Goal: Transaction & Acquisition: Purchase product/service

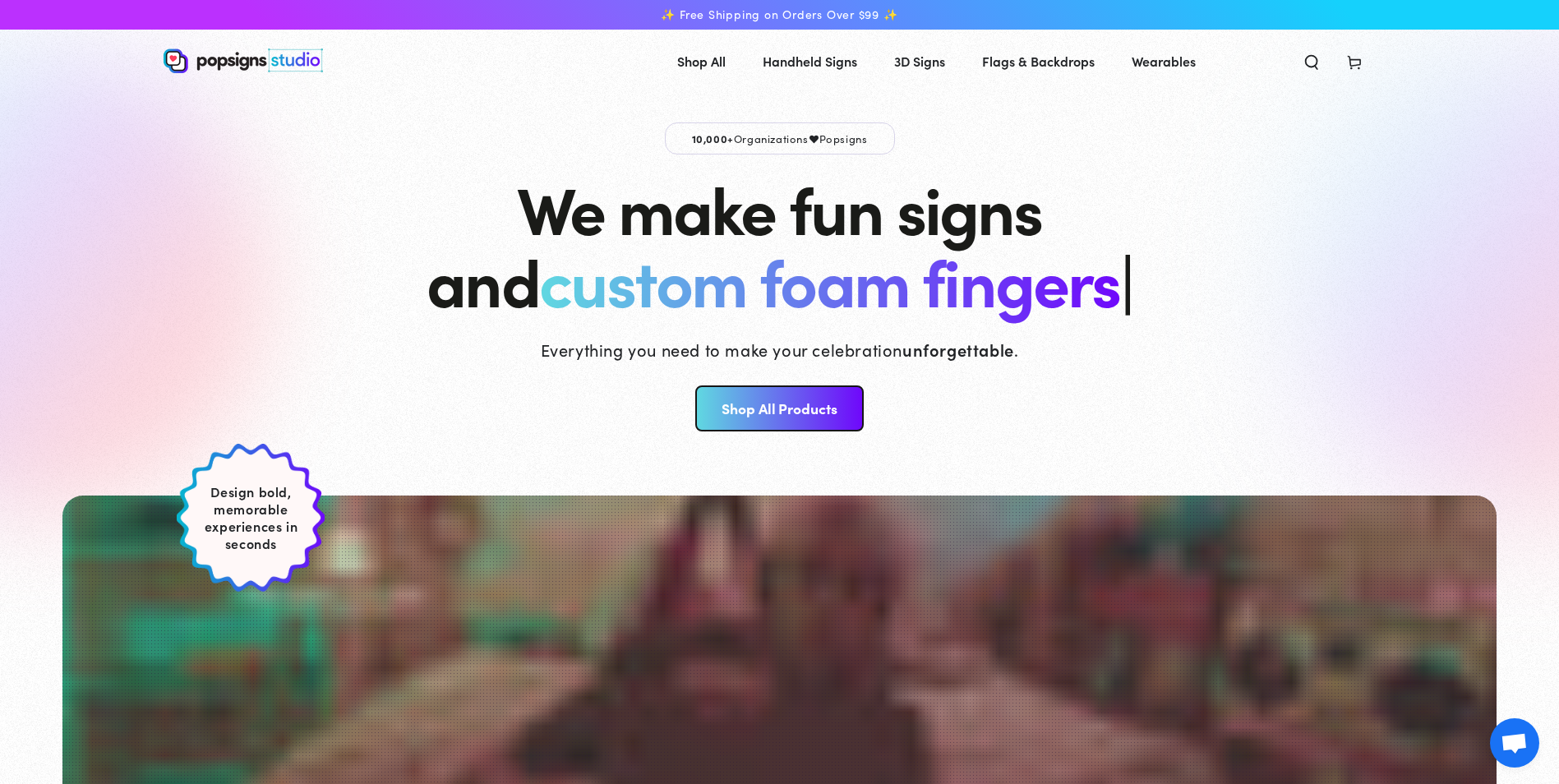
click at [798, 411] on link "Shop All Products" at bounding box center [779, 408] width 168 height 46
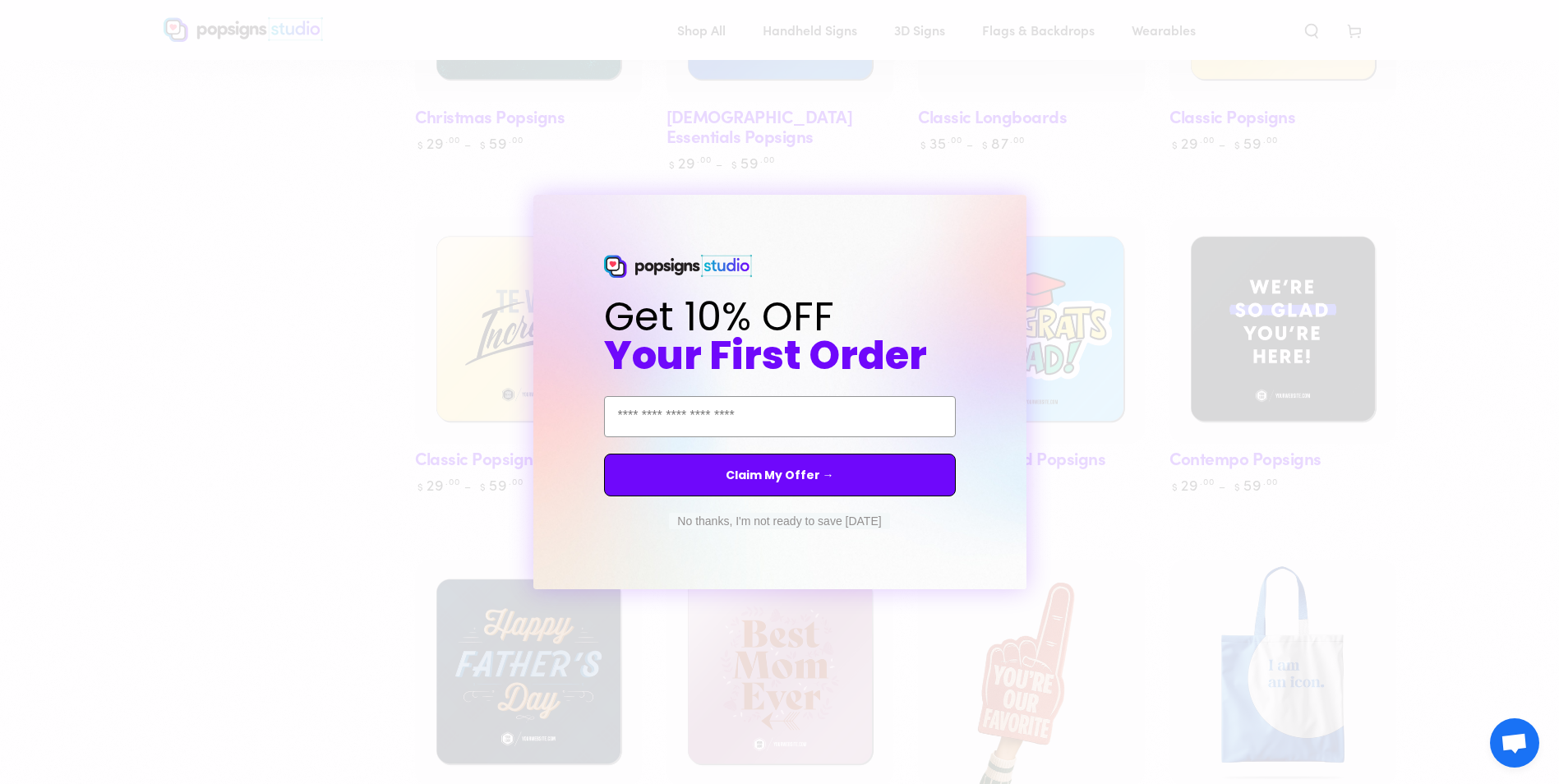
scroll to position [1158, 0]
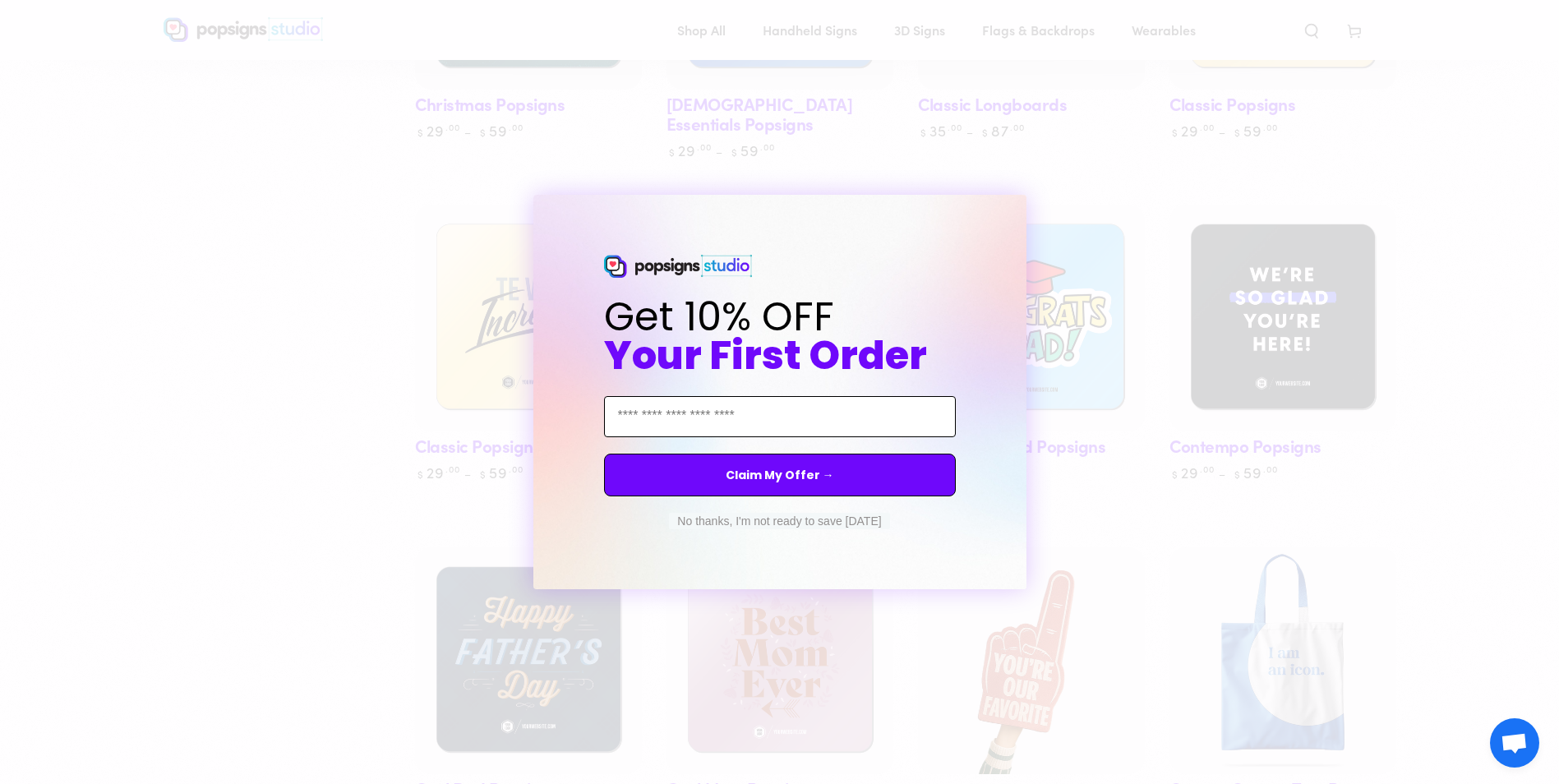
click at [899, 411] on input "Email Address" at bounding box center [780, 416] width 352 height 41
type input "**********"
click at [819, 479] on button "Claim My Offer →" at bounding box center [780, 475] width 352 height 43
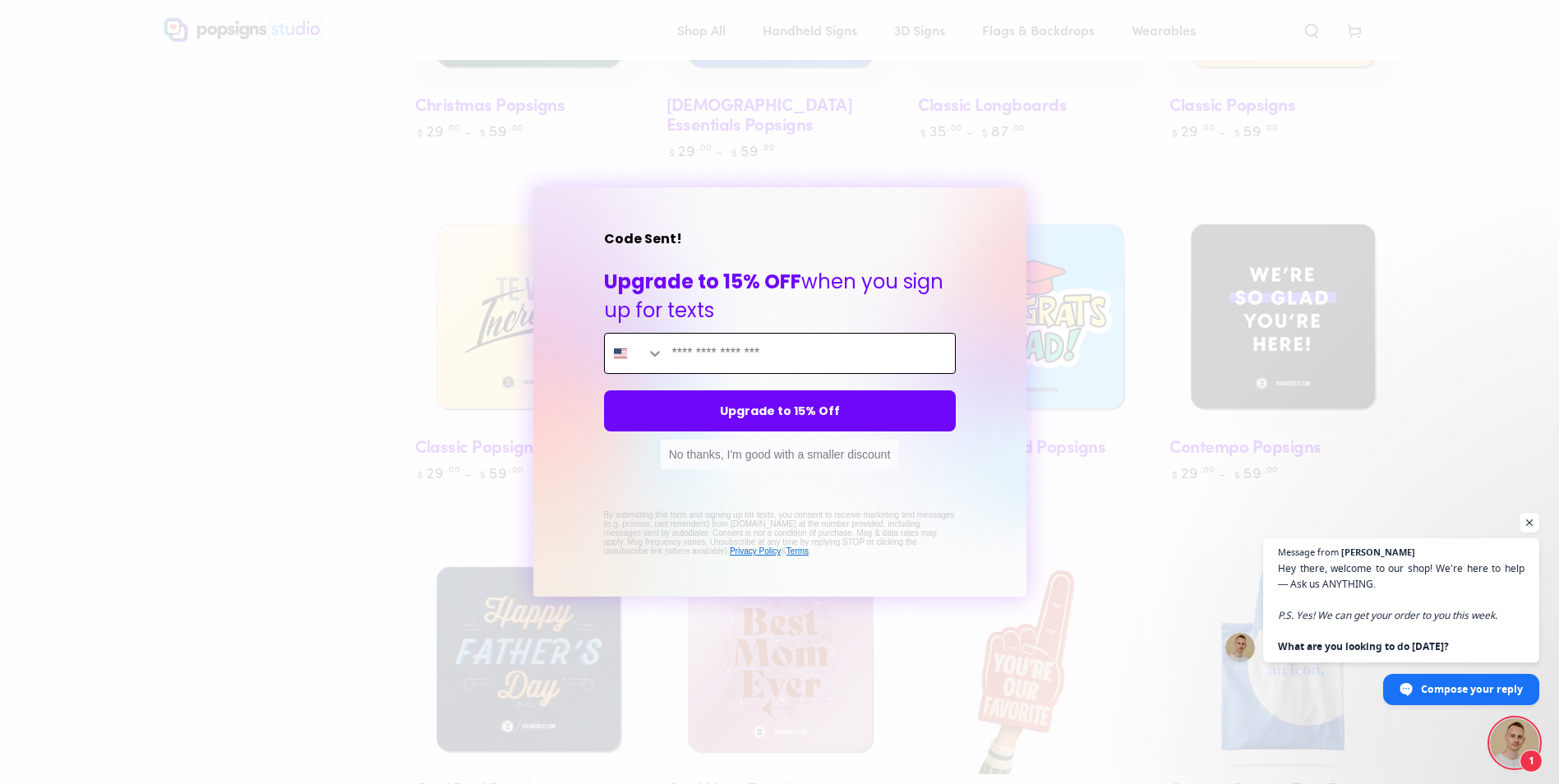
click at [832, 357] on input "Enter mobile phone" at bounding box center [809, 354] width 291 height 40
type input "**********"
click at [824, 409] on button "Upgrade to 15% Off" at bounding box center [780, 411] width 352 height 41
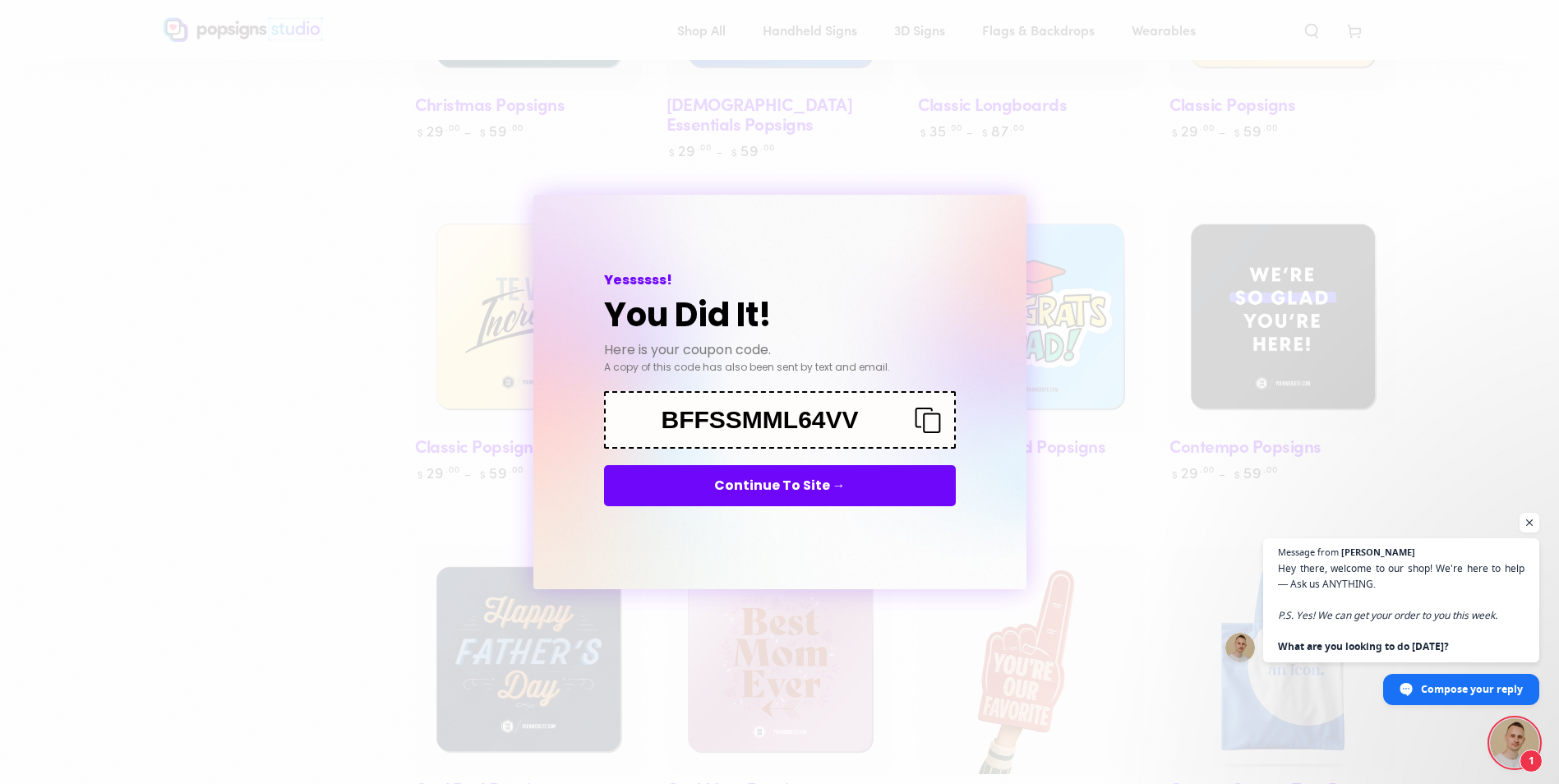
click at [928, 420] on icon "Copy coupon code" at bounding box center [921, 420] width 40 height 26
click at [829, 491] on button "Continue To Site →" at bounding box center [780, 486] width 352 height 41
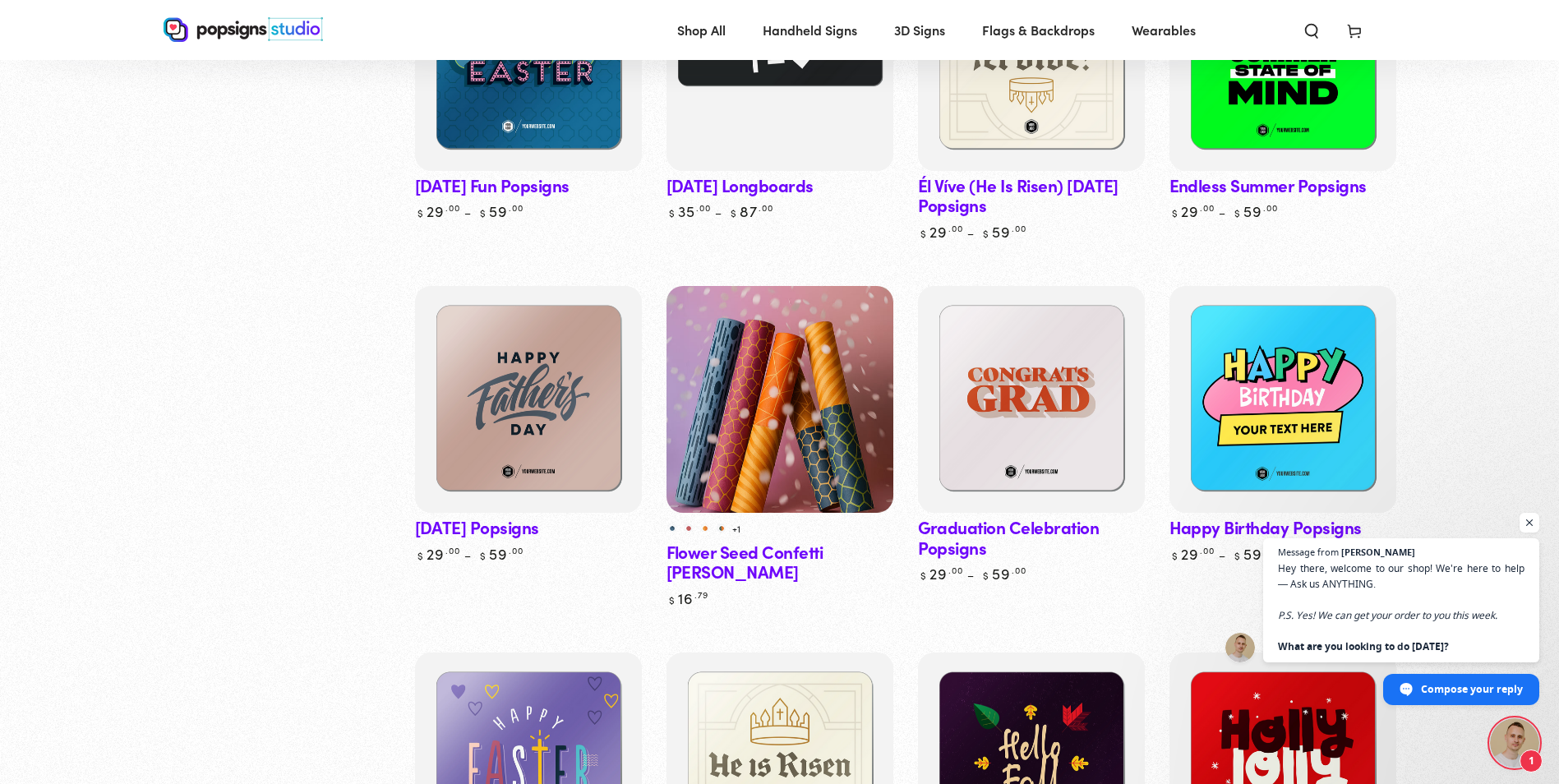
scroll to position [2837, 0]
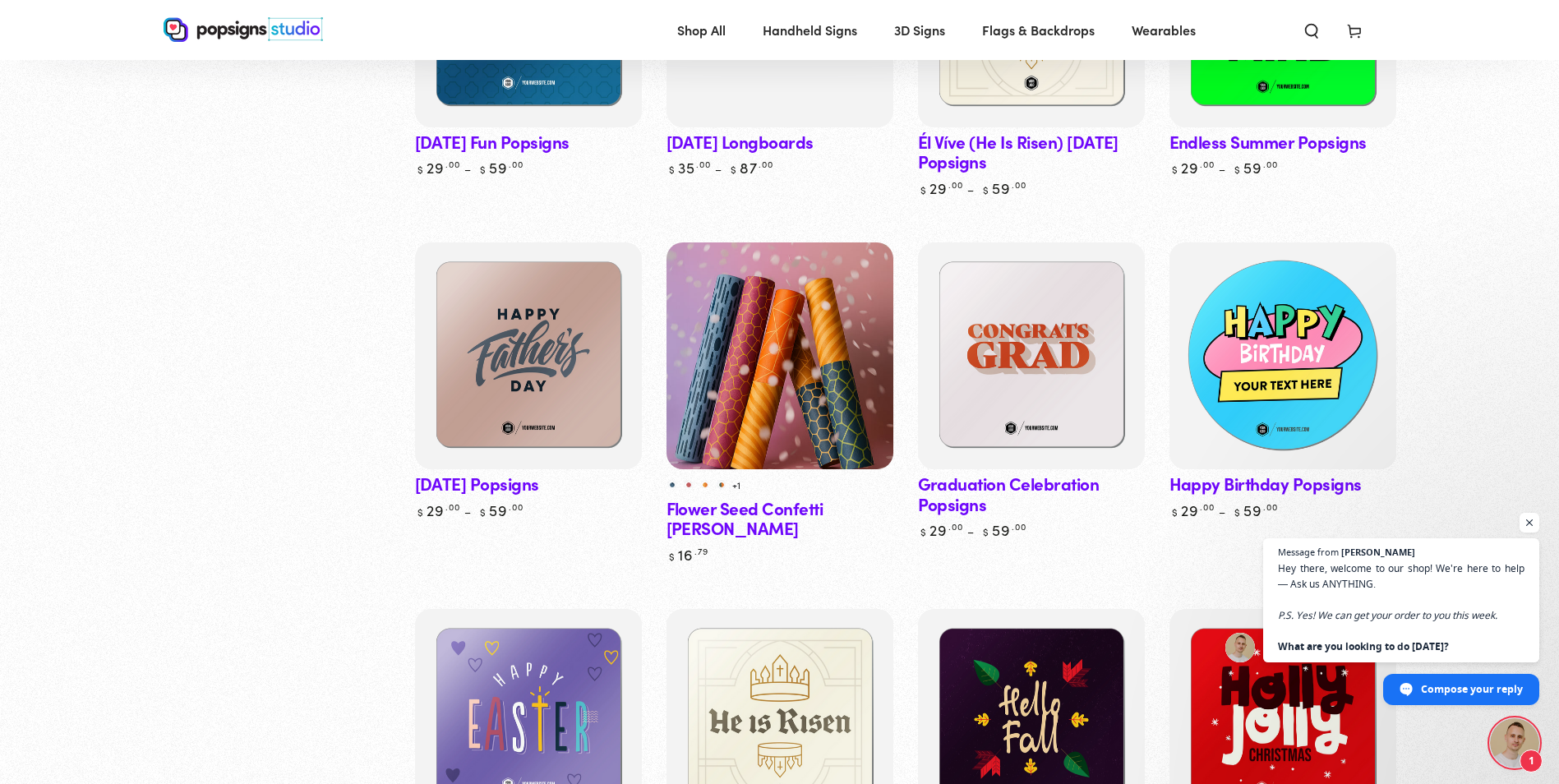
click at [1320, 297] on img at bounding box center [1281, 355] width 233 height 233
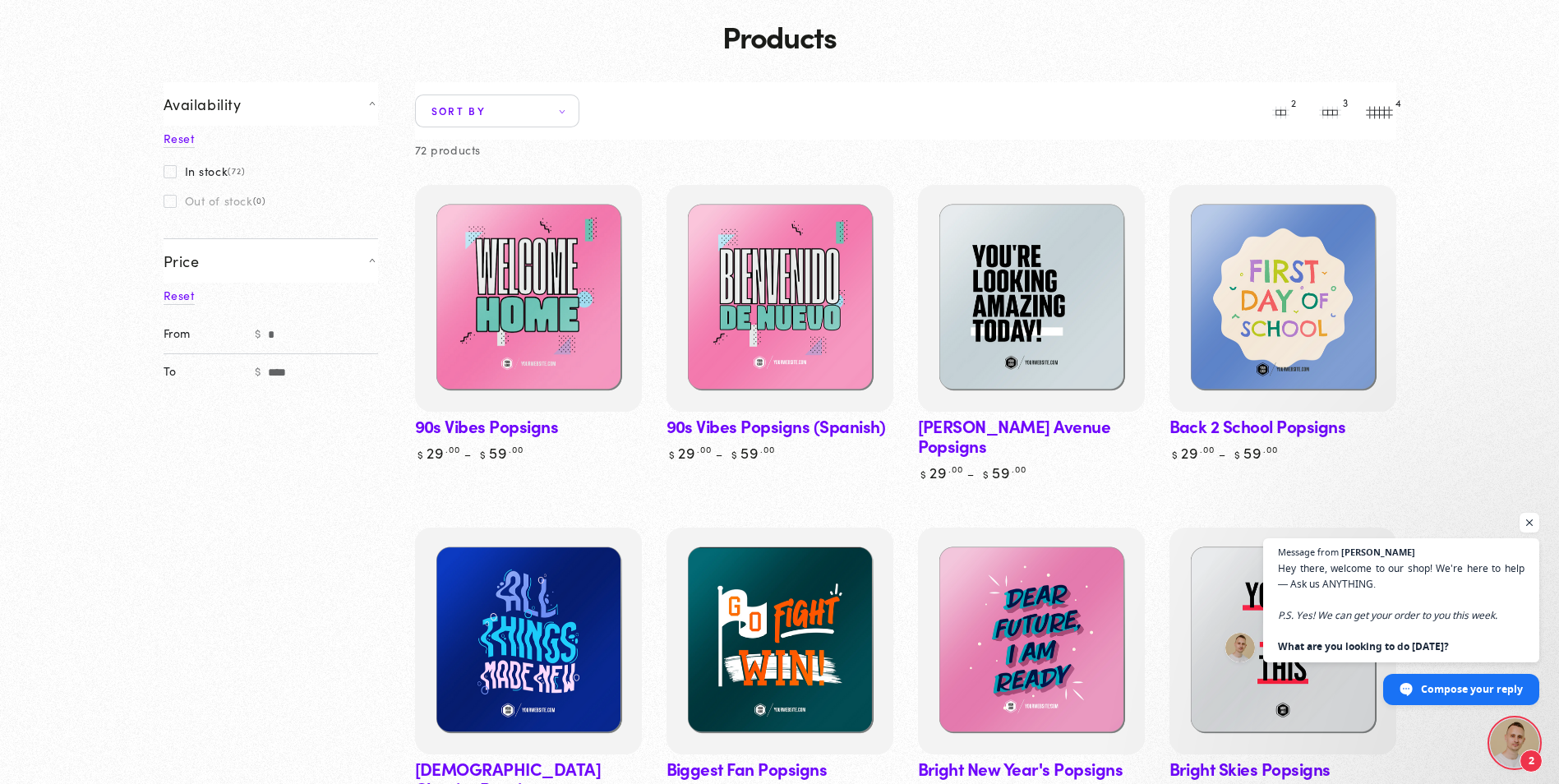
scroll to position [0, 0]
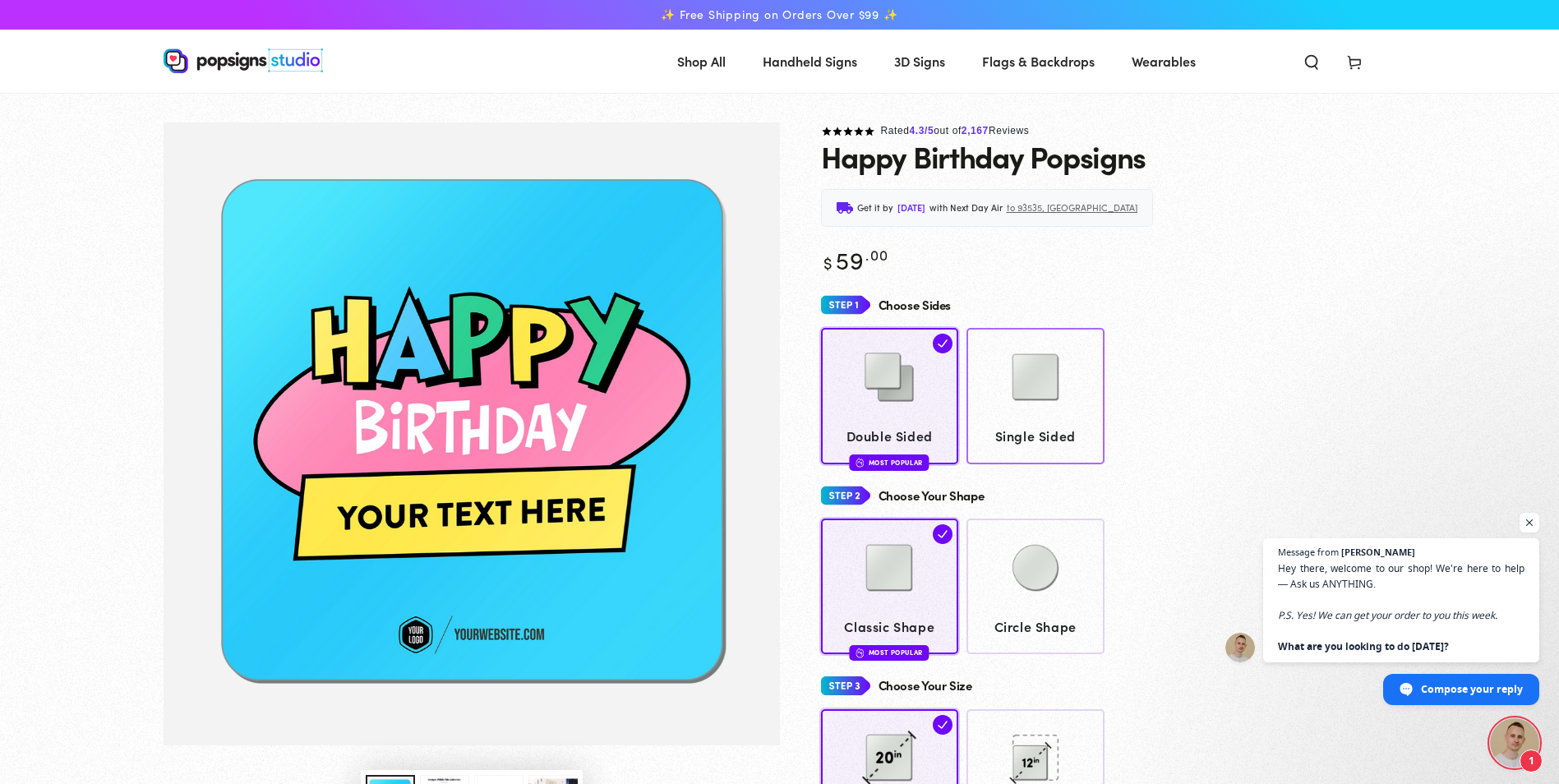
click at [1050, 395] on img at bounding box center [1035, 378] width 82 height 82
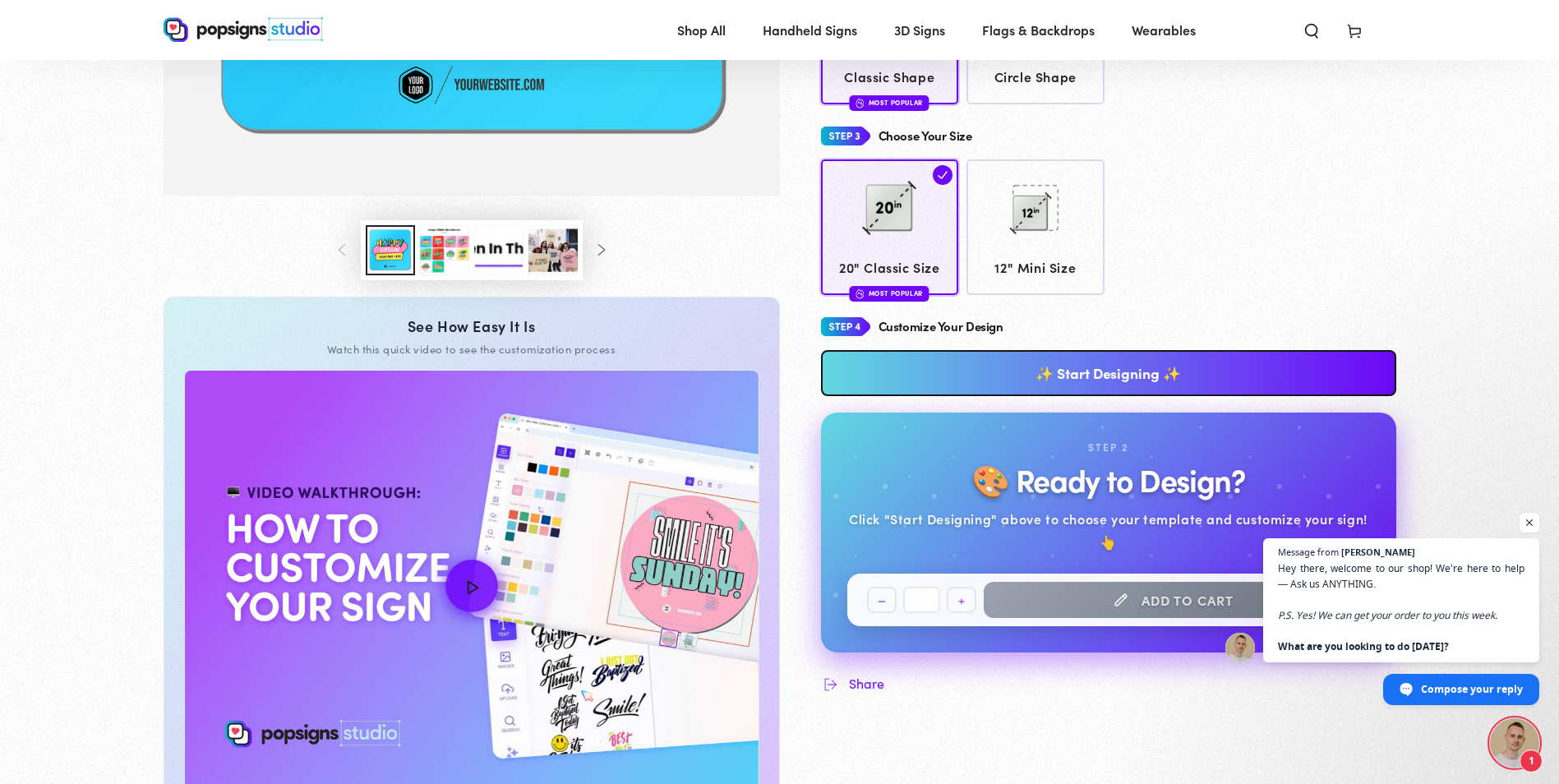
scroll to position [606, 0]
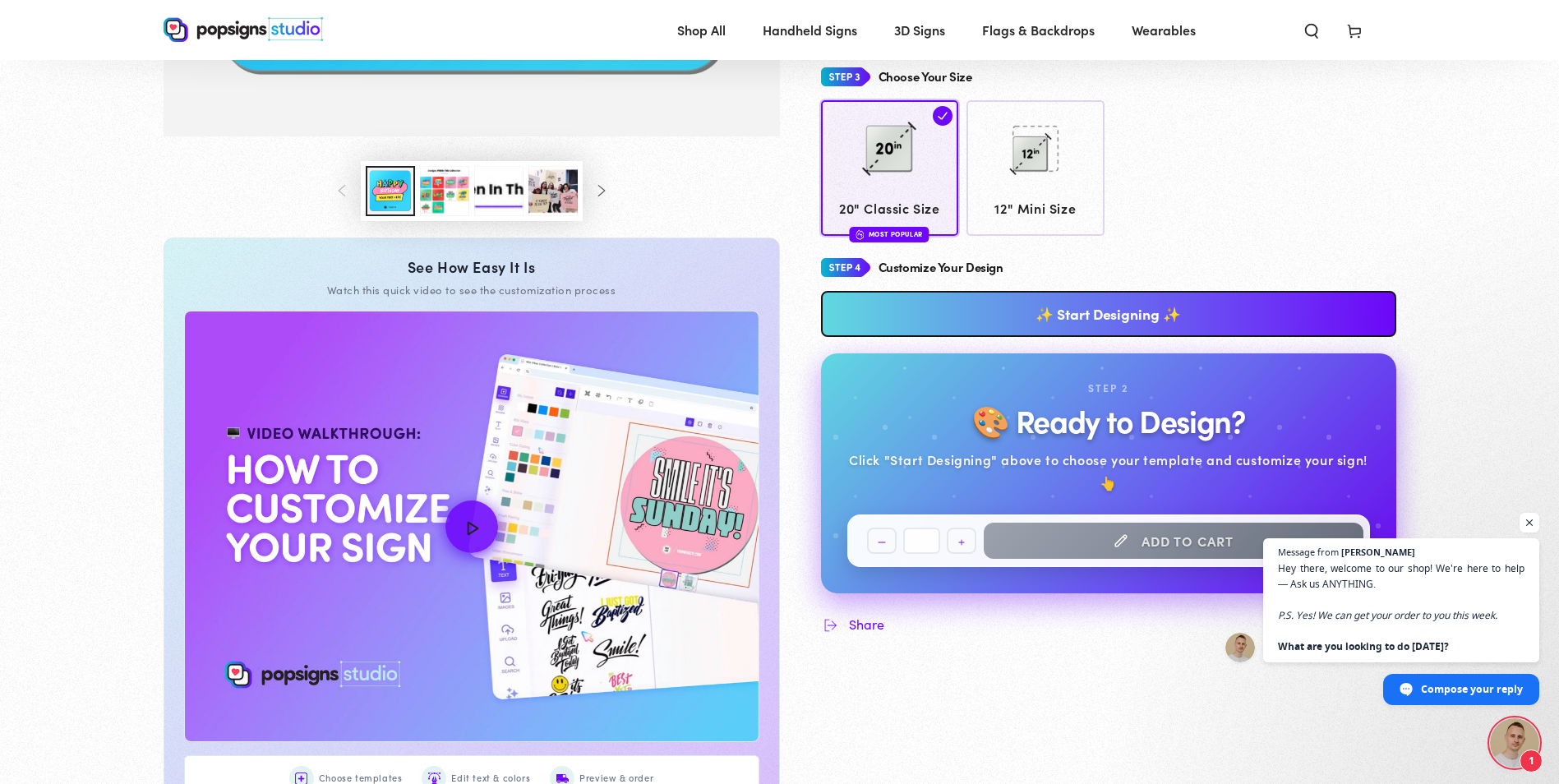
click at [1133, 318] on link "✨ Start Designing ✨" at bounding box center [1109, 314] width 575 height 46
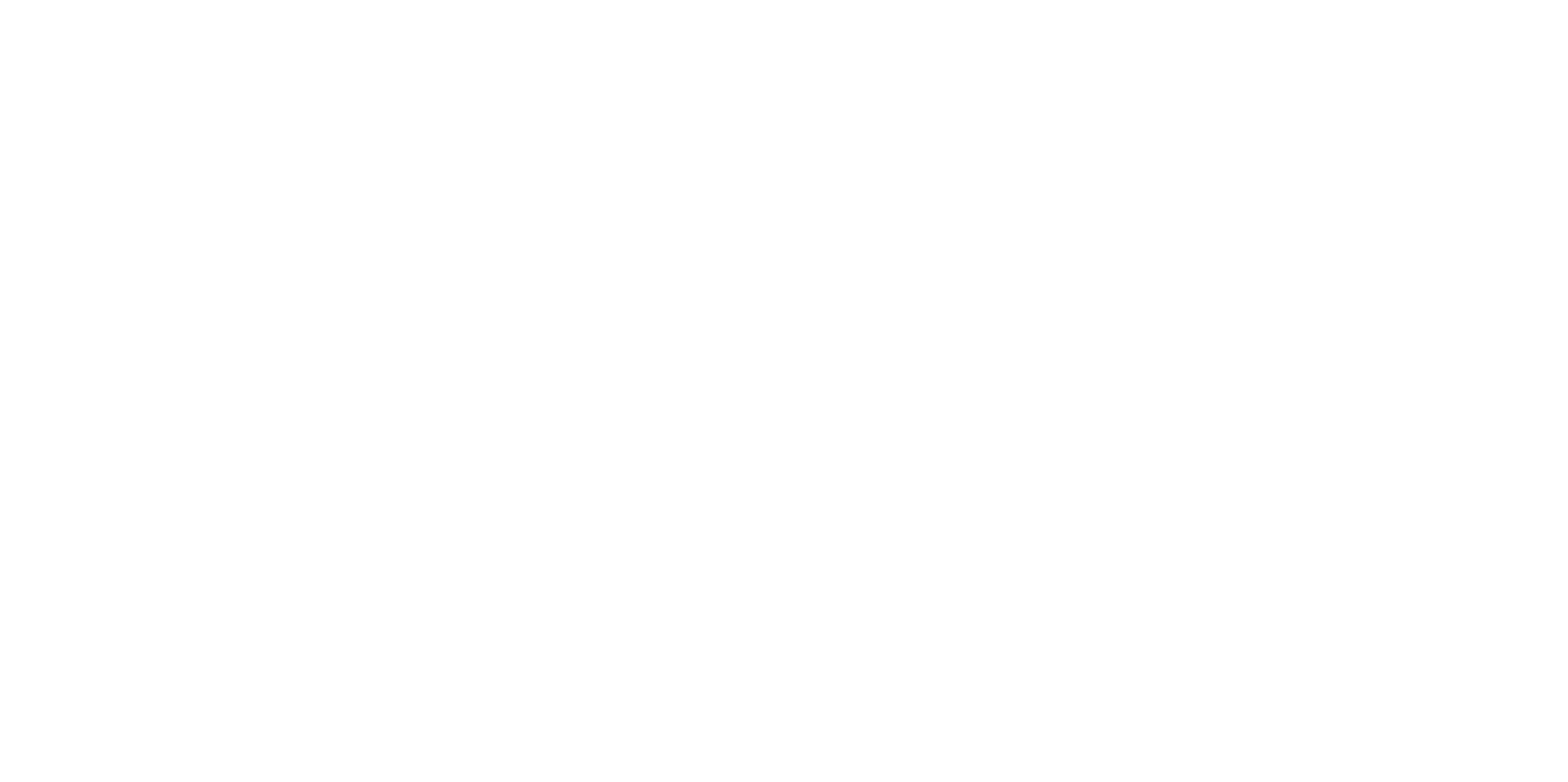
scroll to position [0, 0]
type textarea "An ancient tree with a door leading to a magical world"
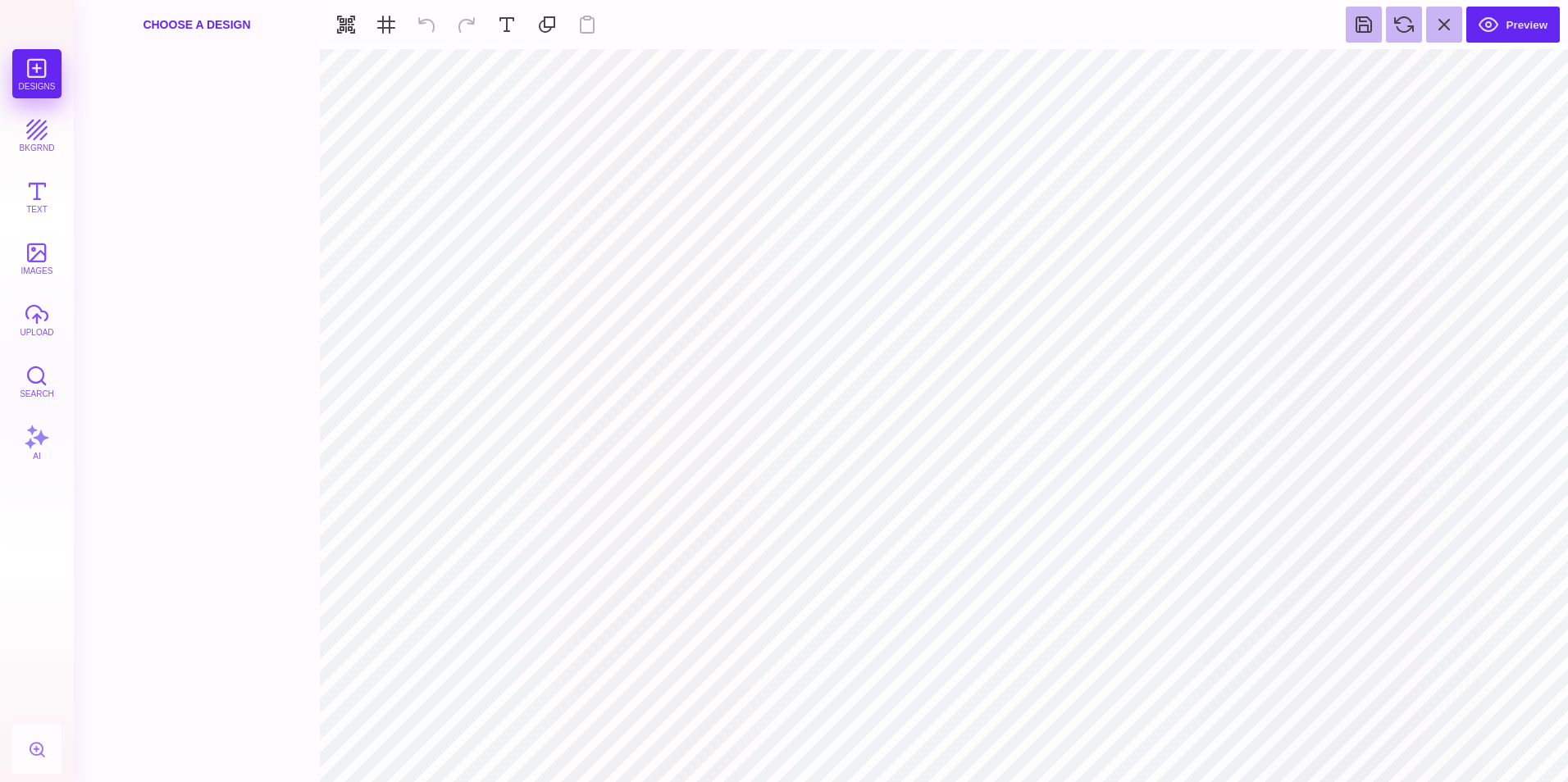
type input "#FFA5C8"
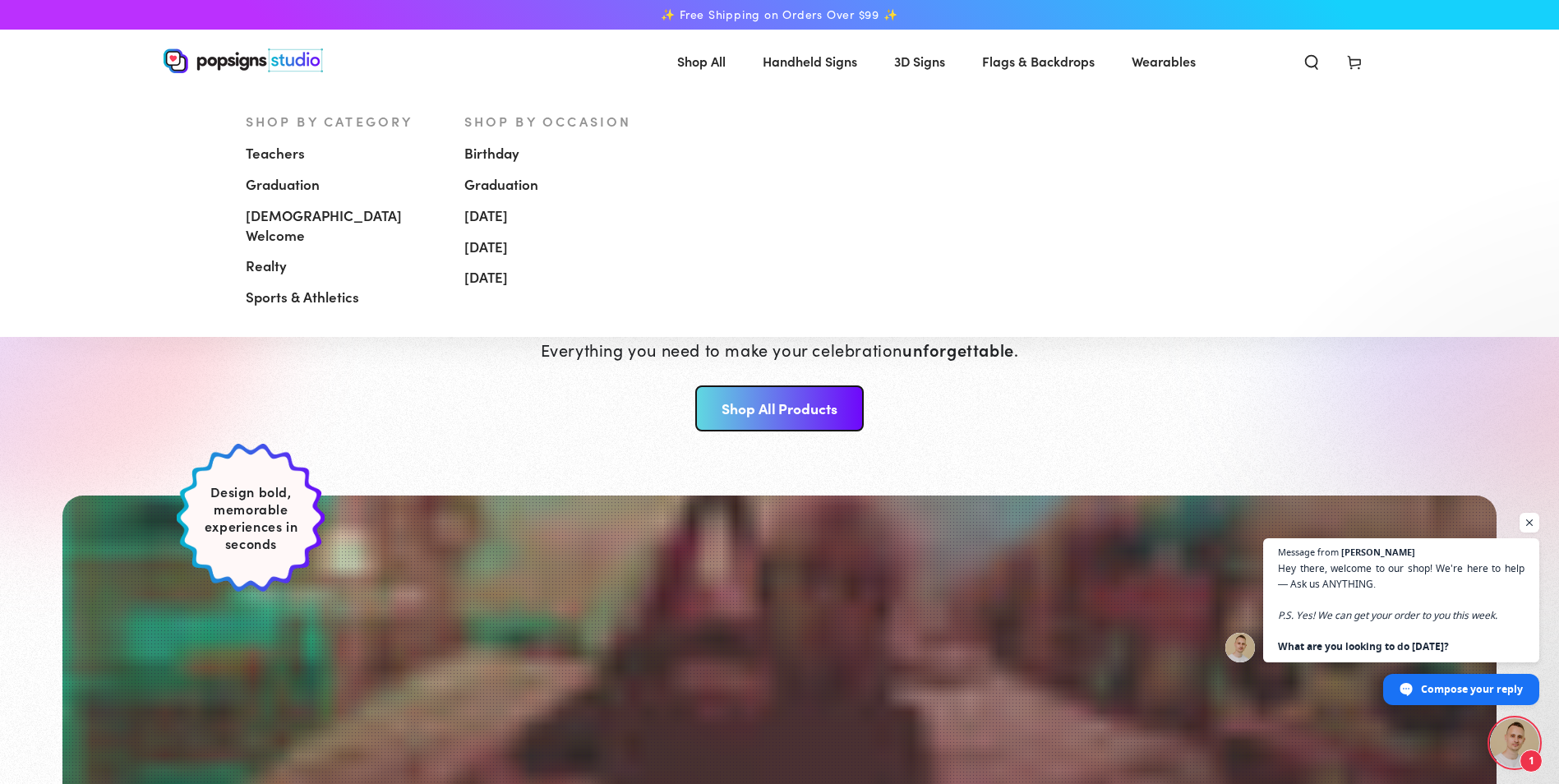
click at [304, 228] on link "[DEMOGRAPHIC_DATA] Welcome" at bounding box center [342, 226] width 194 height 51
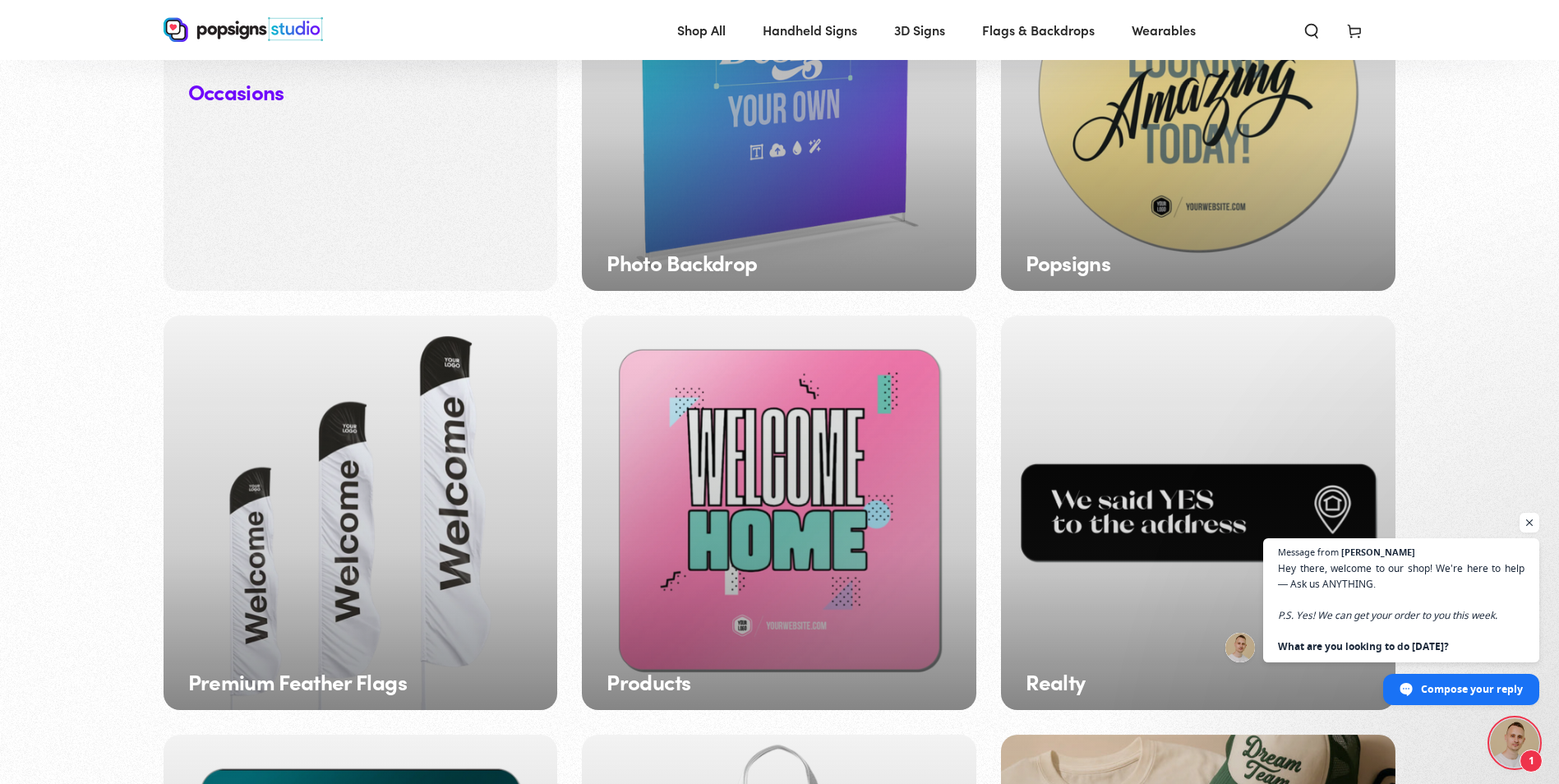
scroll to position [2003, 0]
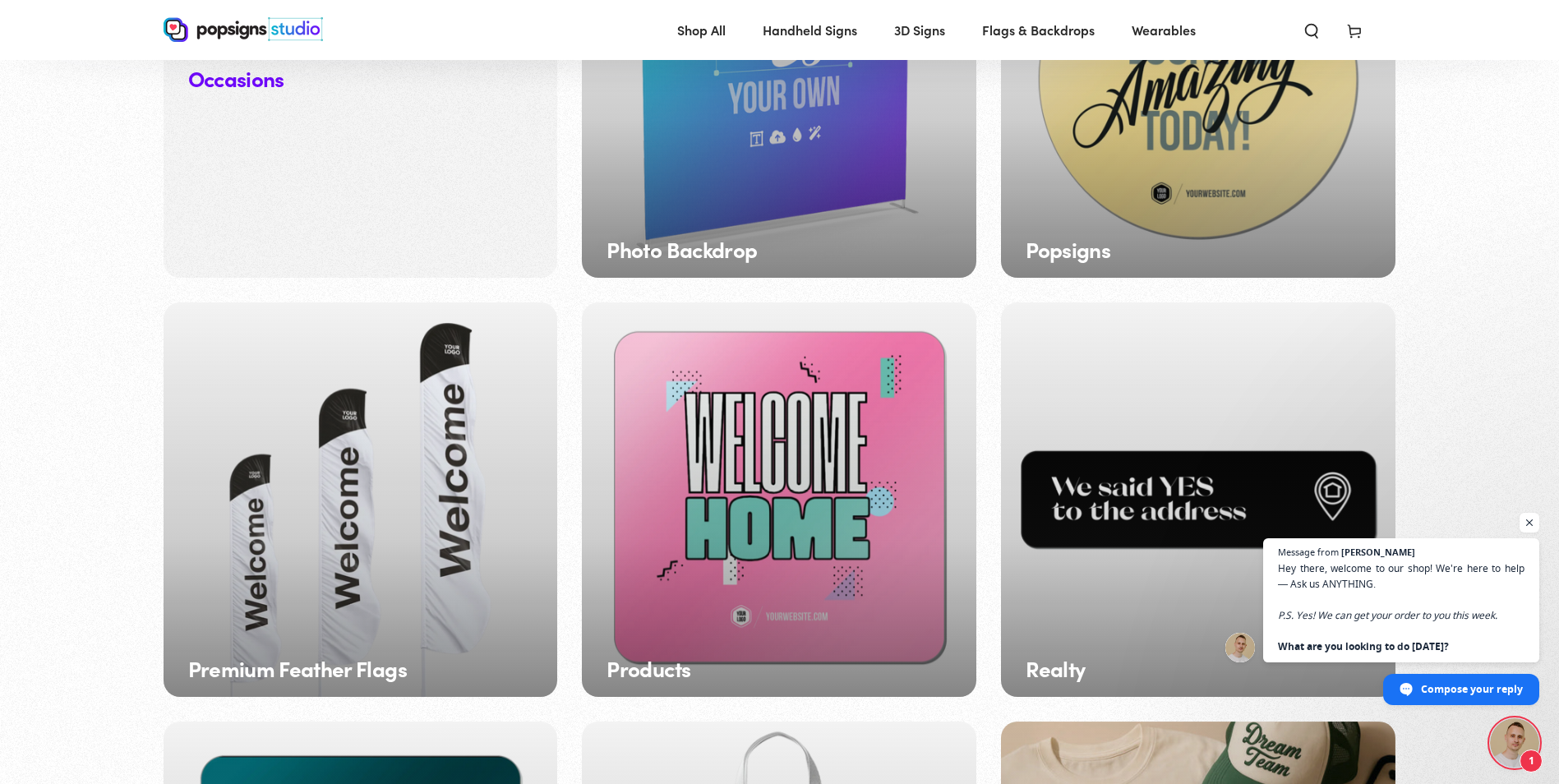
click at [752, 549] on div "Products" at bounding box center [779, 500] width 394 height 394
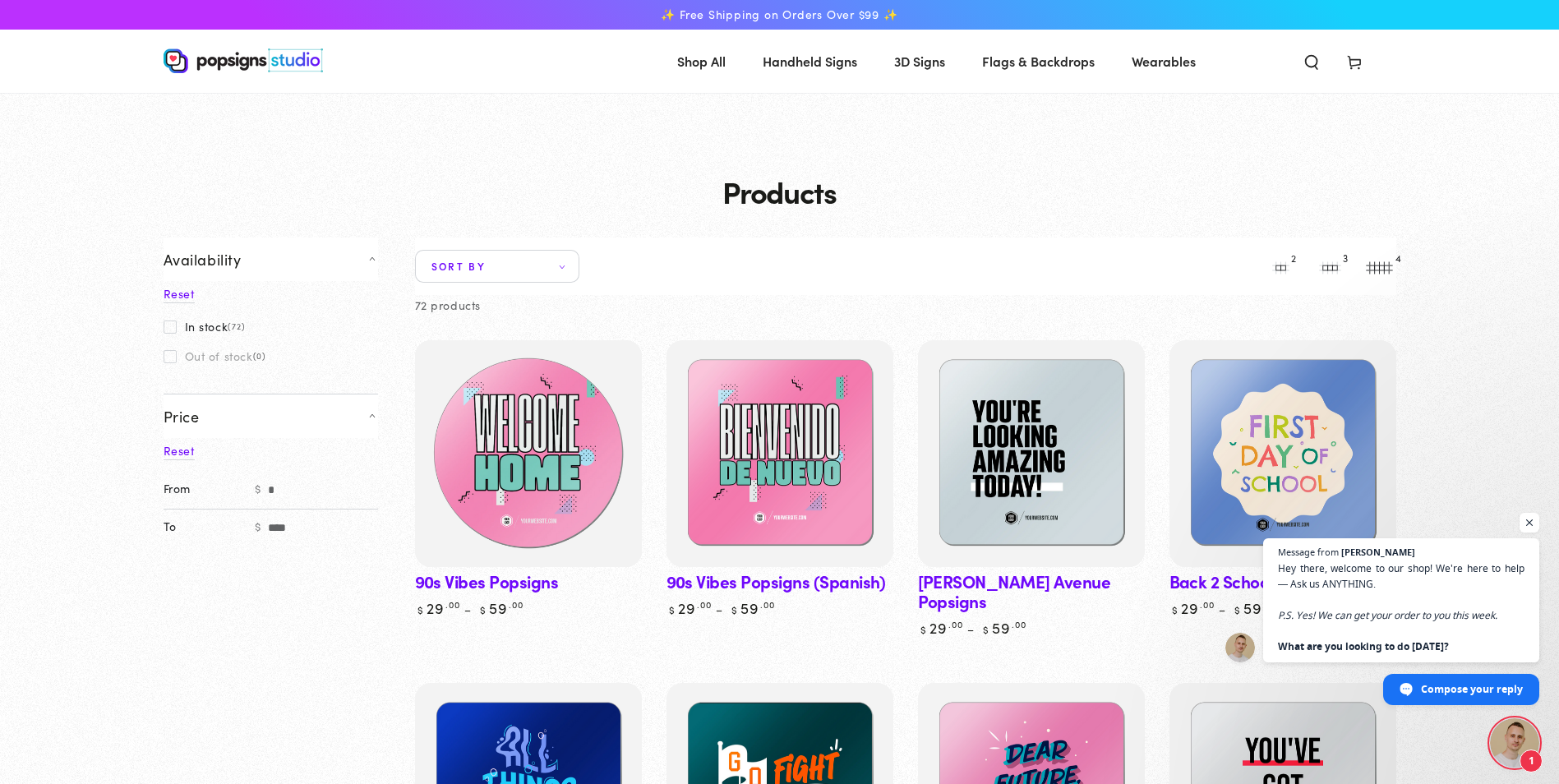
click at [560, 474] on img at bounding box center [527, 453] width 233 height 233
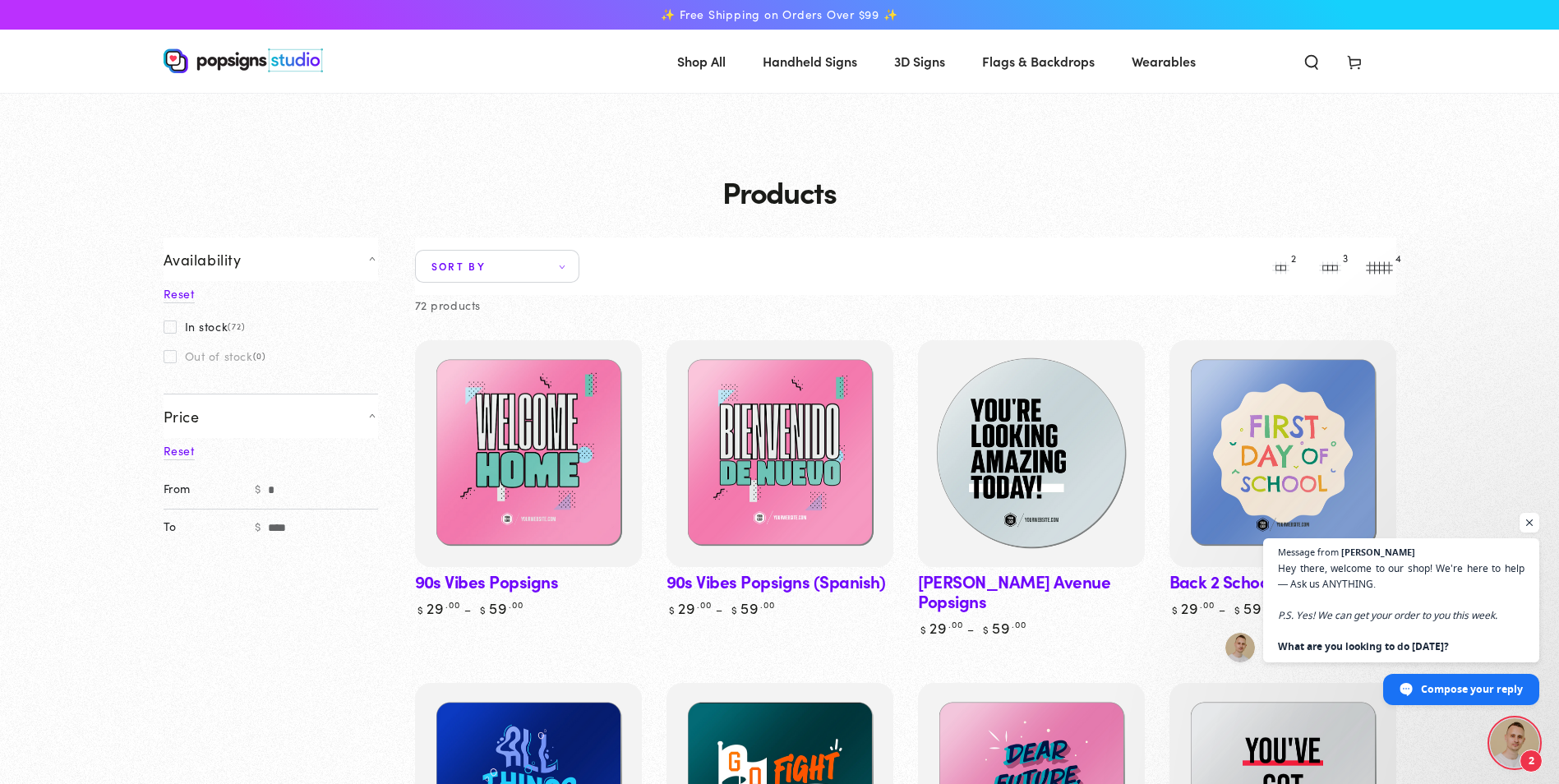
click at [1040, 463] on img at bounding box center [1030, 453] width 233 height 233
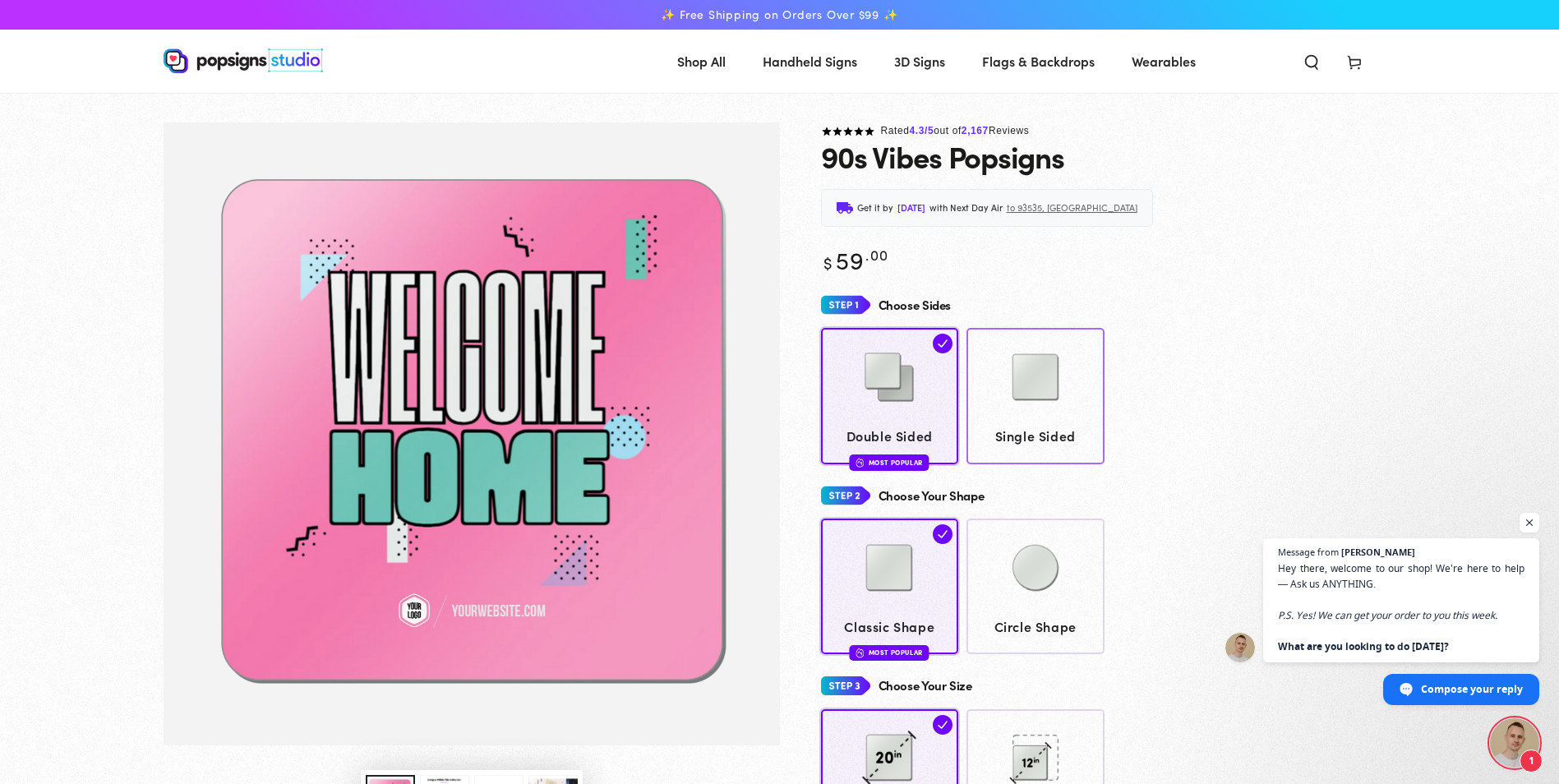
click at [1050, 391] on img at bounding box center [1035, 378] width 82 height 82
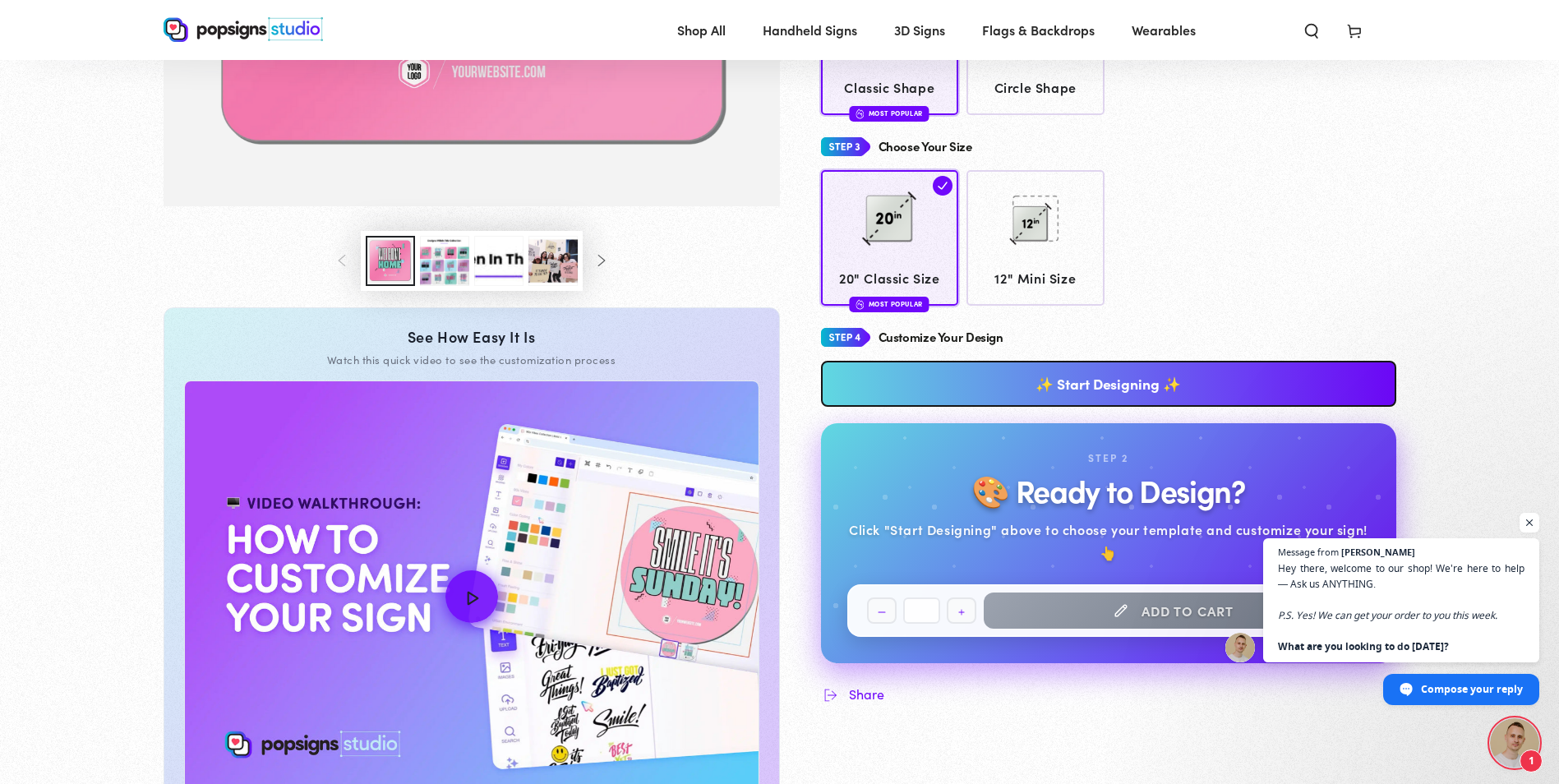
scroll to position [584, 0]
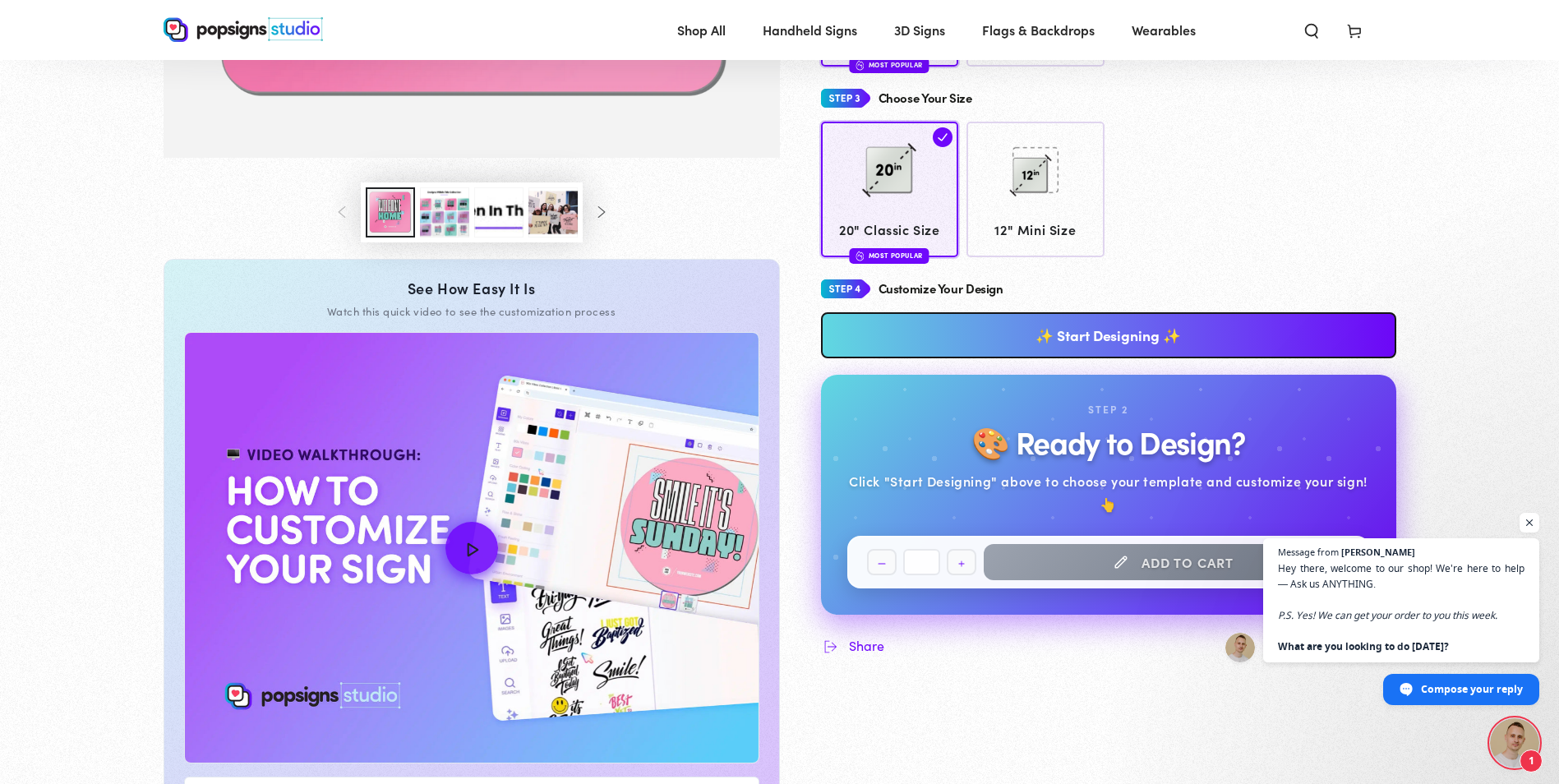
click at [1120, 326] on link "✨ Start Designing ✨" at bounding box center [1109, 336] width 575 height 46
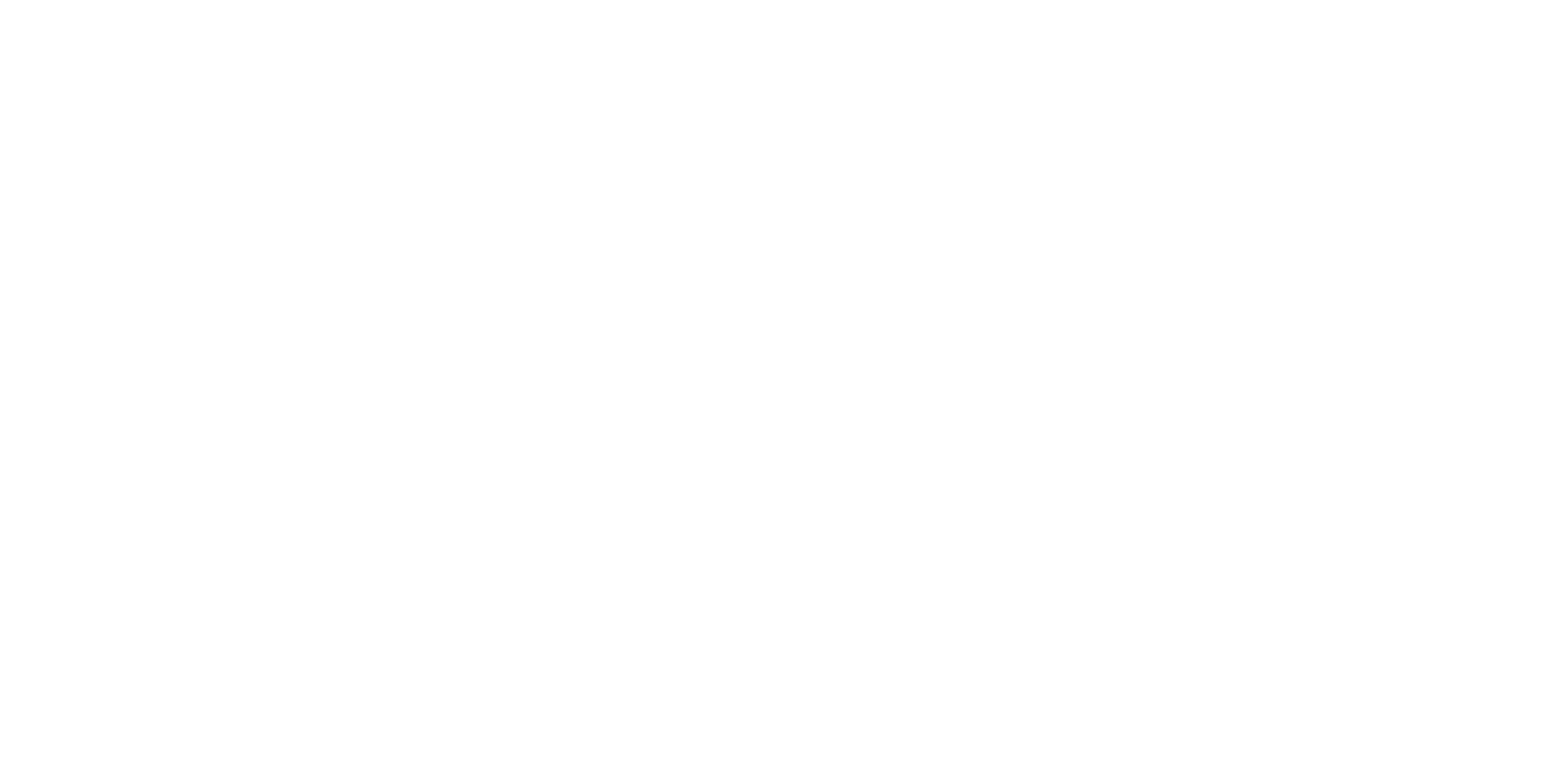
scroll to position [0, 0]
type textarea "An ancient tree with a door leading to a magical world"
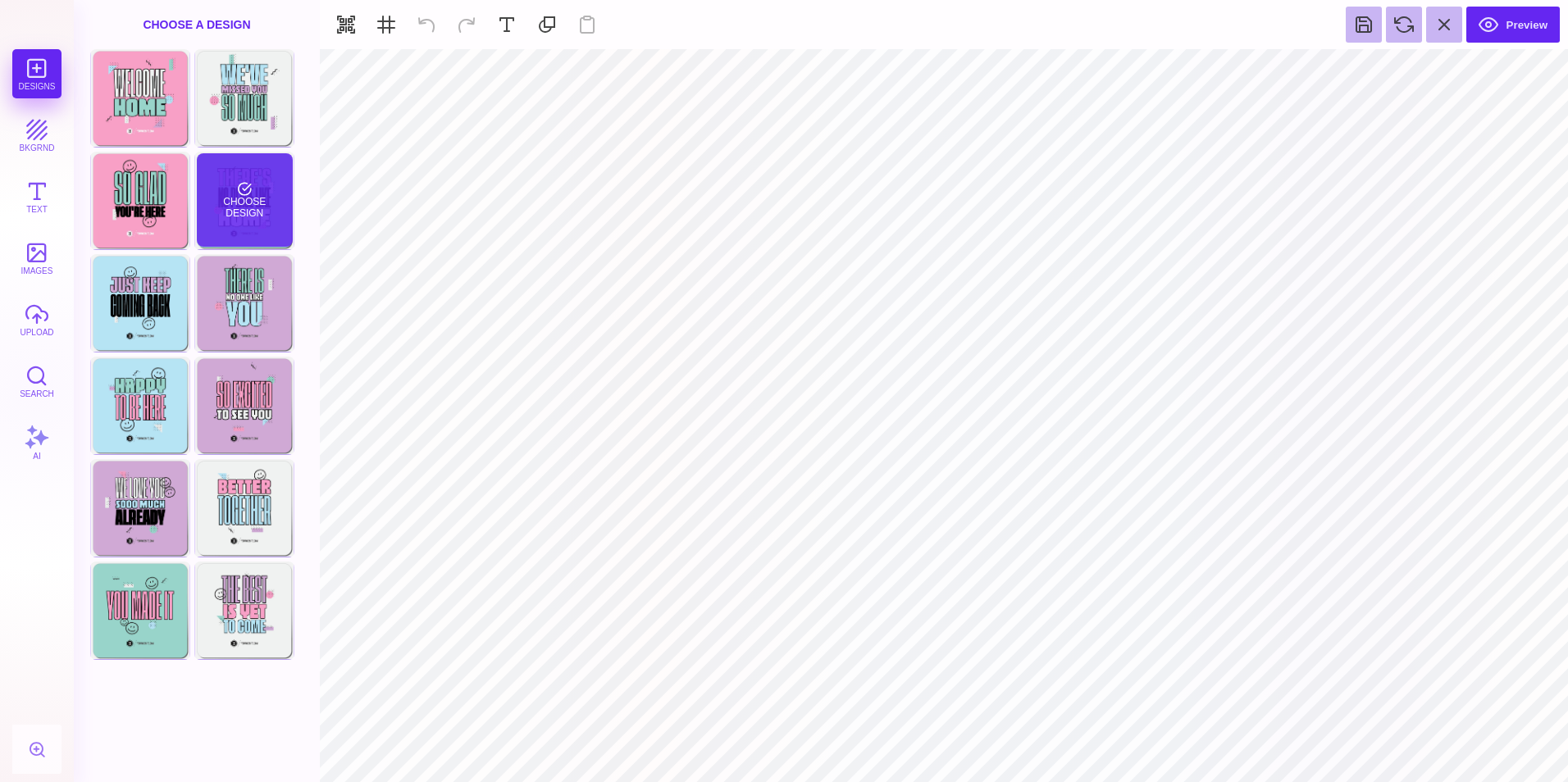
click at [251, 200] on div "Choose Design" at bounding box center [244, 200] width 96 height 94
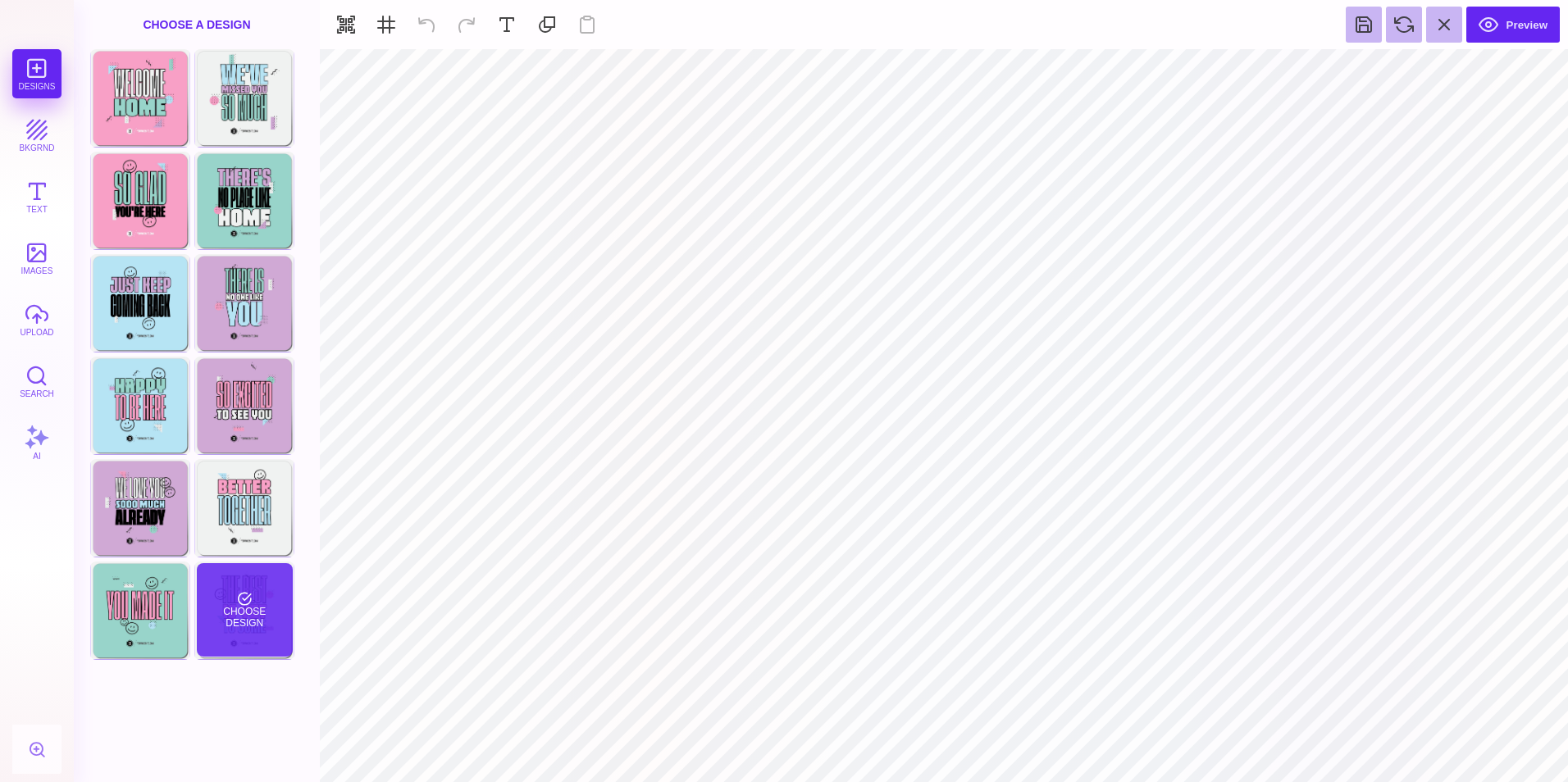
click at [232, 588] on div "Choose Design" at bounding box center [244, 610] width 96 height 94
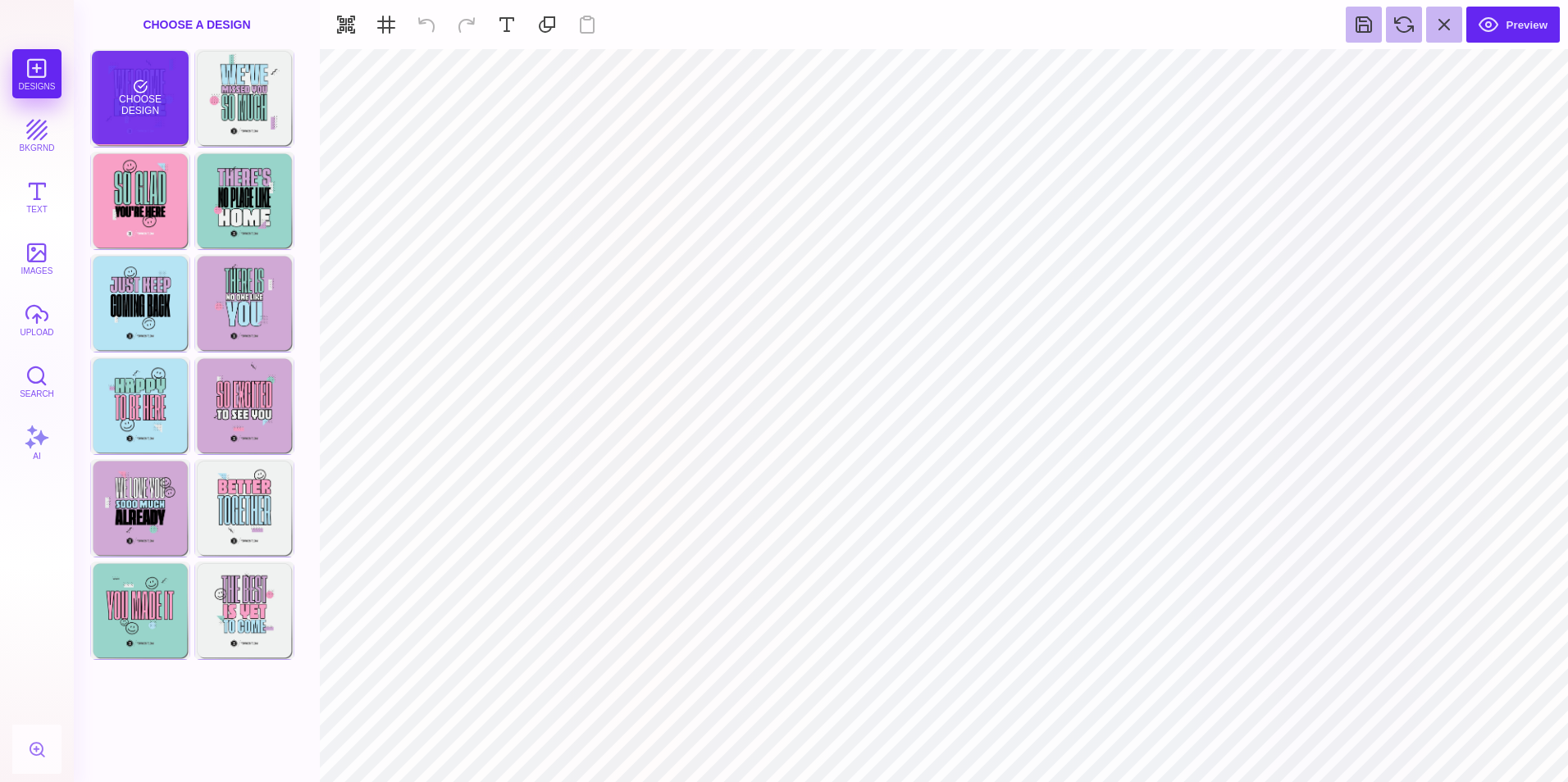
click at [148, 90] on div "Choose Design" at bounding box center [140, 98] width 96 height 94
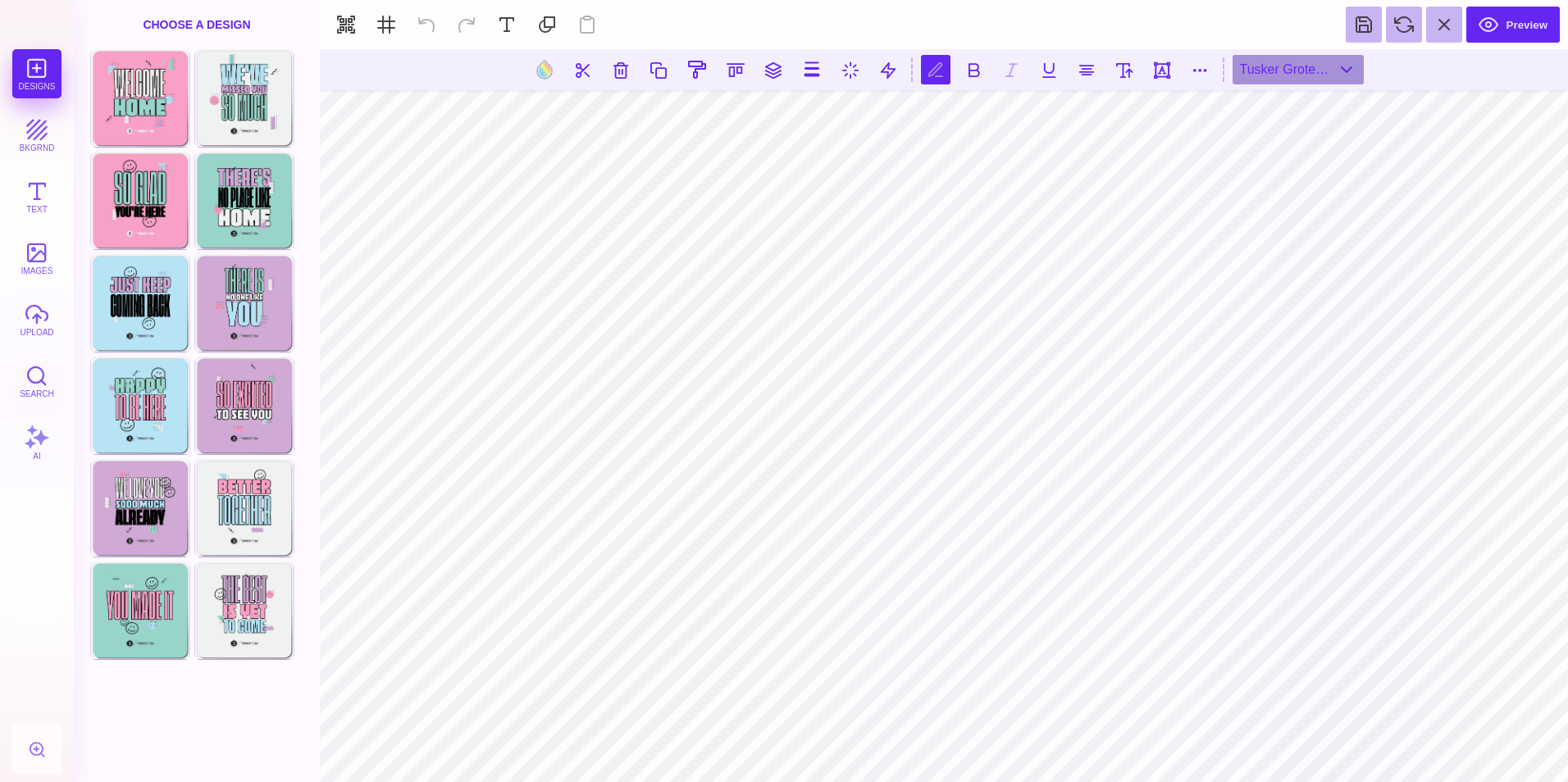
scroll to position [0, 1]
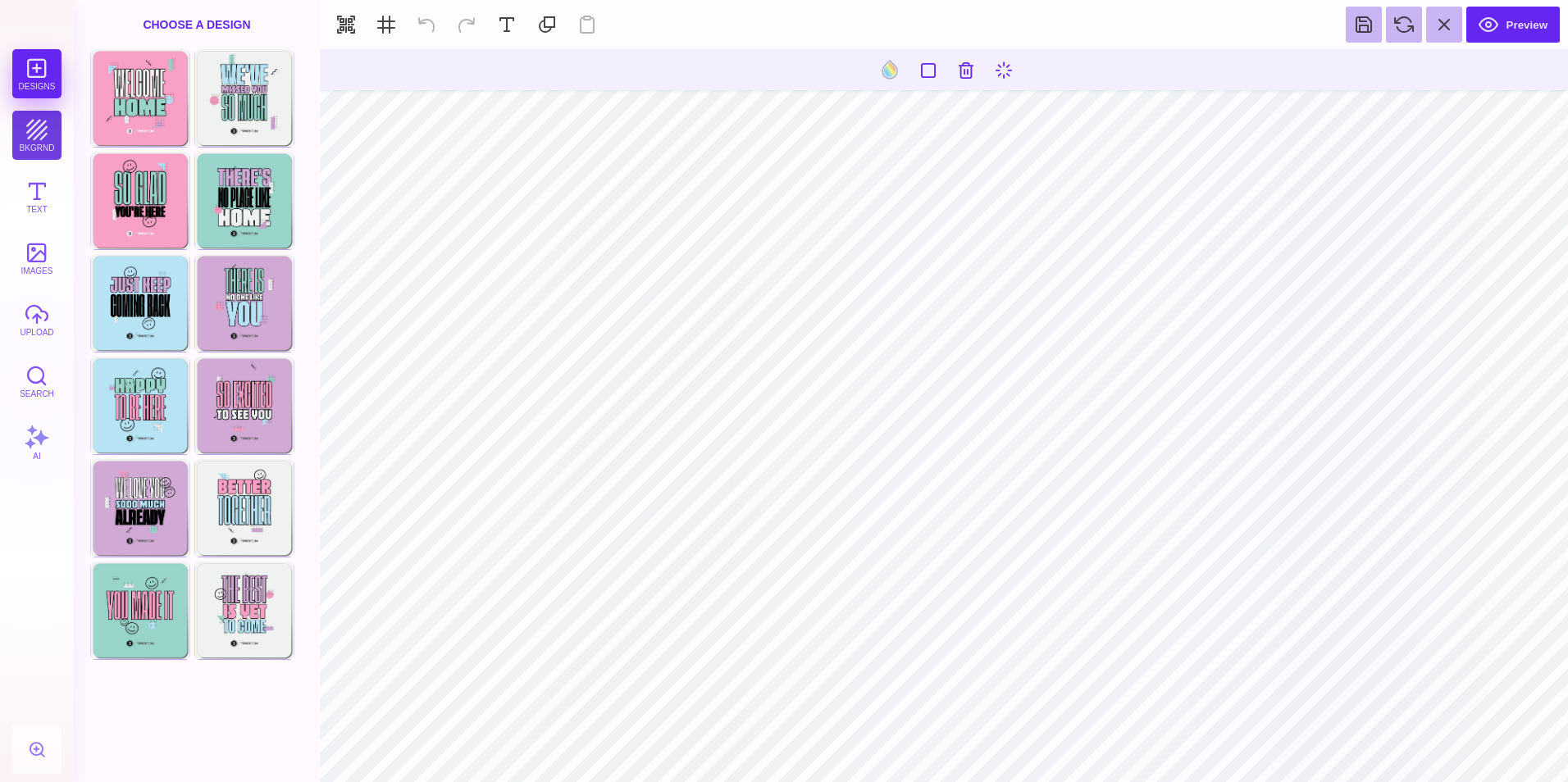
click at [34, 141] on button "bkgrnd" at bounding box center [37, 136] width 49 height 49
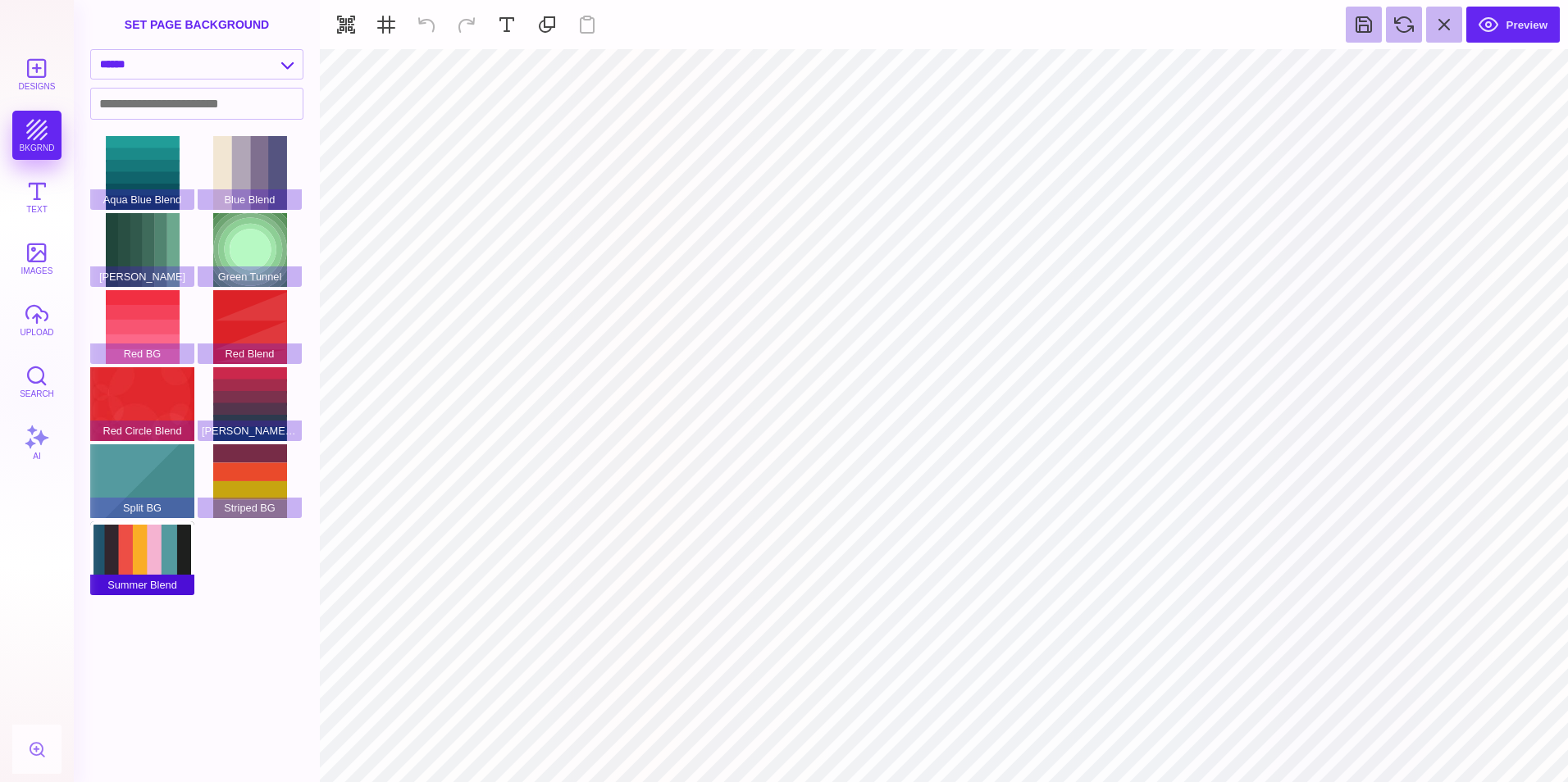
click at [152, 571] on div "Summer Blend" at bounding box center [142, 558] width 104 height 74
type input "#FFFFFF"
click at [282, 61] on select "**********" at bounding box center [197, 64] width 211 height 29
select select "**********"
click at [91, 50] on select "**********" at bounding box center [197, 64] width 211 height 29
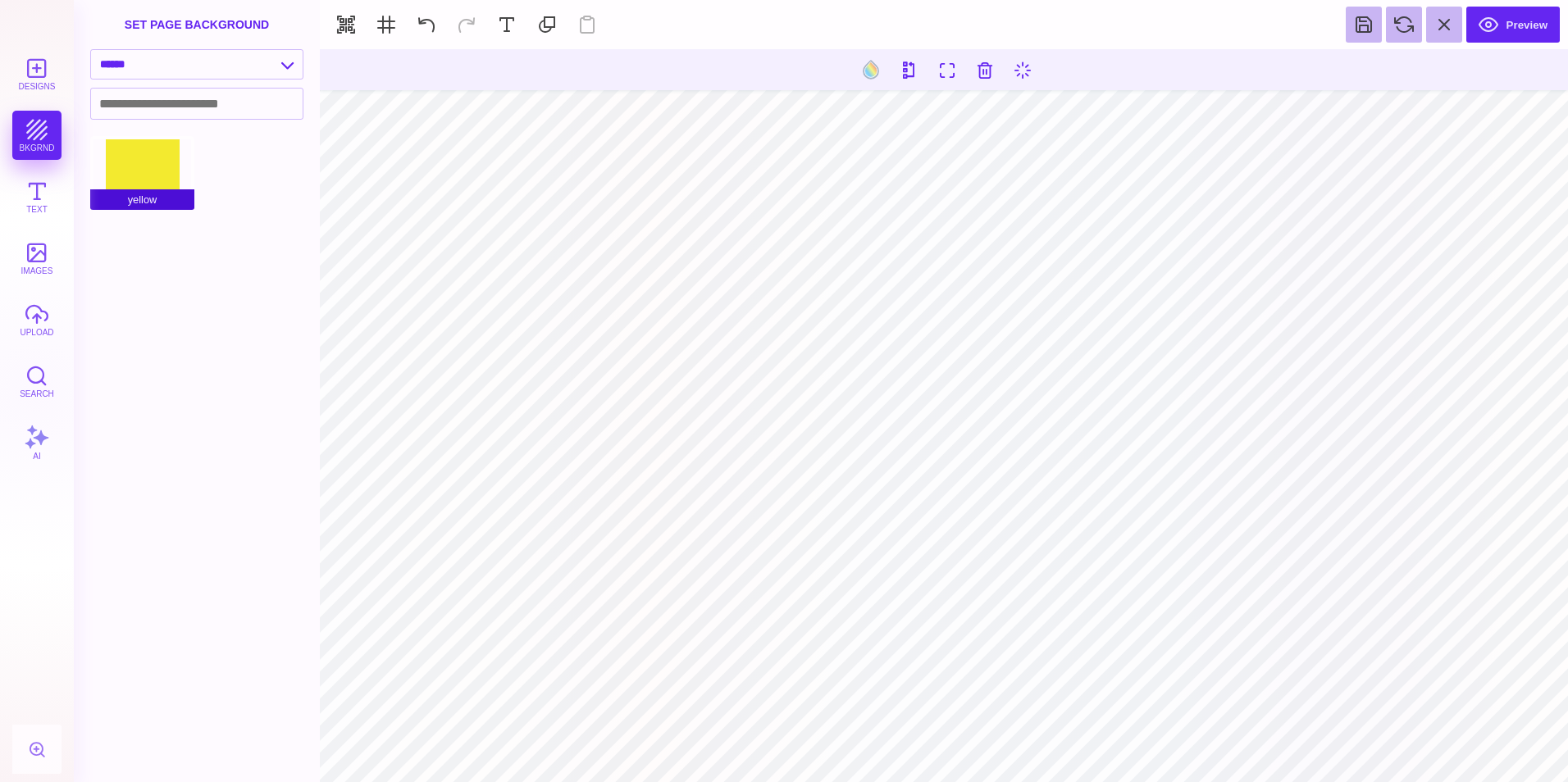
click at [155, 168] on div "yellow" at bounding box center [142, 173] width 104 height 74
click at [150, 202] on span "yellow" at bounding box center [142, 199] width 104 height 21
click at [869, 74] on button at bounding box center [871, 70] width 31 height 31
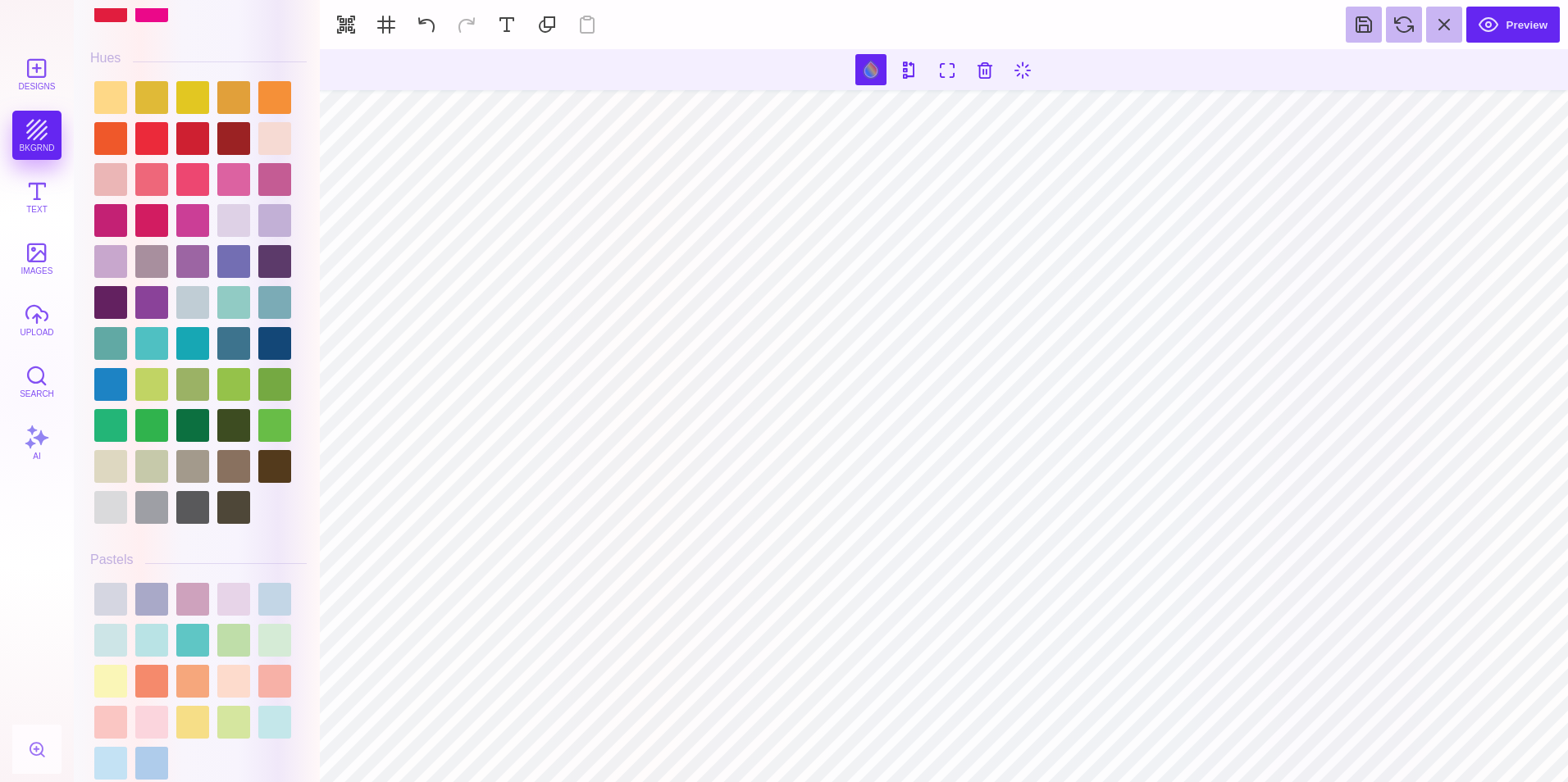
scroll to position [2064, 0]
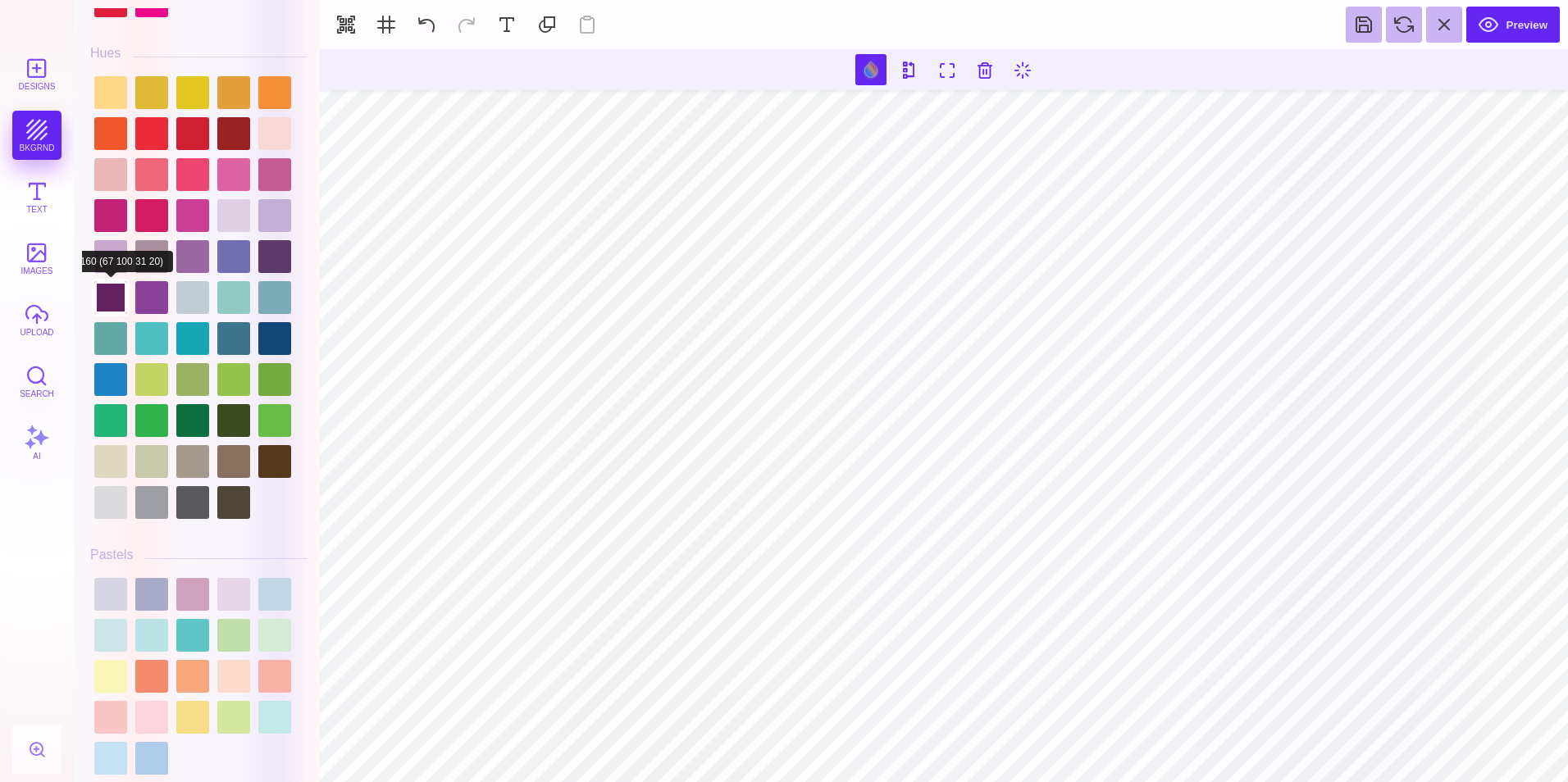
click at [118, 304] on div at bounding box center [111, 298] width 33 height 33
type input "#EFF1F0"
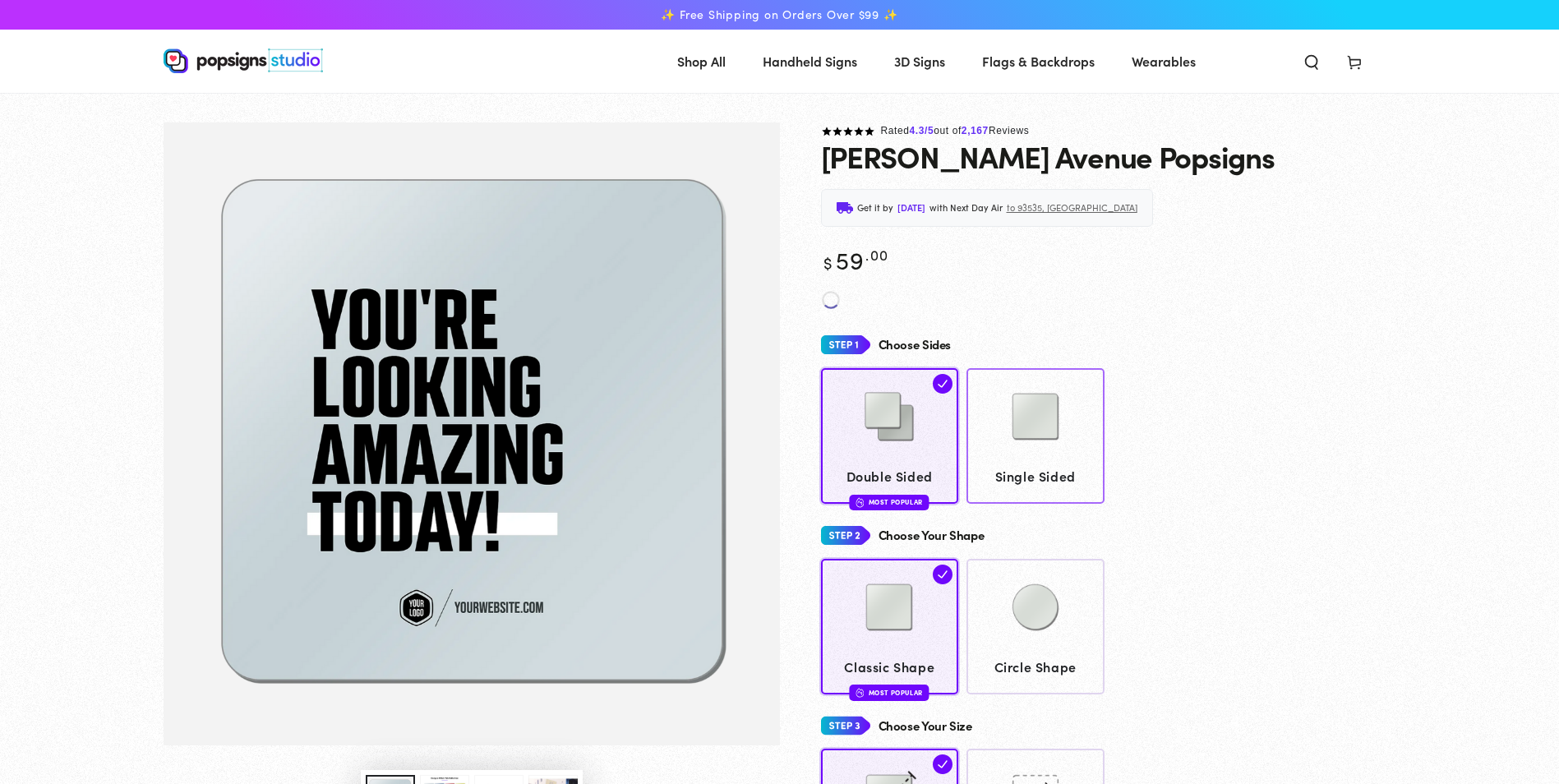
click at [1028, 397] on img at bounding box center [1035, 417] width 82 height 82
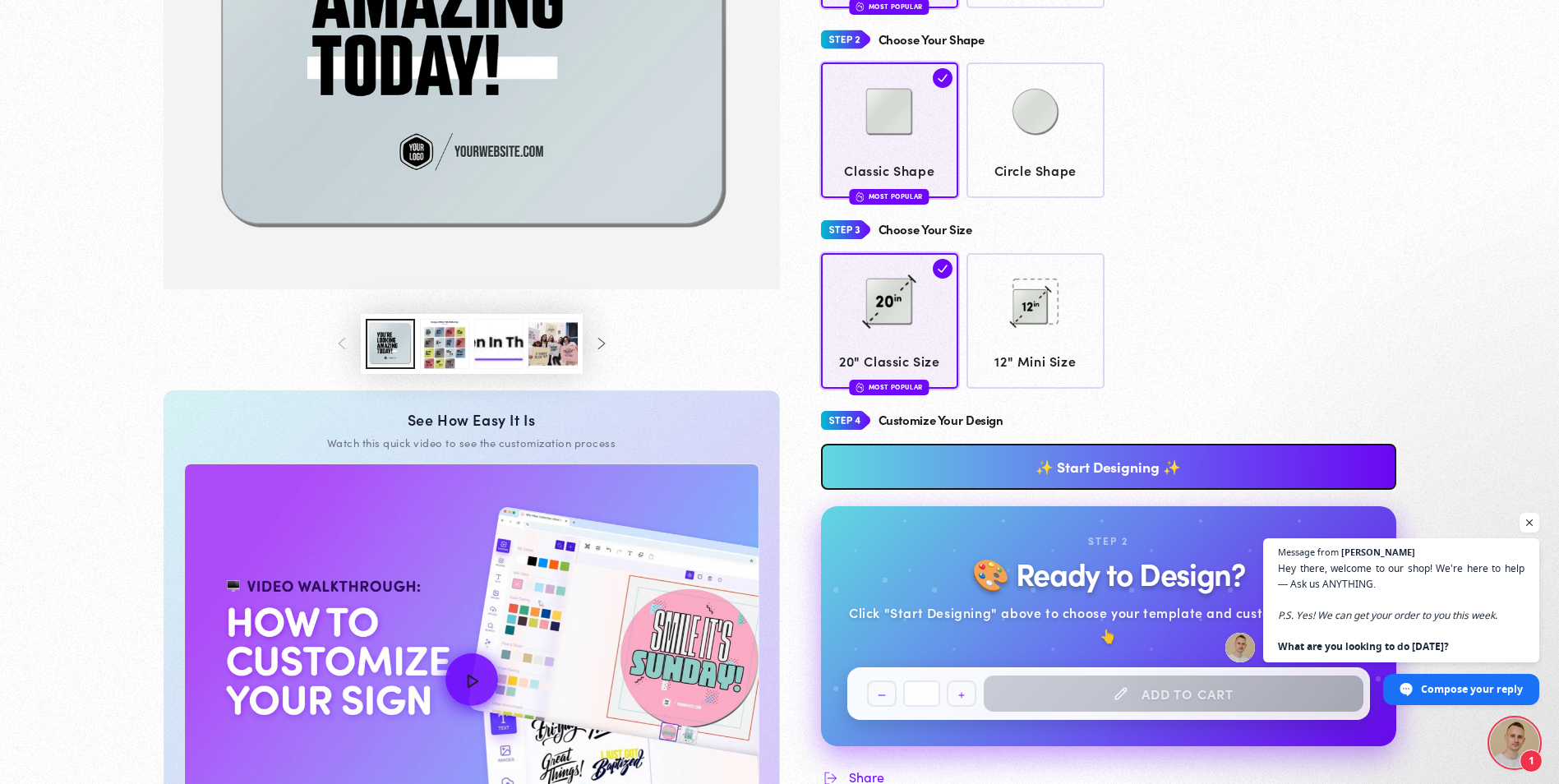
scroll to position [477, 0]
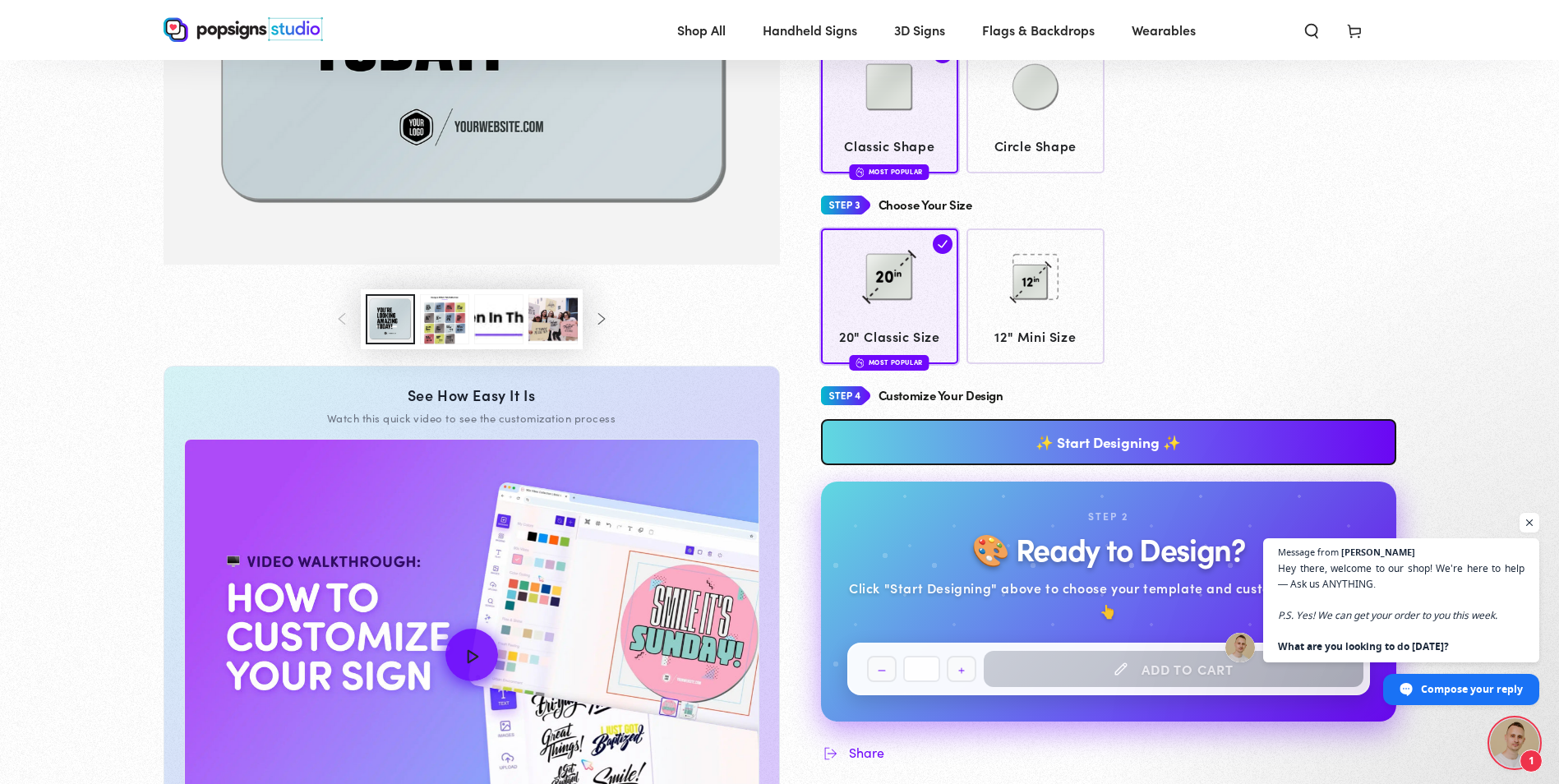
click at [1127, 434] on link "✨ Start Designing ✨" at bounding box center [1109, 442] width 575 height 46
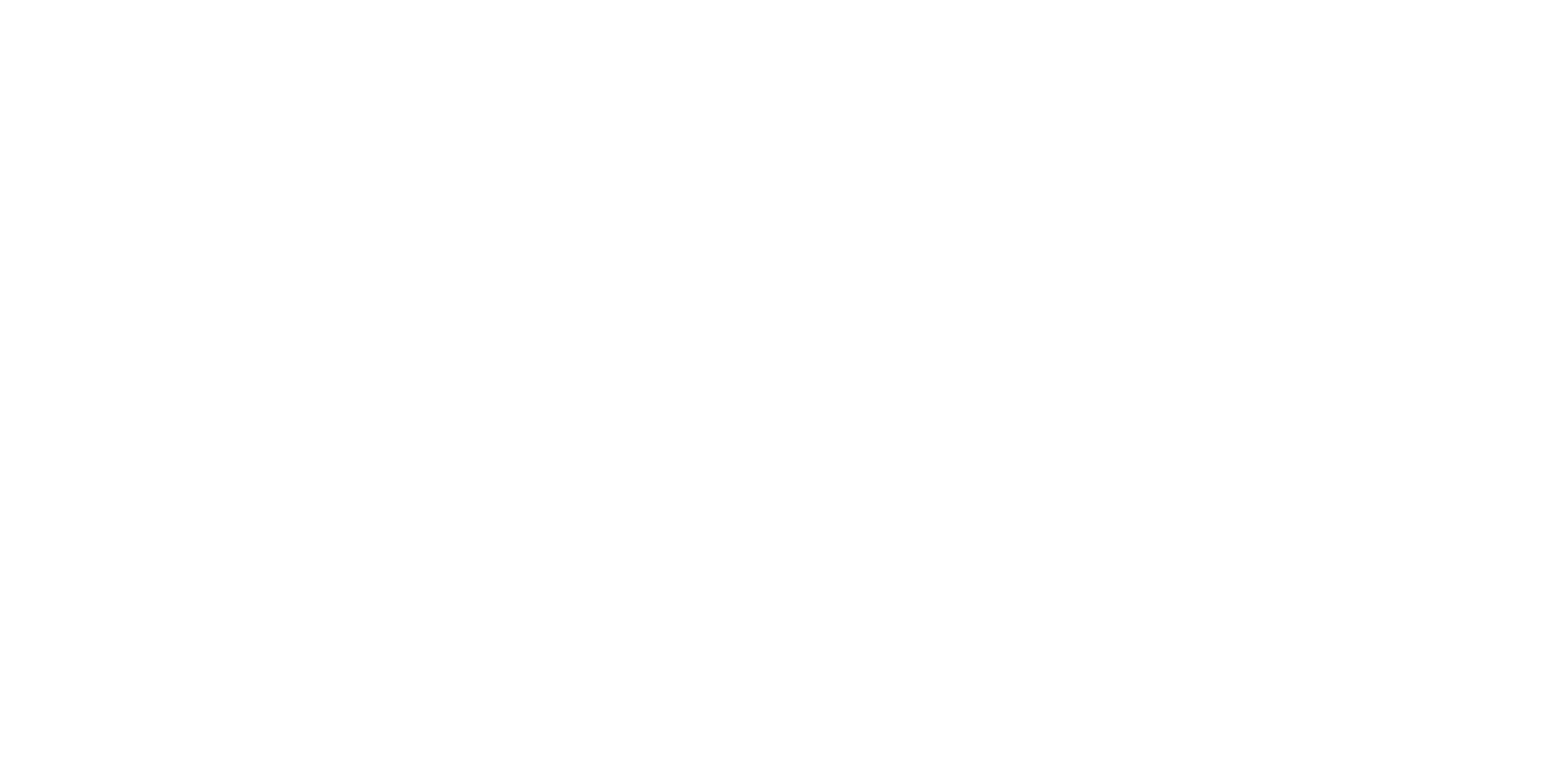
scroll to position [0, 0]
type textarea "An ancient tree with a door leading to a magical world"
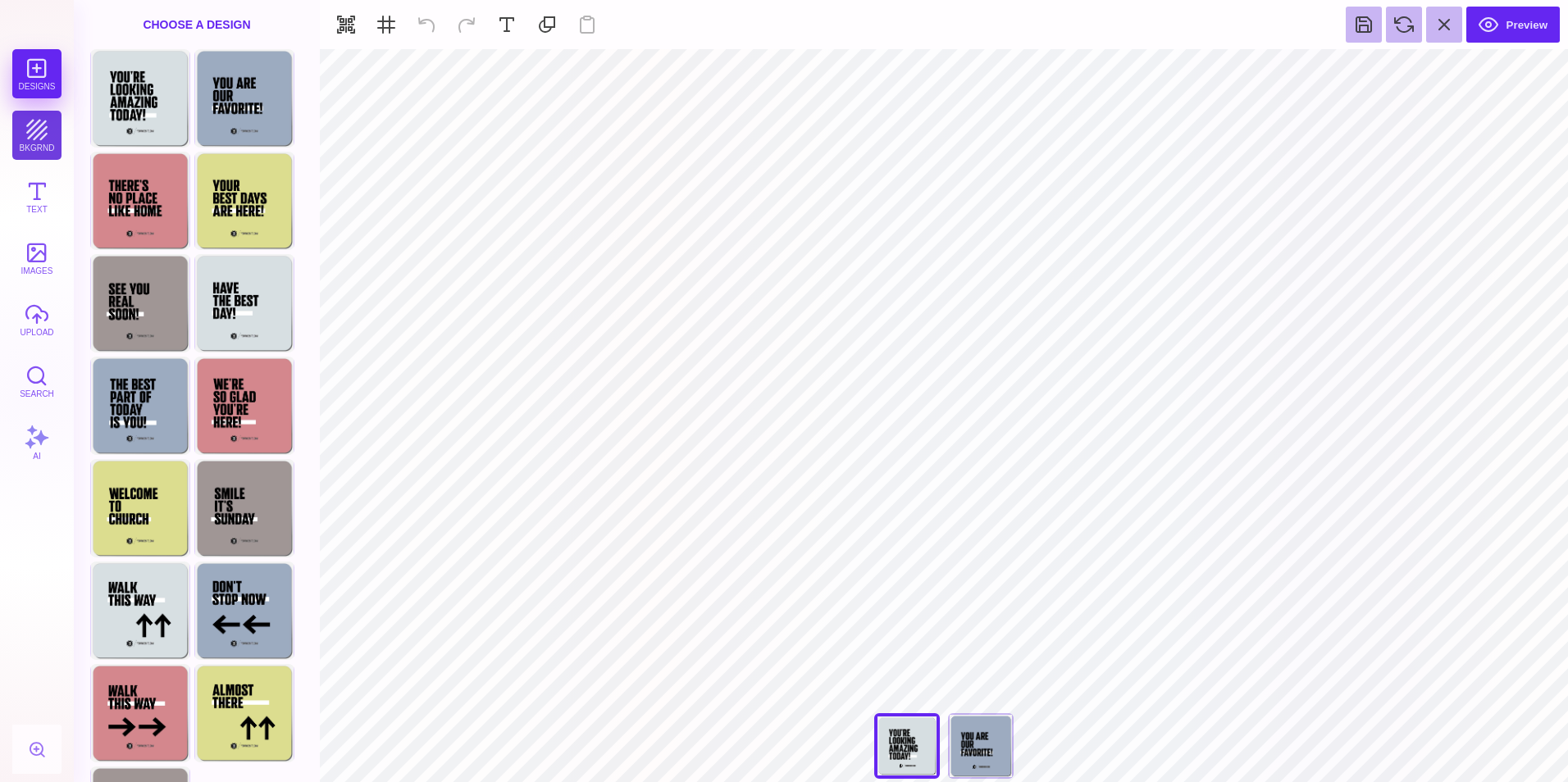
click at [28, 130] on button "bkgrnd" at bounding box center [37, 136] width 49 height 49
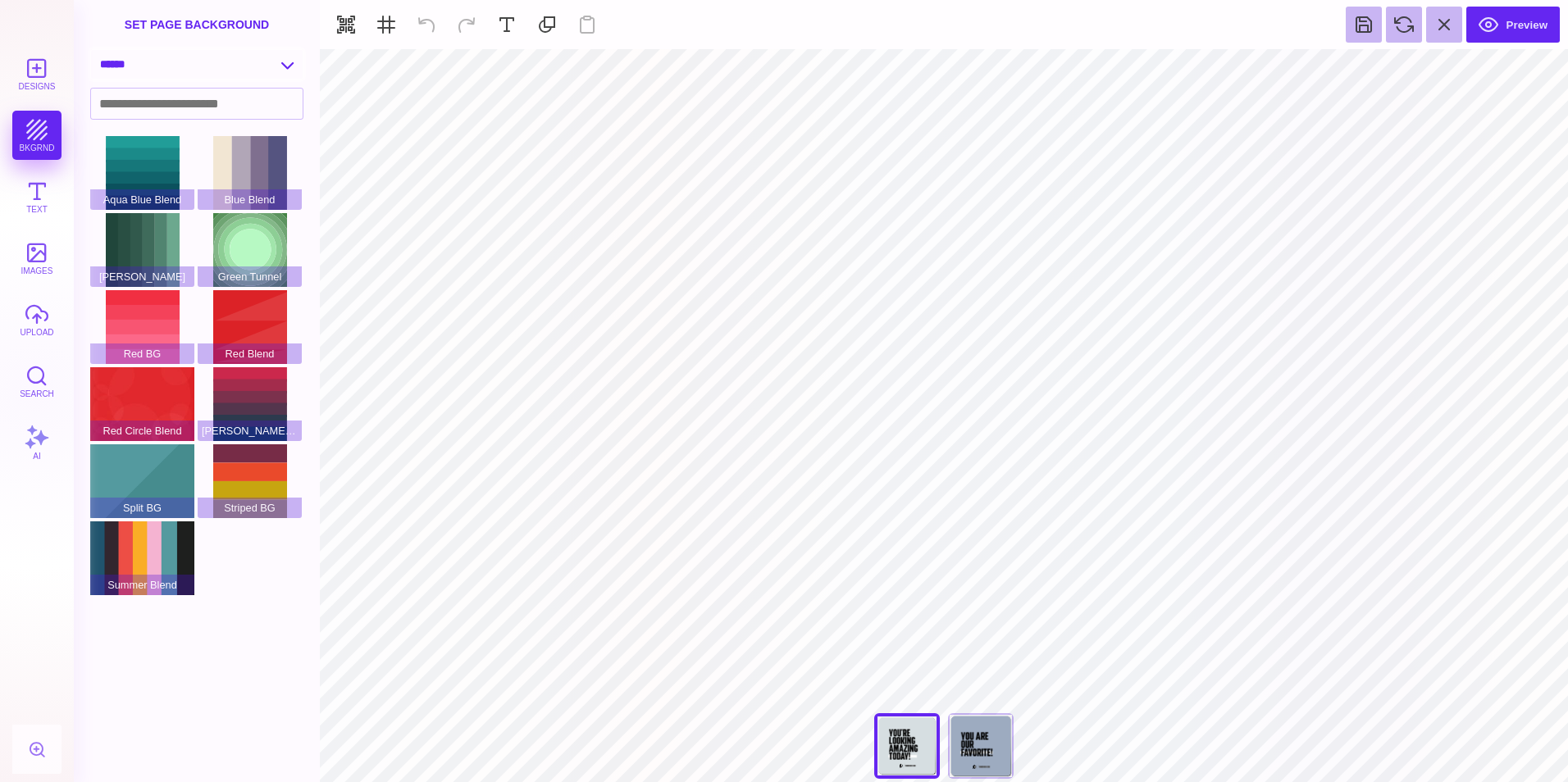
click at [290, 68] on select "**********" at bounding box center [197, 64] width 211 height 29
select select "**********"
click at [91, 50] on select "**********" at bounding box center [197, 64] width 211 height 29
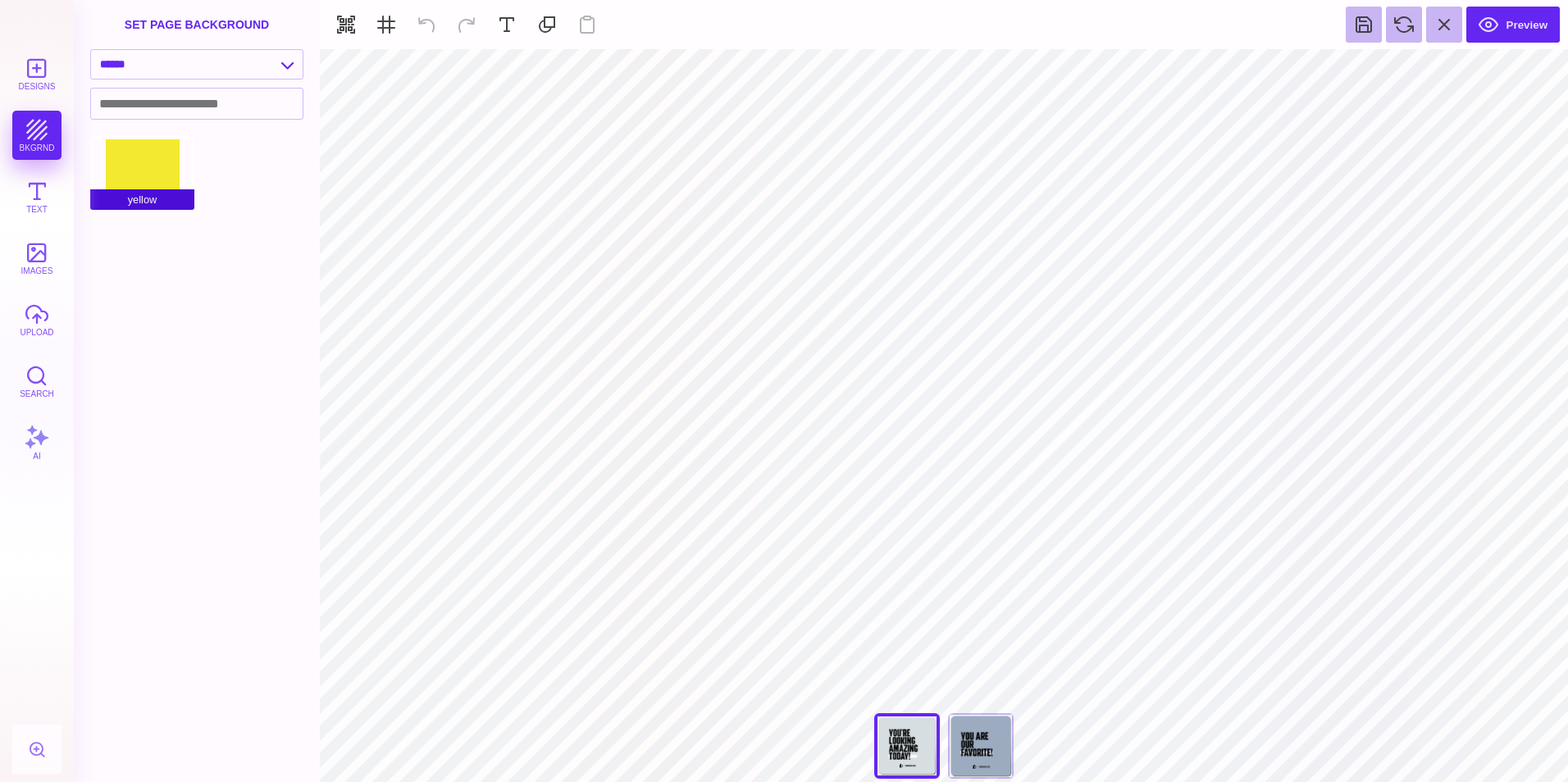
click at [178, 206] on span "yellow" at bounding box center [142, 199] width 104 height 21
click at [157, 176] on div "yellow" at bounding box center [142, 173] width 104 height 74
type input "#D6DEE1"
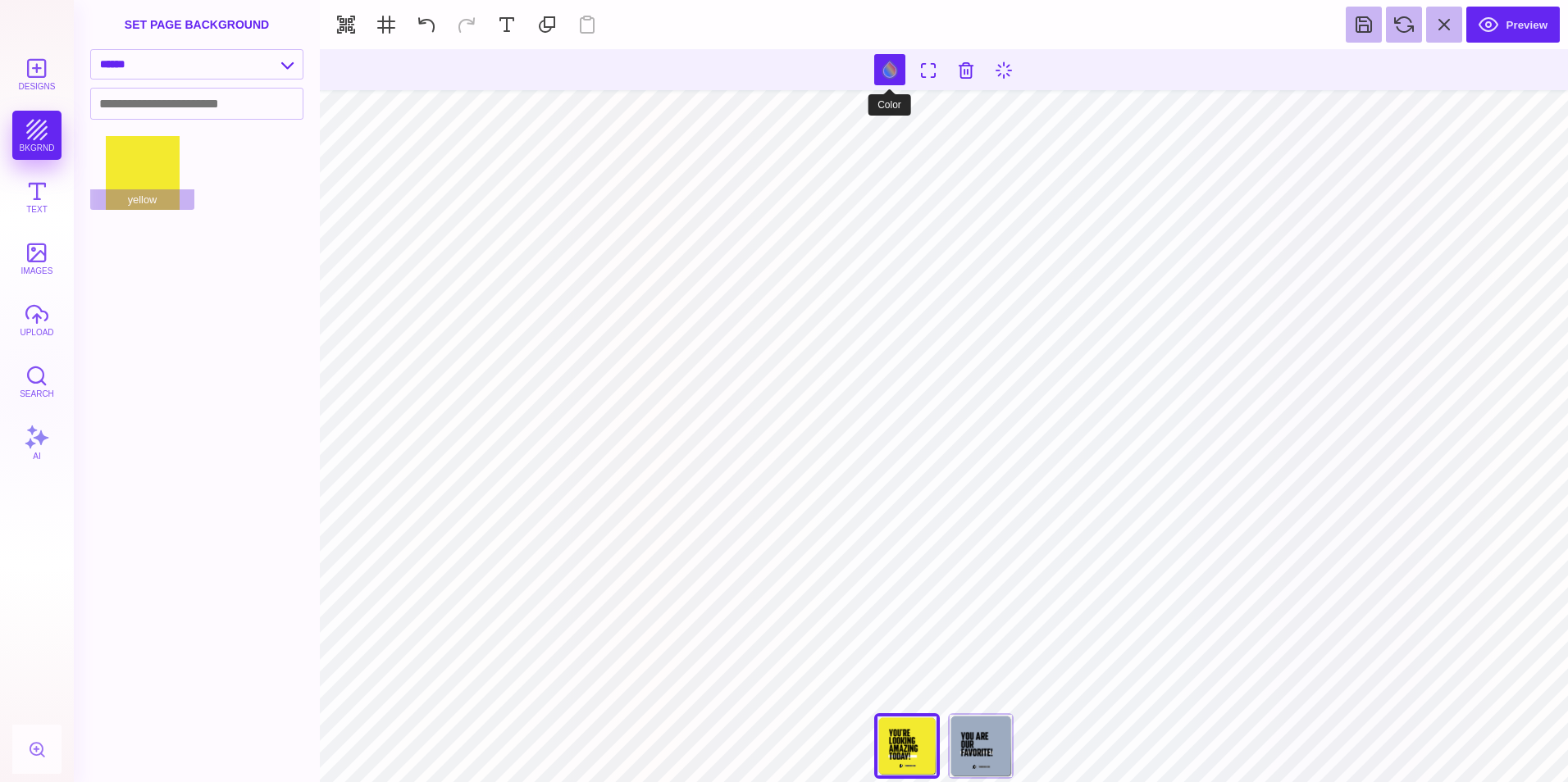
click at [894, 72] on button at bounding box center [890, 70] width 31 height 31
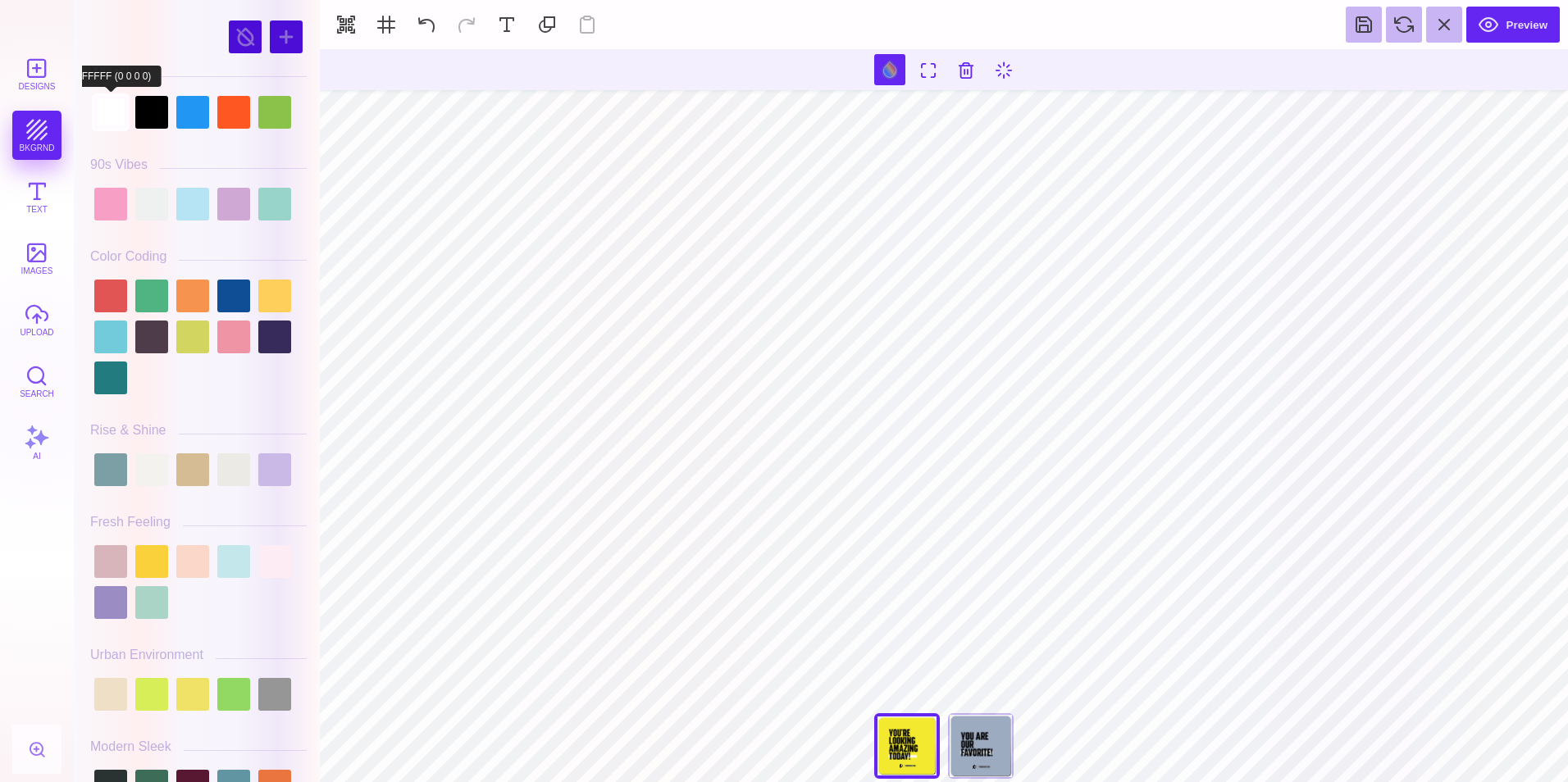
click at [109, 121] on div at bounding box center [111, 113] width 33 height 33
type input "#000000"
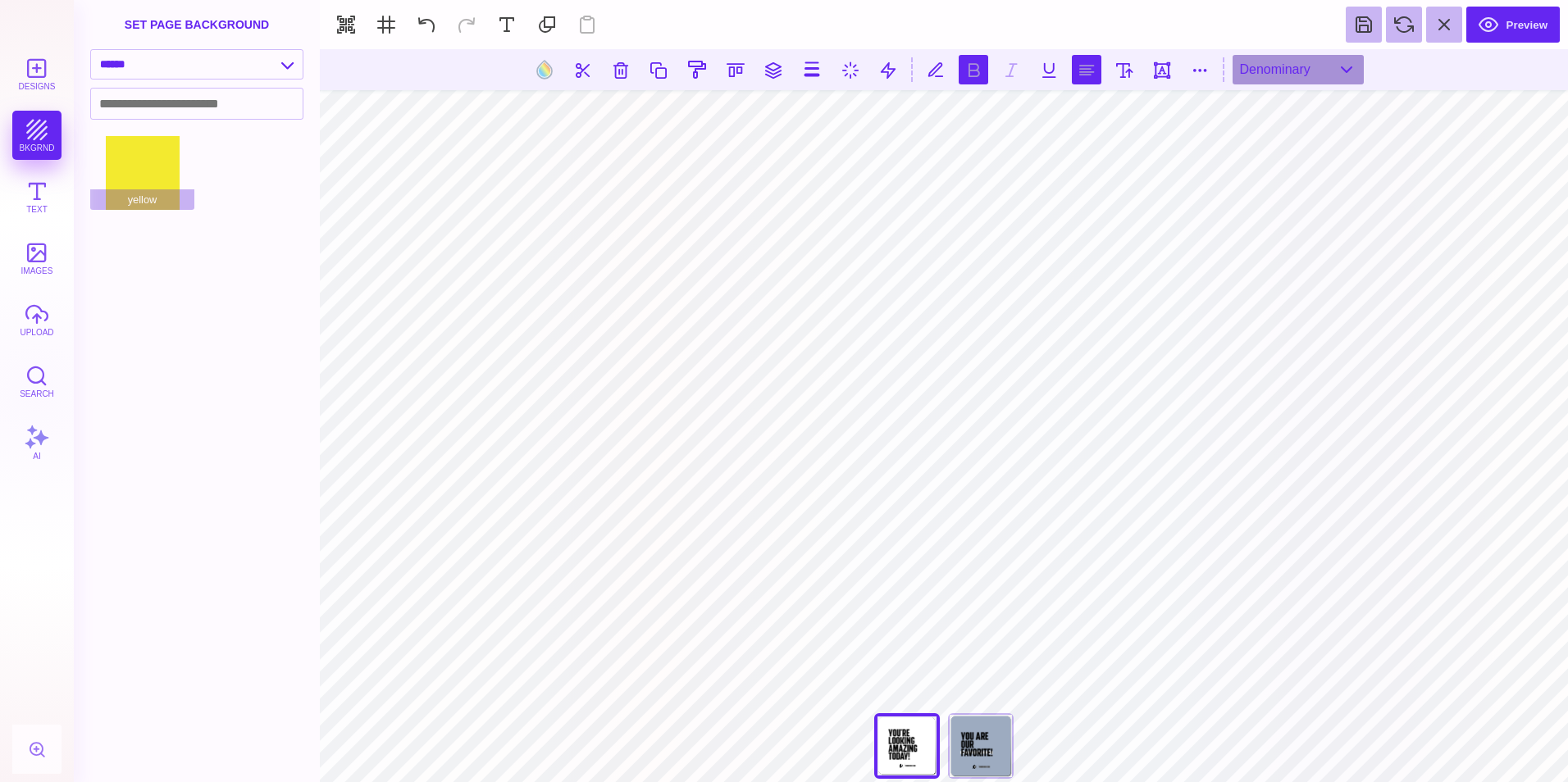
click at [1092, 71] on button at bounding box center [1087, 70] width 30 height 30
click at [29, 195] on button "Text" at bounding box center [37, 197] width 49 height 49
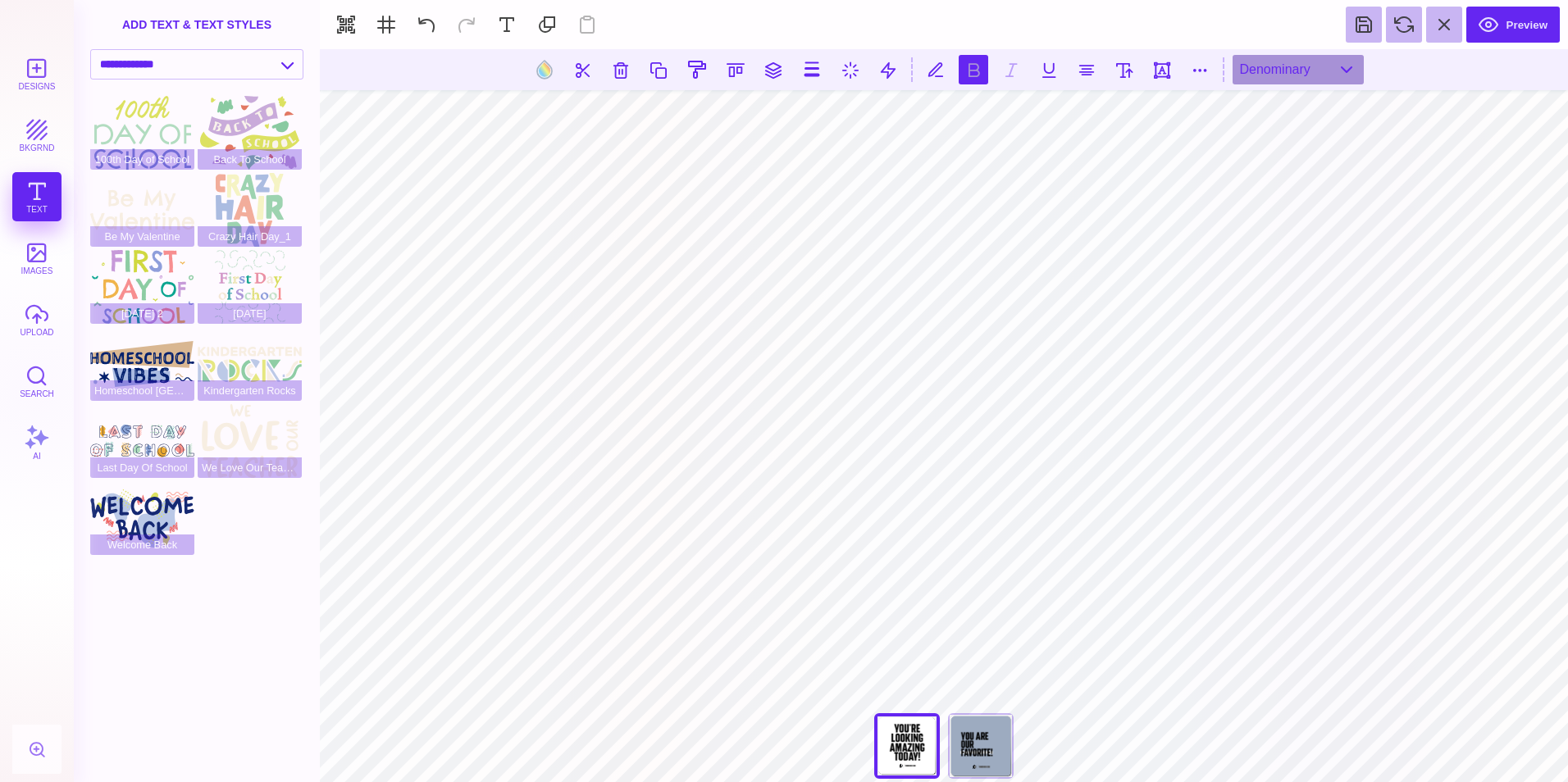
click at [29, 195] on div "Designs bkgrnd Text images upload Search AI" at bounding box center [37, 415] width 74 height 733
click at [508, 29] on button at bounding box center [507, 25] width 36 height 36
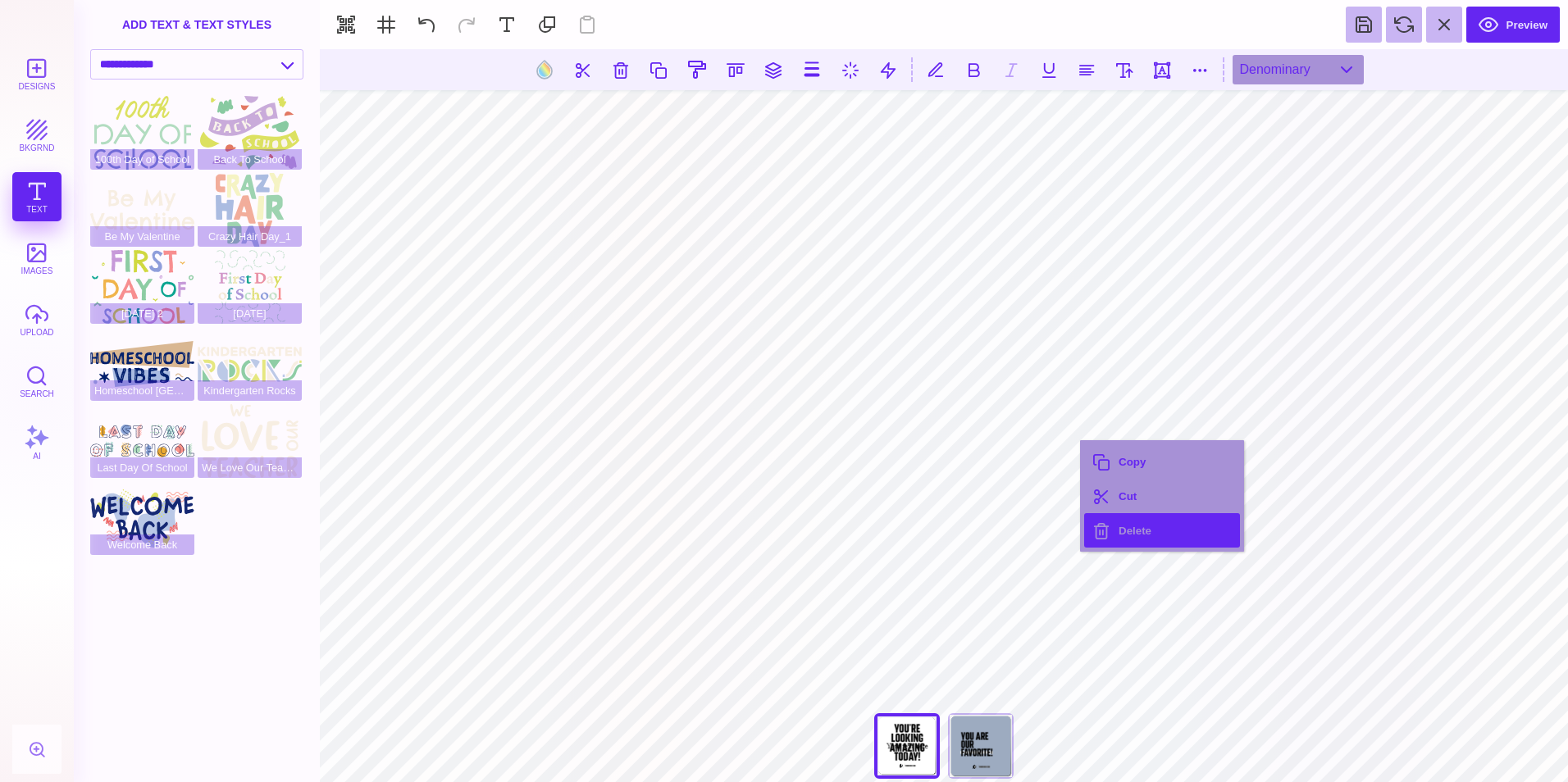
click at [1128, 524] on button "Delete" at bounding box center [1162, 530] width 155 height 35
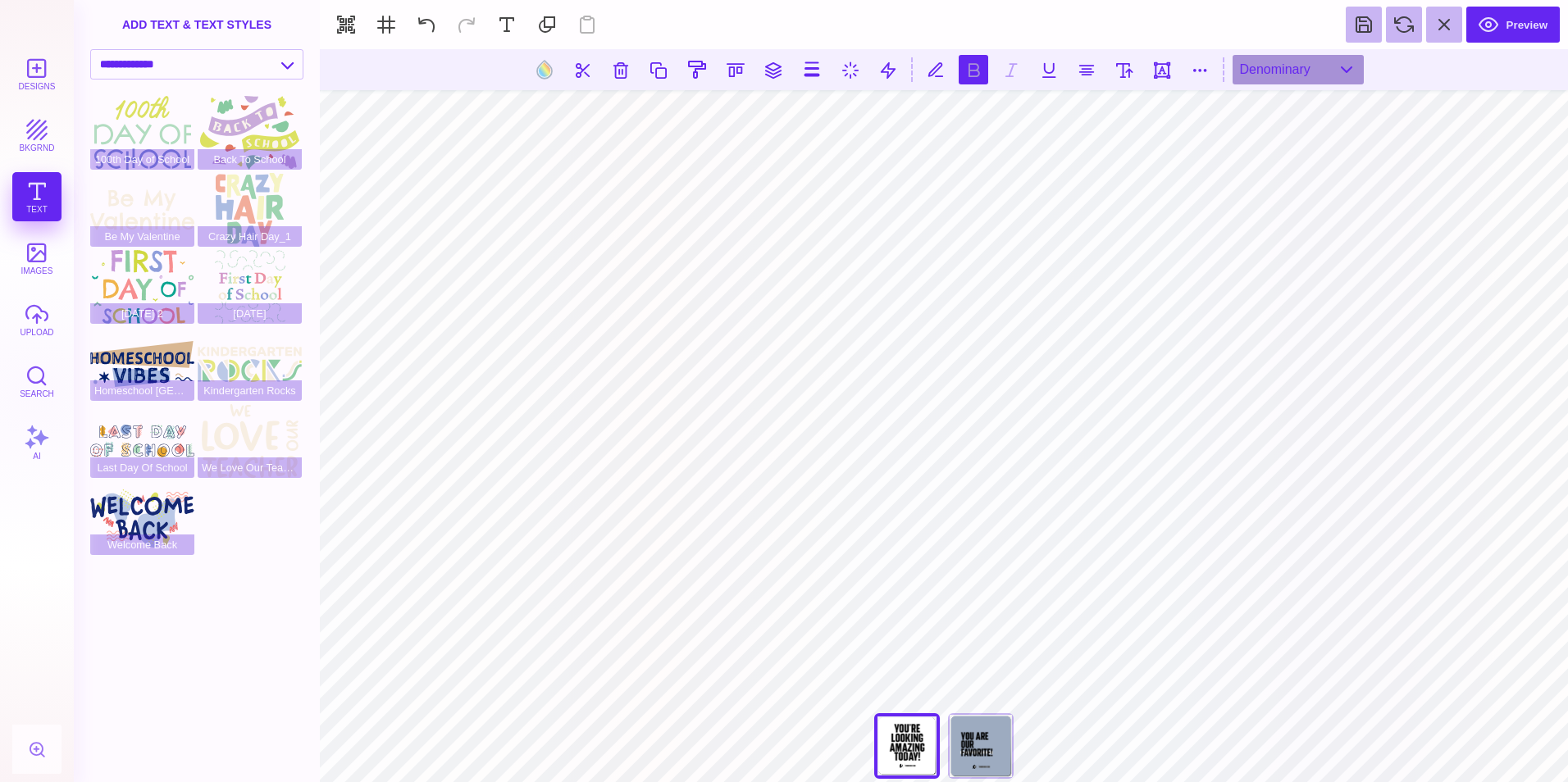
click at [277, 25] on div "add text & text styles" at bounding box center [197, 25] width 246 height 49
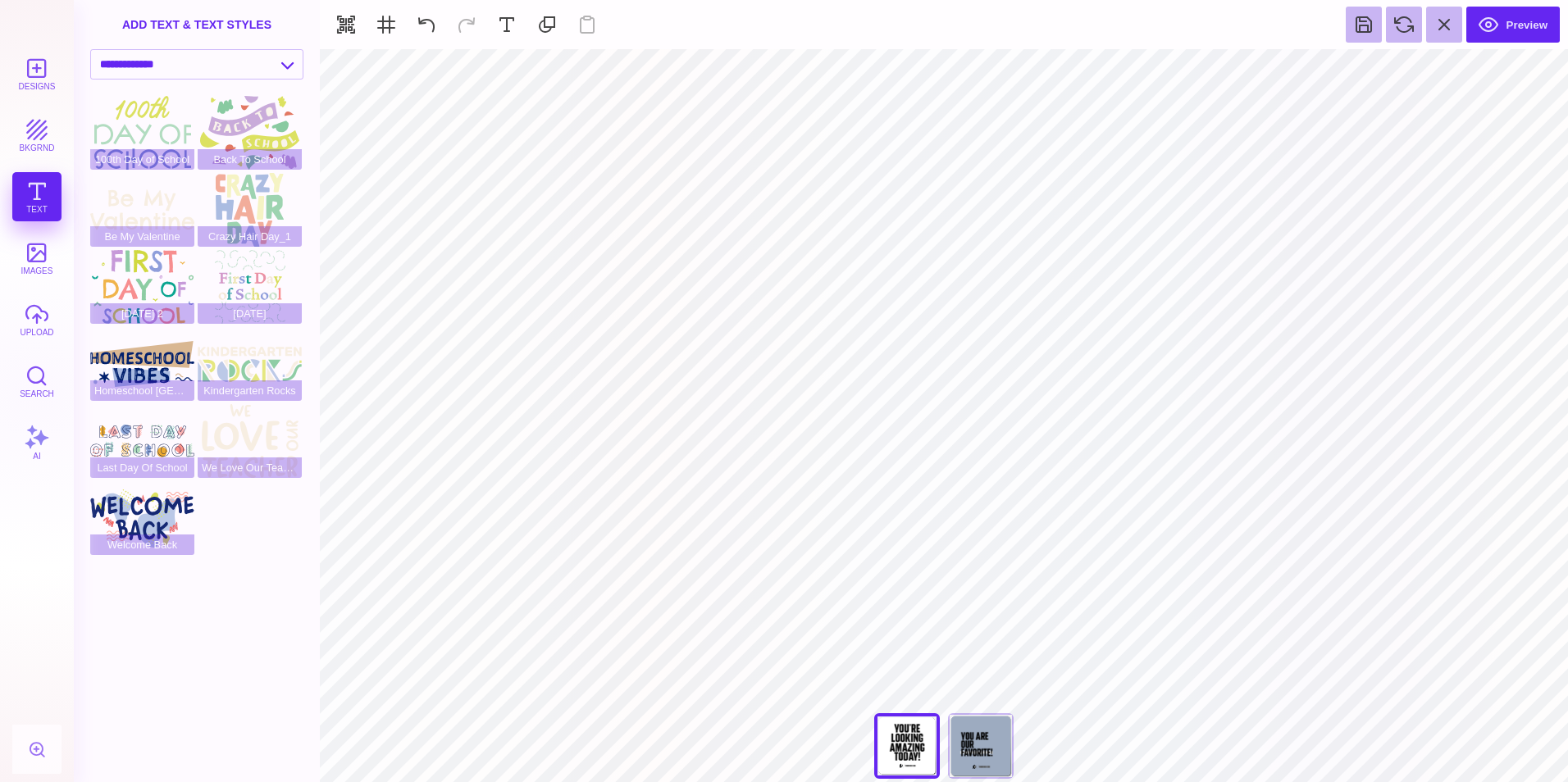
click at [39, 194] on div "Designs bkgrnd Text images upload Search AI" at bounding box center [37, 415] width 74 height 733
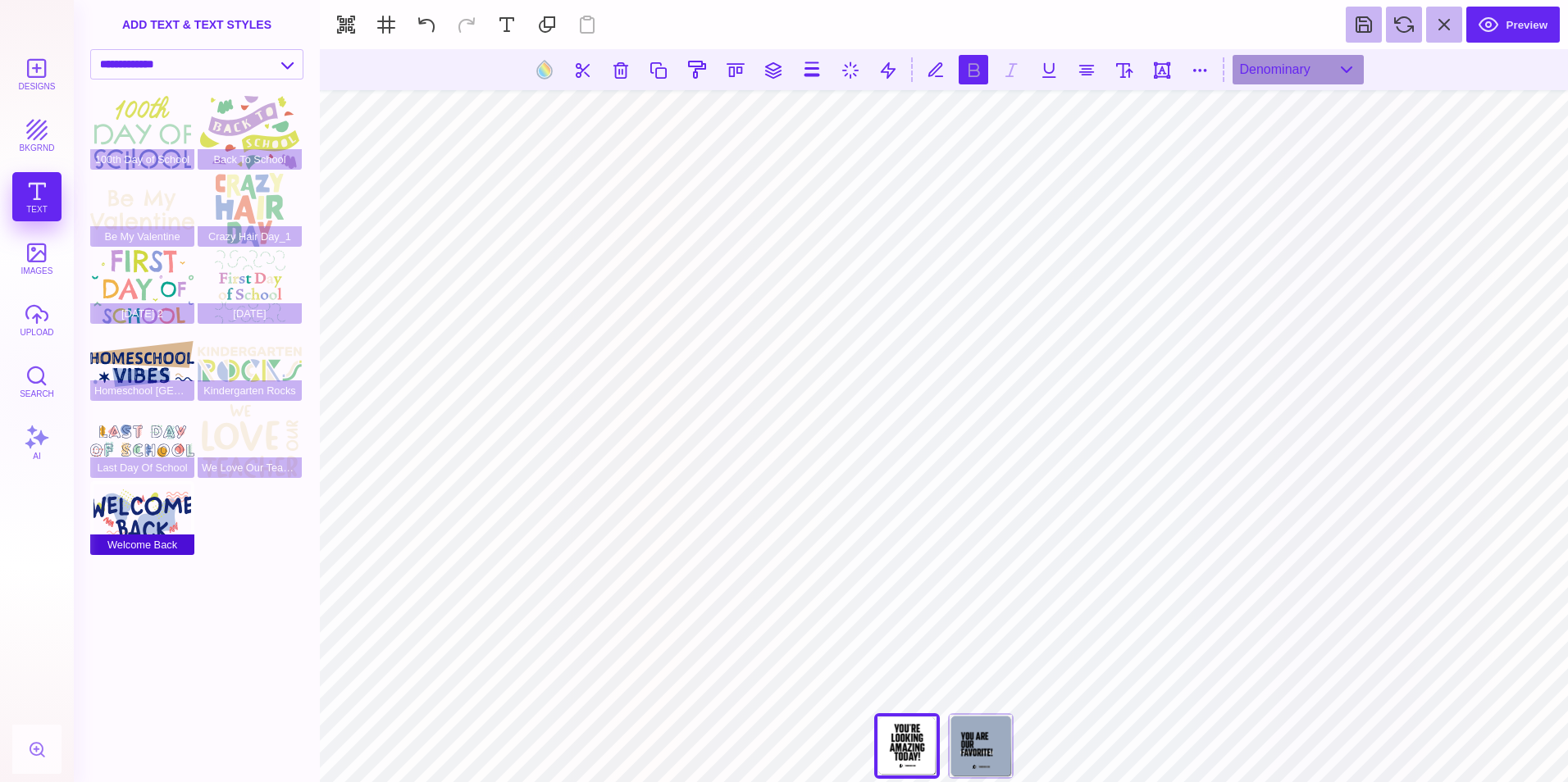
click at [146, 524] on div "Welcome Back" at bounding box center [142, 518] width 104 height 74
click at [429, 21] on button at bounding box center [426, 25] width 36 height 36
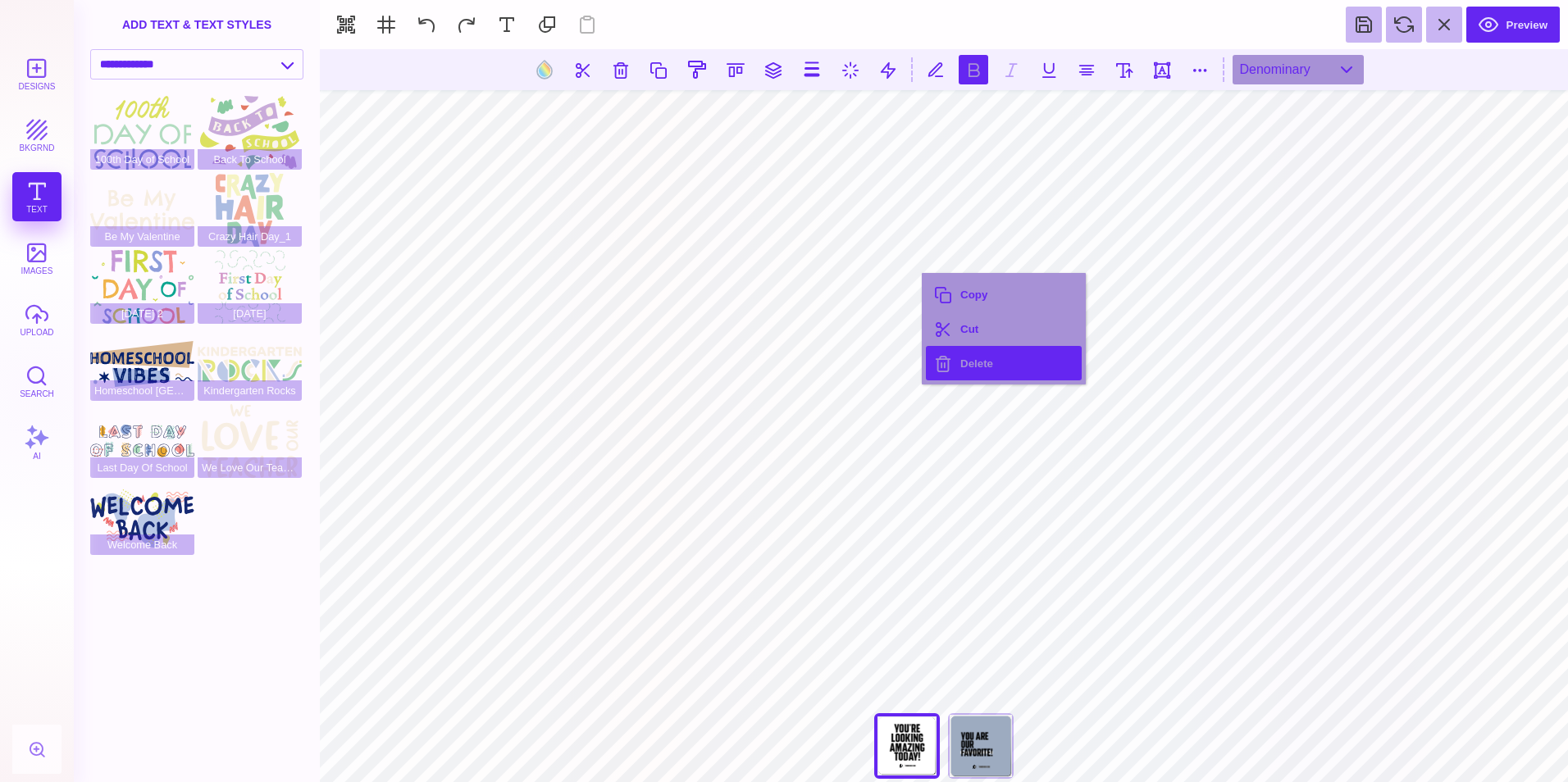
click at [1001, 354] on button "Delete" at bounding box center [1003, 363] width 155 height 35
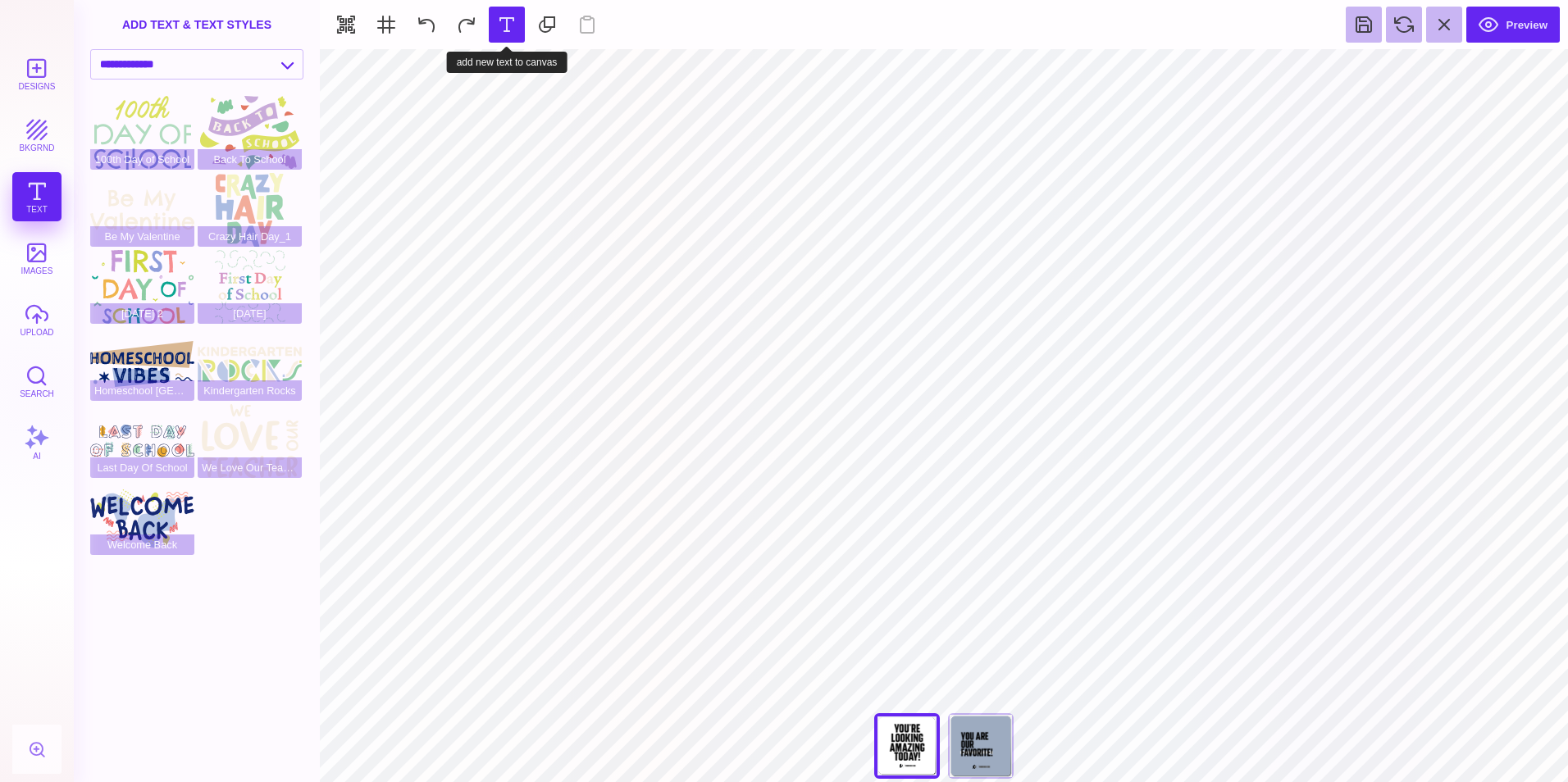
click at [508, 30] on button at bounding box center [507, 25] width 36 height 36
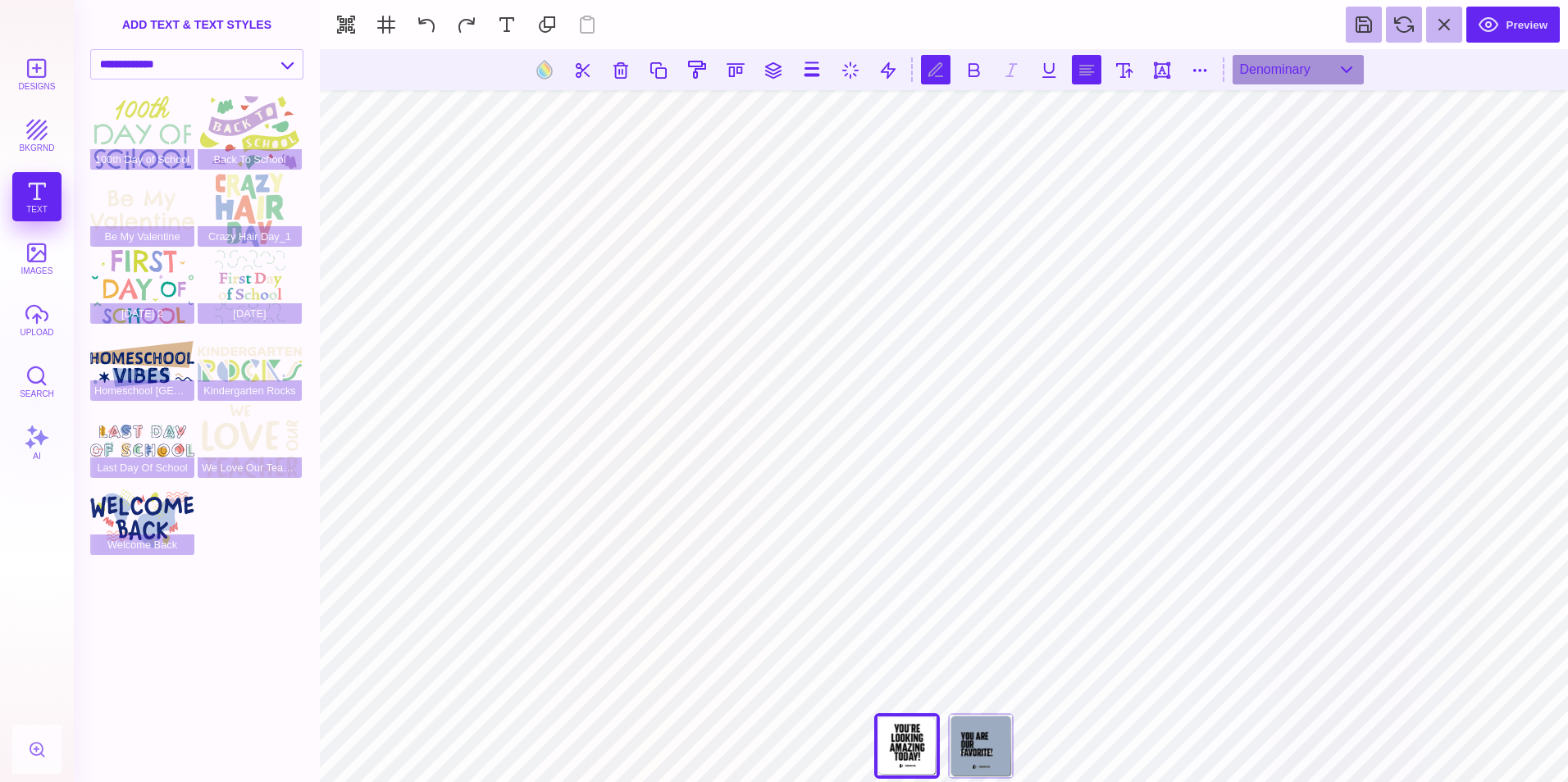
type textarea "***"
click at [1088, 77] on button at bounding box center [1087, 70] width 30 height 30
click at [977, 74] on button at bounding box center [973, 70] width 30 height 30
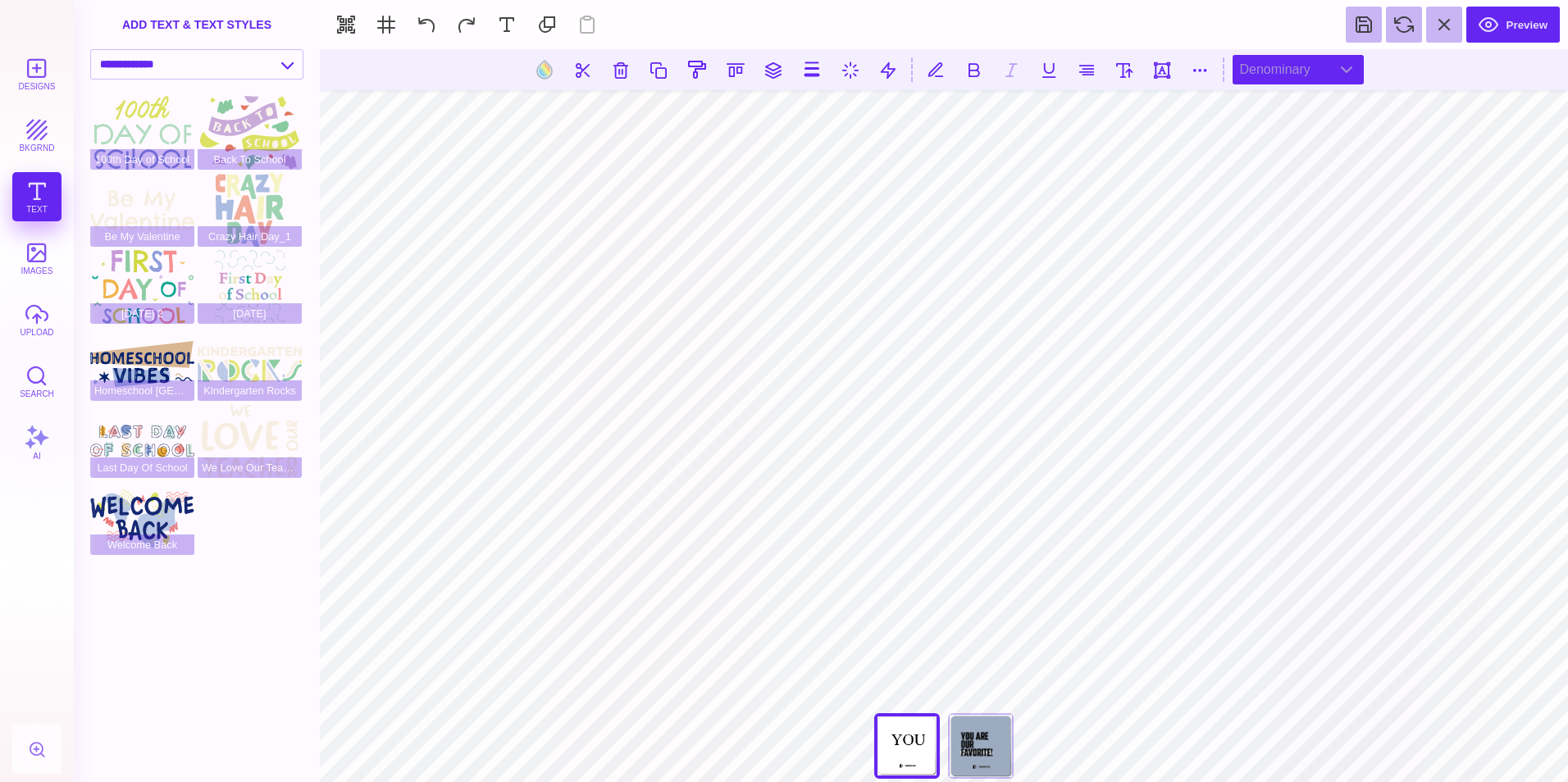
click at [1346, 71] on div "Denominary" at bounding box center [1297, 70] width 131 height 30
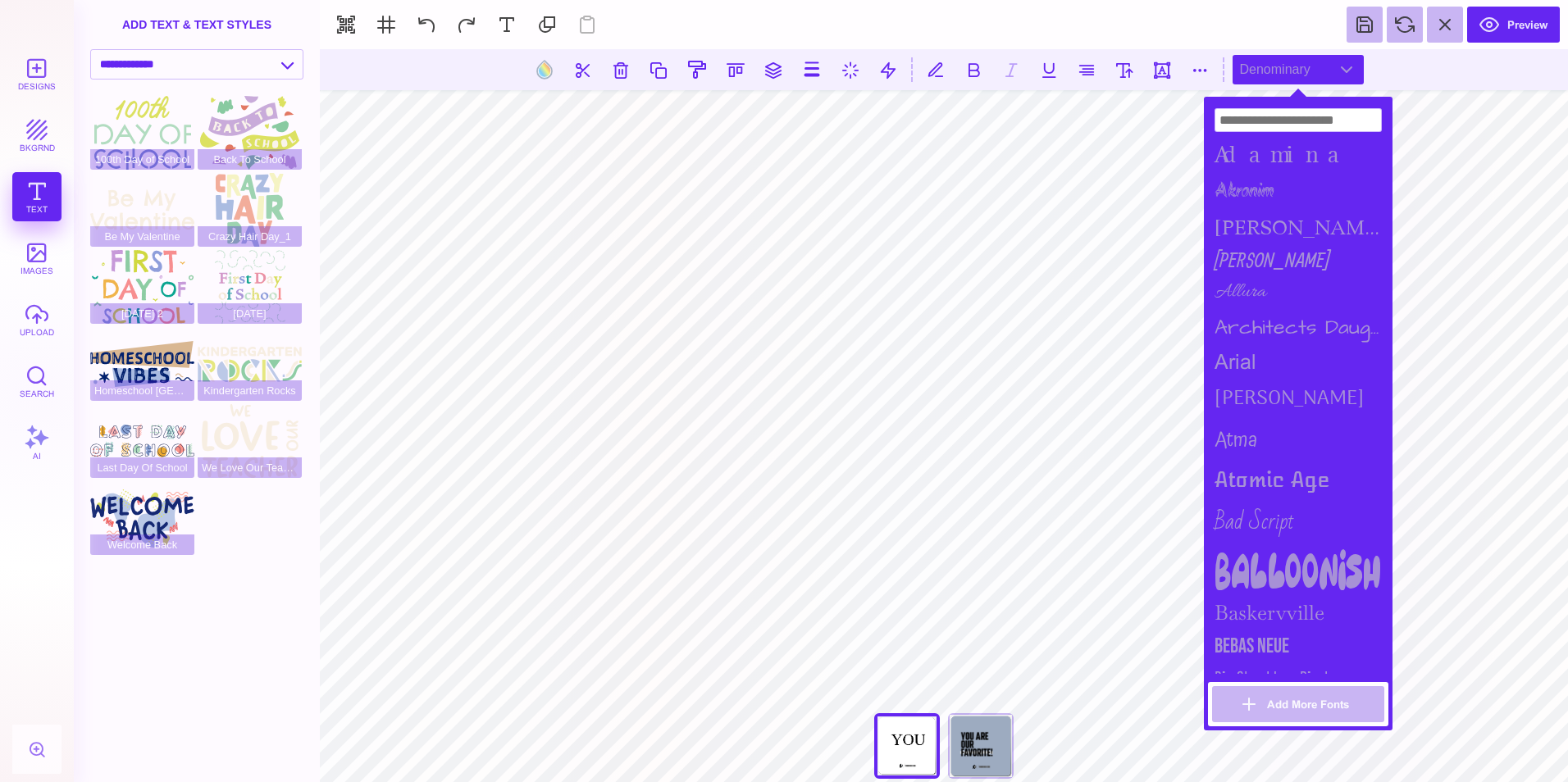
drag, startPoint x: 1389, startPoint y: 308, endPoint x: 1386, endPoint y: 410, distance: 102.0
click at [1386, 410] on div "Adamina Akronim alida Allan Allura Architects Daughter arial Arima Madurai Atma…" at bounding box center [1297, 414] width 188 height 634
drag, startPoint x: 1388, startPoint y: 429, endPoint x: 1384, endPoint y: 506, distance: 77.1
click at [1384, 506] on div "Adamina Akronim alida Allan Allura Architects Daughter arial Arima Madurai Atma…" at bounding box center [1297, 387] width 180 height 573
click at [1403, 355] on body "Designs bkgrnd Text images upload Search AI set page background" at bounding box center [784, 391] width 1568 height 782
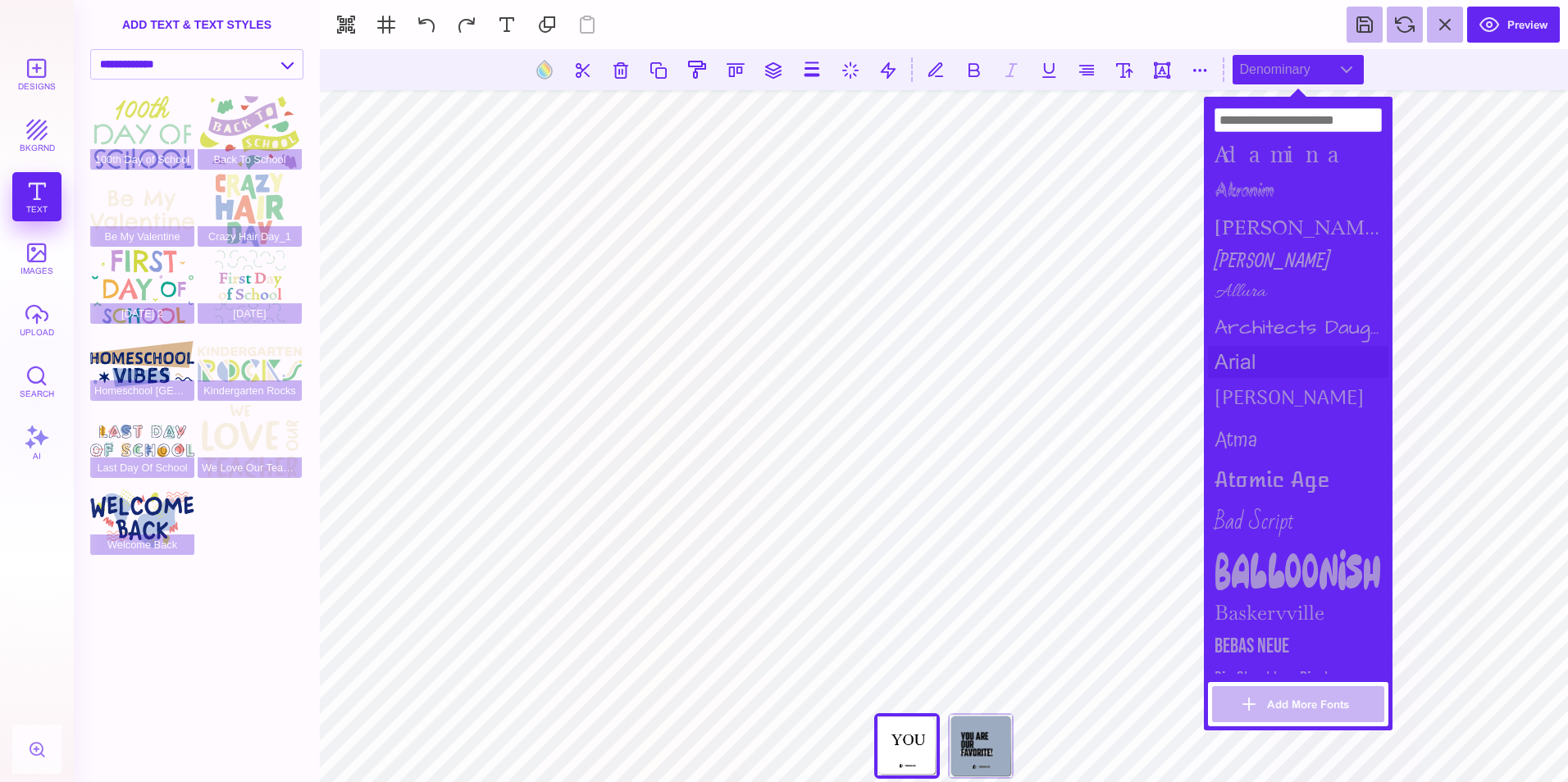
click at [1341, 365] on div "arial" at bounding box center [1297, 362] width 180 height 32
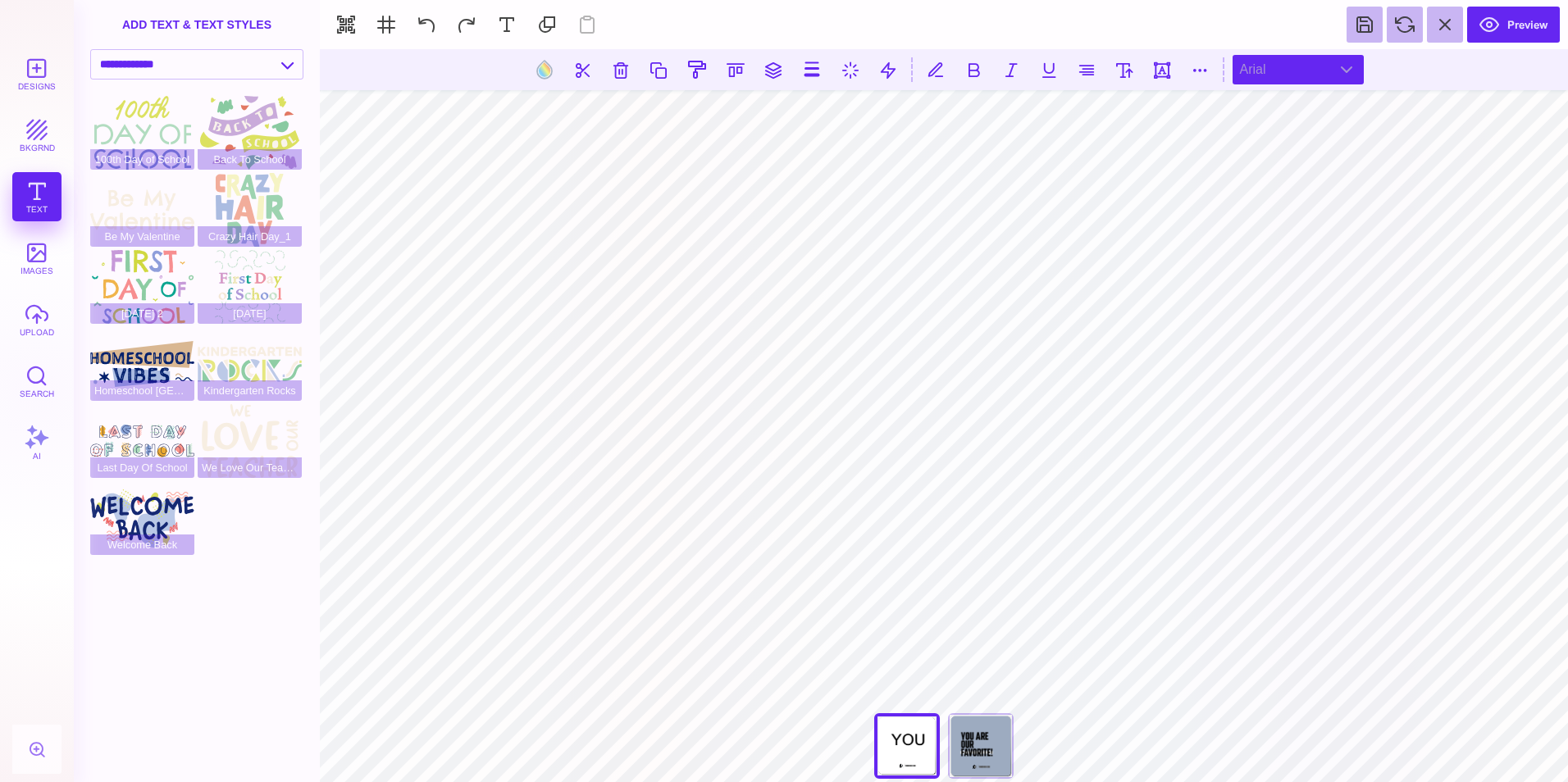
click at [1351, 77] on div "arial" at bounding box center [1297, 70] width 131 height 30
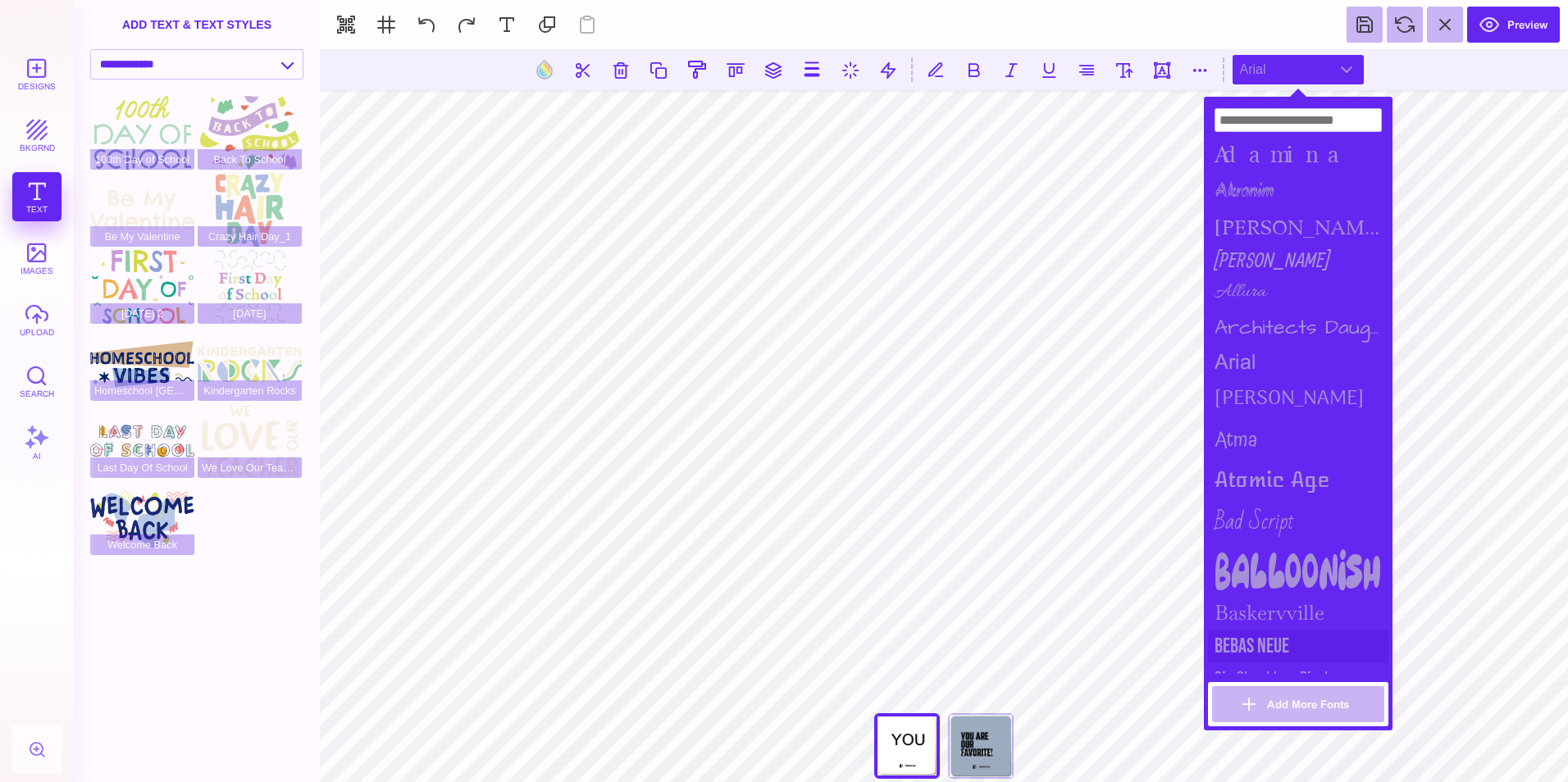
click at [1264, 636] on div "Bebas Neue" at bounding box center [1297, 646] width 180 height 34
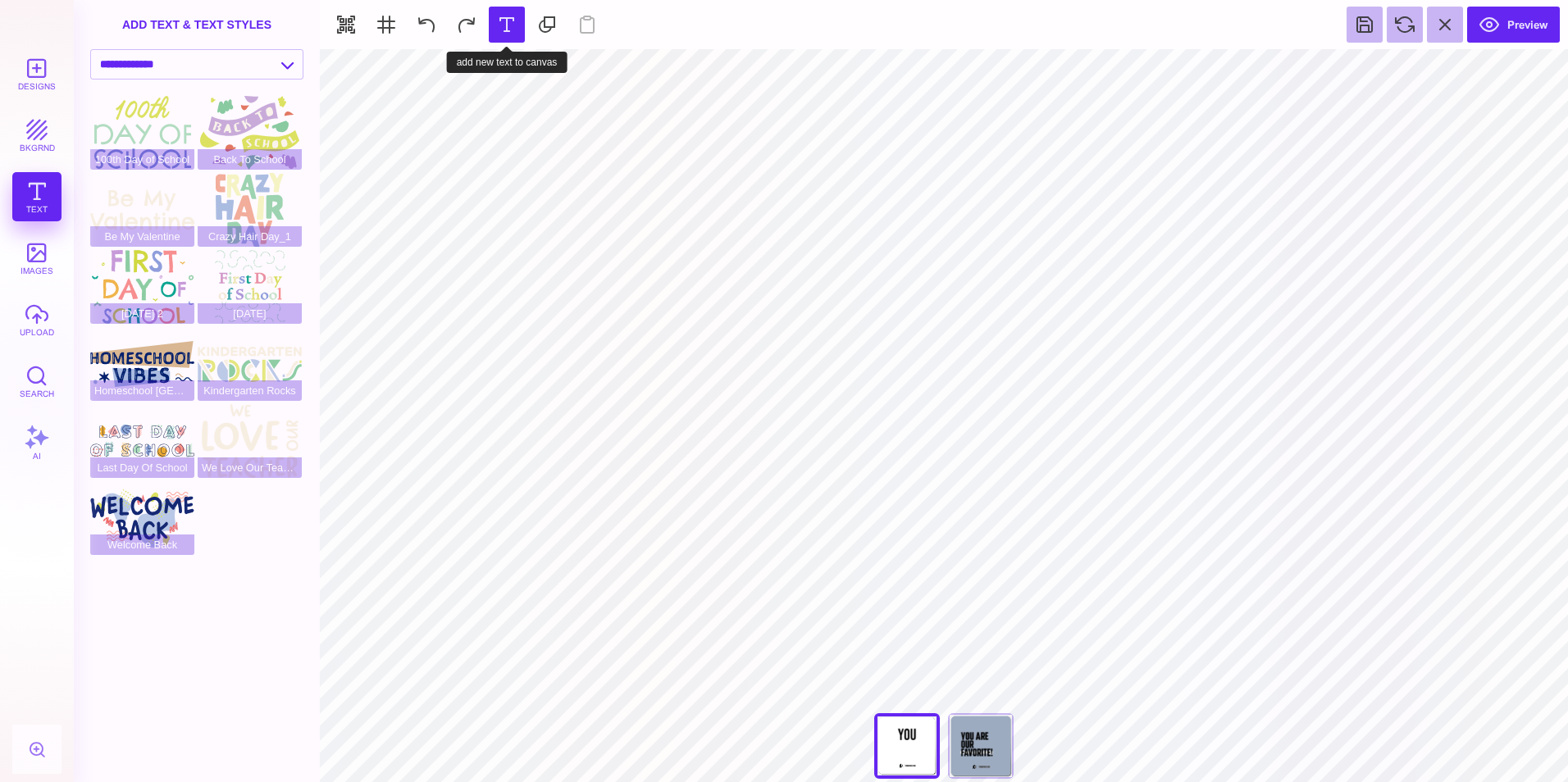
click at [503, 35] on button at bounding box center [507, 25] width 36 height 36
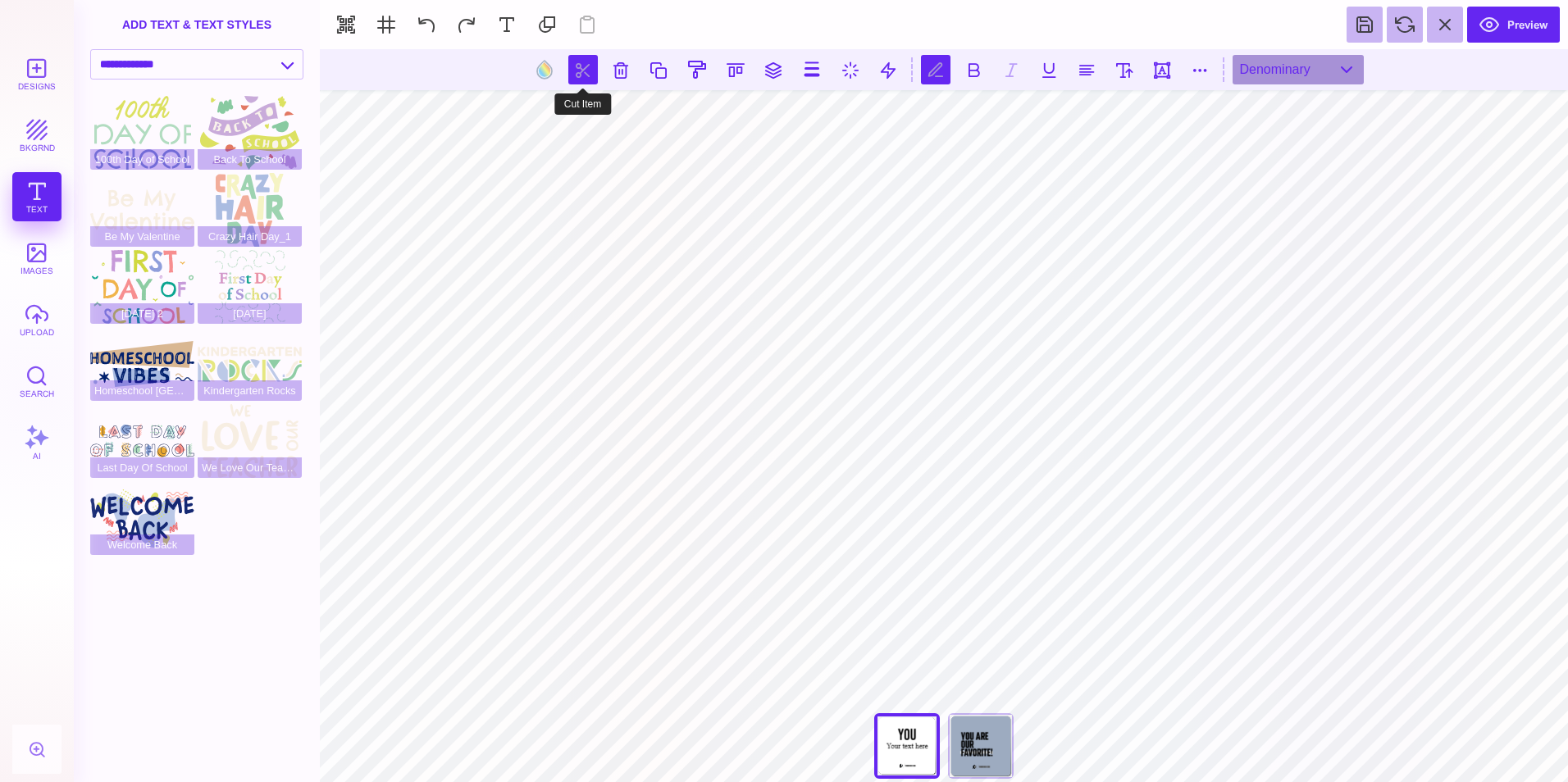
scroll to position [0, 2]
type textarea "*"
type textarea "******"
click at [1083, 70] on button at bounding box center [1087, 70] width 30 height 30
click at [1352, 68] on div "Denominary" at bounding box center [1297, 70] width 131 height 30
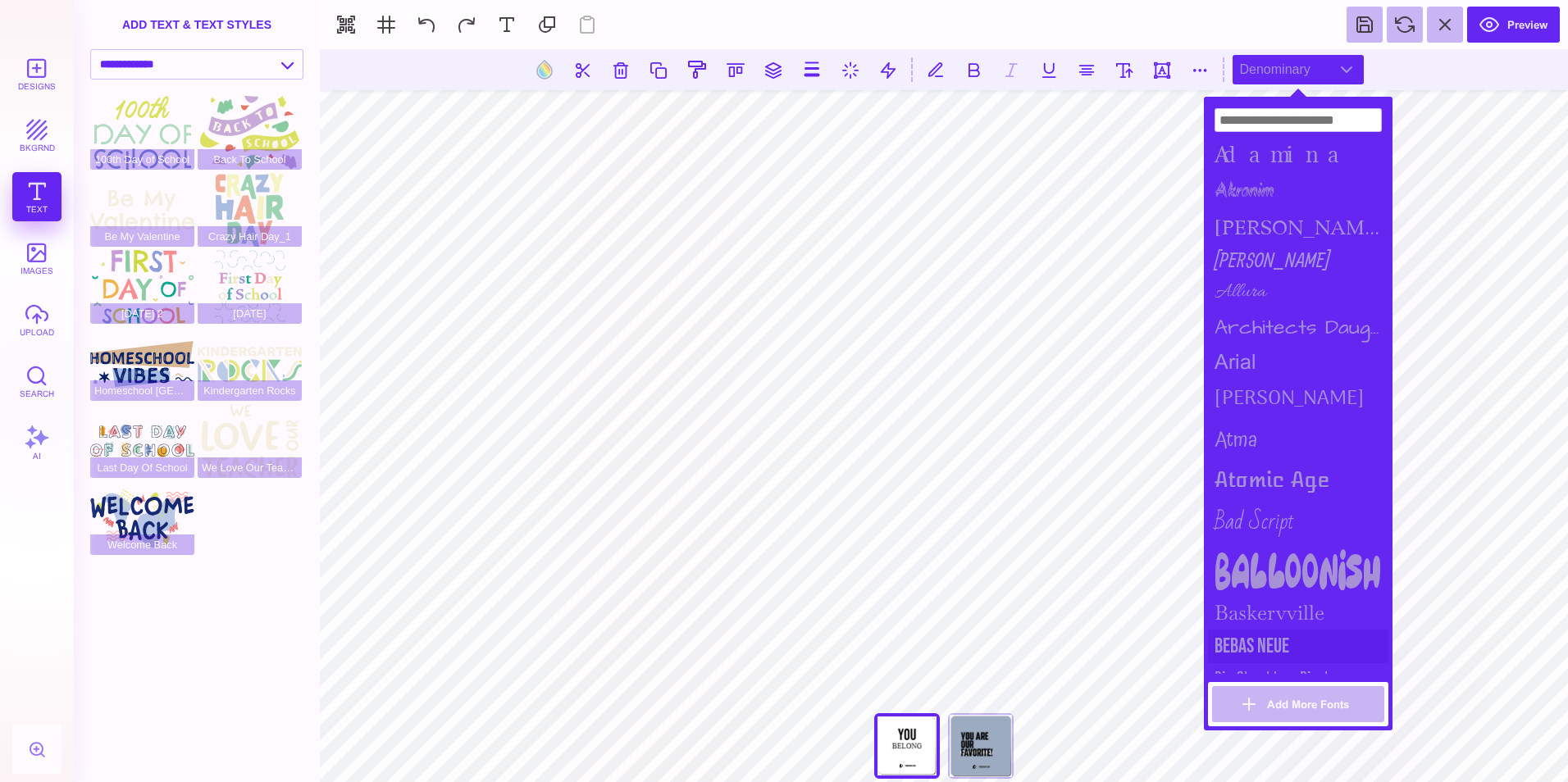
click at [1289, 633] on div "Bebas Neue" at bounding box center [1297, 646] width 180 height 34
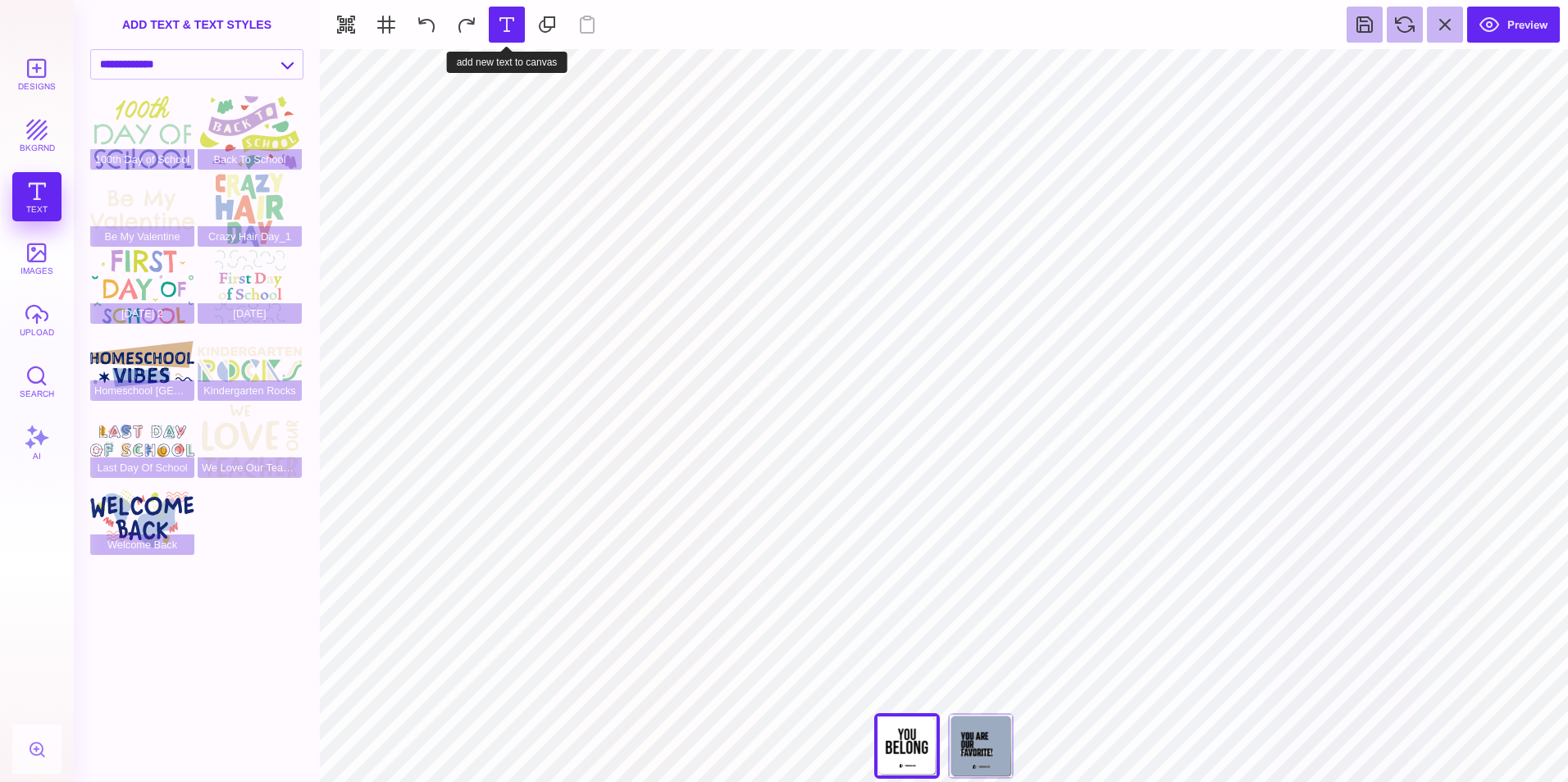
click at [503, 37] on button at bounding box center [507, 25] width 36 height 36
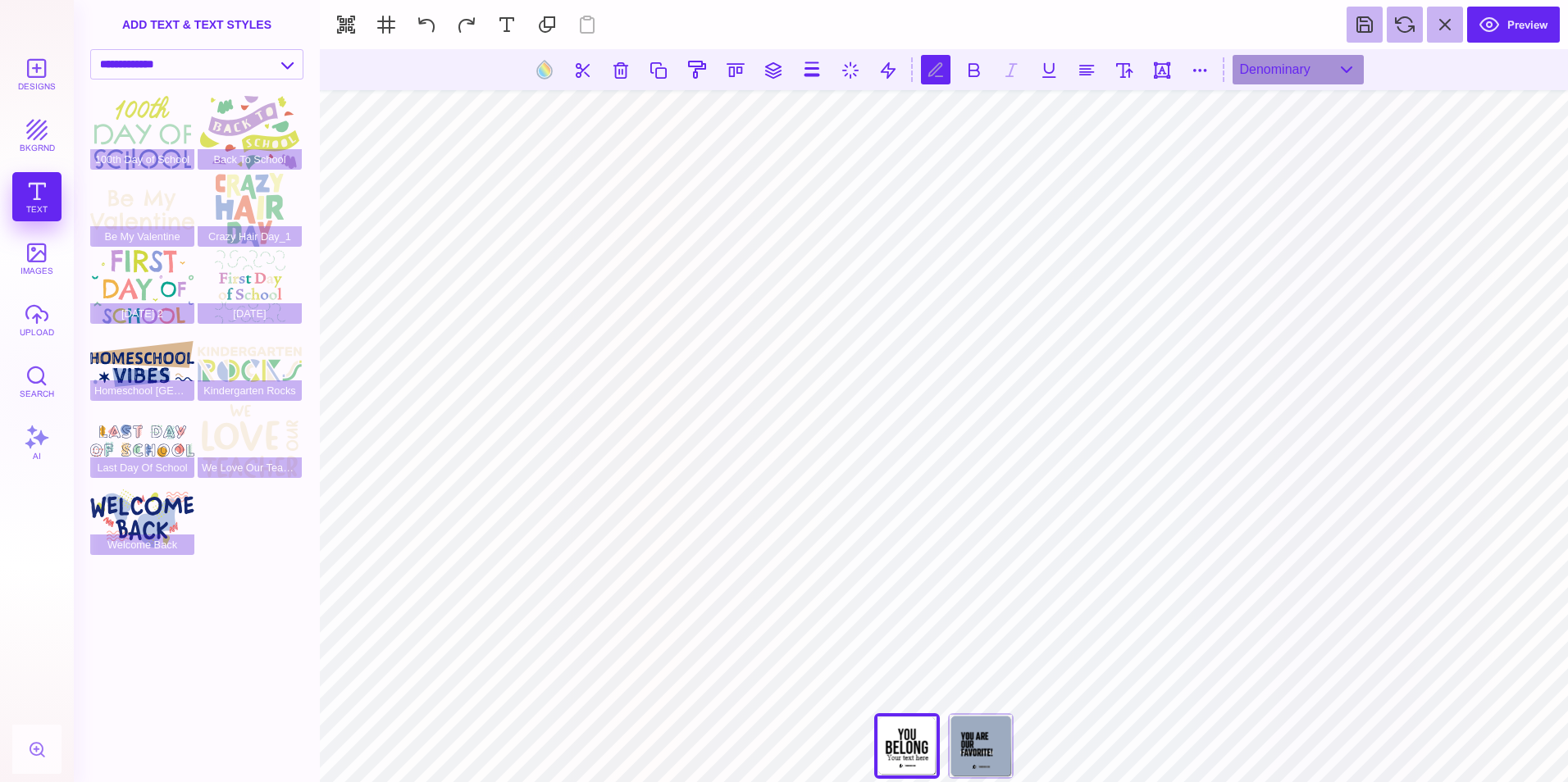
type textarea "****"
click at [1346, 70] on div "Denominary" at bounding box center [1297, 70] width 131 height 30
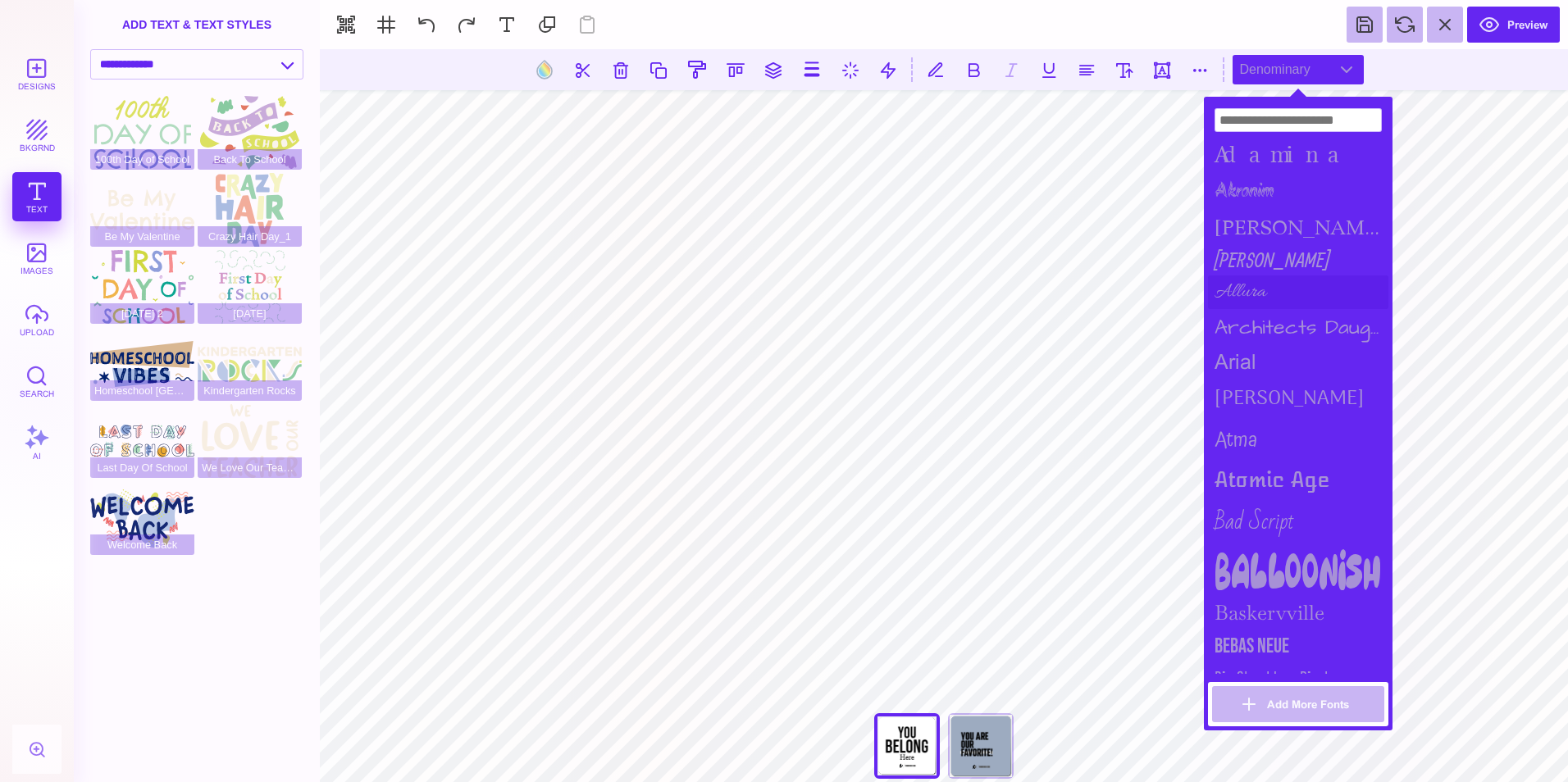
click at [1256, 293] on div "Allura" at bounding box center [1297, 292] width 180 height 34
click at [1264, 511] on div "Bad Script" at bounding box center [1297, 521] width 180 height 49
drag, startPoint x: 1389, startPoint y: 664, endPoint x: 1390, endPoint y: 689, distance: 25.0
click at [1390, 689] on div "Adamina Akronim alida Allan Allura Architects Daughter arial Arima Madurai Atma…" at bounding box center [1297, 414] width 188 height 634
click at [1278, 714] on button "Add More Fonts" at bounding box center [1297, 704] width 172 height 36
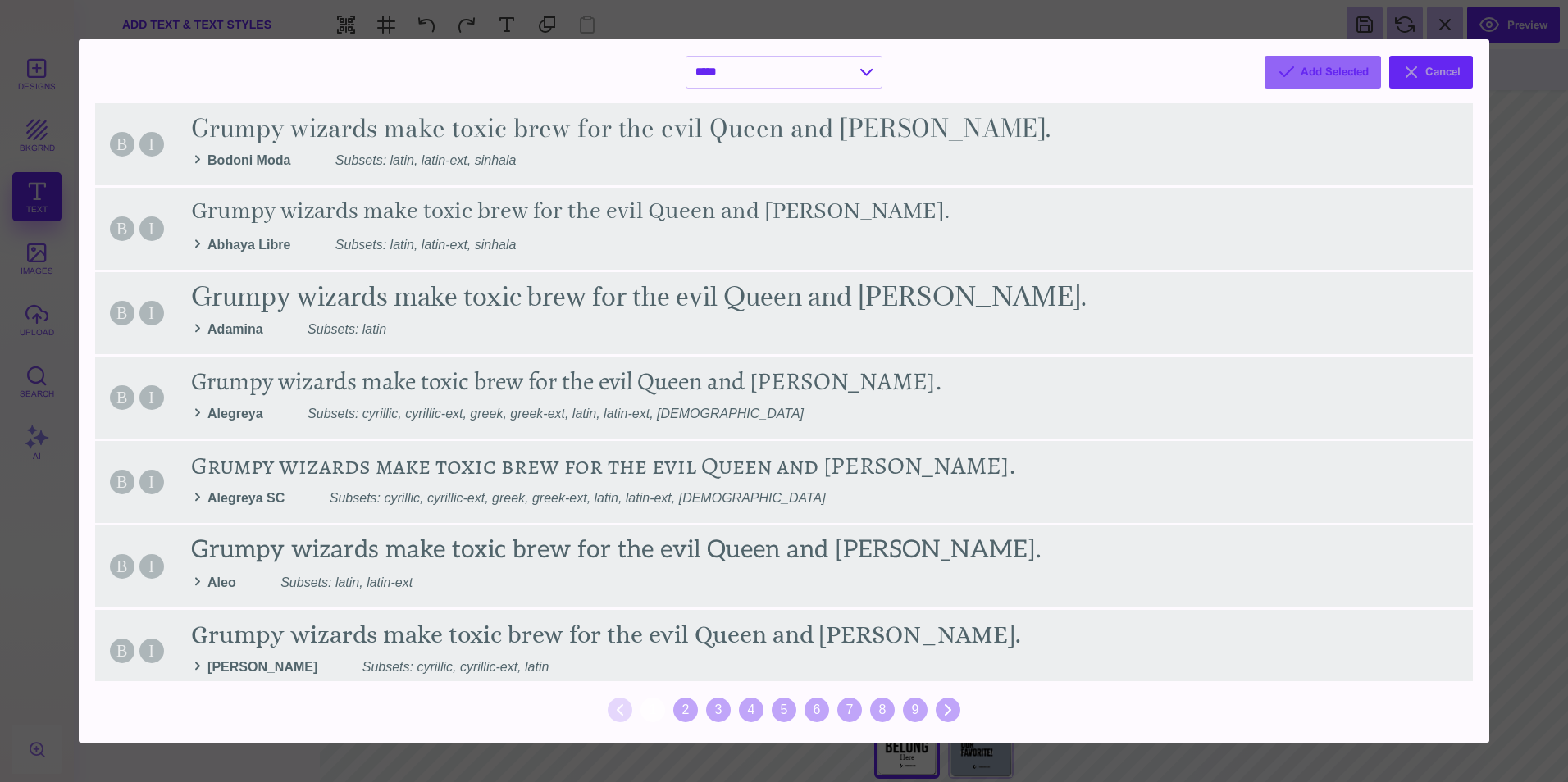
click at [1427, 66] on button "Cancel" at bounding box center [1431, 72] width 84 height 33
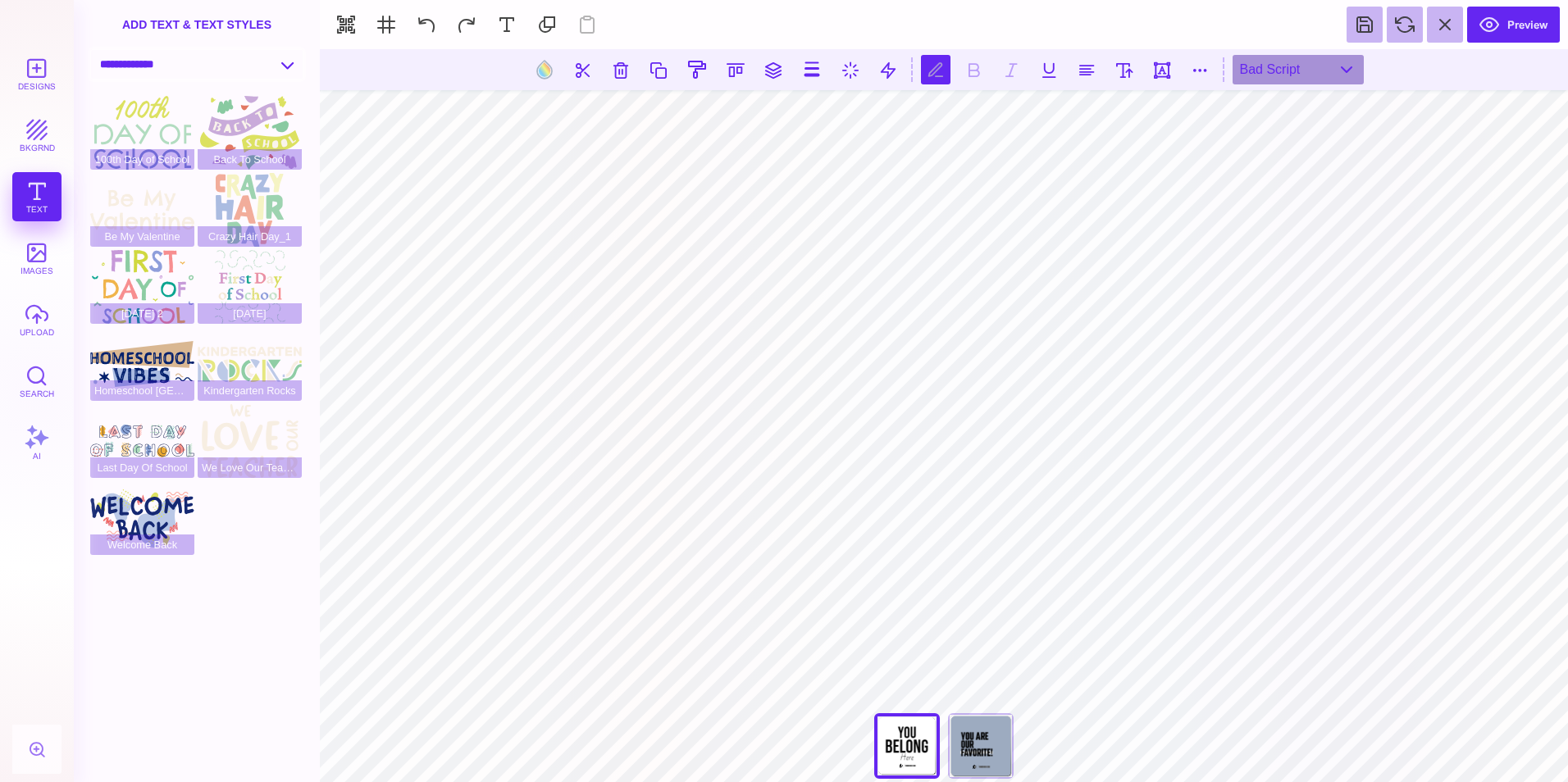
click at [286, 60] on select "**********" at bounding box center [197, 64] width 211 height 29
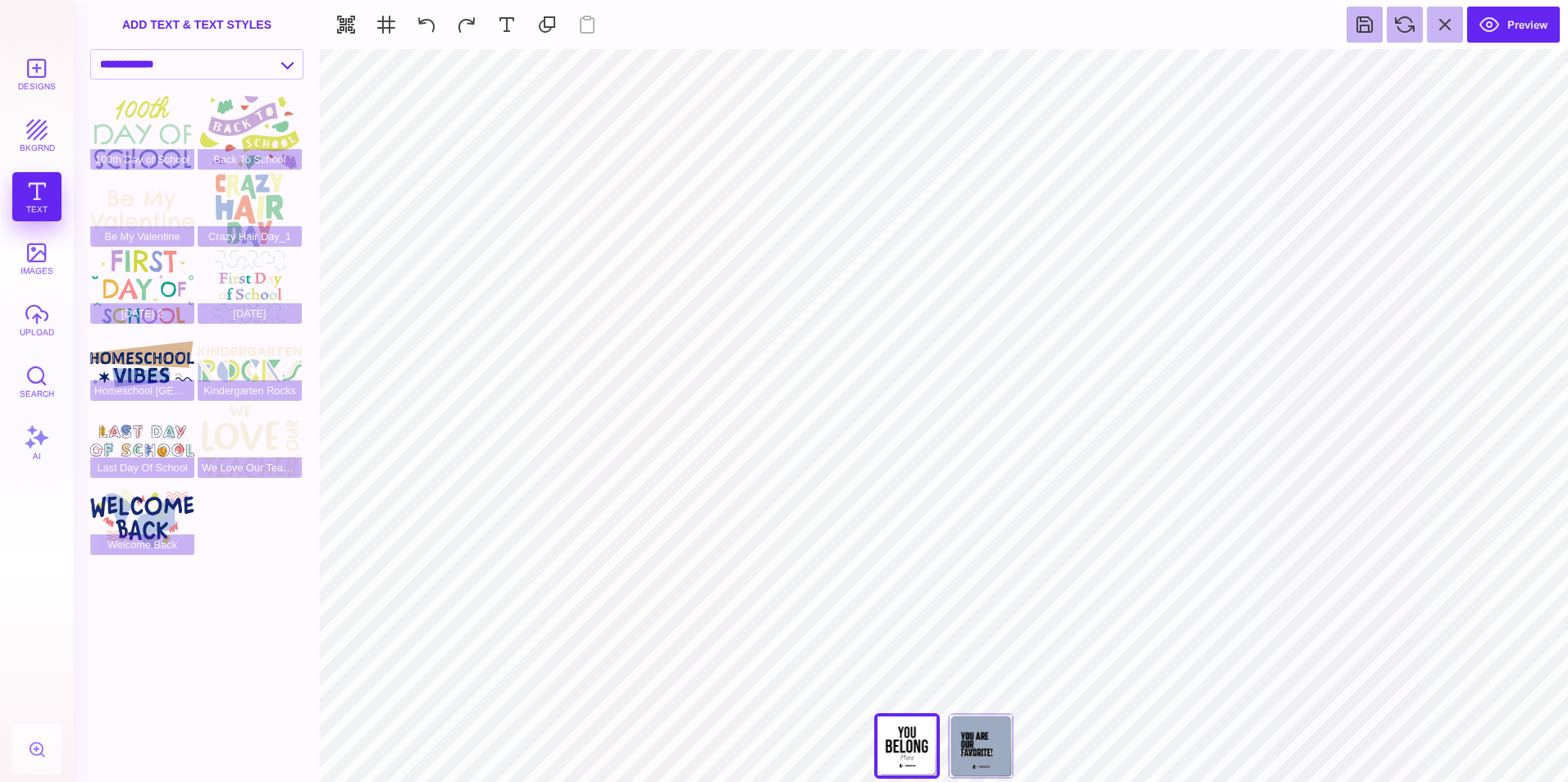
click at [42, 204] on div "Designs bkgrnd Text images upload Search AI" at bounding box center [37, 415] width 74 height 733
click at [30, 139] on button "bkgrnd" at bounding box center [37, 136] width 49 height 49
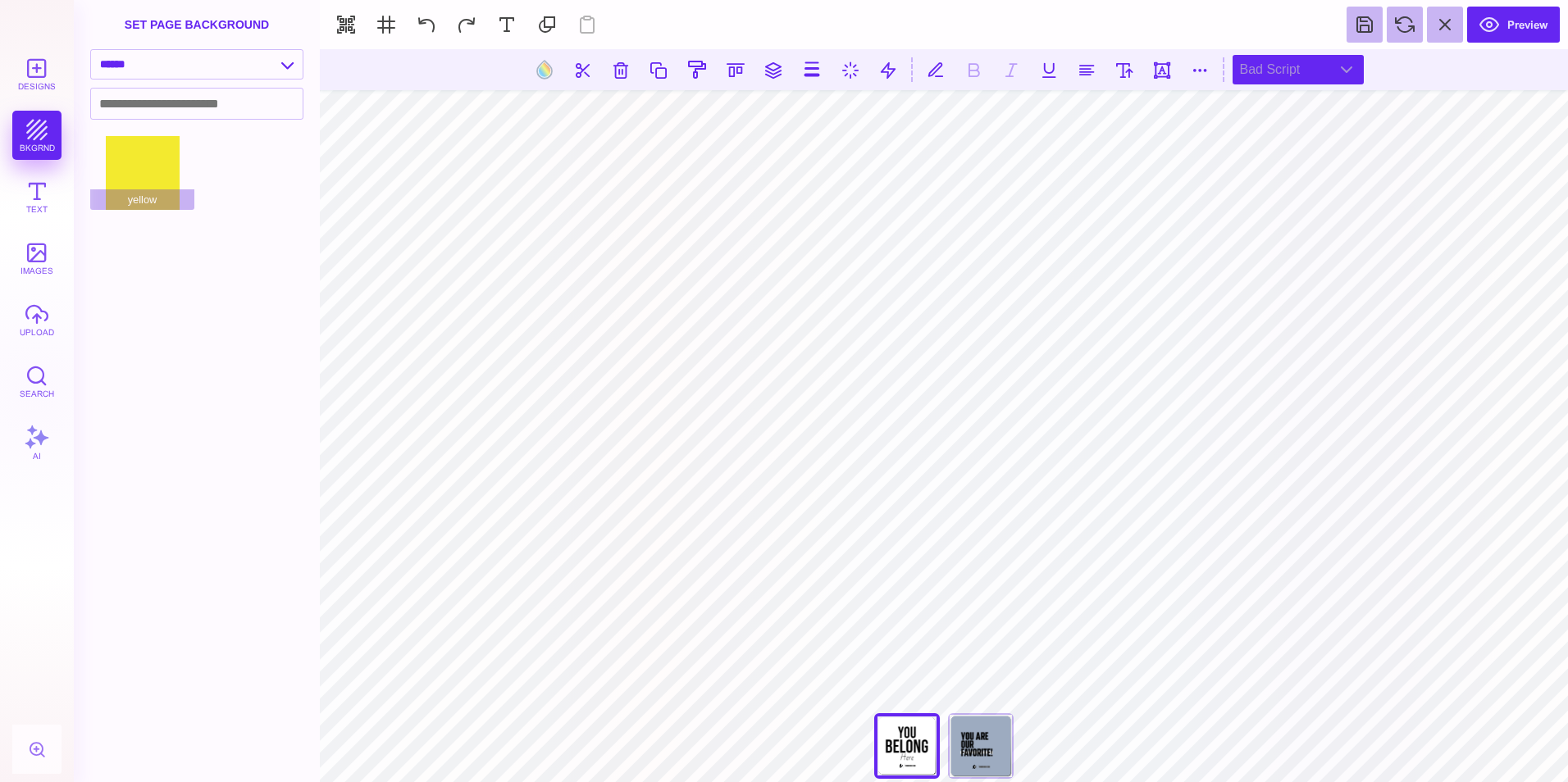
click at [1315, 67] on div "Bad Script" at bounding box center [1297, 70] width 131 height 30
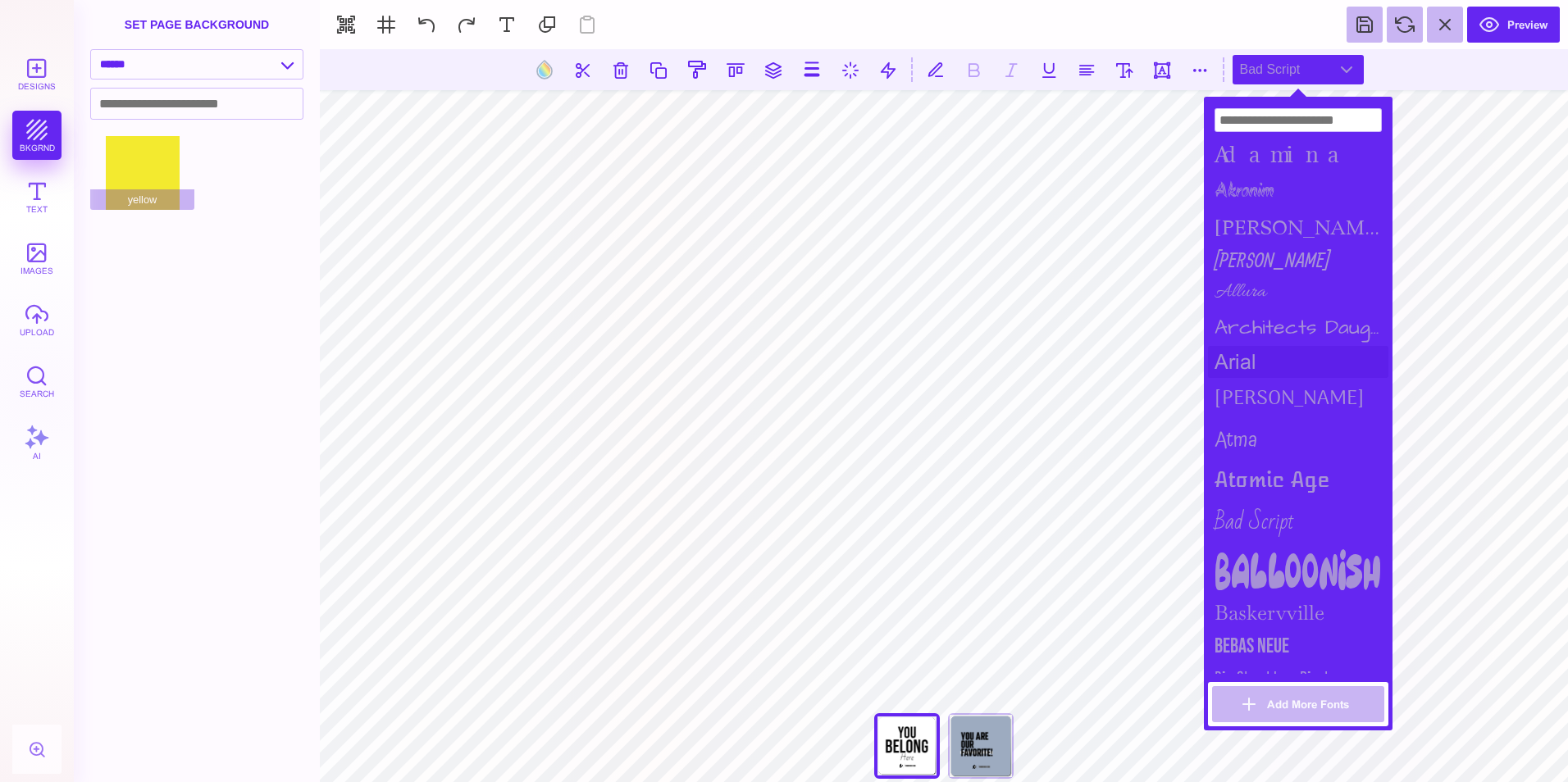
drag, startPoint x: 1283, startPoint y: 594, endPoint x: 1278, endPoint y: 359, distance: 235.1
click at [1278, 359] on div "Adamina Akronim alida Allan Allura Architects Daughter arial Arima Madurai Atma…" at bounding box center [1297, 387] width 180 height 573
drag, startPoint x: 1324, startPoint y: 601, endPoint x: 1320, endPoint y: 350, distance: 251.0
click at [1320, 350] on div "Adamina Akronim alida Allan Allura Architects Daughter arial Arima Madurai Atma…" at bounding box center [1297, 387] width 180 height 573
click at [1346, 118] on input at bounding box center [1297, 120] width 167 height 24
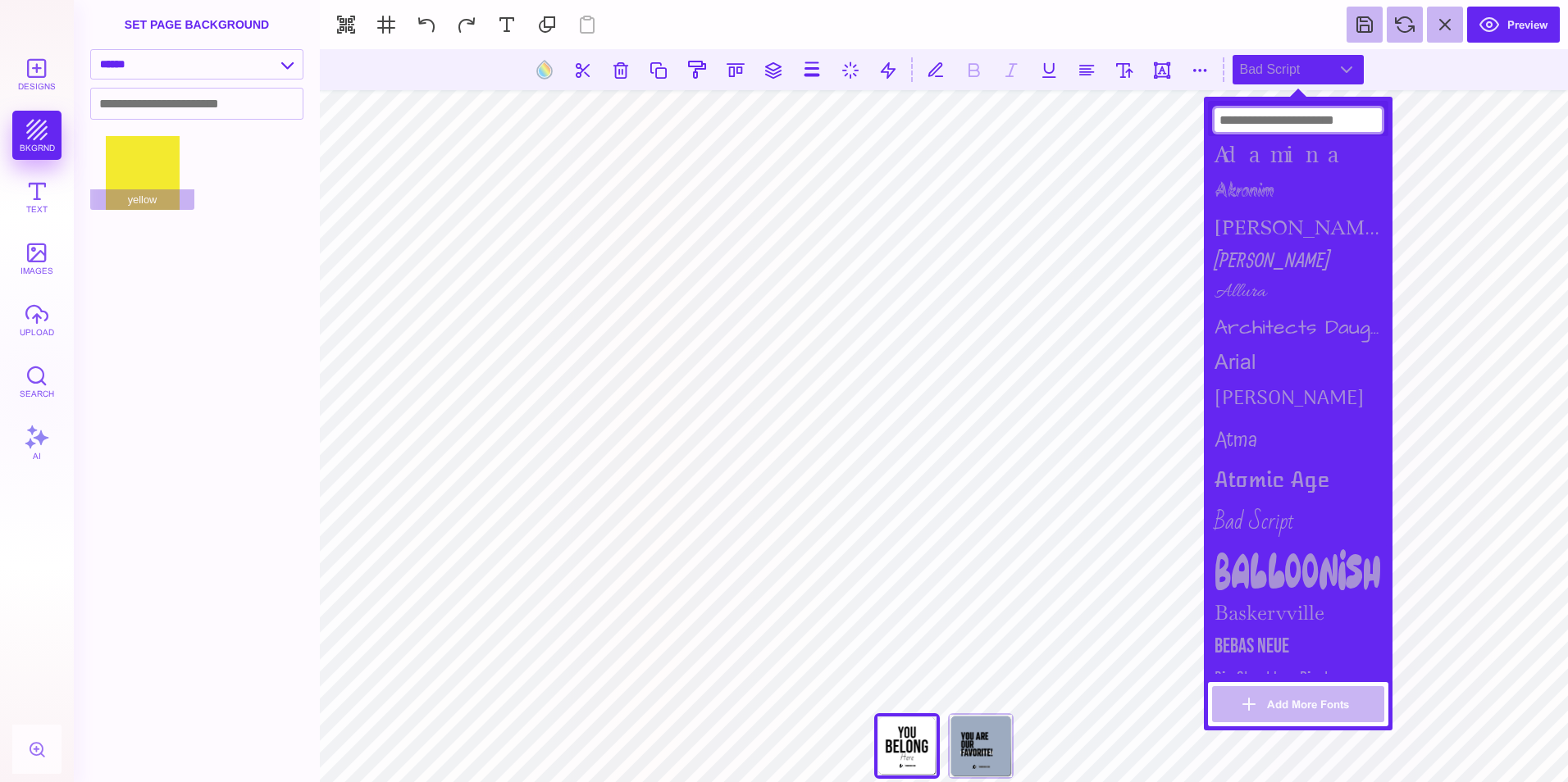
type input "*"
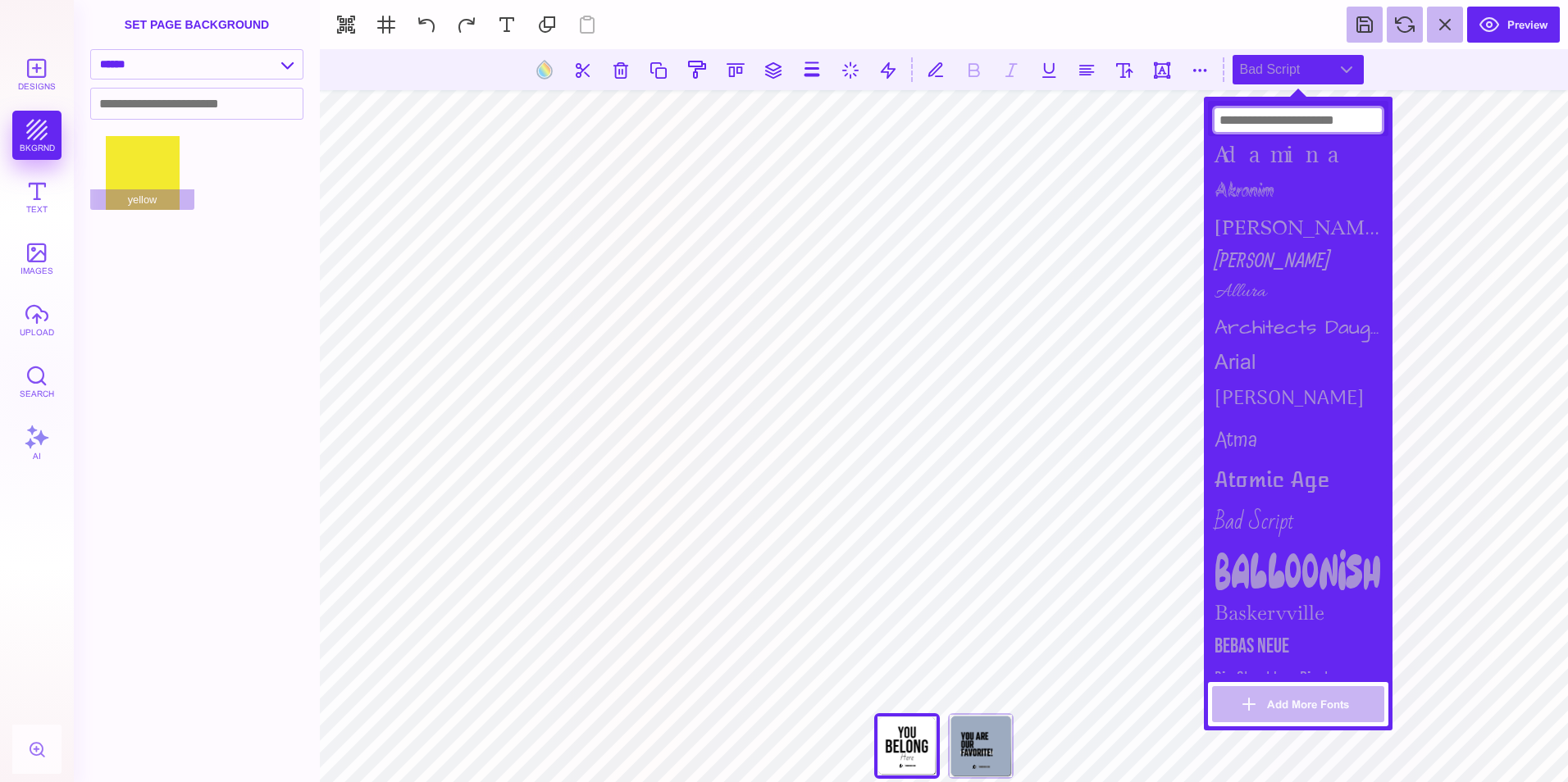
type input "*"
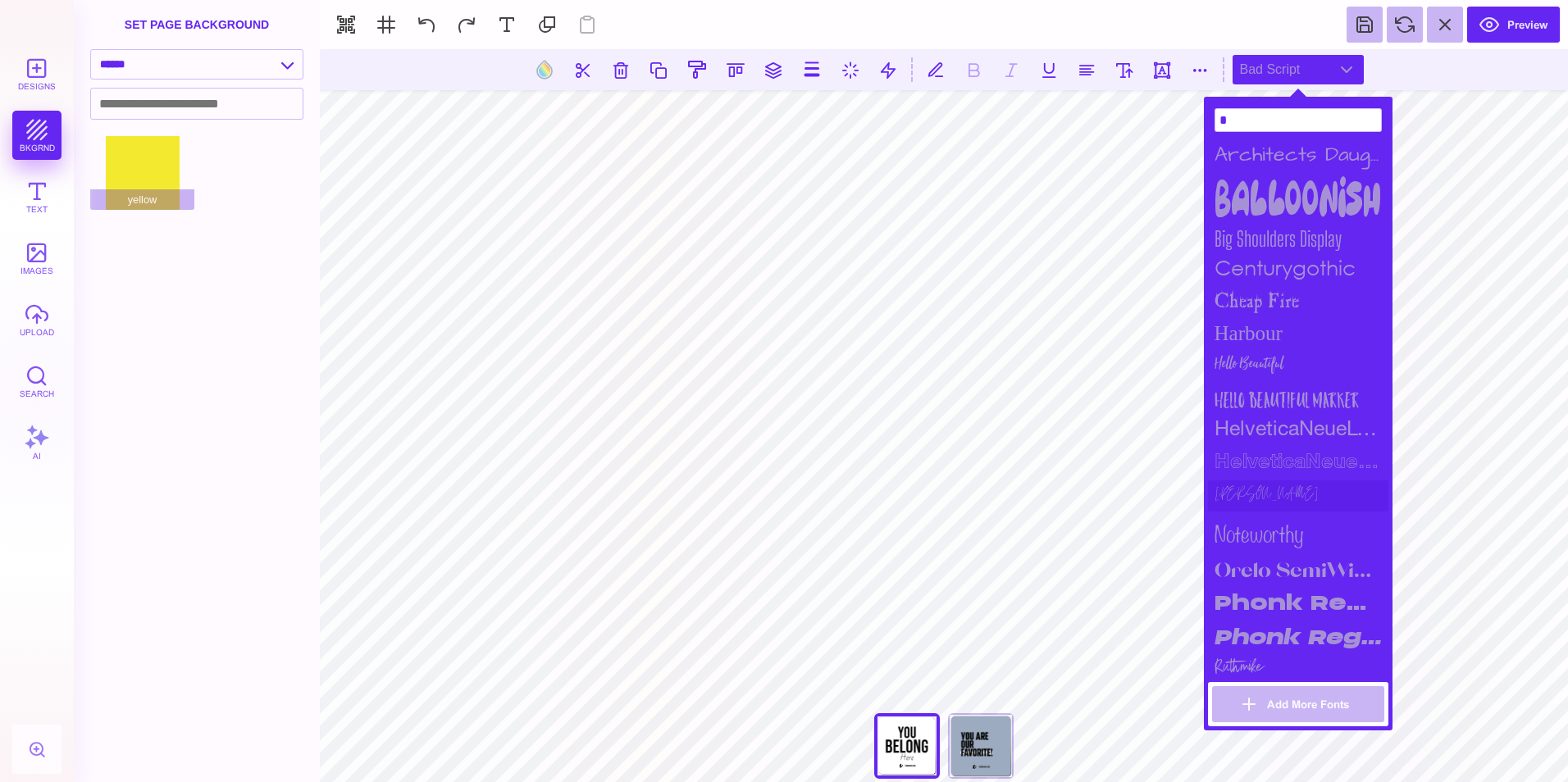
type input "*"
click at [1230, 497] on div "[PERSON_NAME]" at bounding box center [1297, 496] width 180 height 31
click at [1255, 659] on div "Ruthmike" at bounding box center [1297, 668] width 180 height 29
click at [1248, 125] on input "*" at bounding box center [1297, 120] width 167 height 24
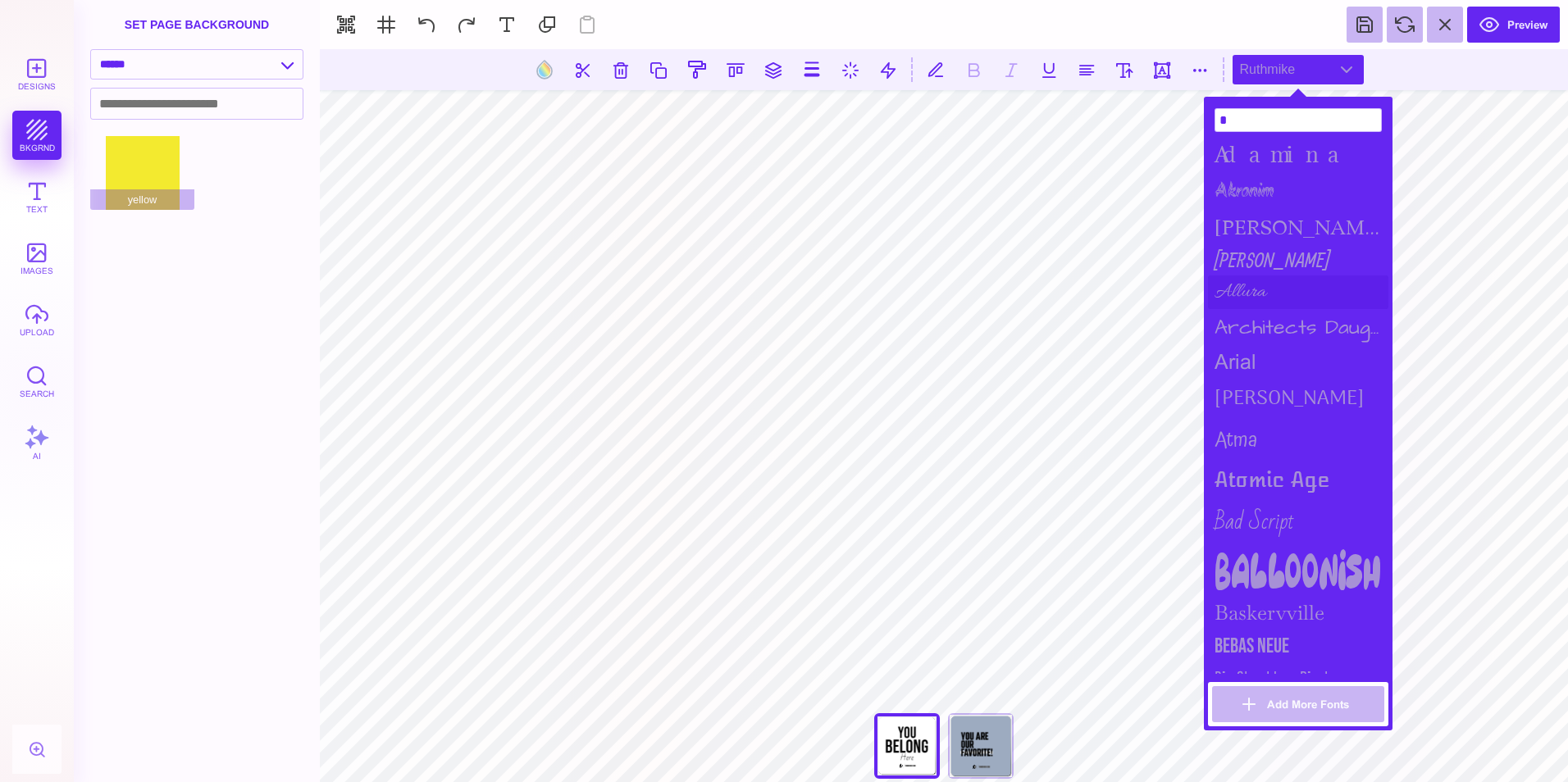
type input "*"
click at [1241, 290] on div "Allura" at bounding box center [1297, 292] width 180 height 34
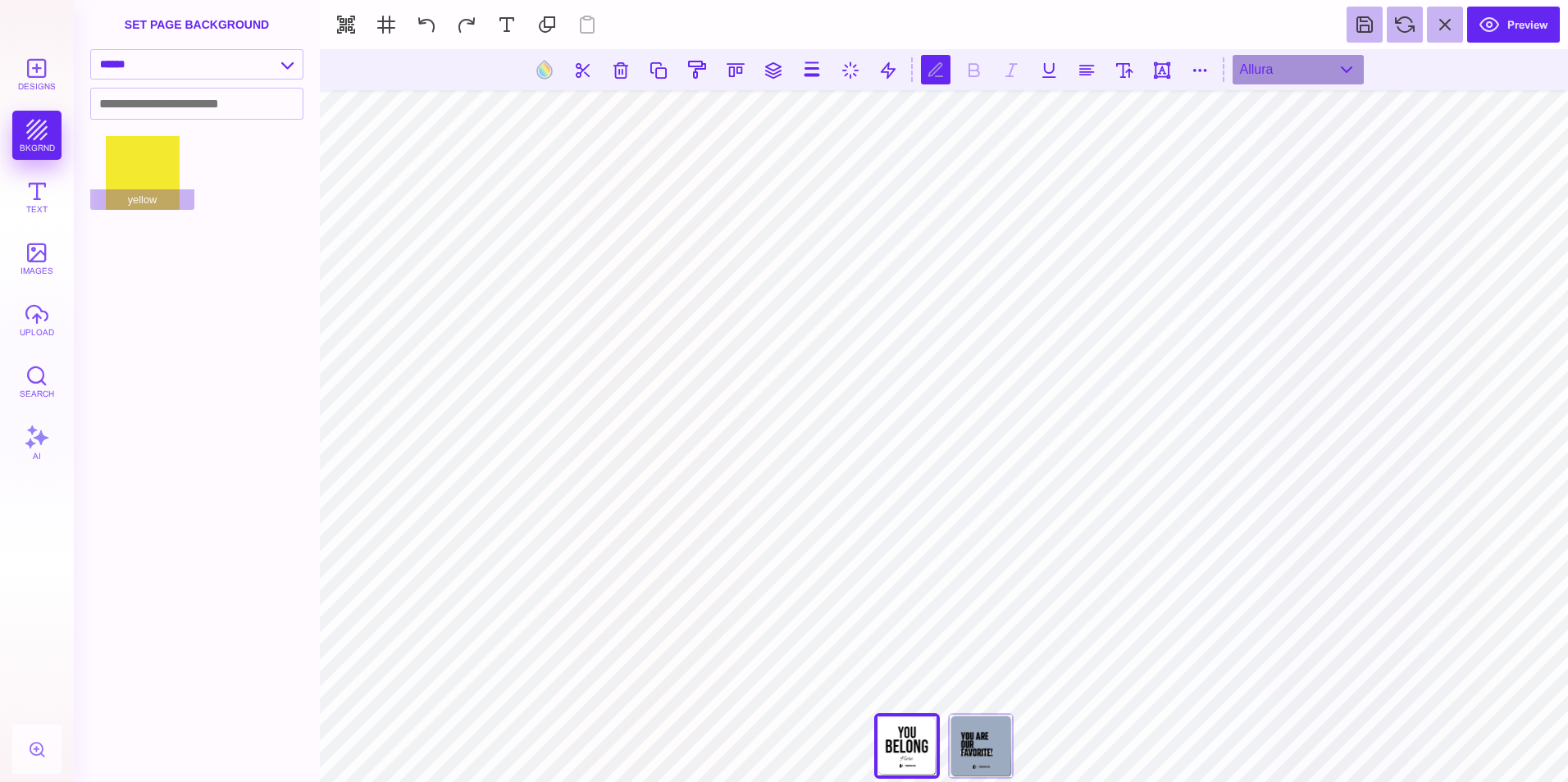
type textarea "*****"
click at [172, 201] on span "yellow" at bounding box center [142, 199] width 104 height 21
click at [158, 176] on div "yellow" at bounding box center [142, 173] width 104 height 74
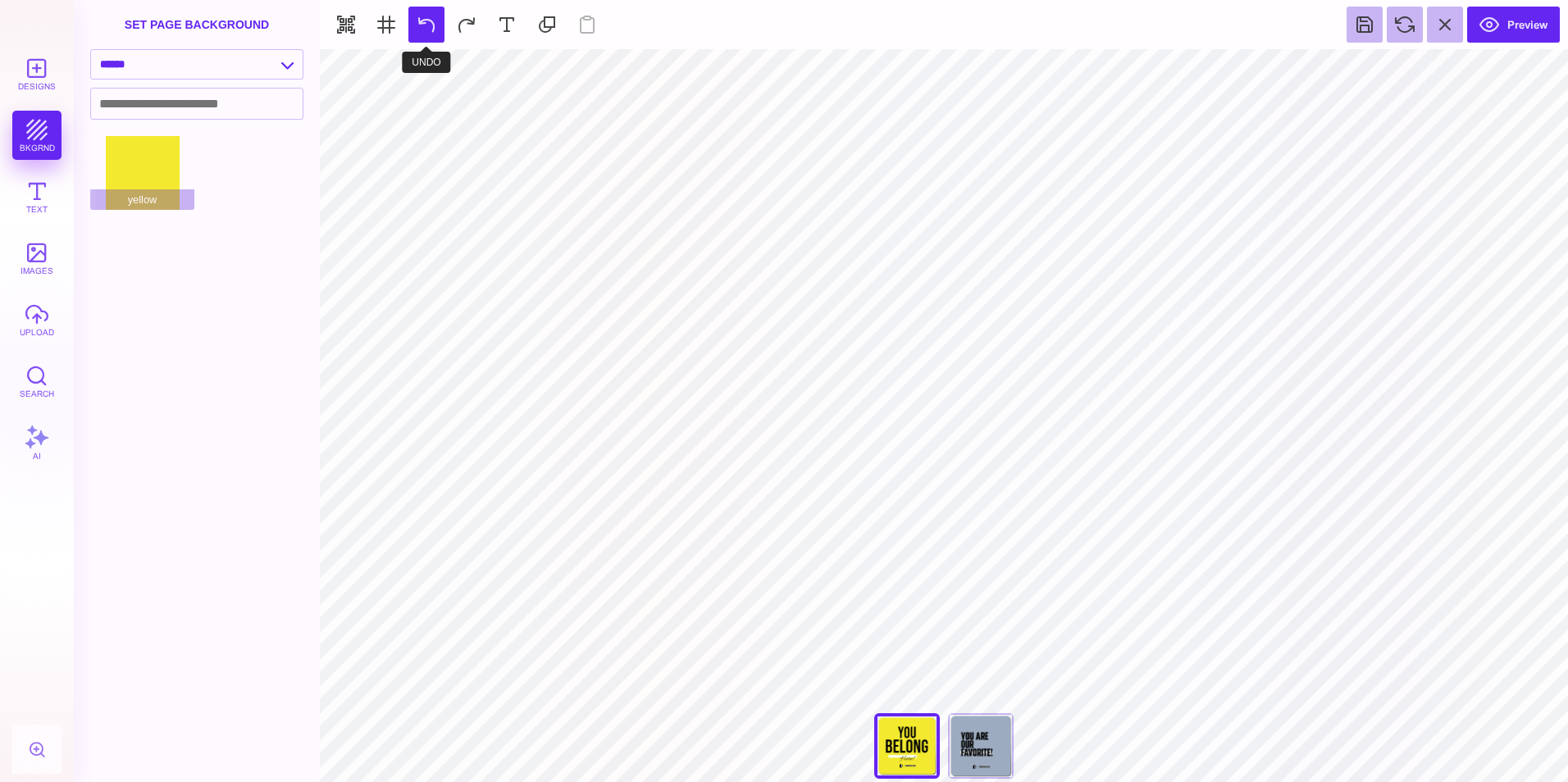
click at [432, 31] on button at bounding box center [426, 25] width 36 height 36
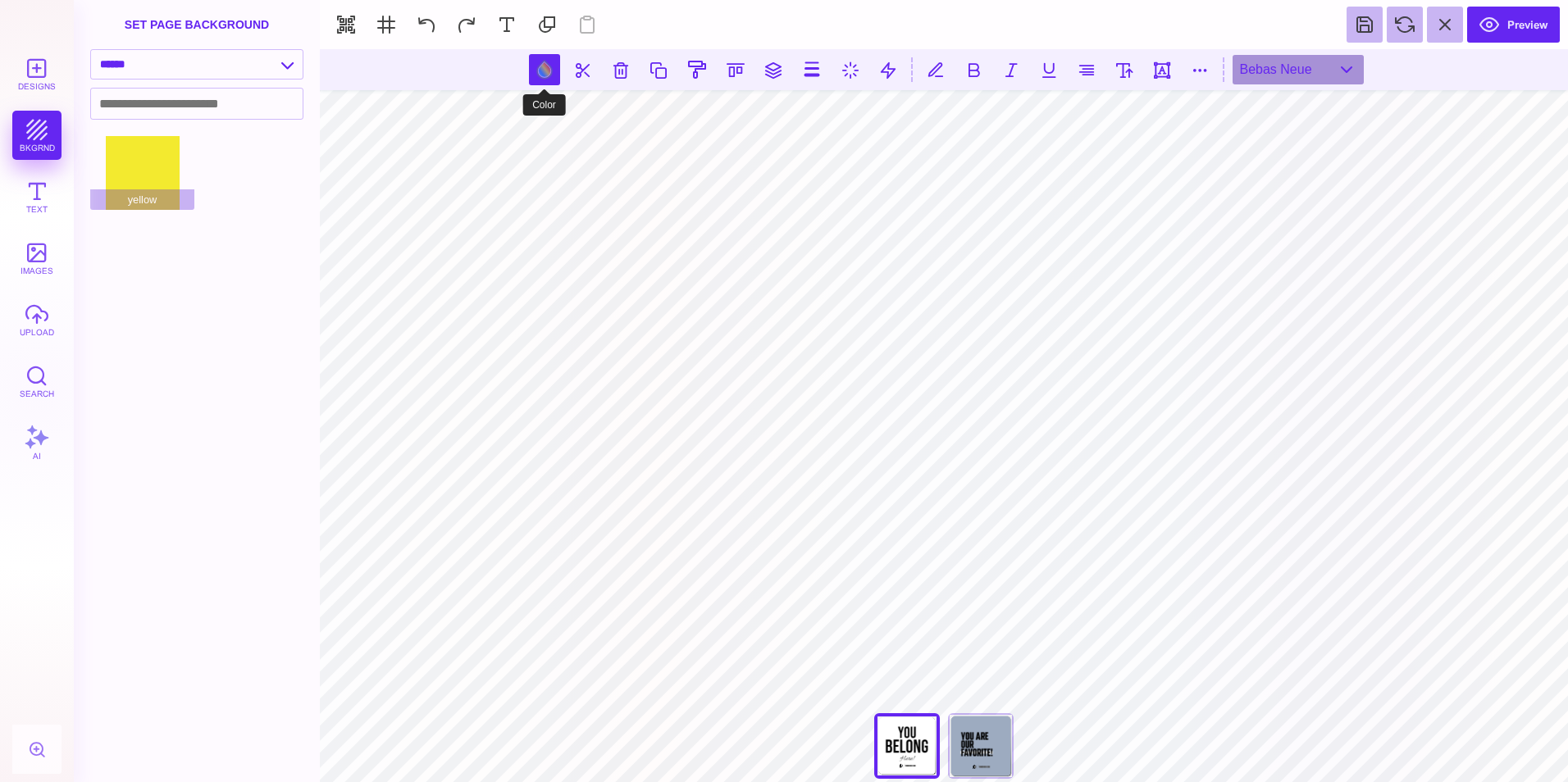
click at [550, 69] on button at bounding box center [545, 70] width 31 height 31
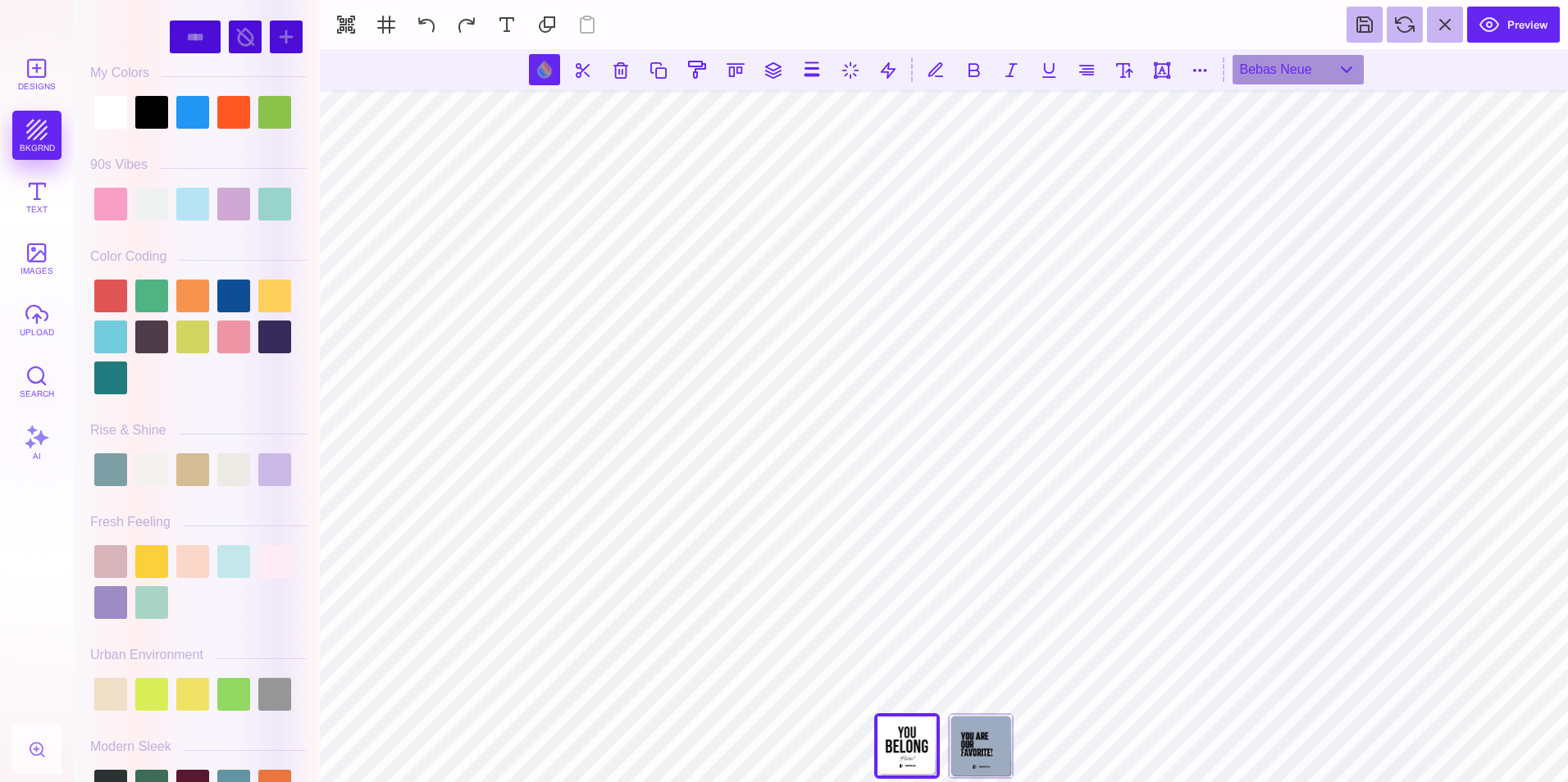
click at [327, 209] on section "Designs bkgrnd Text images upload Search AI #000000" at bounding box center [784, 391] width 1568 height 782
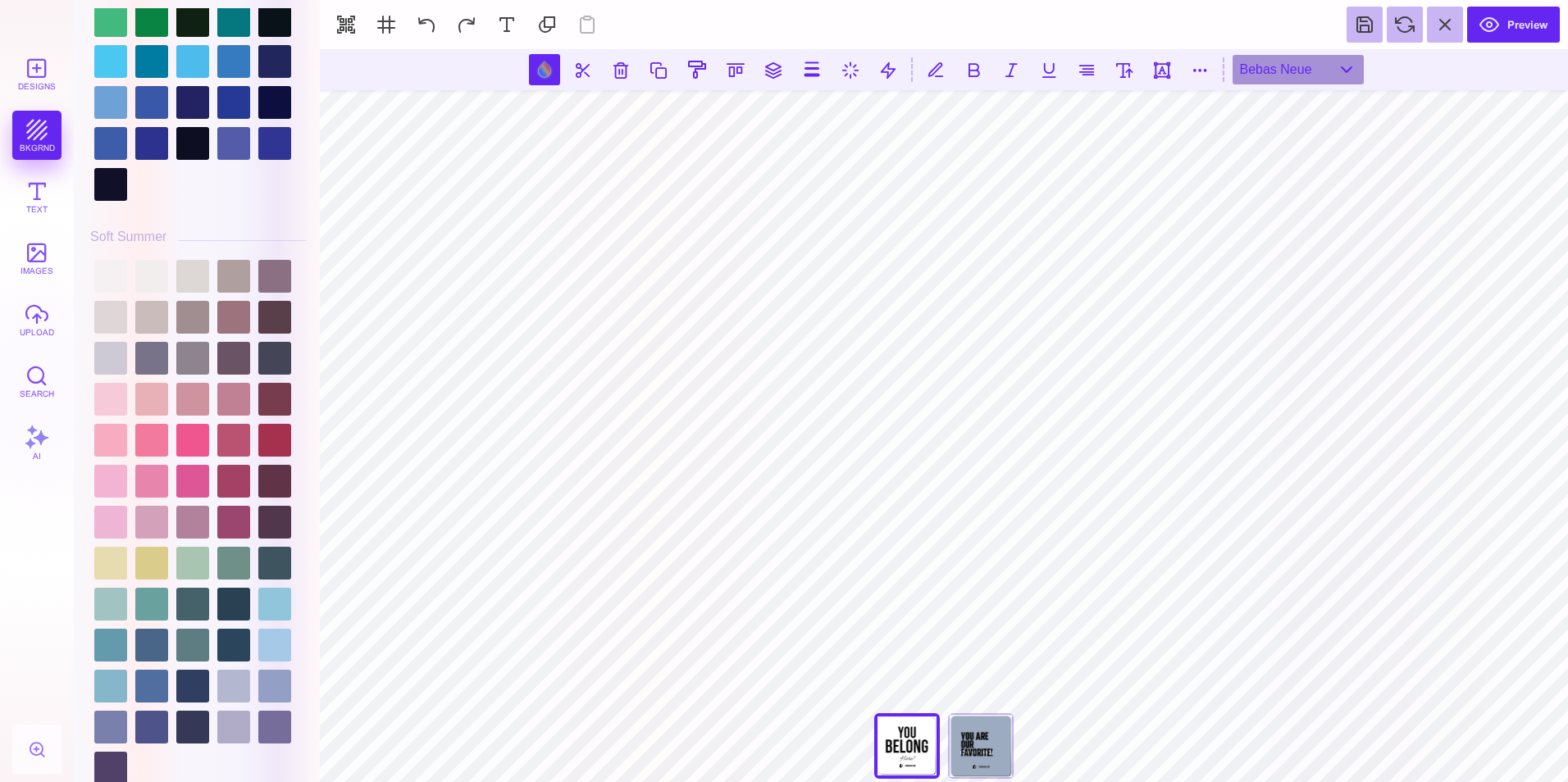
scroll to position [3445, 0]
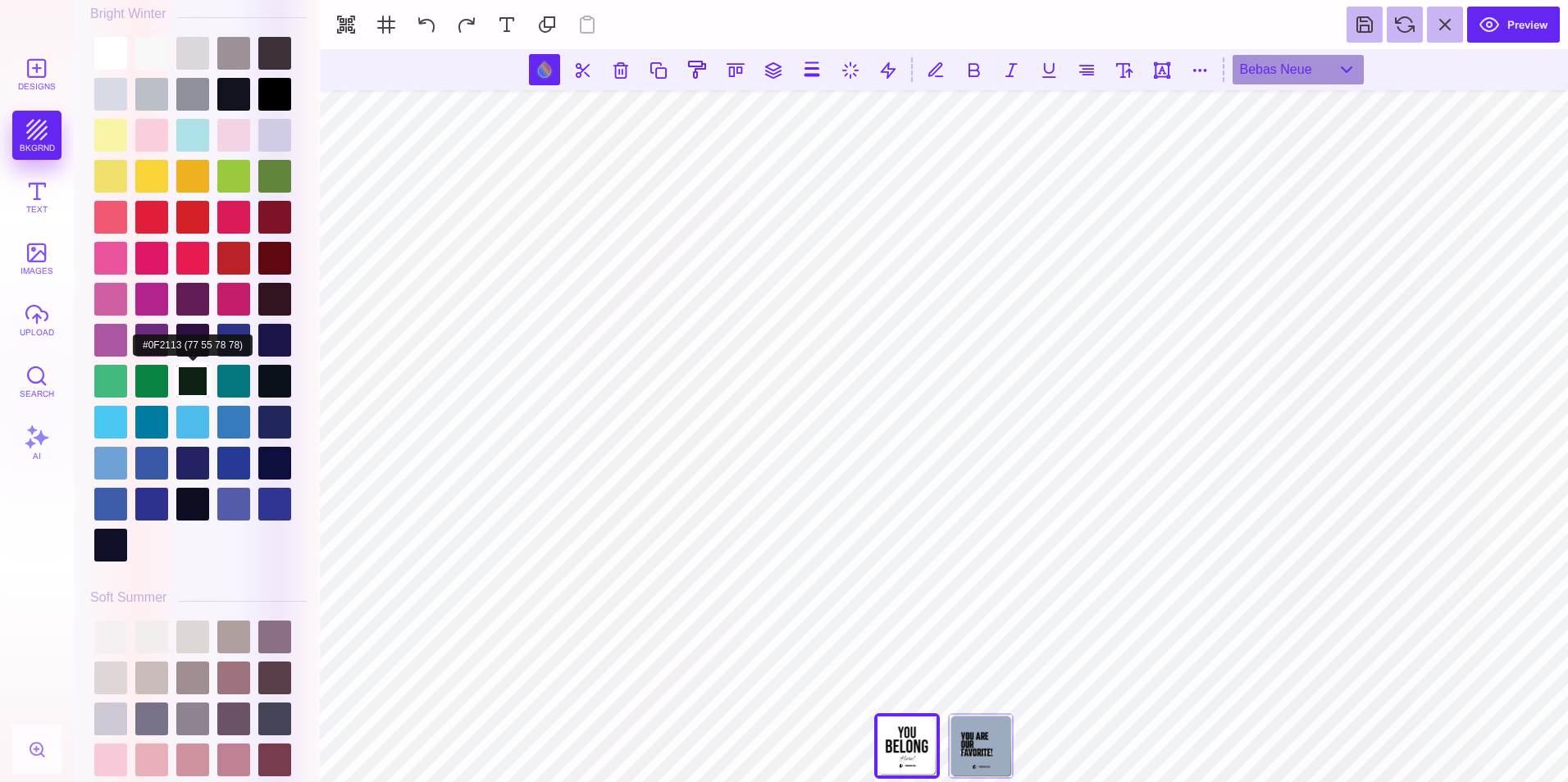
click at [197, 365] on div at bounding box center [193, 382] width 33 height 33
click at [192, 335] on div at bounding box center [193, 340] width 33 height 33
drag, startPoint x: 312, startPoint y: 542, endPoint x: 308, endPoint y: 346, distance: 196.0
click at [308, 346] on div "#2D0F42 **** **** **** **** **** **** ****** ***** **** ******" at bounding box center [198, 395] width 233 height 774
drag, startPoint x: 313, startPoint y: 558, endPoint x: 312, endPoint y: 387, distance: 171.0
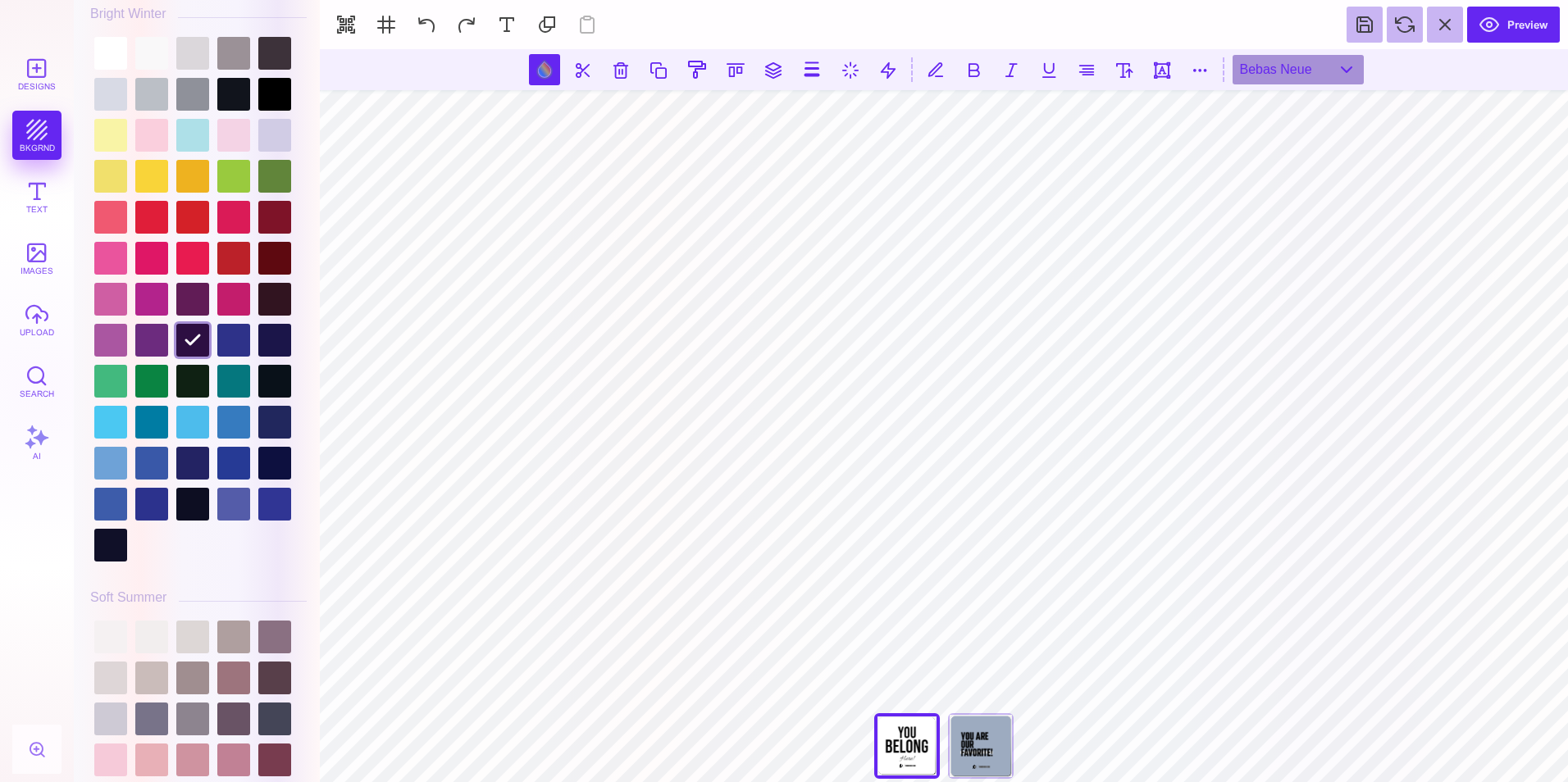
click at [312, 387] on div "#2D0F42 **** **** **** **** **** **** ****** ***** **** ******" at bounding box center [198, 395] width 233 height 774
click at [313, 384] on div "#2D0F42 **** **** **** **** **** **** ****** ***** **** ******" at bounding box center [198, 395] width 233 height 774
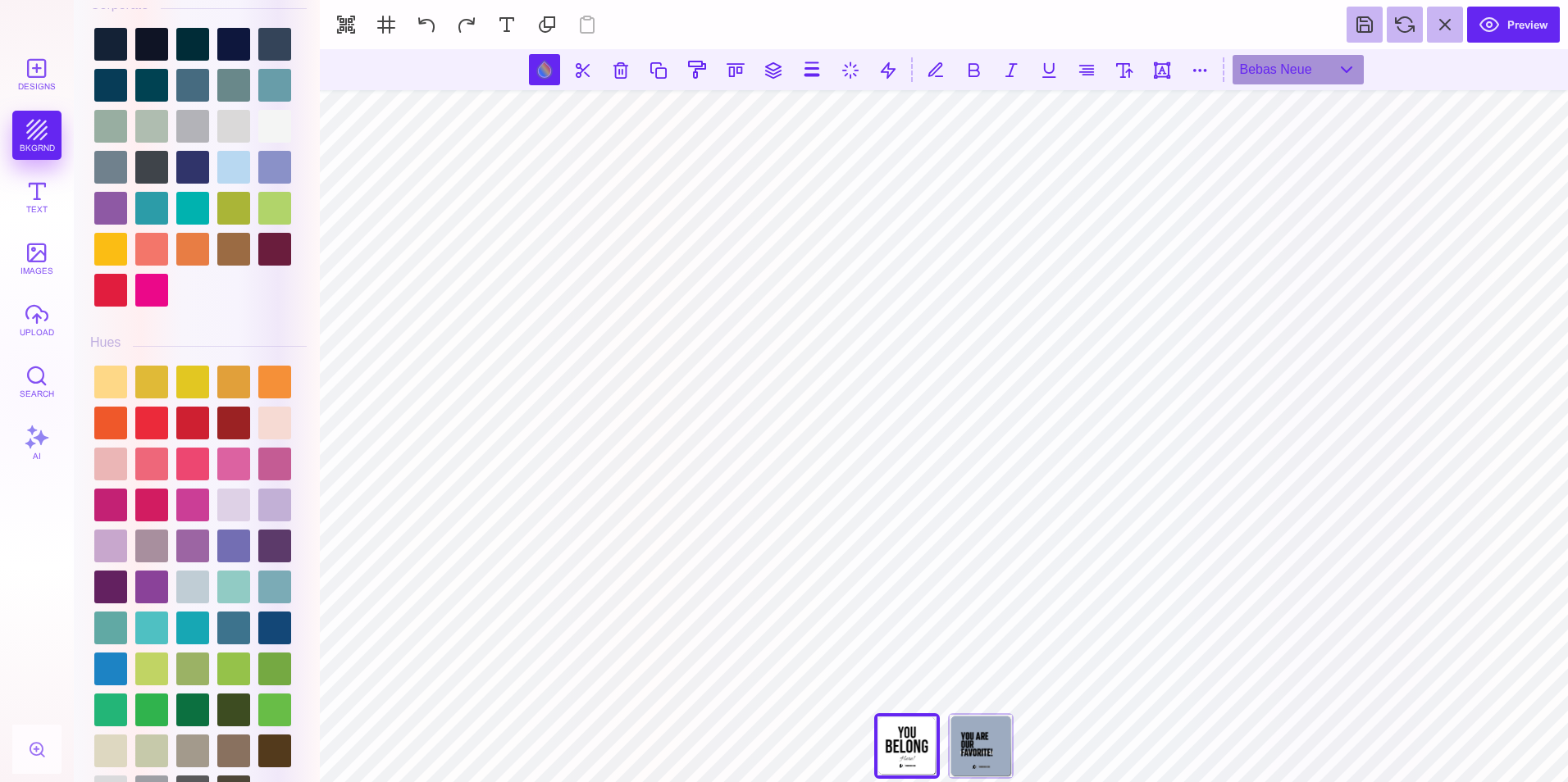
scroll to position [1784, 0]
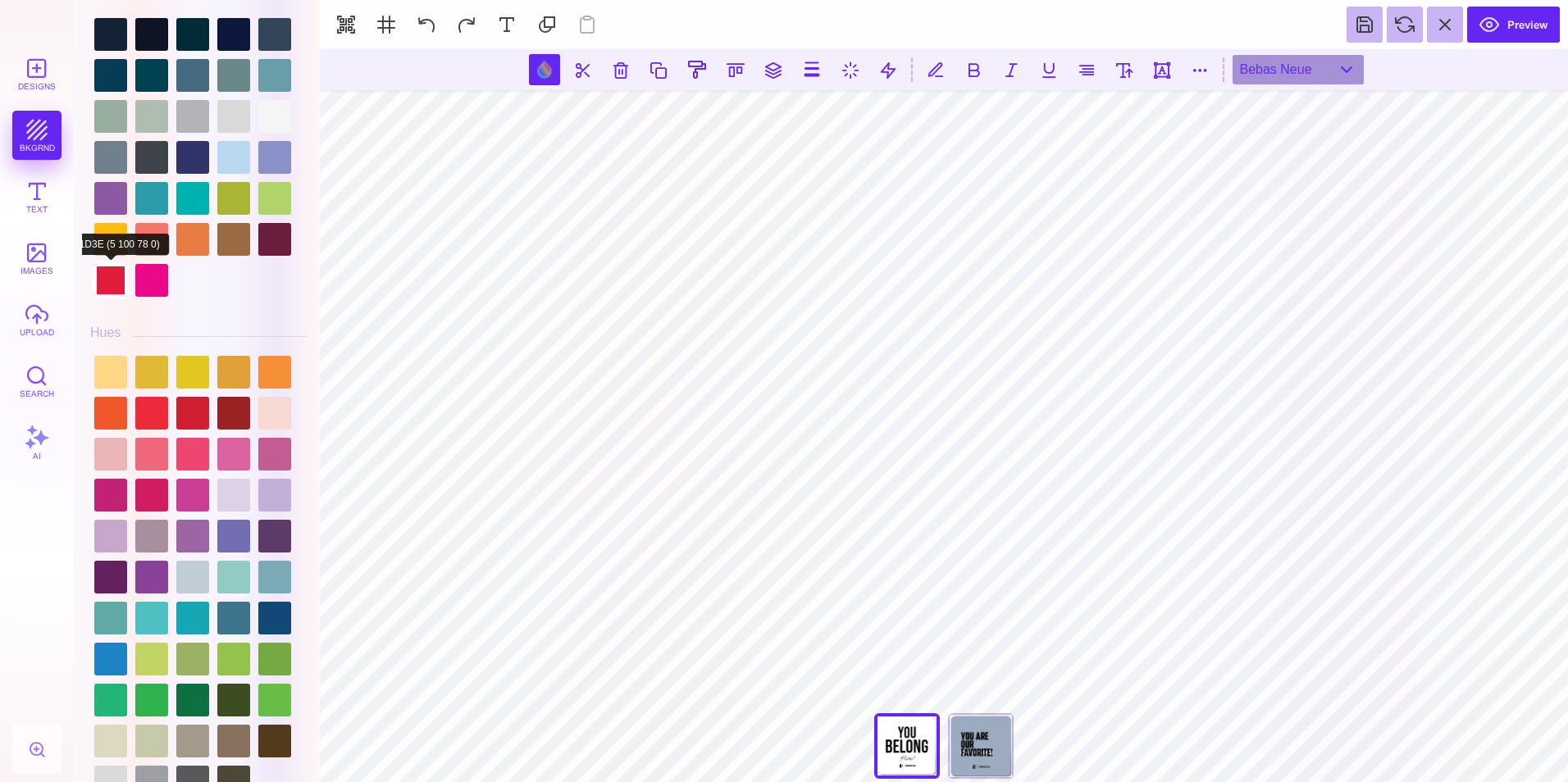
click at [105, 283] on div at bounding box center [111, 280] width 33 height 33
click at [187, 421] on div at bounding box center [193, 413] width 33 height 33
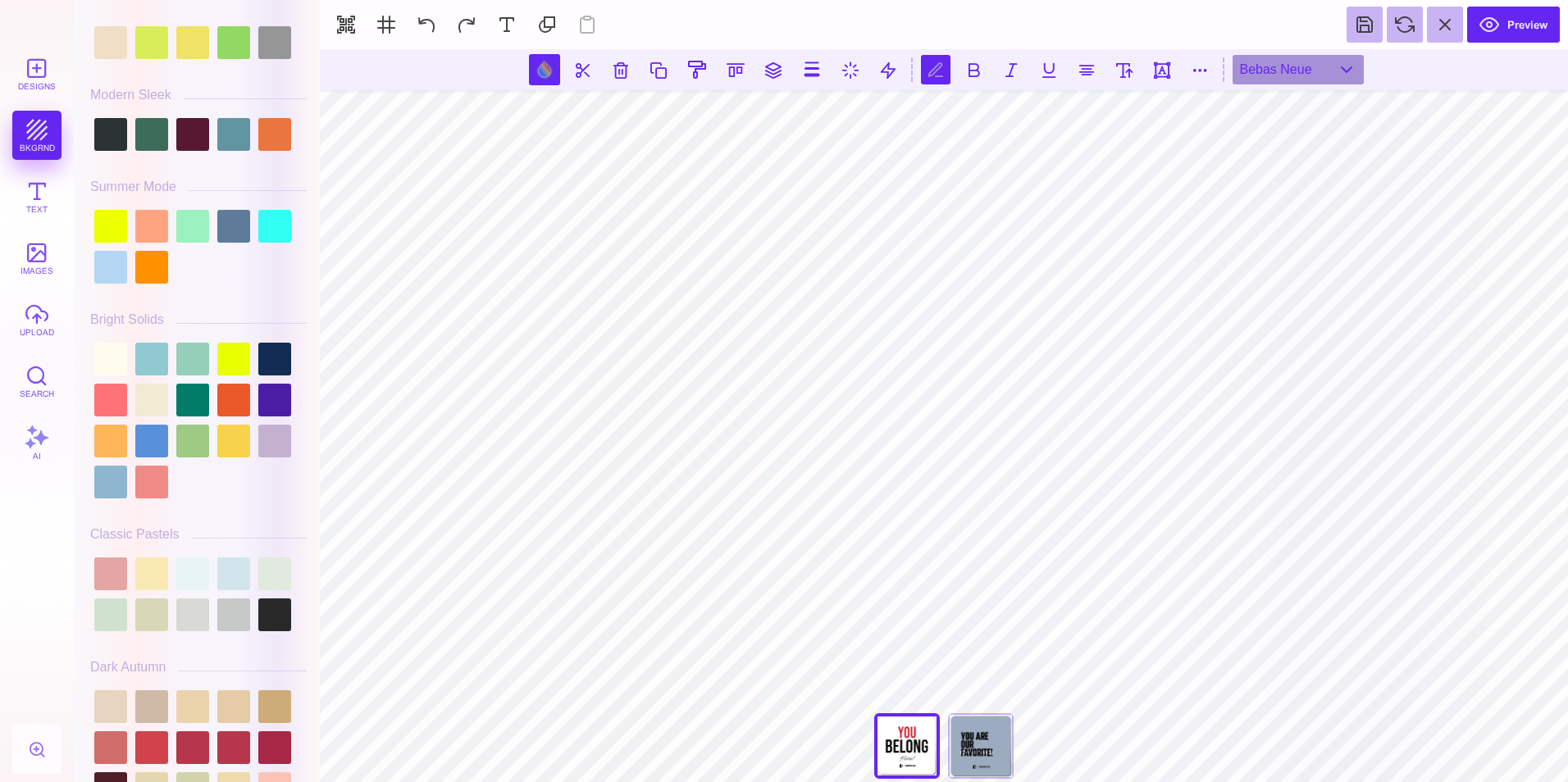
scroll to position [640, 0]
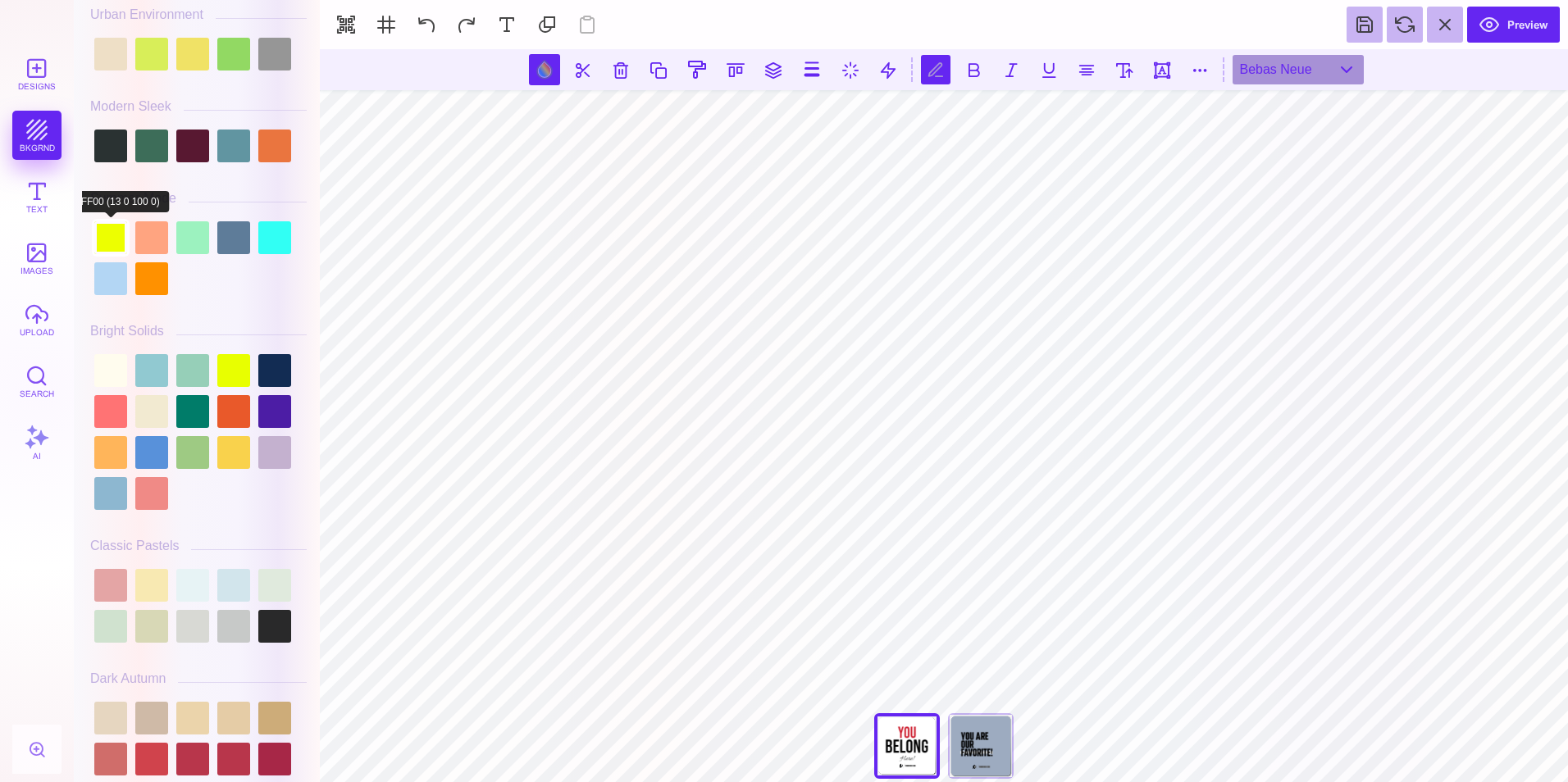
click at [114, 237] on div at bounding box center [111, 238] width 33 height 33
click at [237, 451] on div at bounding box center [234, 452] width 33 height 33
drag, startPoint x: 315, startPoint y: 185, endPoint x: 315, endPoint y: 266, distance: 81.0
click at [315, 266] on div "#F9D24C **** **** **** **** **** **** ****** ***** **** ******" at bounding box center [197, 391] width 246 height 782
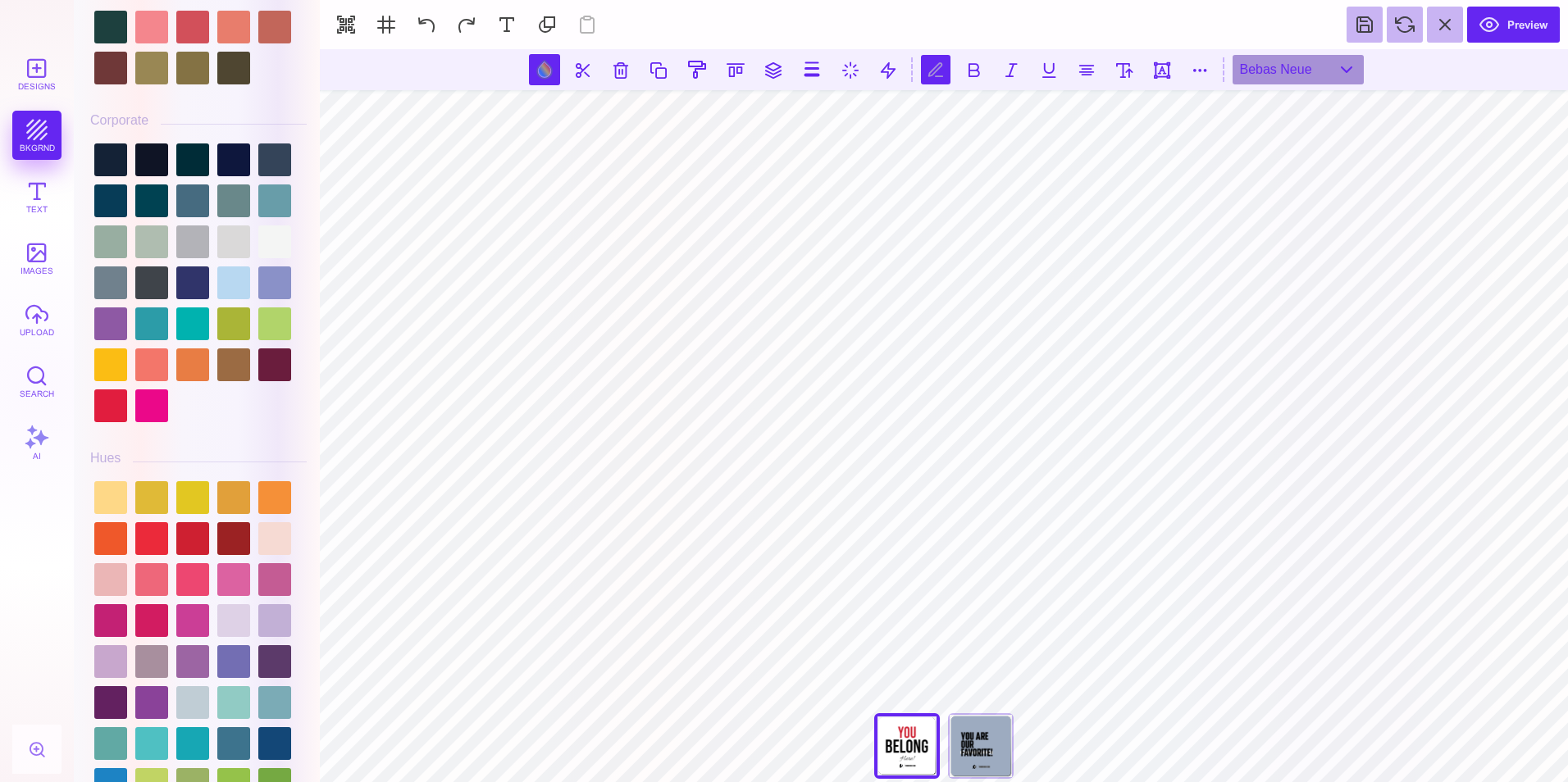
scroll to position [1669, 0]
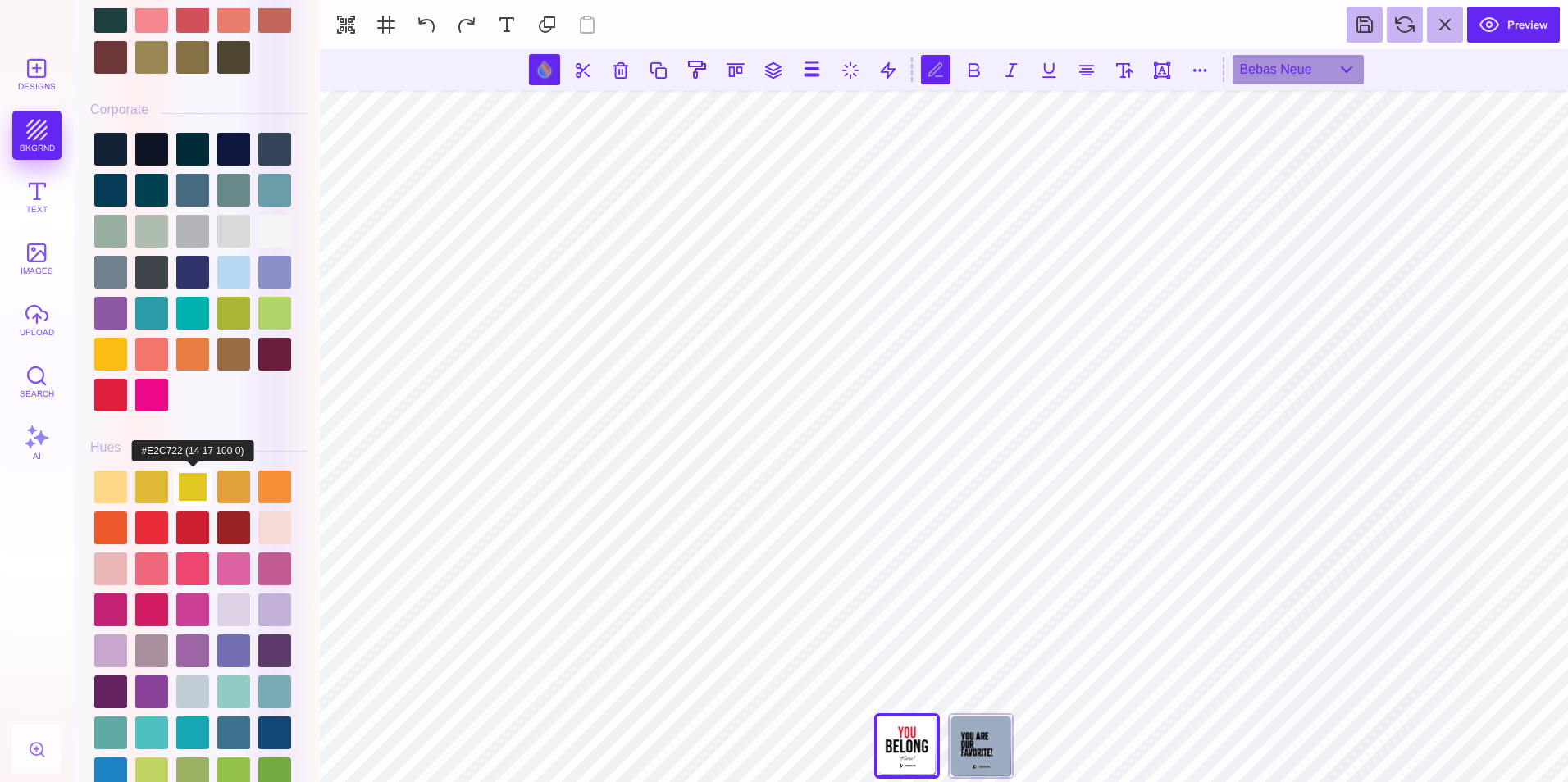
click at [196, 484] on div at bounding box center [193, 487] width 33 height 33
click at [135, 379] on div at bounding box center [151, 396] width 33 height 33
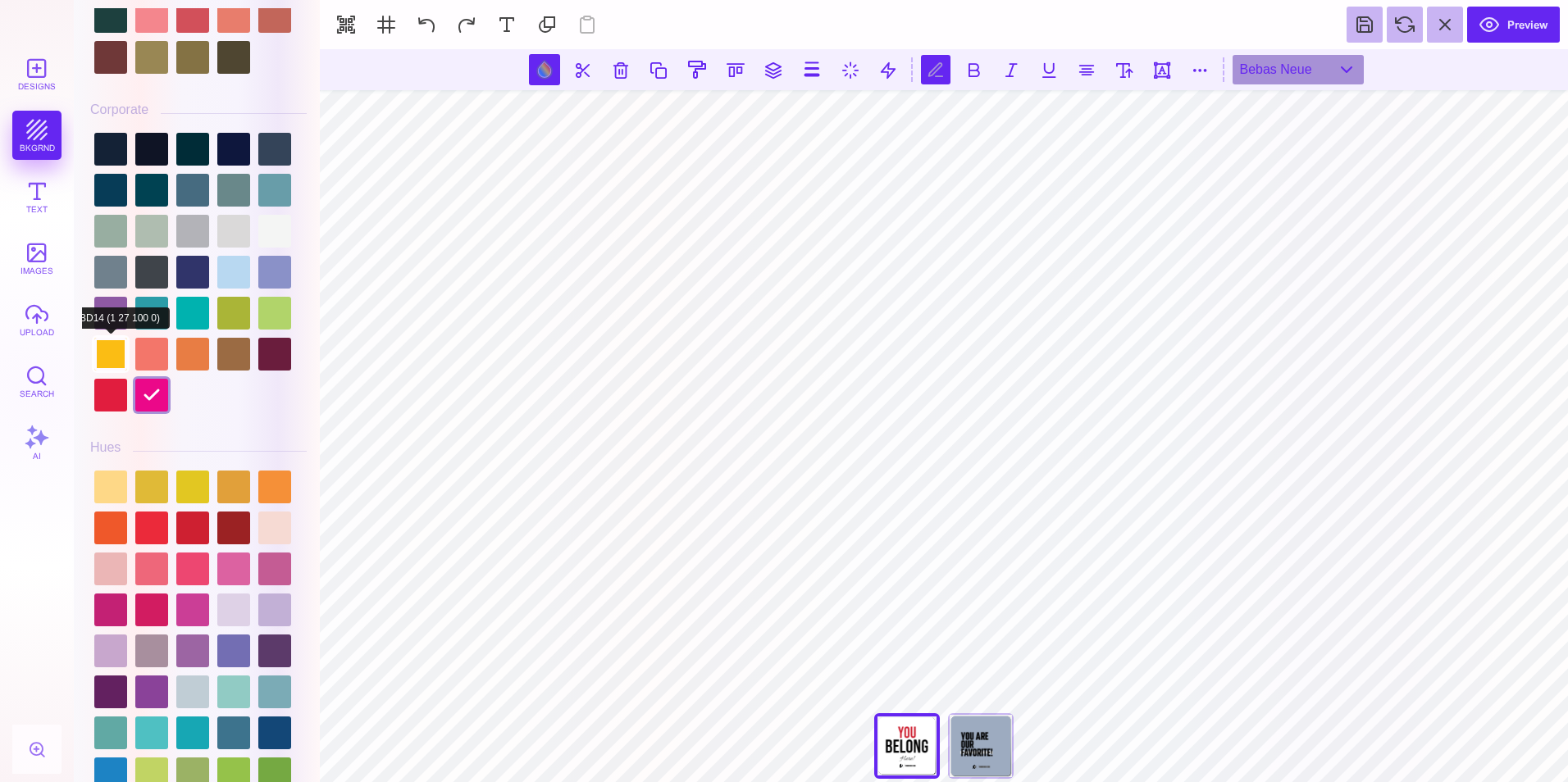
click at [111, 356] on div at bounding box center [111, 354] width 33 height 33
type input "#FBBD14"
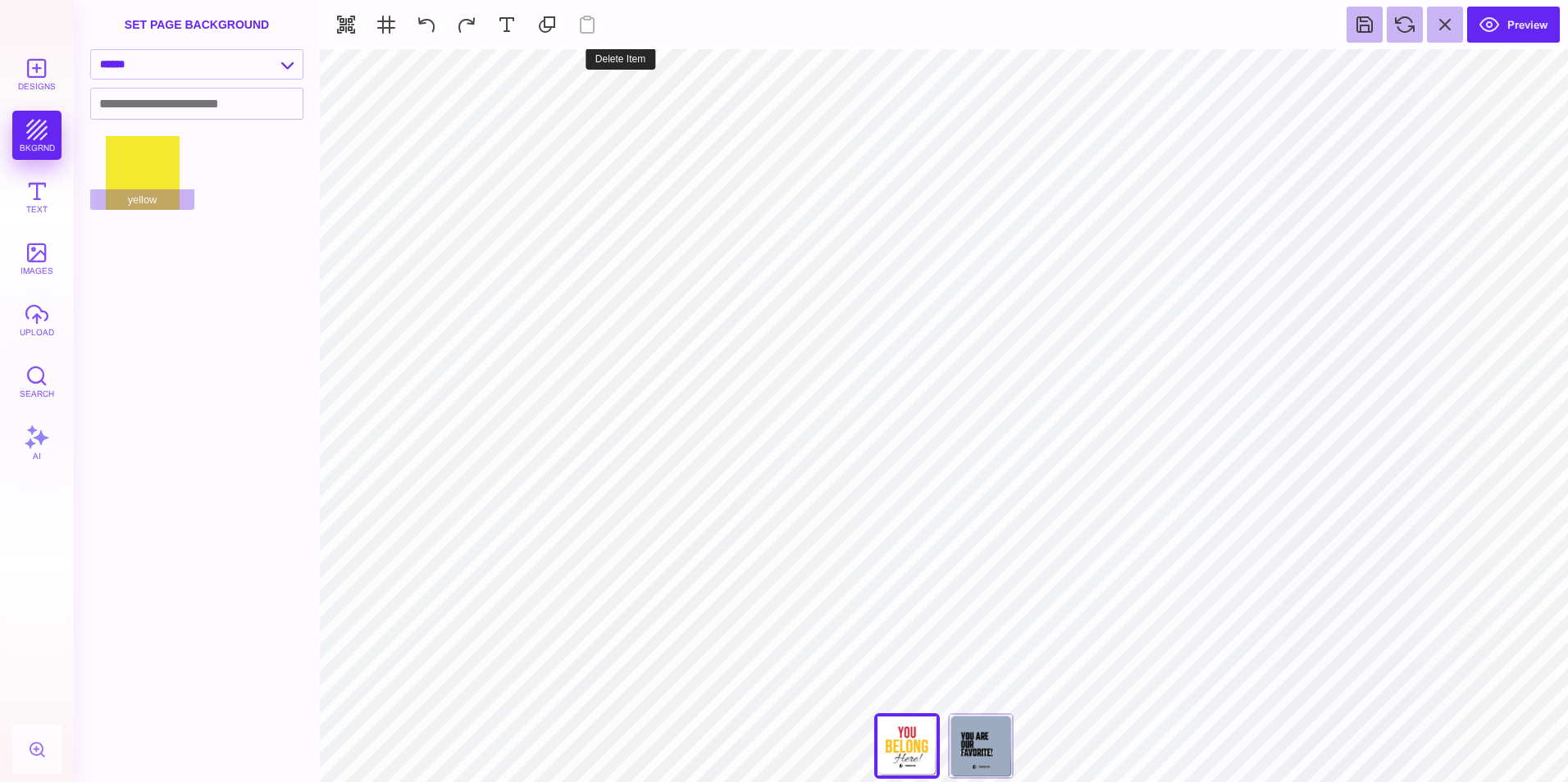
type input "#CE2031"
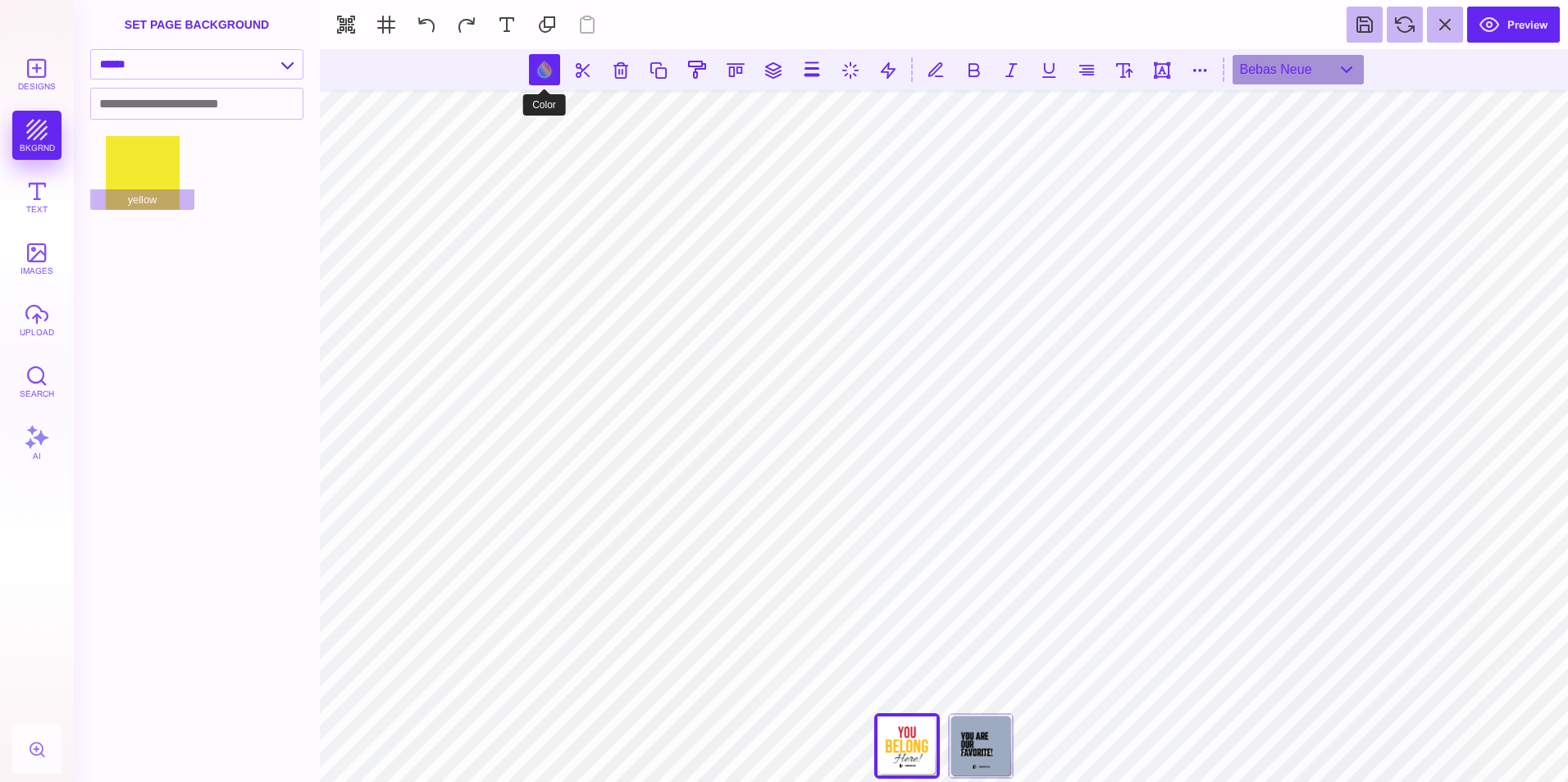
click at [553, 80] on button at bounding box center [545, 70] width 31 height 31
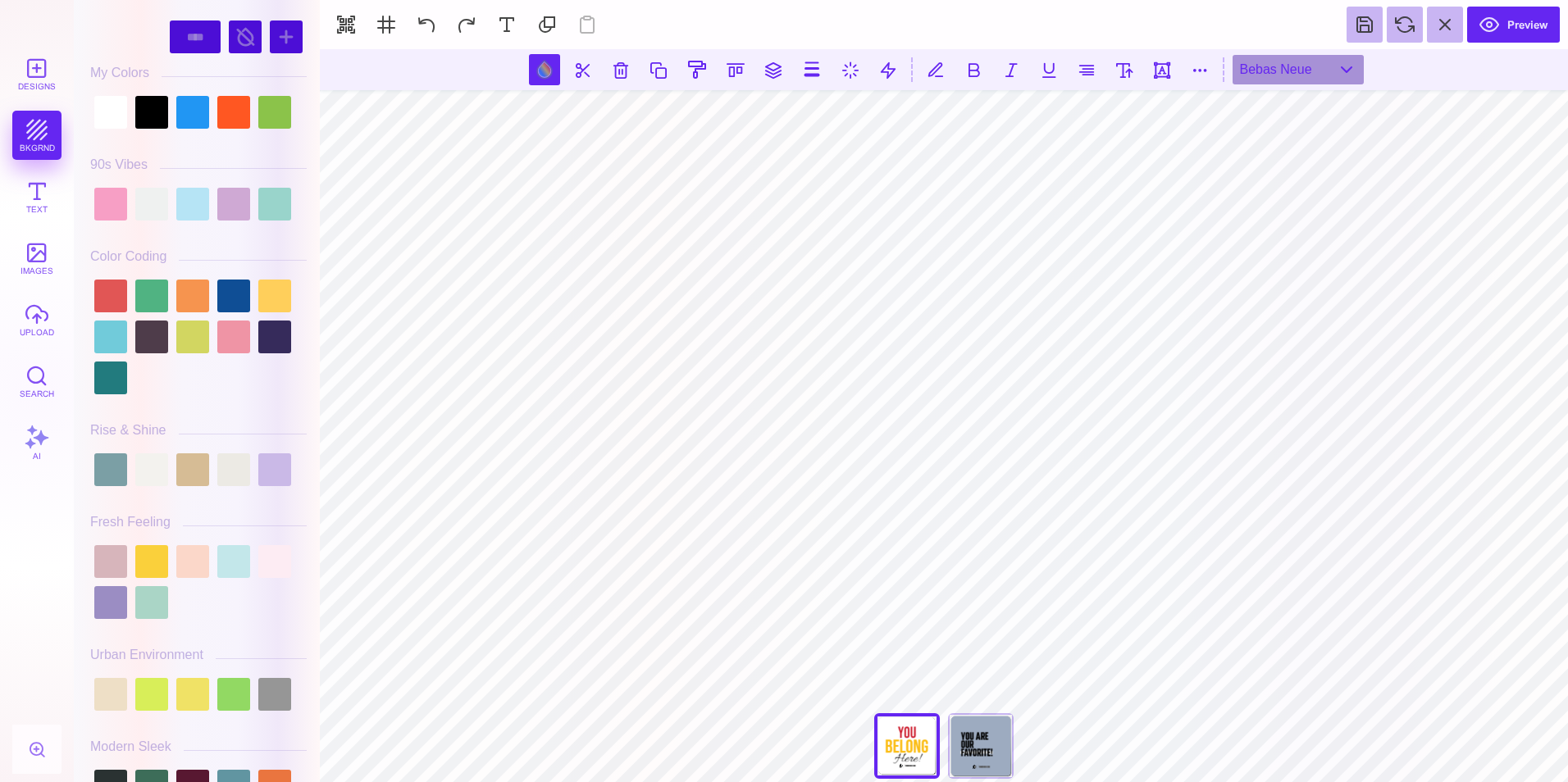
click at [326, 179] on section "Designs bkgrnd Text images upload Search AI #CE2031" at bounding box center [784, 391] width 1568 height 782
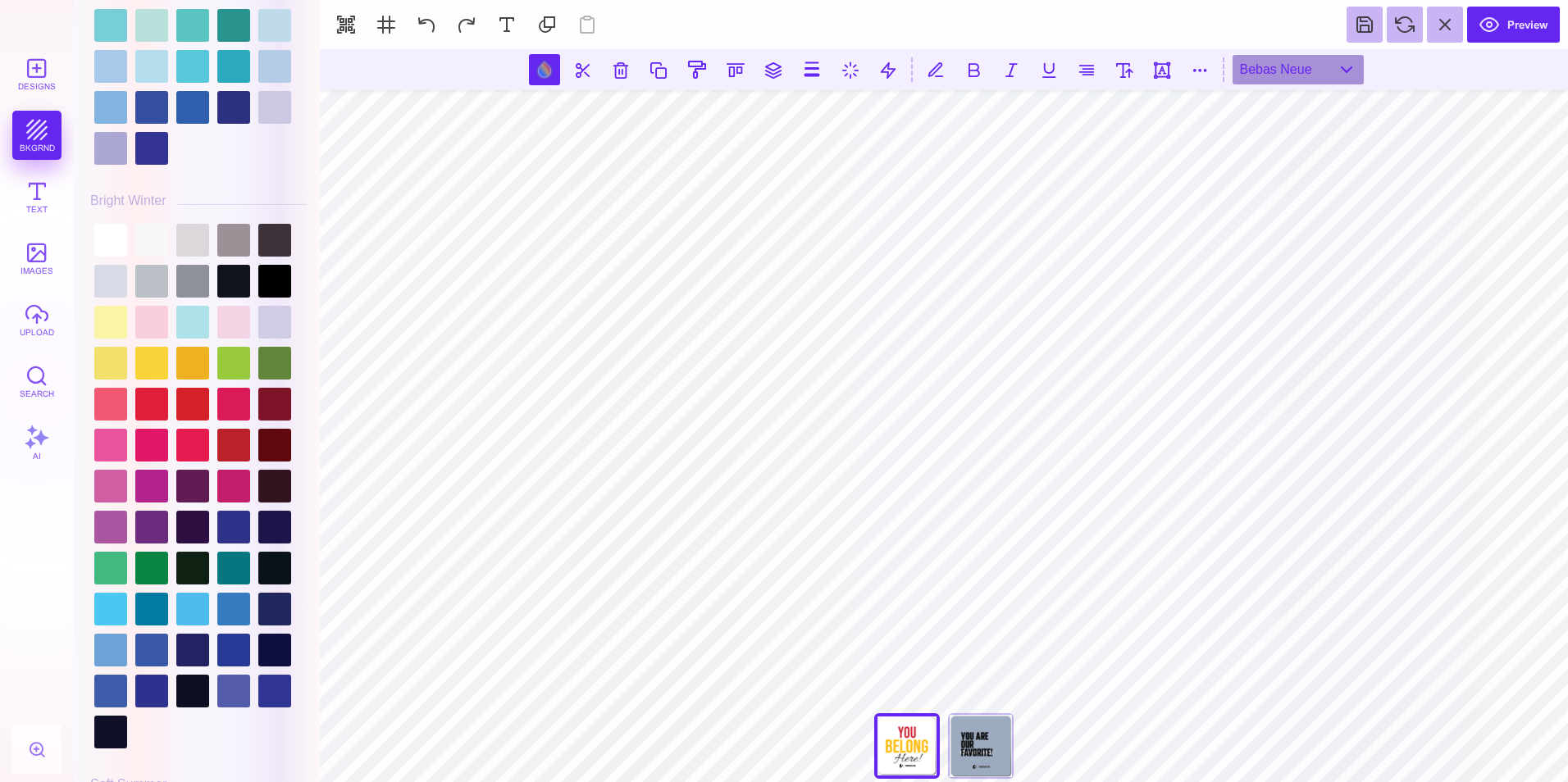
scroll to position [3269, 0]
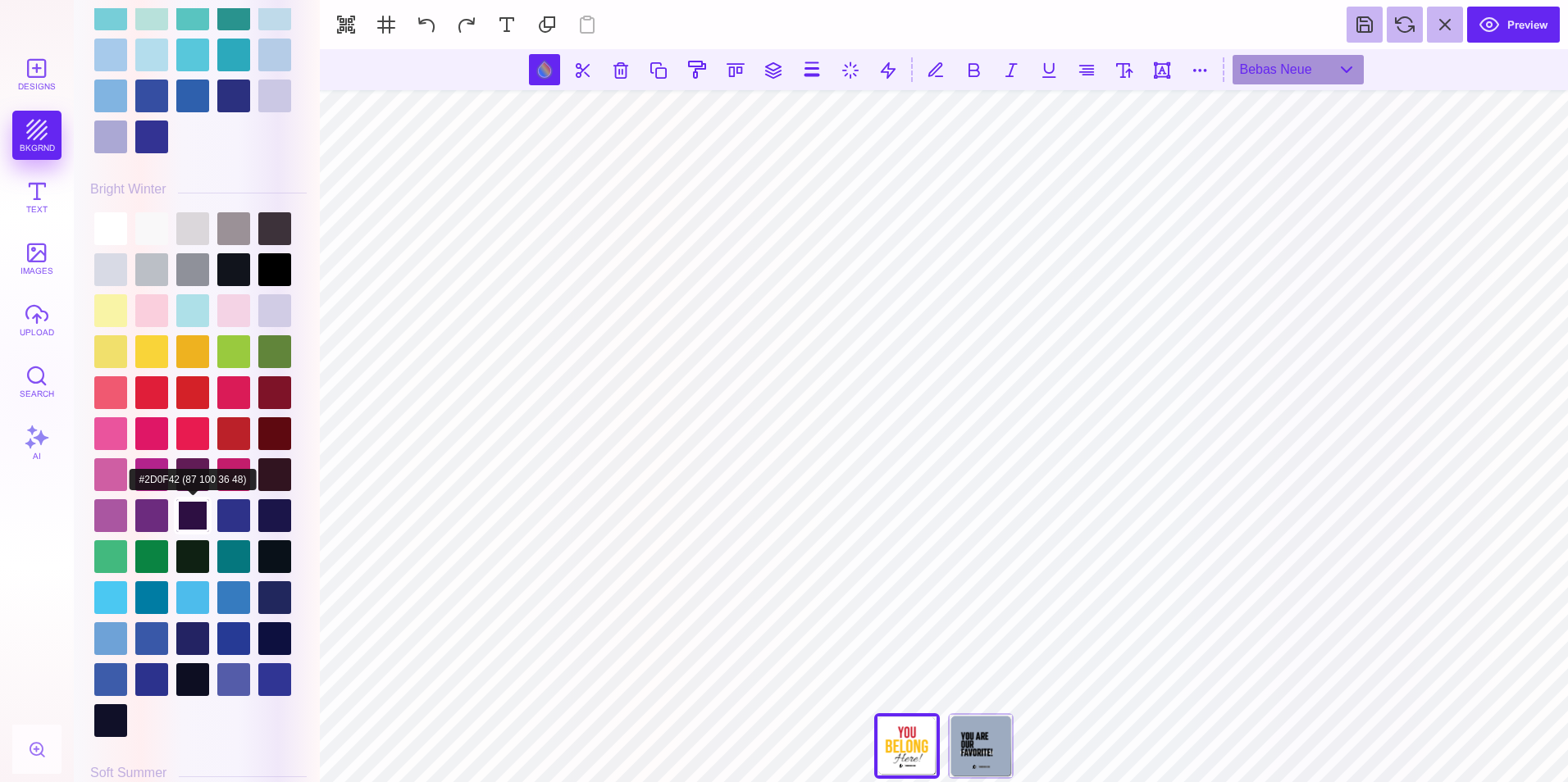
click at [194, 503] on div at bounding box center [193, 516] width 33 height 33
click at [155, 505] on div at bounding box center [151, 516] width 33 height 33
type input "#6C2B7E"
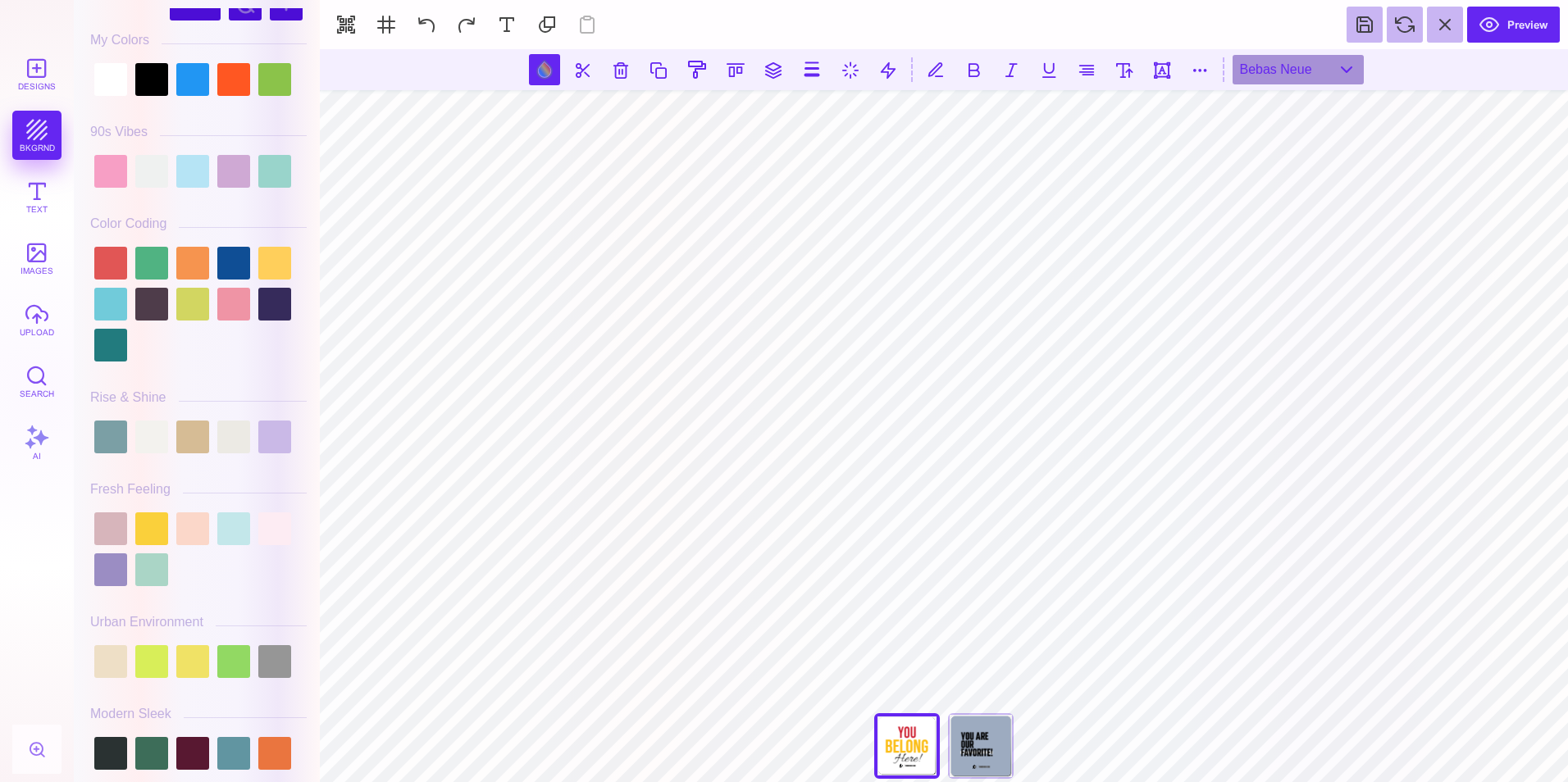
scroll to position [0, 0]
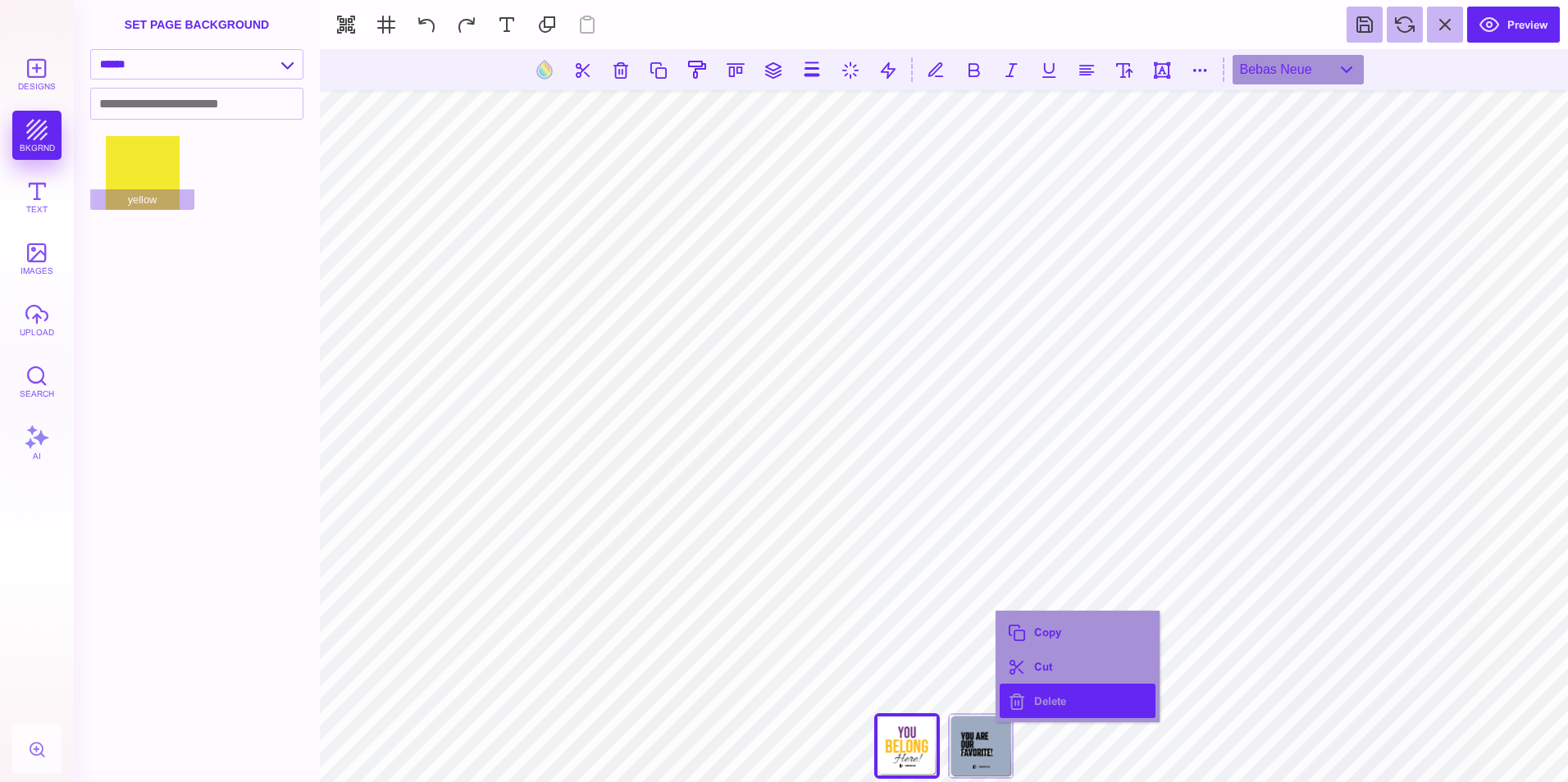
click at [1063, 701] on button "Delete" at bounding box center [1077, 701] width 155 height 35
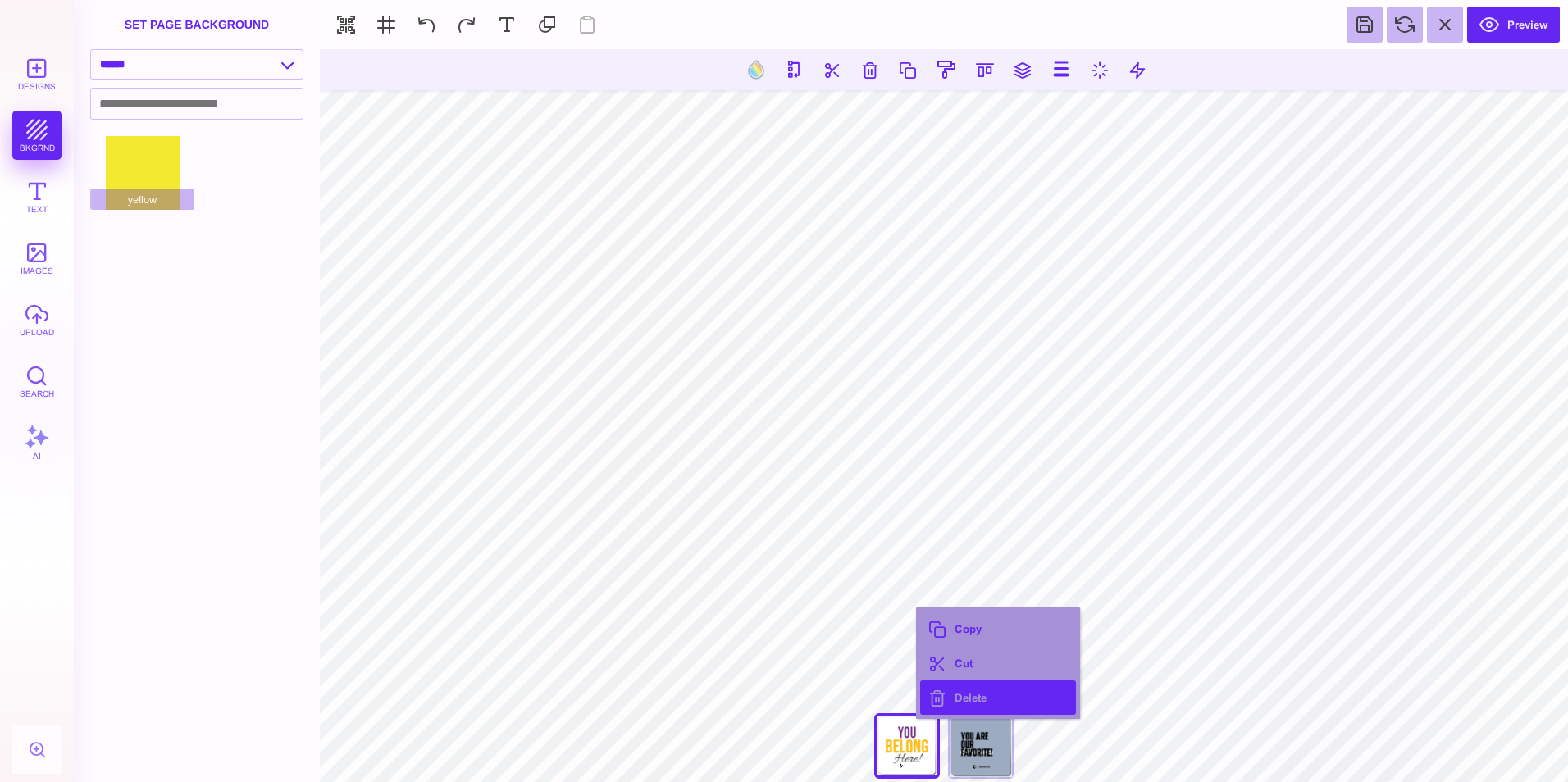
click at [982, 692] on button "Delete" at bounding box center [997, 697] width 155 height 35
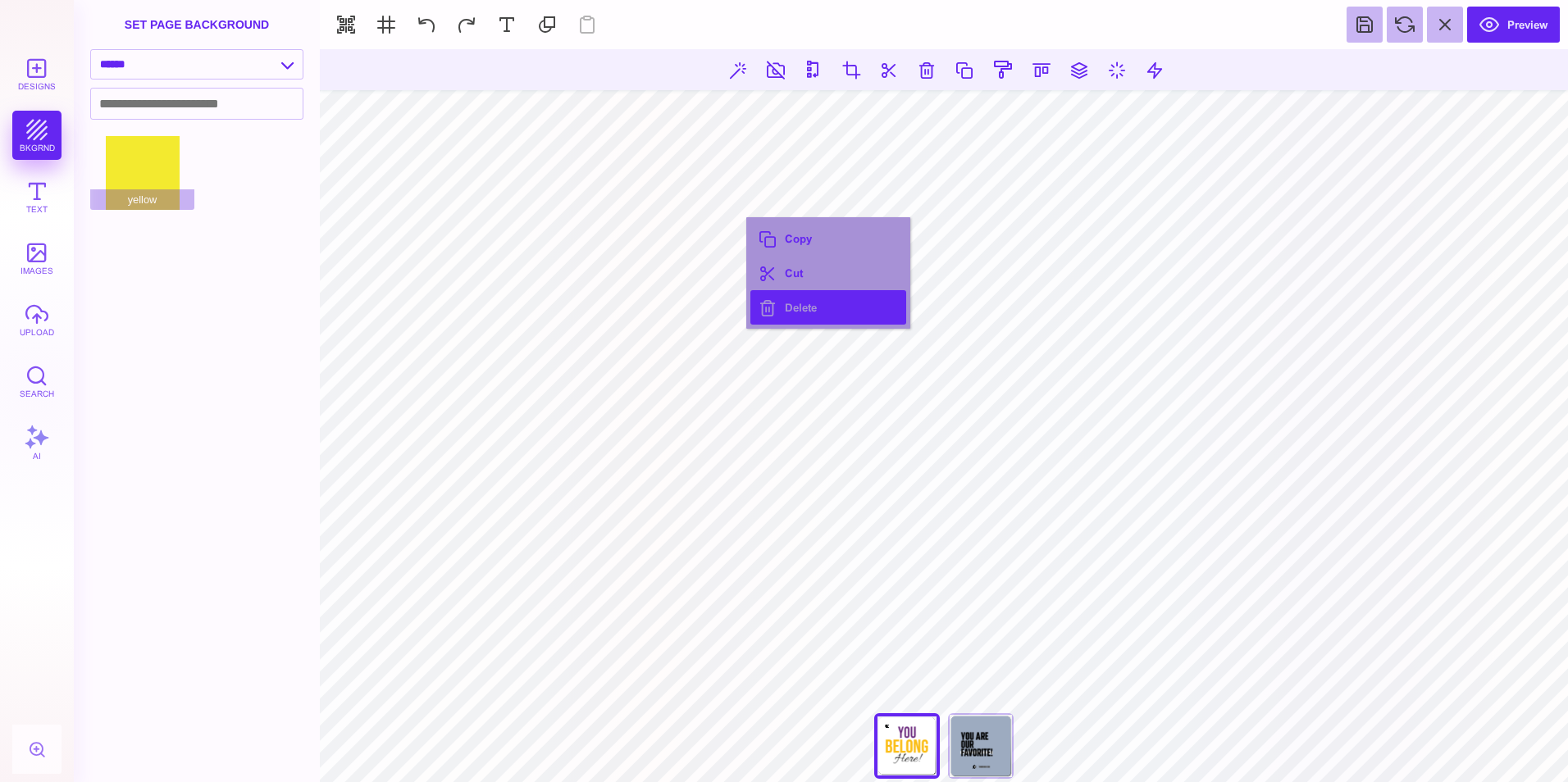
click at [810, 303] on button "Delete" at bounding box center [828, 308] width 155 height 35
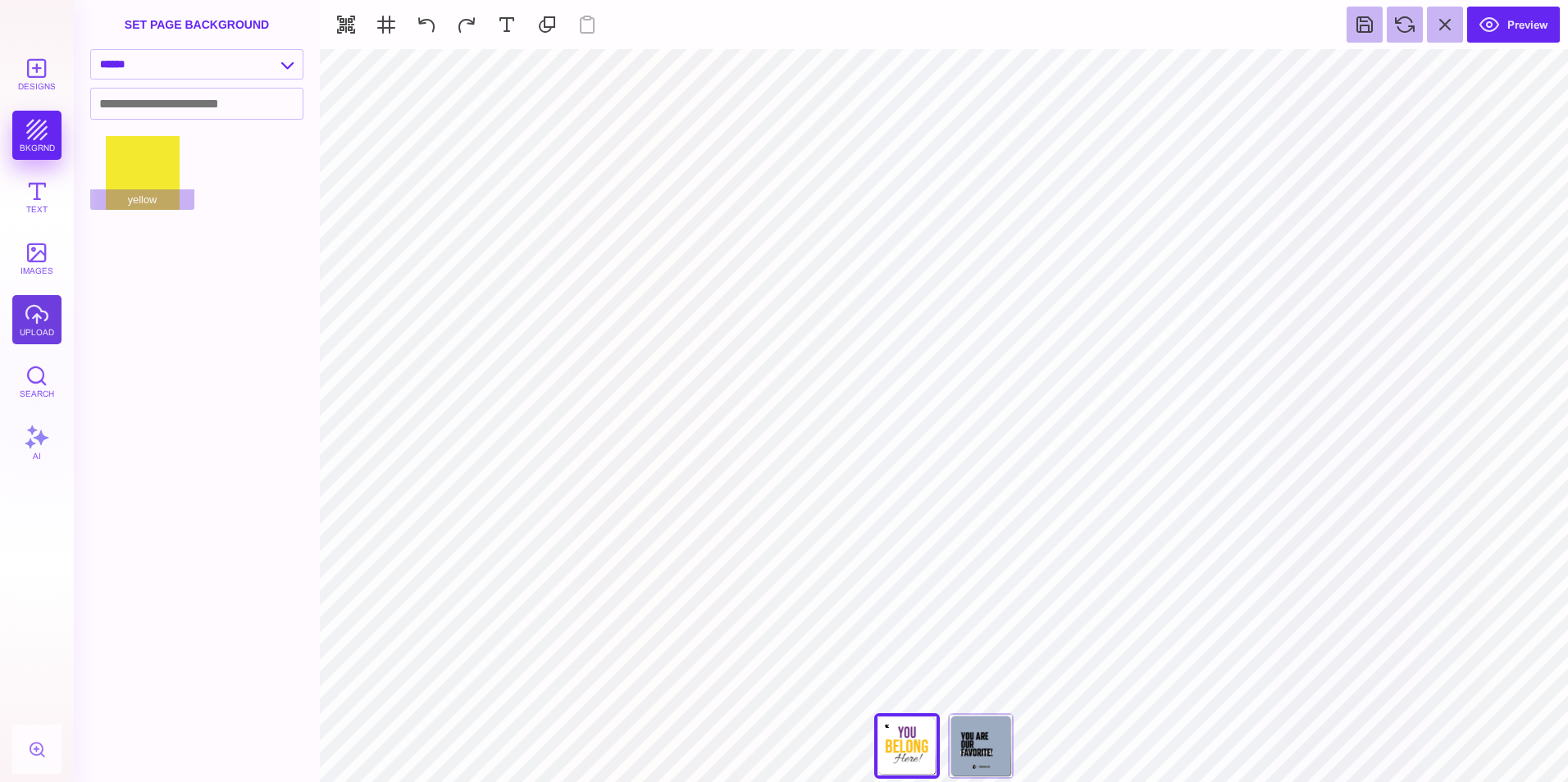
click at [28, 340] on button "upload" at bounding box center [37, 320] width 49 height 49
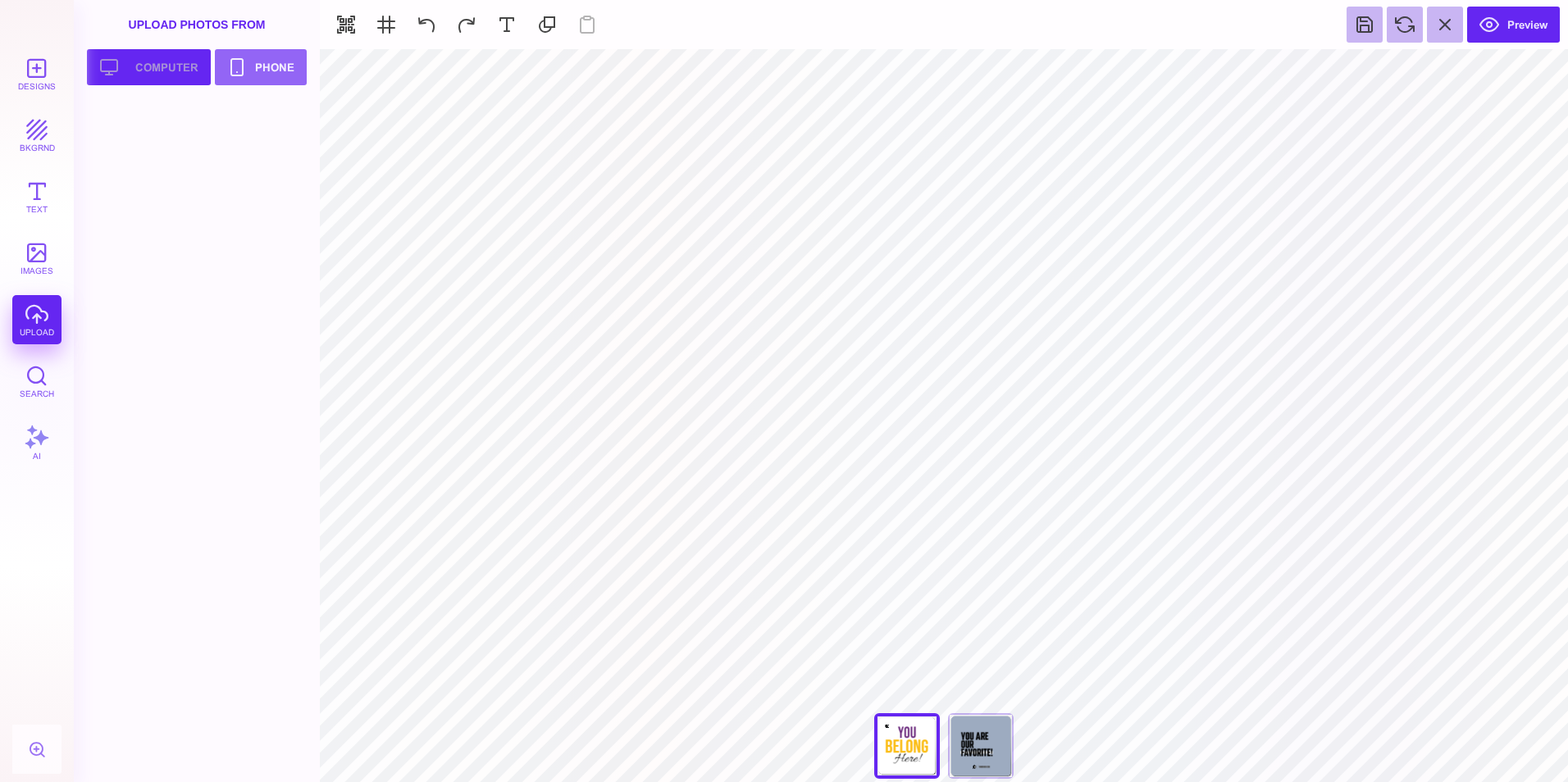
click at [171, 78] on button "Upload your artwork Computer" at bounding box center [149, 67] width 124 height 36
click at [157, 153] on div at bounding box center [142, 139] width 104 height 74
click at [500, 24] on button at bounding box center [507, 25] width 36 height 36
type input "#000000"
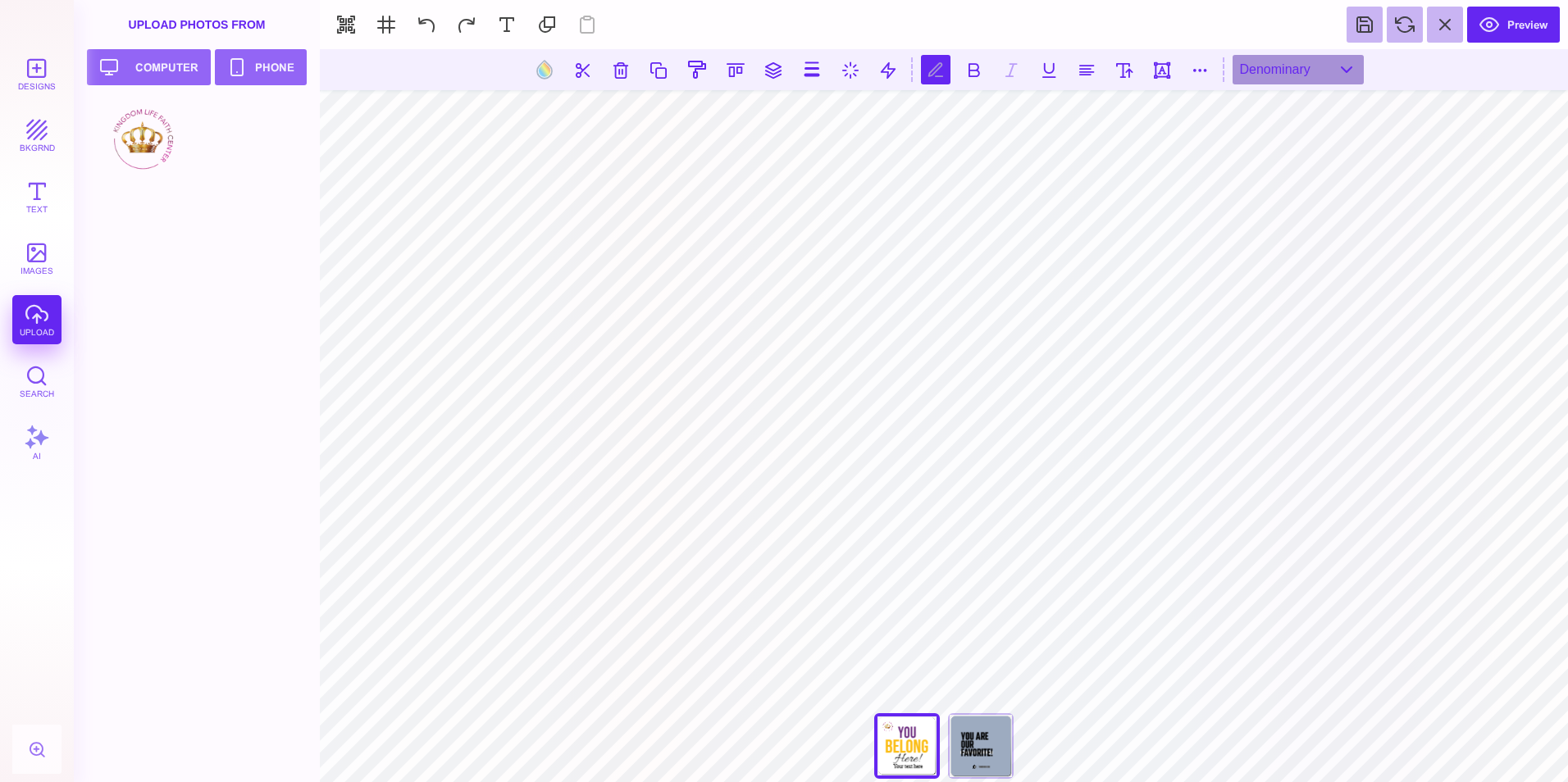
scroll to position [0, 2]
type textarea "*"
type textarea "**********"
click at [971, 69] on button at bounding box center [973, 70] width 30 height 30
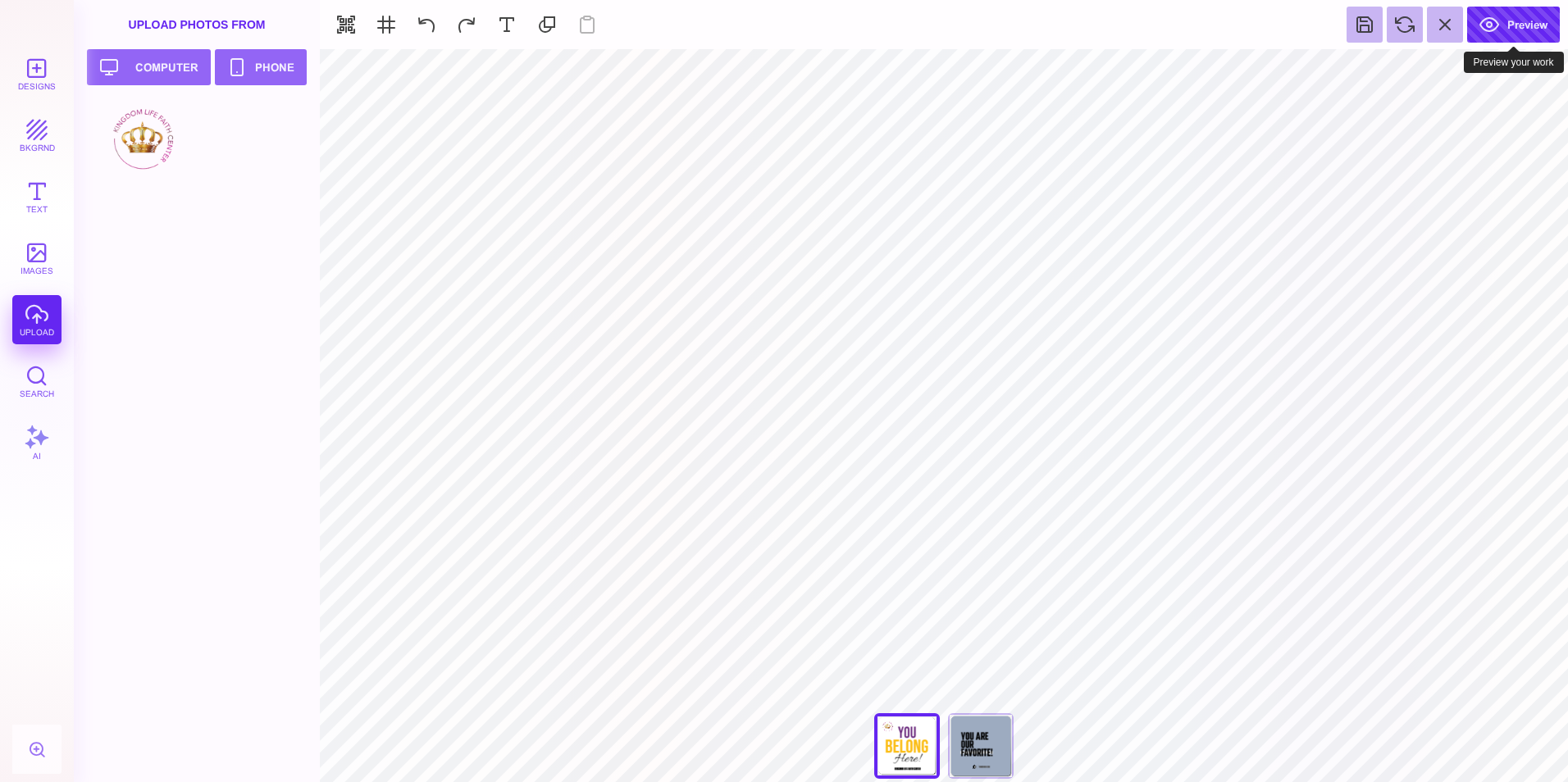
click at [1500, 26] on button "Preview" at bounding box center [1513, 25] width 93 height 36
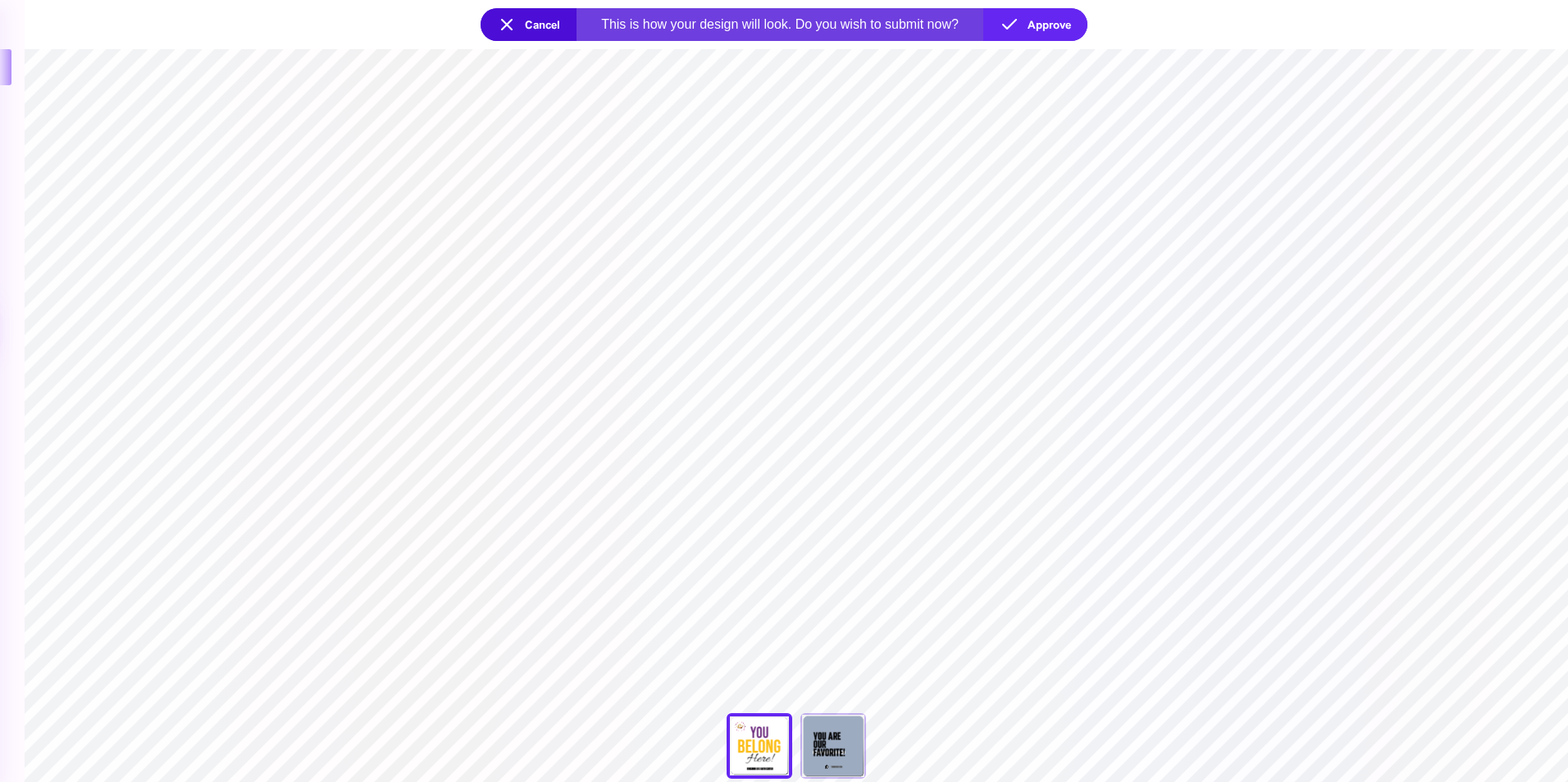
click at [590, 235] on section "**********" at bounding box center [796, 415] width 1543 height 733
click at [523, 32] on button "Cancel" at bounding box center [528, 25] width 96 height 33
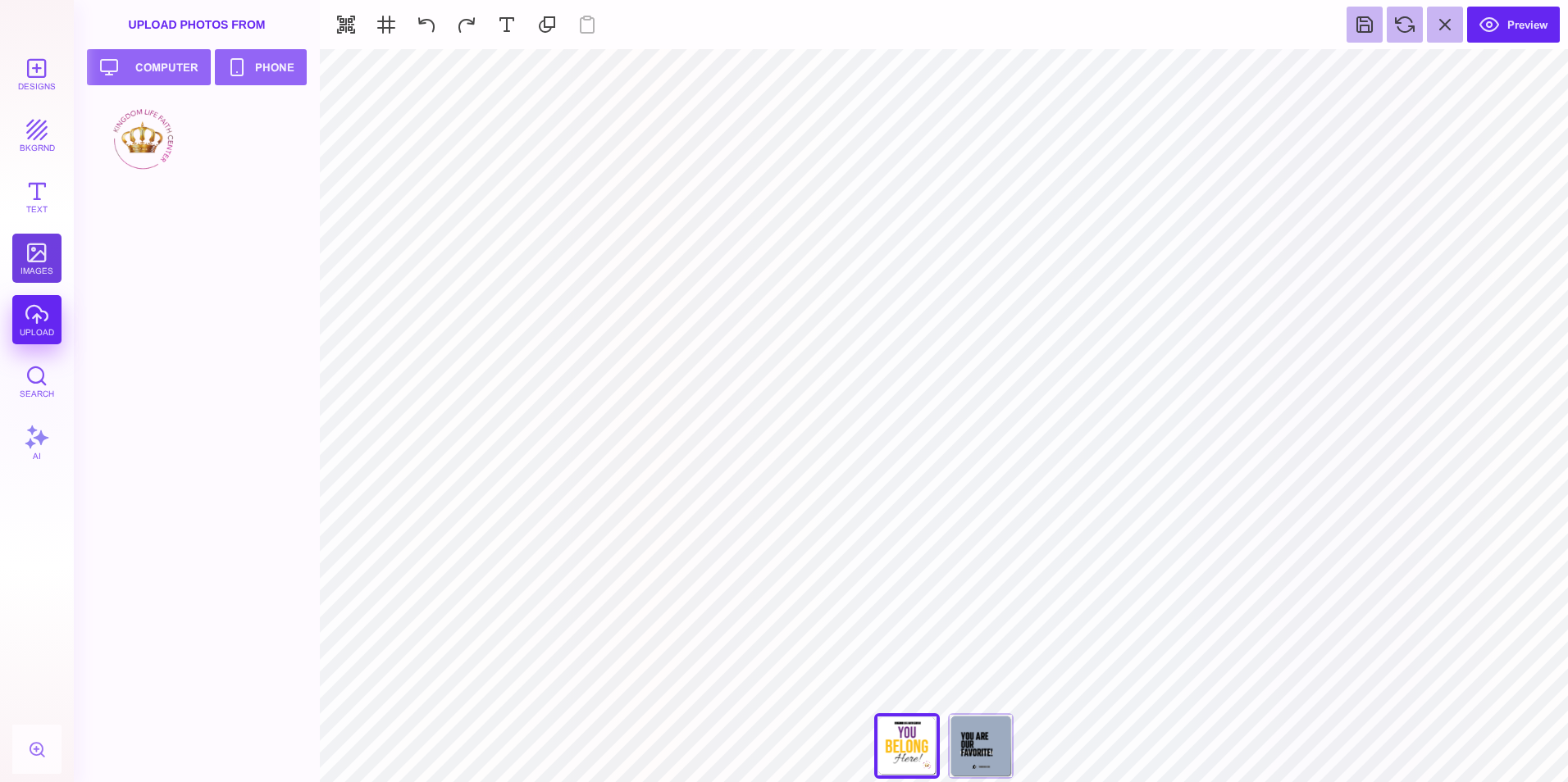
click at [32, 250] on button "images" at bounding box center [37, 258] width 49 height 49
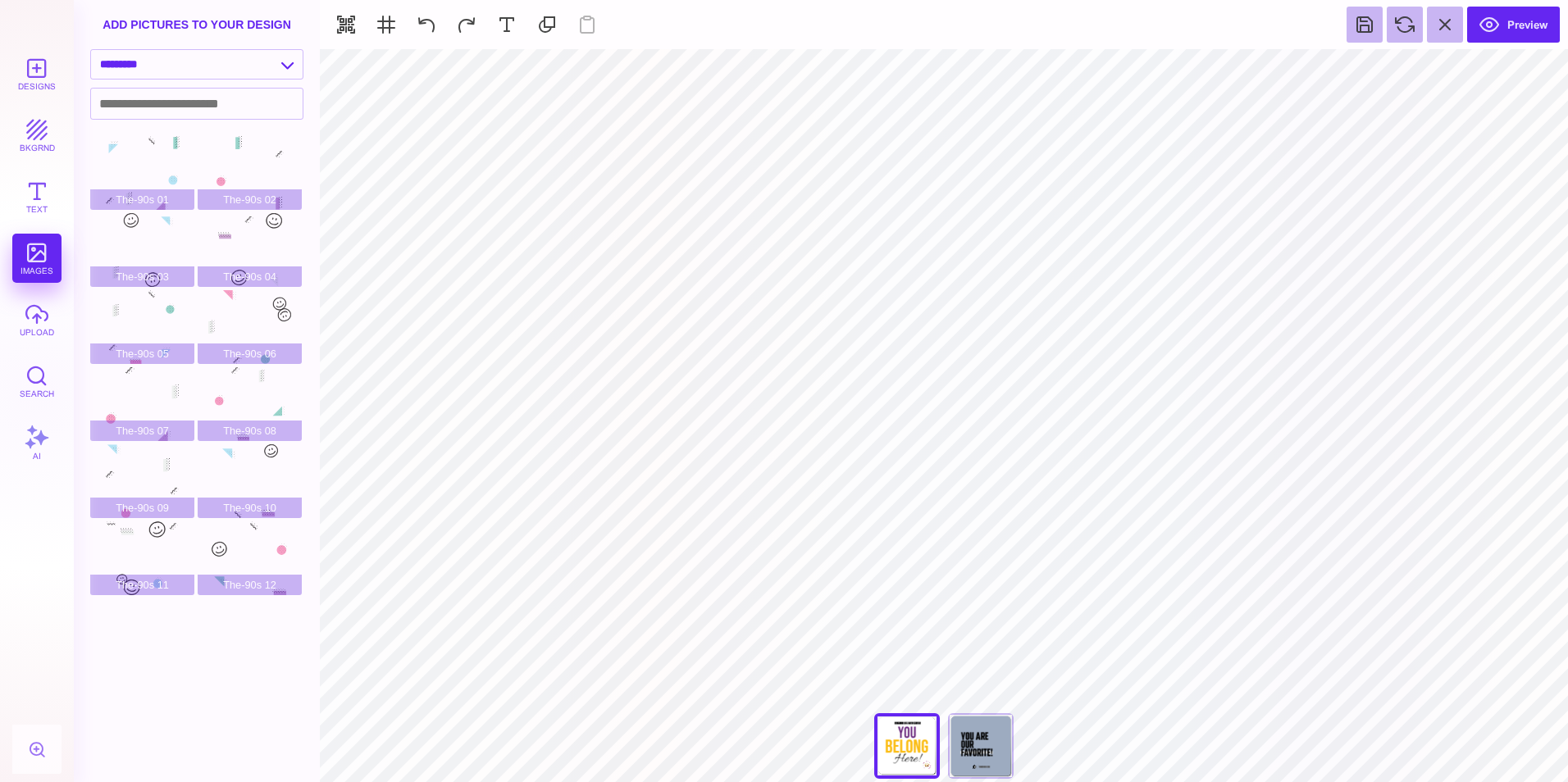
click at [32, 250] on div "Designs bkgrnd Text images upload Search AI" at bounding box center [37, 415] width 74 height 733
click at [30, 260] on div "Designs bkgrnd Text images upload Search AI" at bounding box center [37, 415] width 74 height 733
click at [35, 260] on div "Designs bkgrnd Text images upload Search AI" at bounding box center [37, 415] width 74 height 733
click at [510, 24] on button at bounding box center [507, 25] width 36 height 36
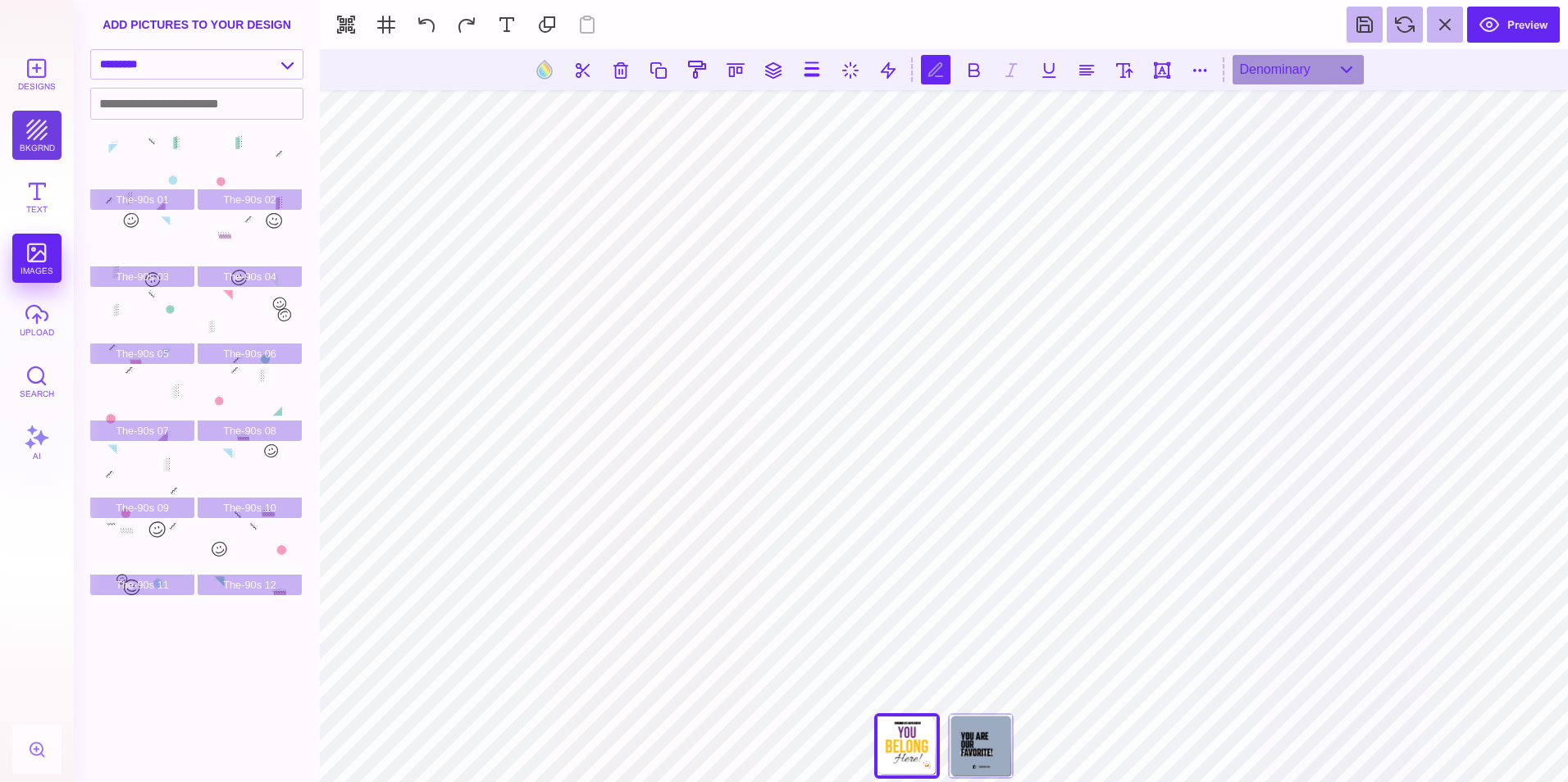
click at [30, 132] on button "bkgrnd" at bounding box center [37, 136] width 49 height 49
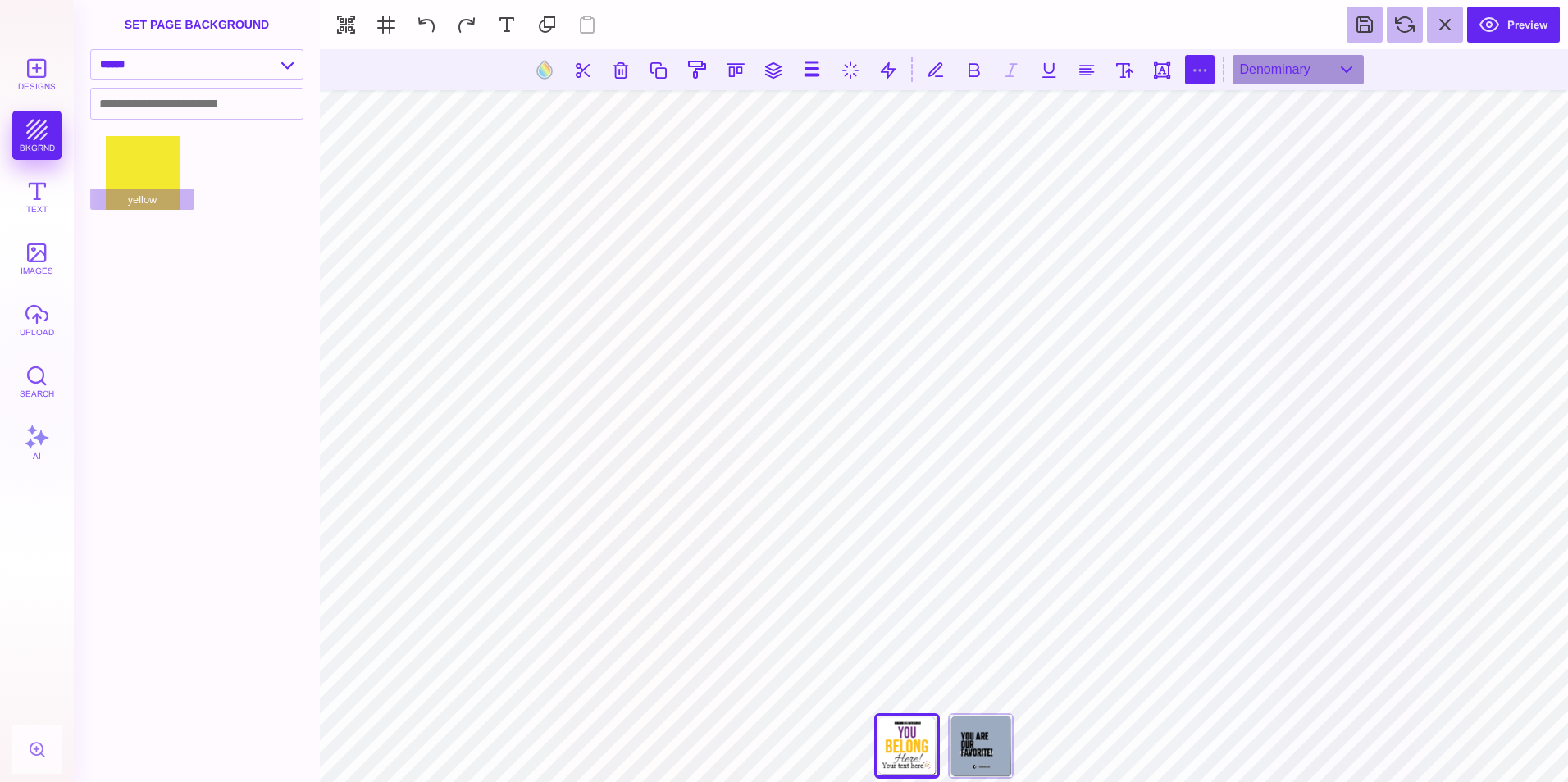
click at [1199, 74] on button at bounding box center [1199, 70] width 30 height 30
type input "*"
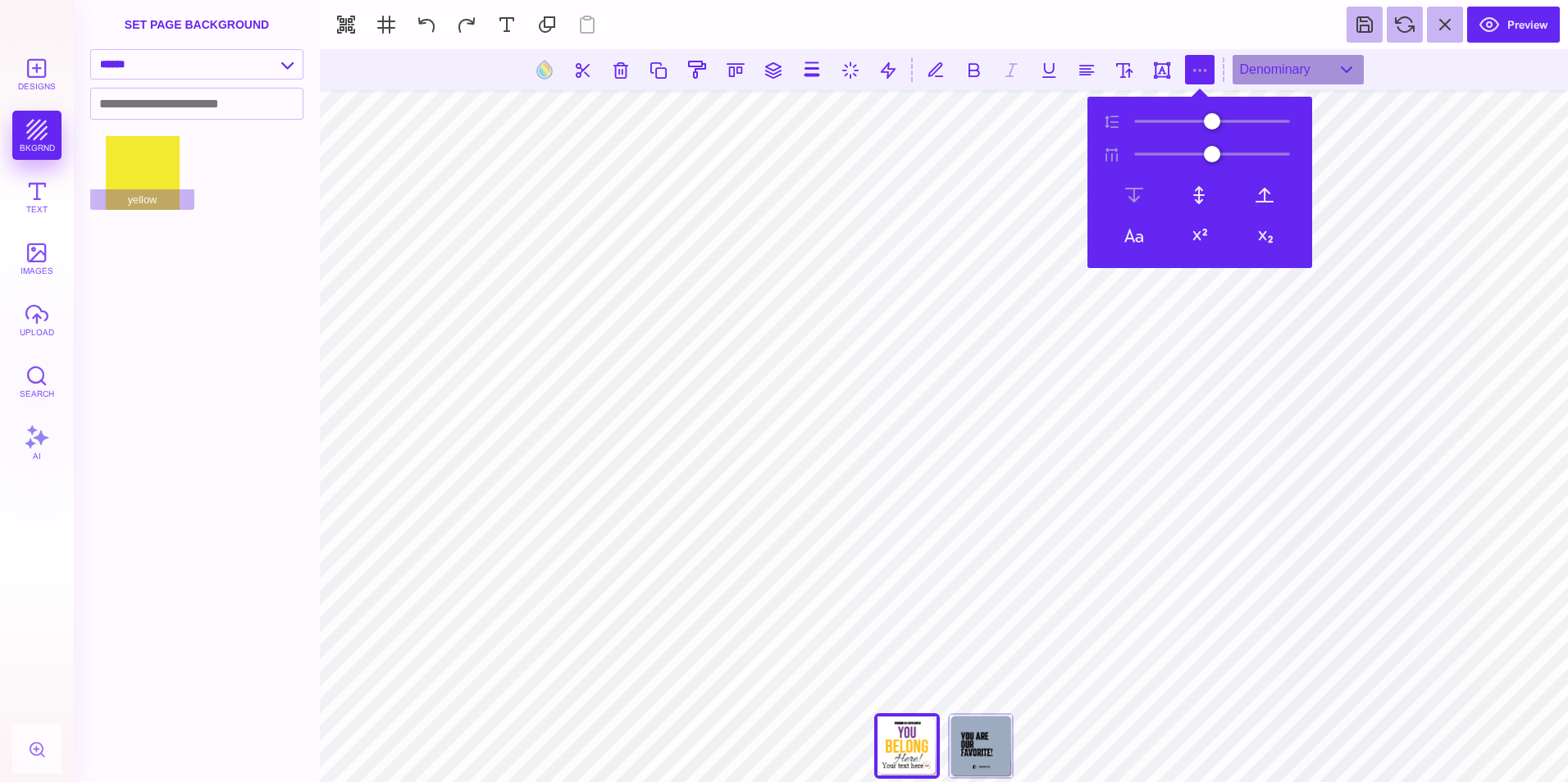
click at [1199, 74] on button at bounding box center [1199, 70] width 30 height 30
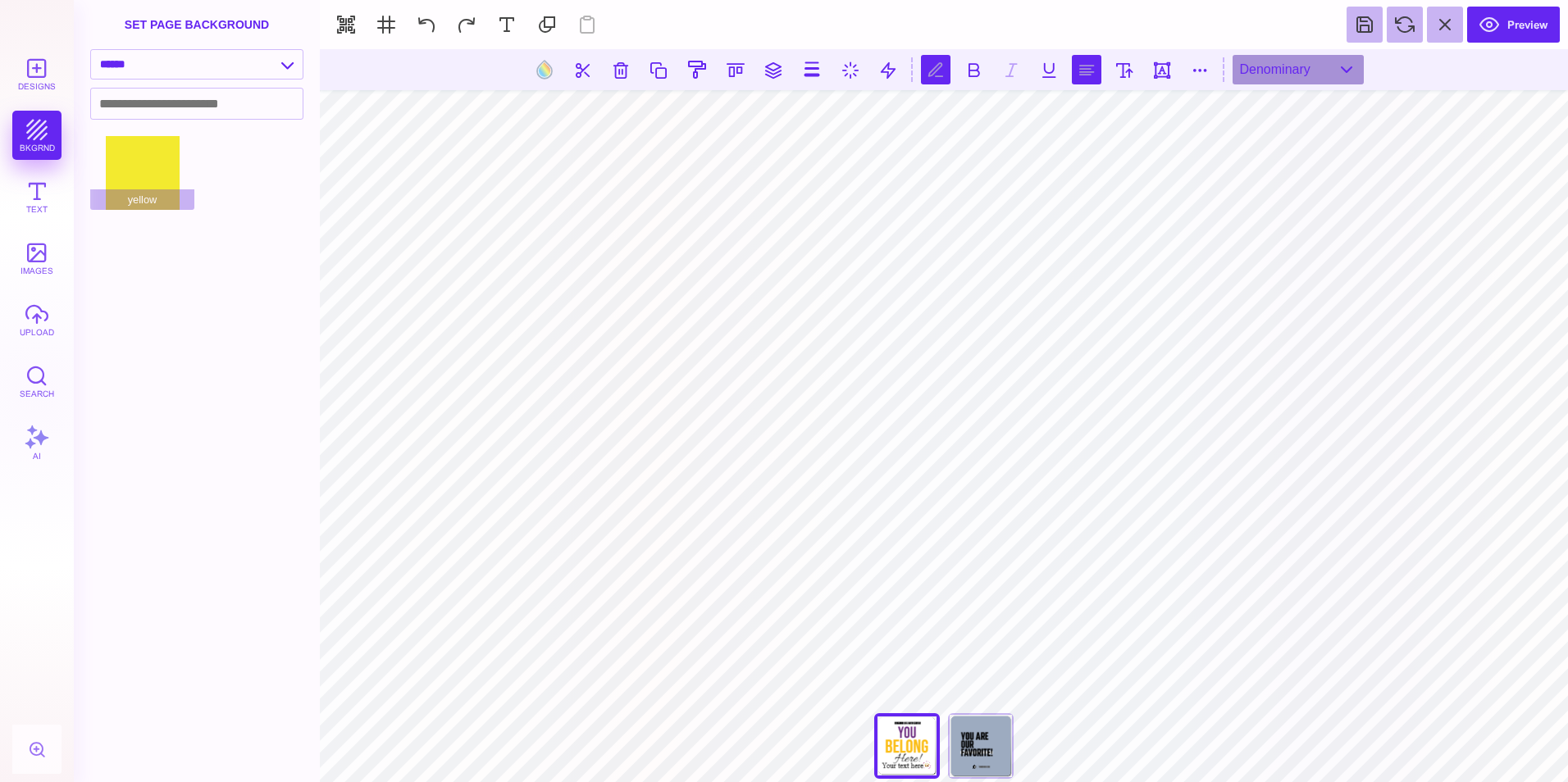
scroll to position [0, 2]
type textarea "*"
type textarea "**********"
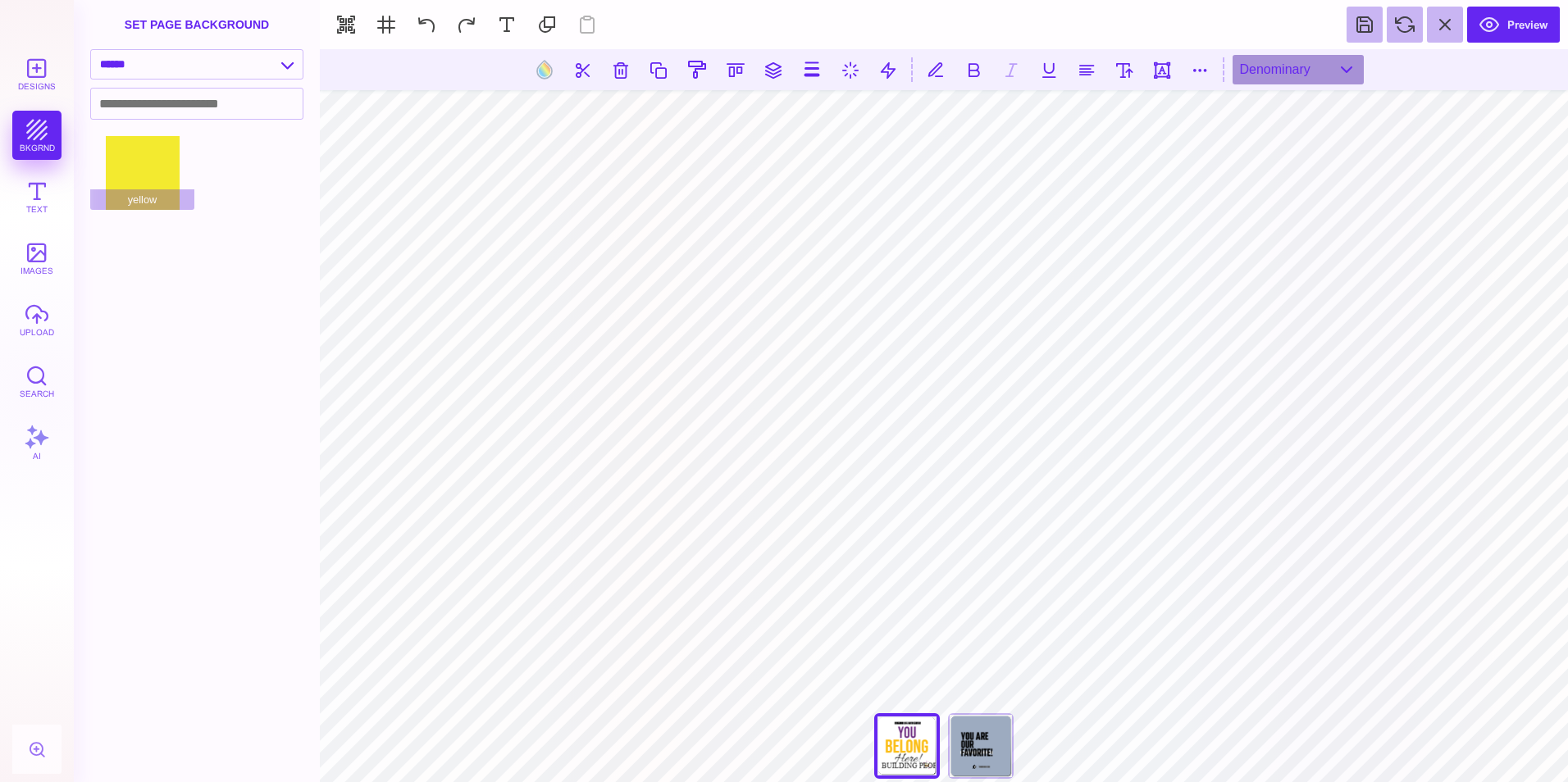
click at [216, 614] on section "Designs bkgrnd Text images upload Search AI set page background" at bounding box center [784, 391] width 1568 height 782
click at [972, 72] on button at bounding box center [973, 70] width 30 height 30
click at [1192, 74] on button at bounding box center [1199, 70] width 30 height 30
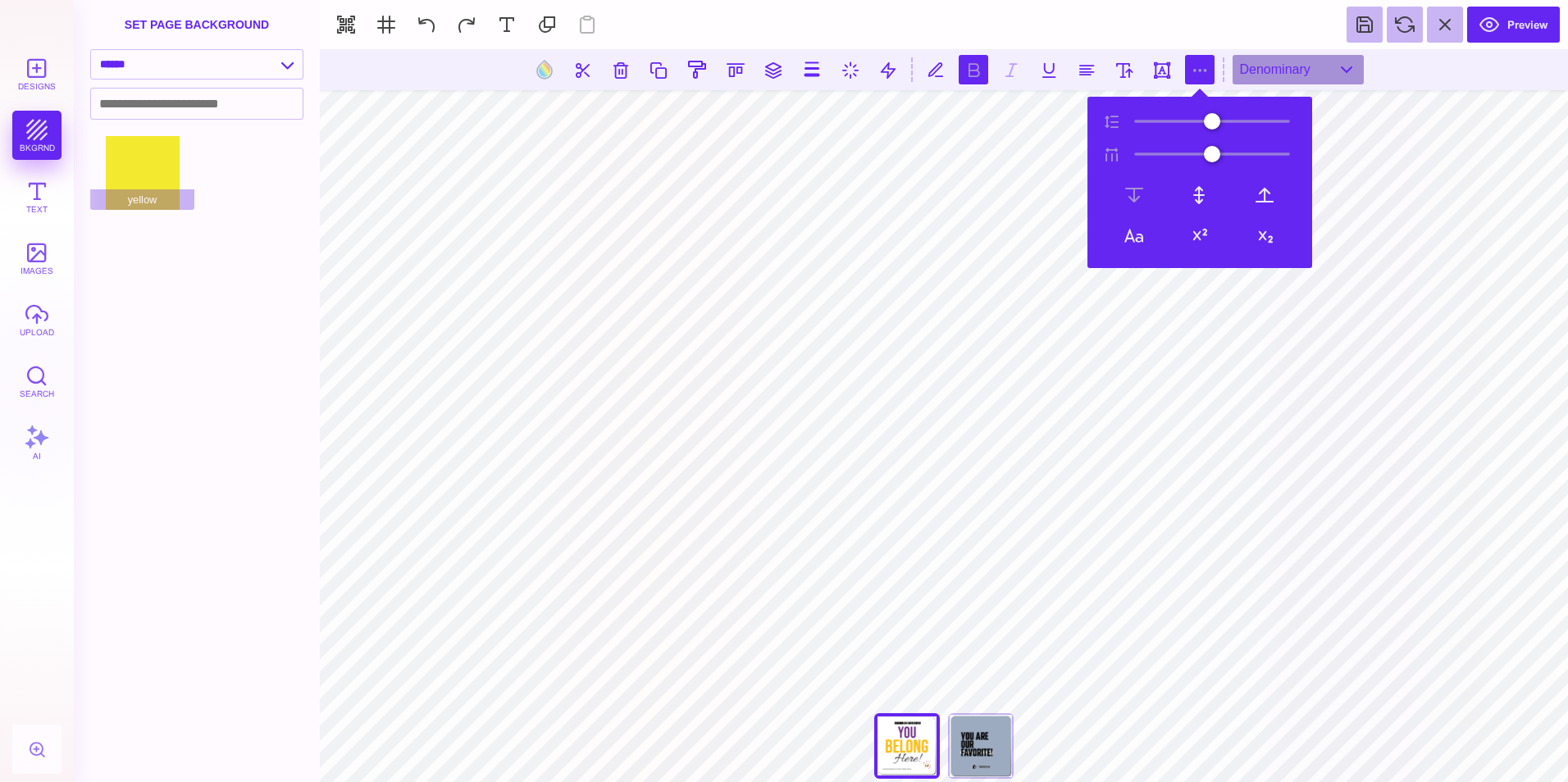
click at [1192, 74] on button at bounding box center [1199, 70] width 30 height 30
click at [38, 260] on button "images" at bounding box center [37, 258] width 49 height 49
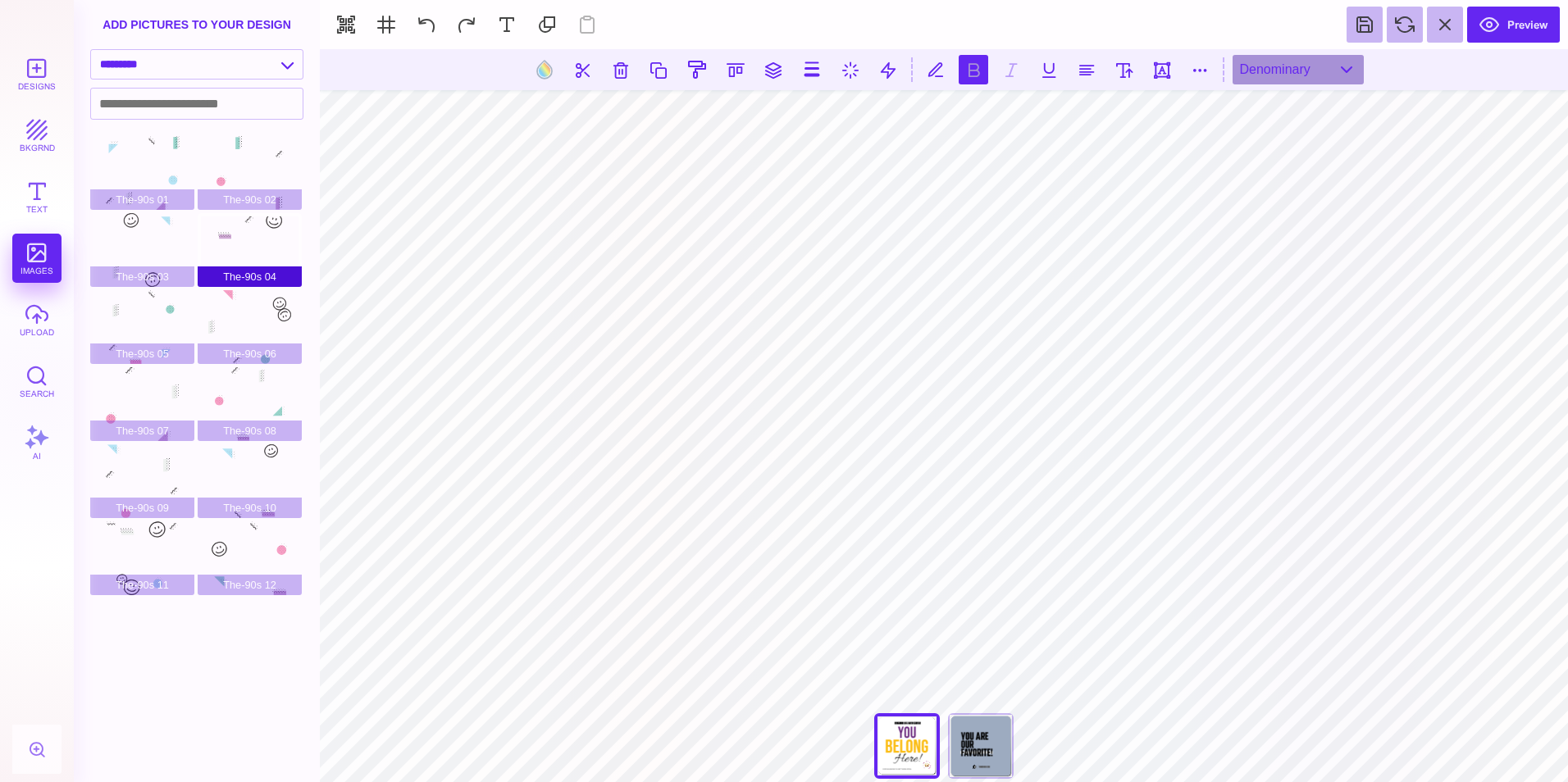
click at [236, 238] on div "The-90s 04" at bounding box center [249, 250] width 104 height 74
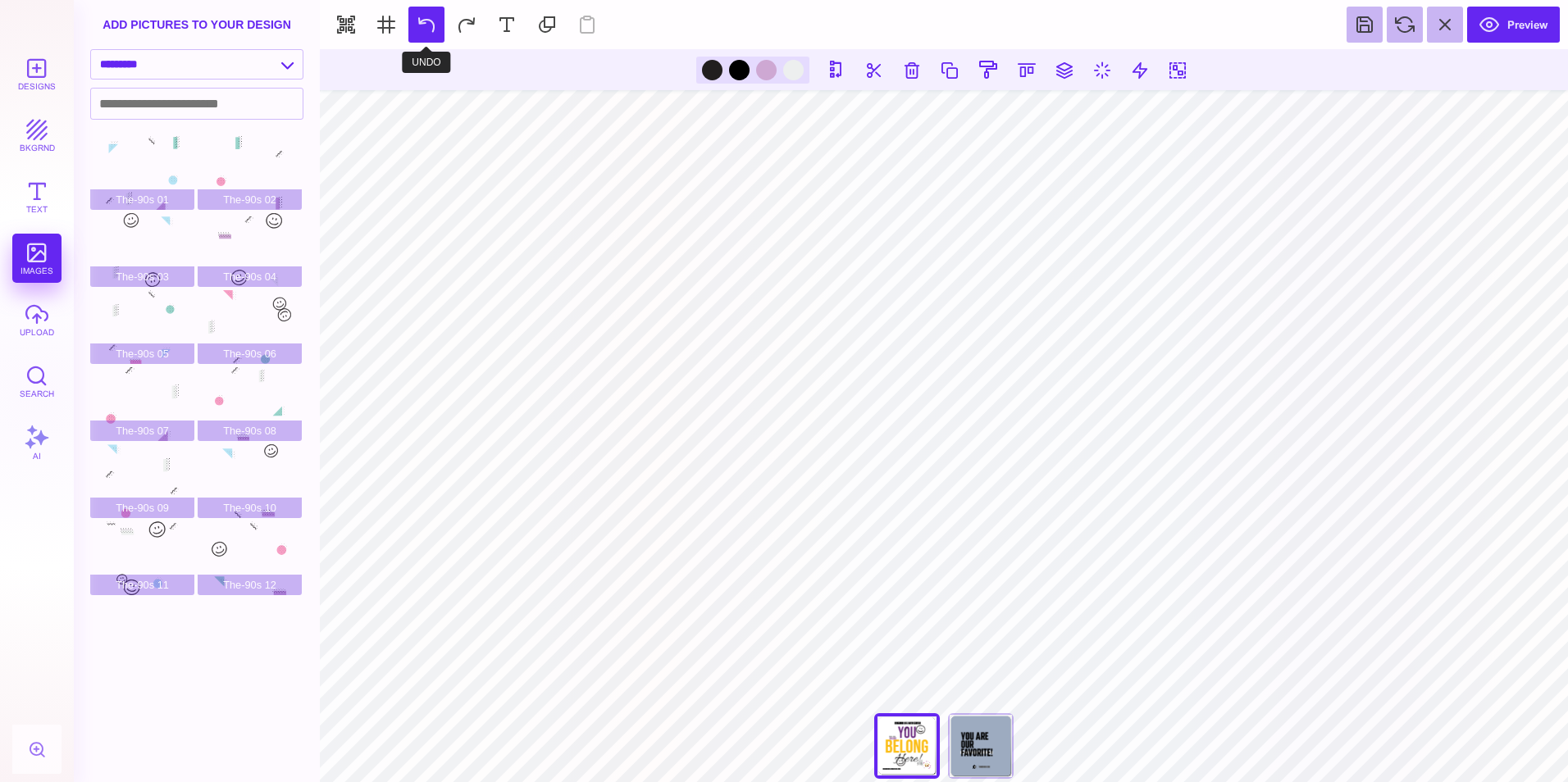
click at [424, 28] on button at bounding box center [426, 25] width 36 height 36
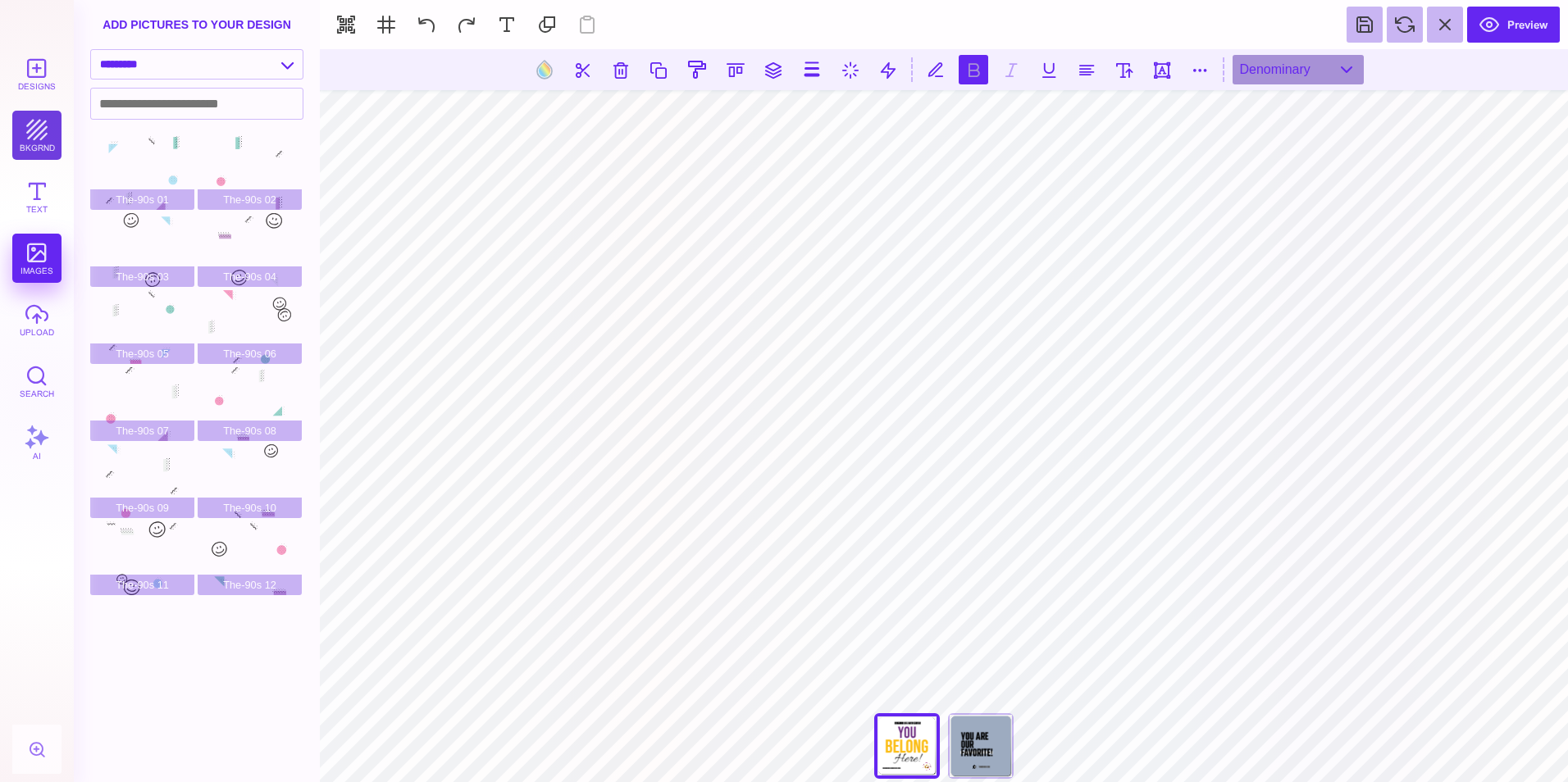
click at [42, 141] on button "bkgrnd" at bounding box center [37, 136] width 49 height 49
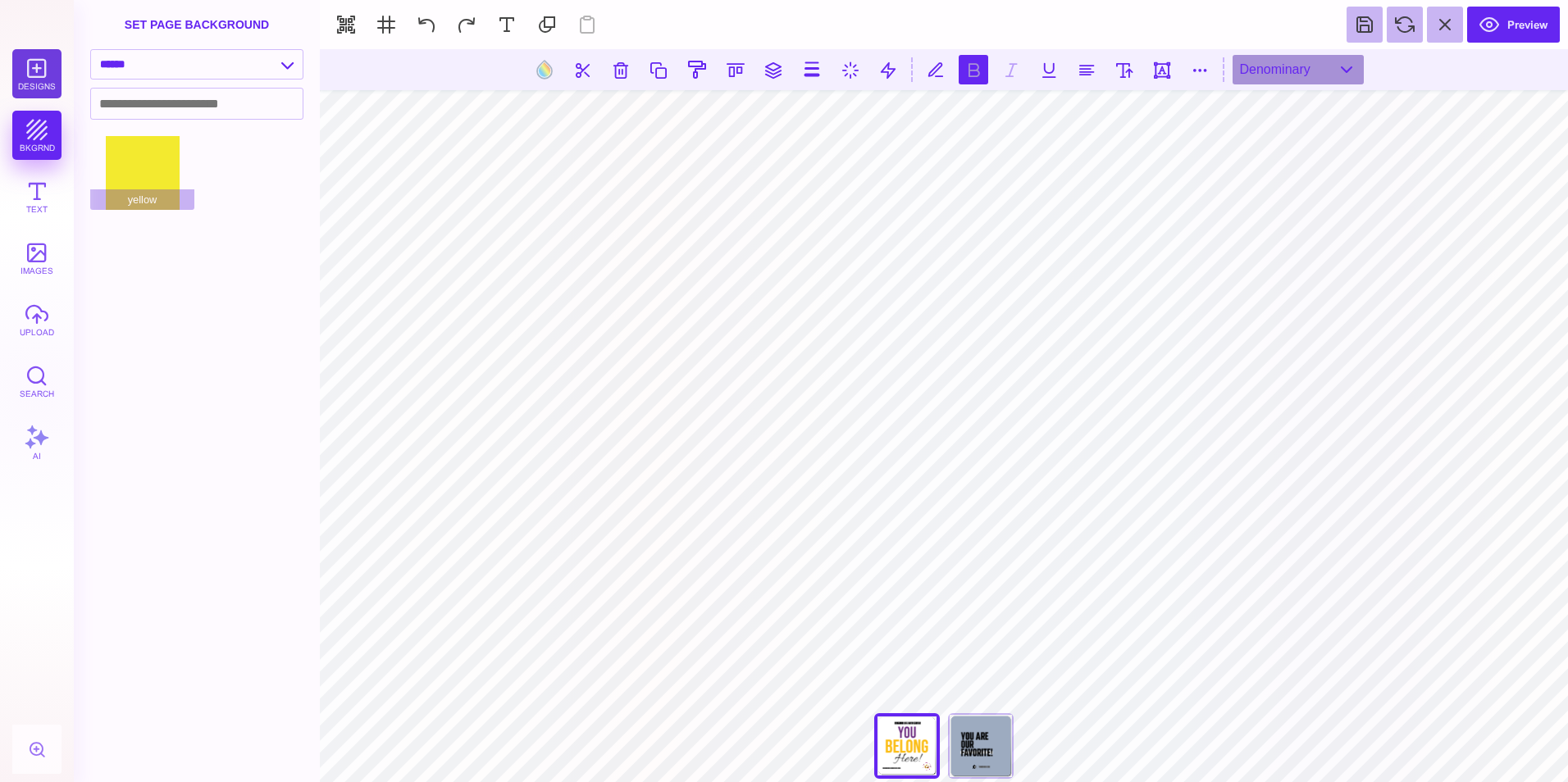
click at [38, 60] on button "Designs" at bounding box center [37, 74] width 49 height 49
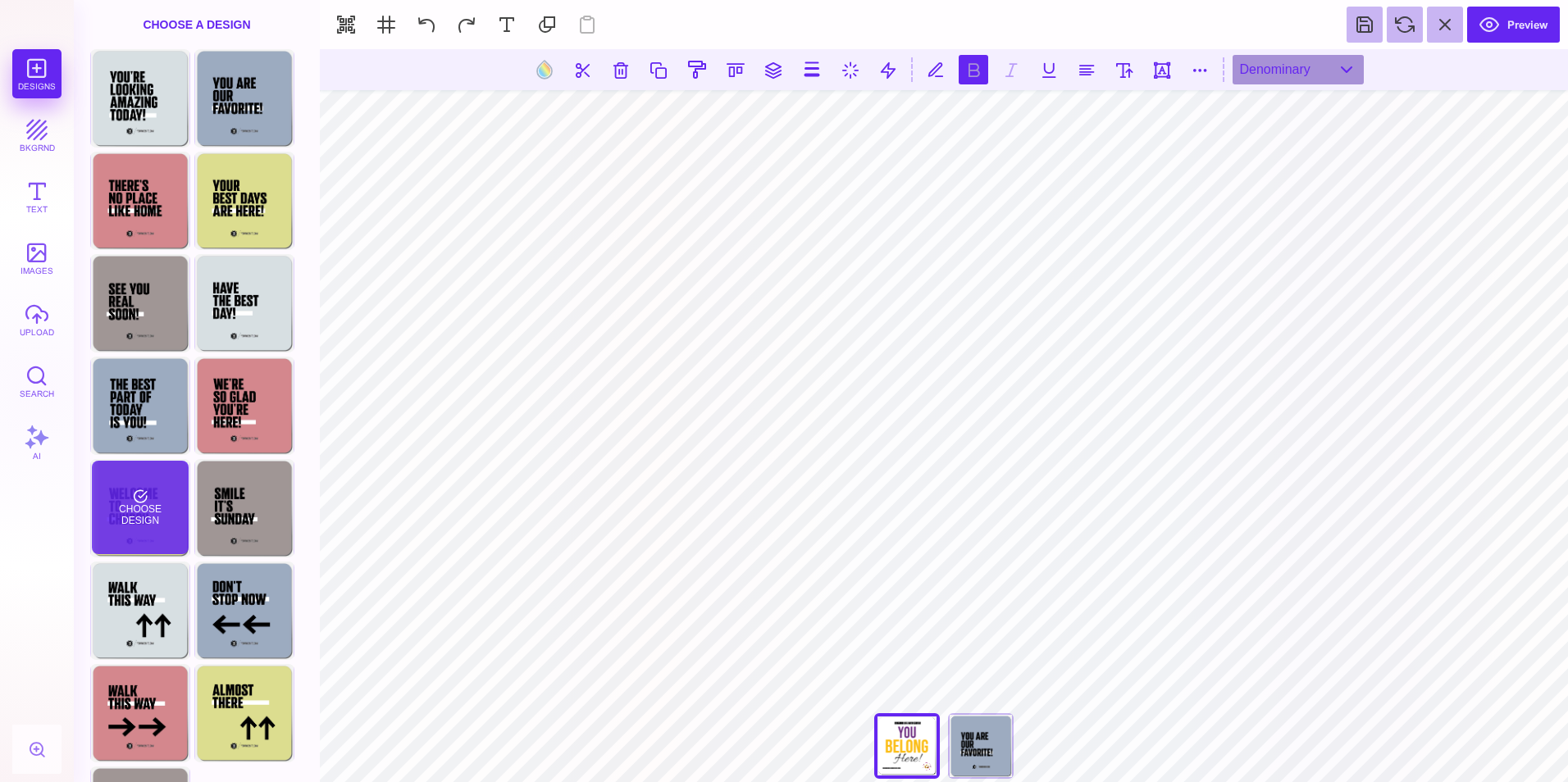
click at [151, 527] on div "Choose Design" at bounding box center [140, 507] width 96 height 94
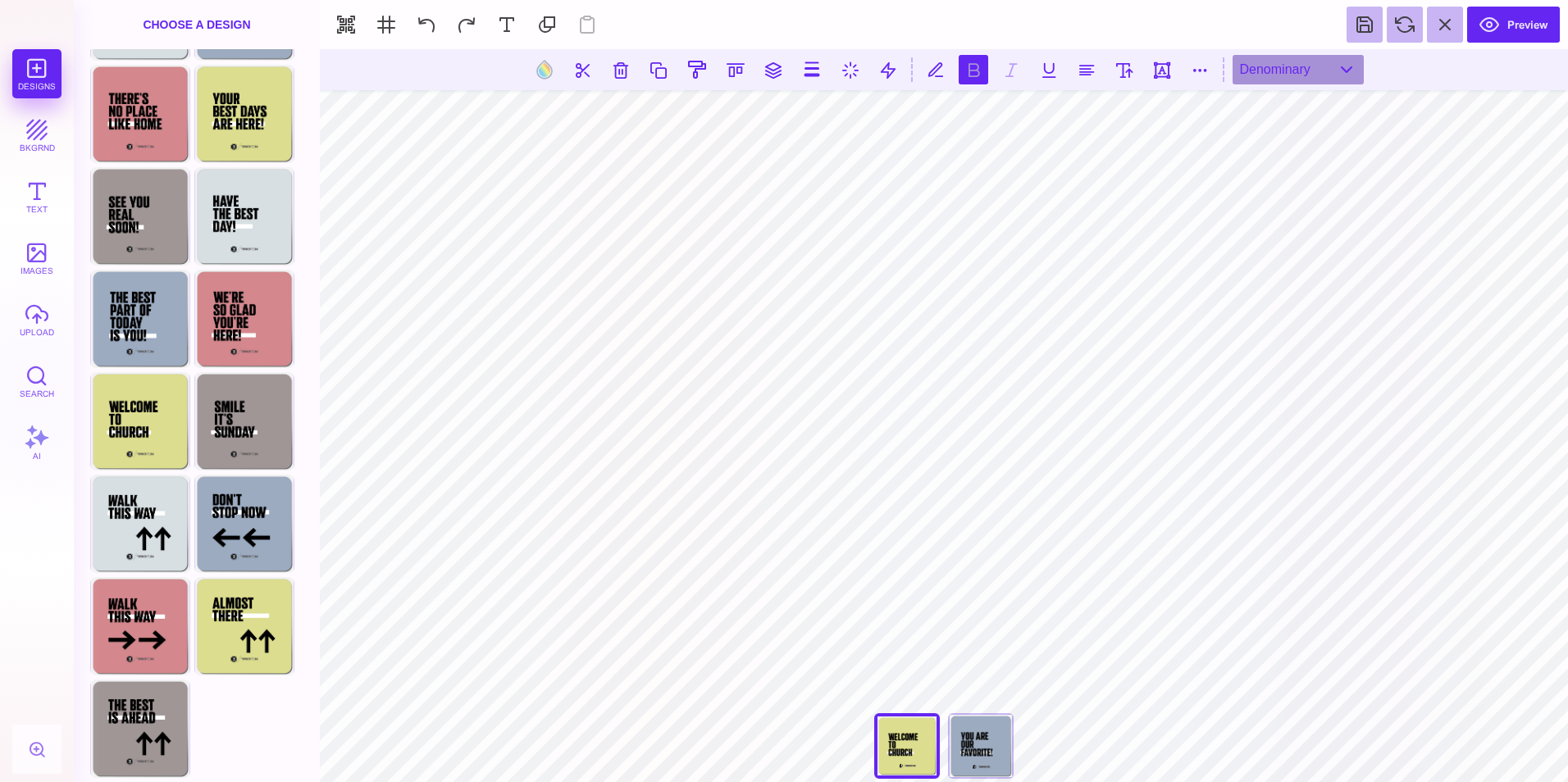
scroll to position [0, 0]
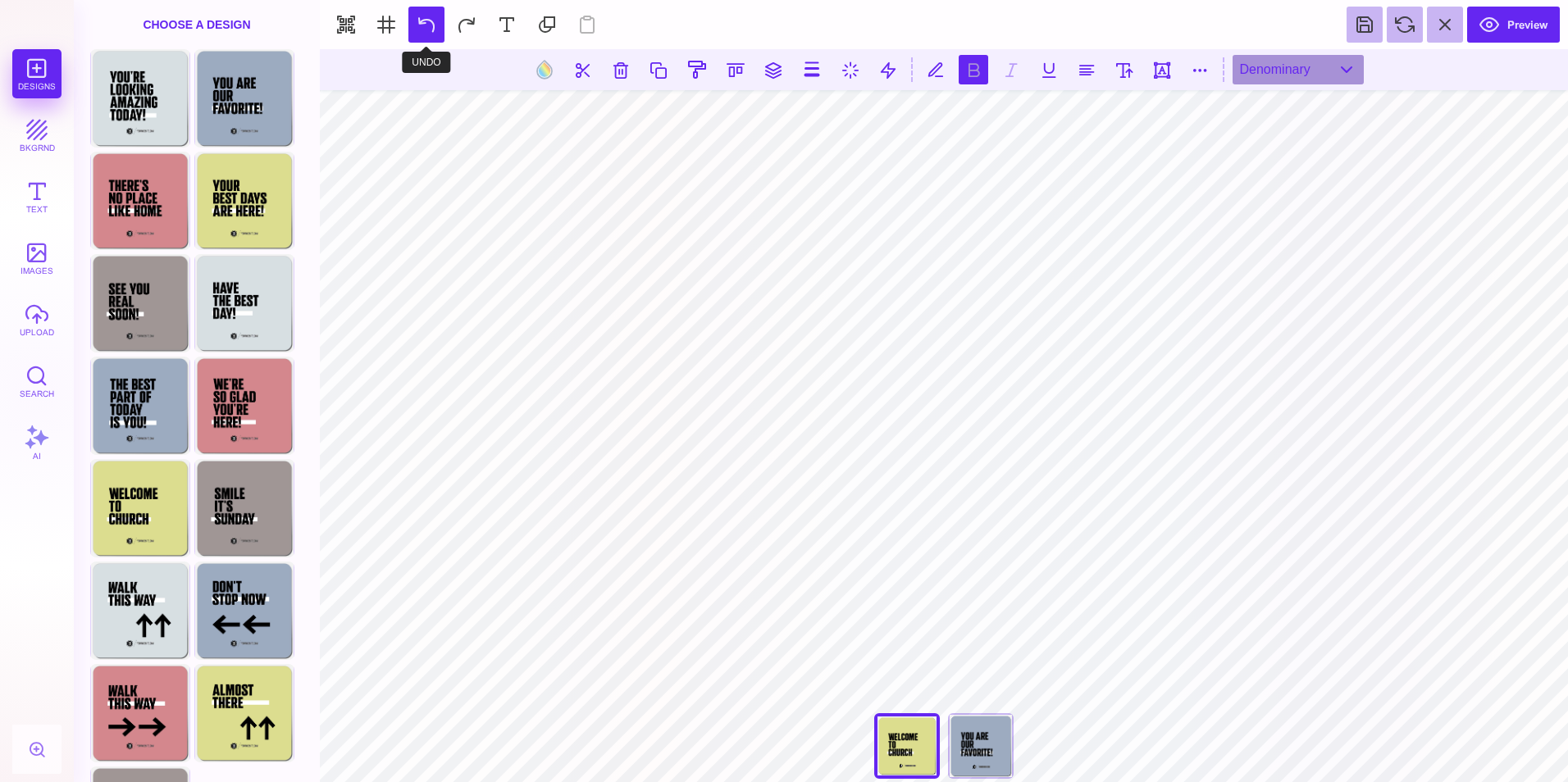
click at [426, 25] on button at bounding box center [426, 25] width 36 height 36
click at [434, 35] on button at bounding box center [426, 25] width 36 height 36
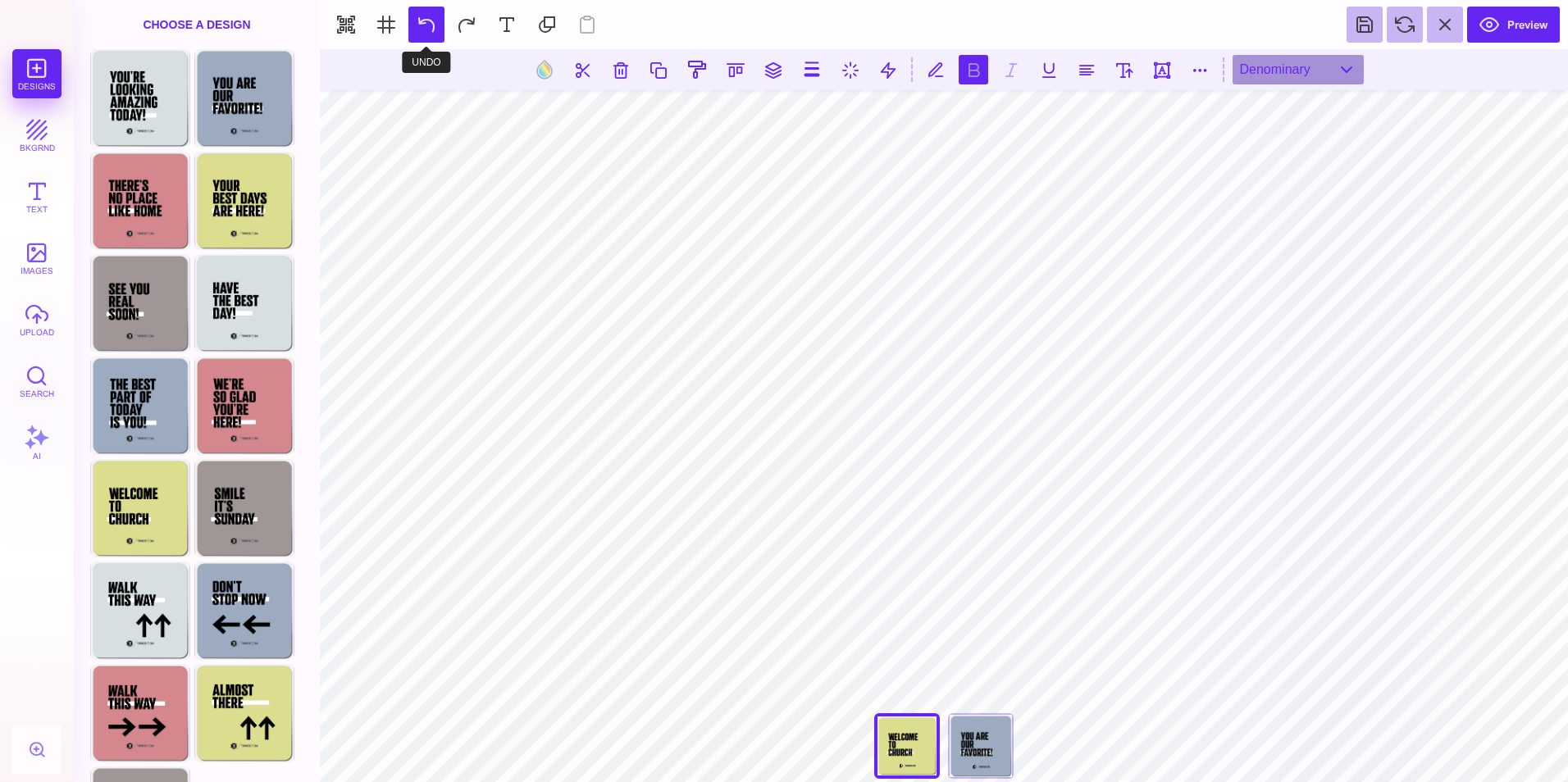
click at [434, 35] on button at bounding box center [426, 25] width 36 height 36
click at [39, 124] on button "bkgrnd" at bounding box center [37, 136] width 49 height 49
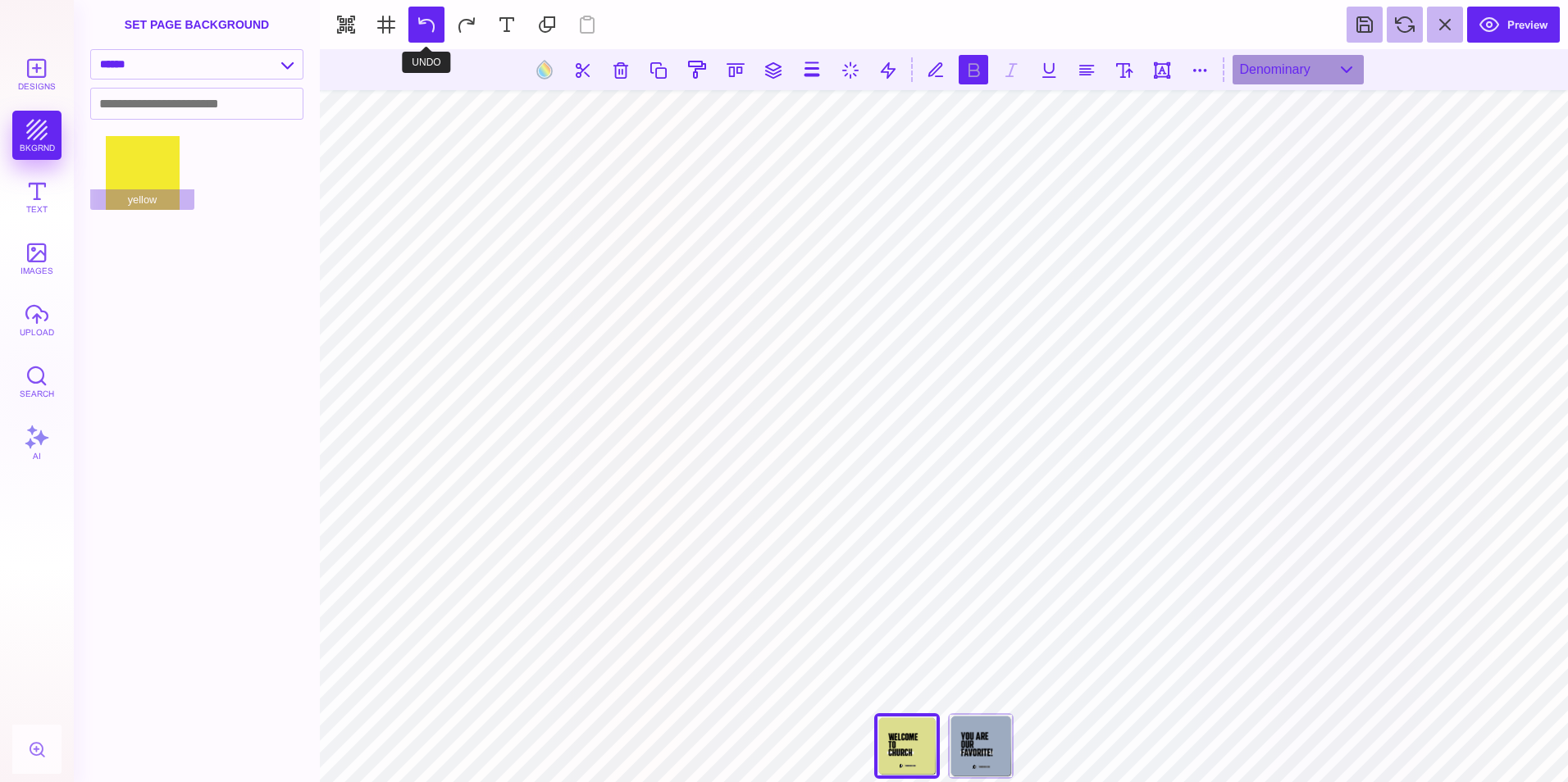
click at [432, 26] on button at bounding box center [426, 25] width 36 height 36
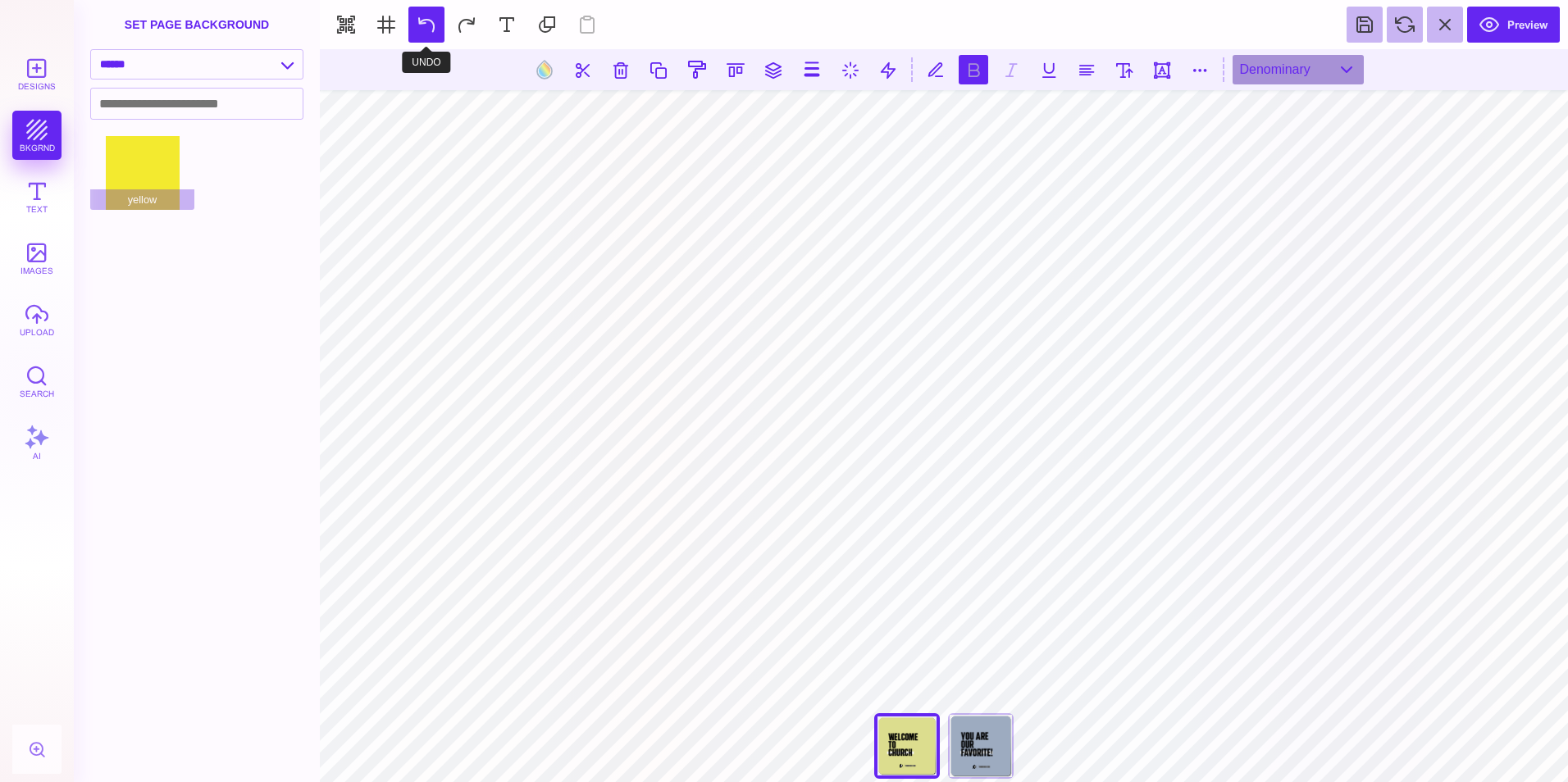
click at [432, 26] on button at bounding box center [426, 25] width 36 height 36
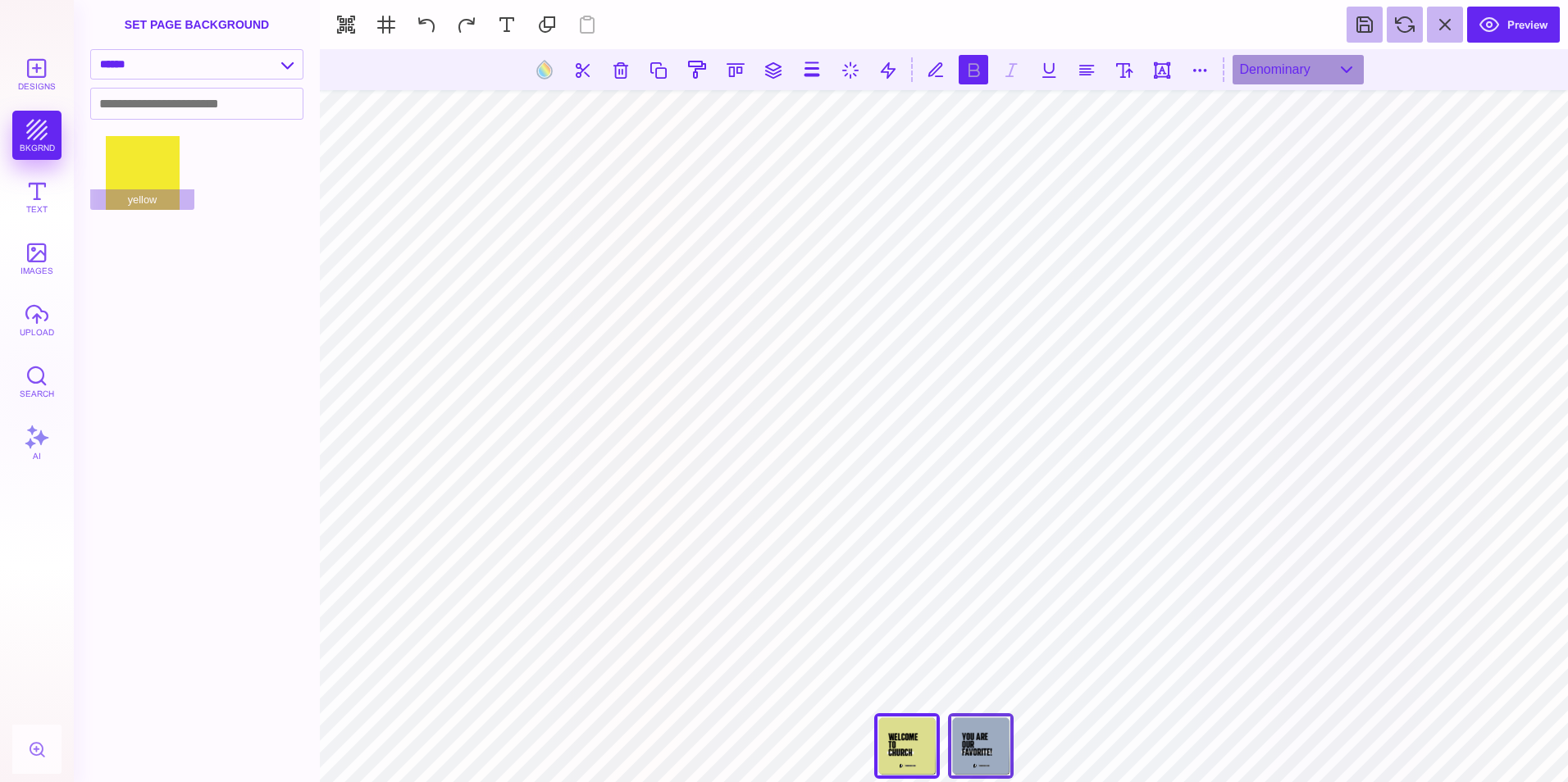
click at [966, 734] on div "You Are Our Favorite!" at bounding box center [981, 746] width 66 height 66
click at [900, 761] on div "Welcome To Church" at bounding box center [907, 746] width 66 height 66
click at [1397, 26] on button at bounding box center [1405, 25] width 36 height 36
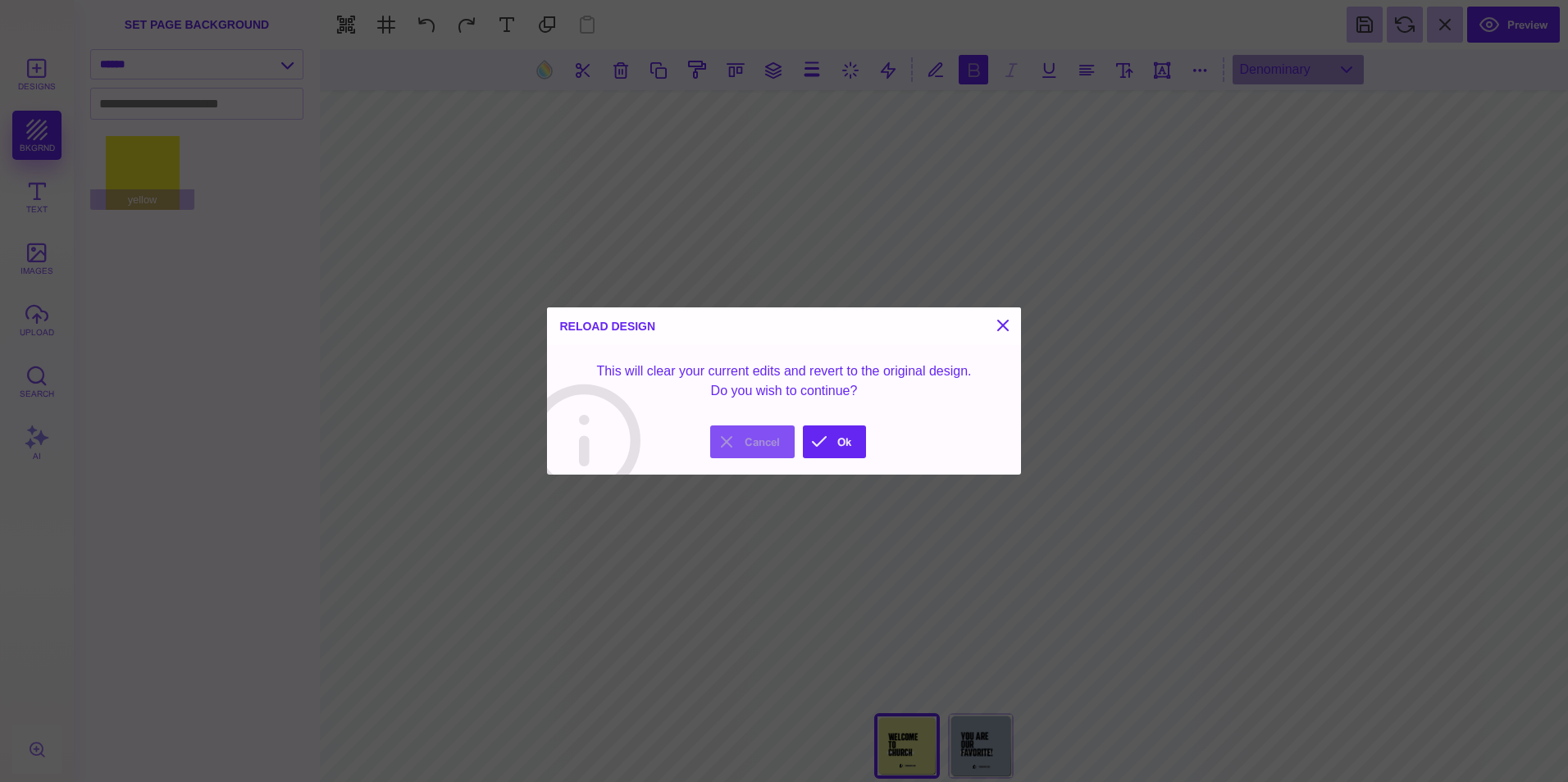
click at [770, 429] on button "Cancel" at bounding box center [752, 442] width 85 height 33
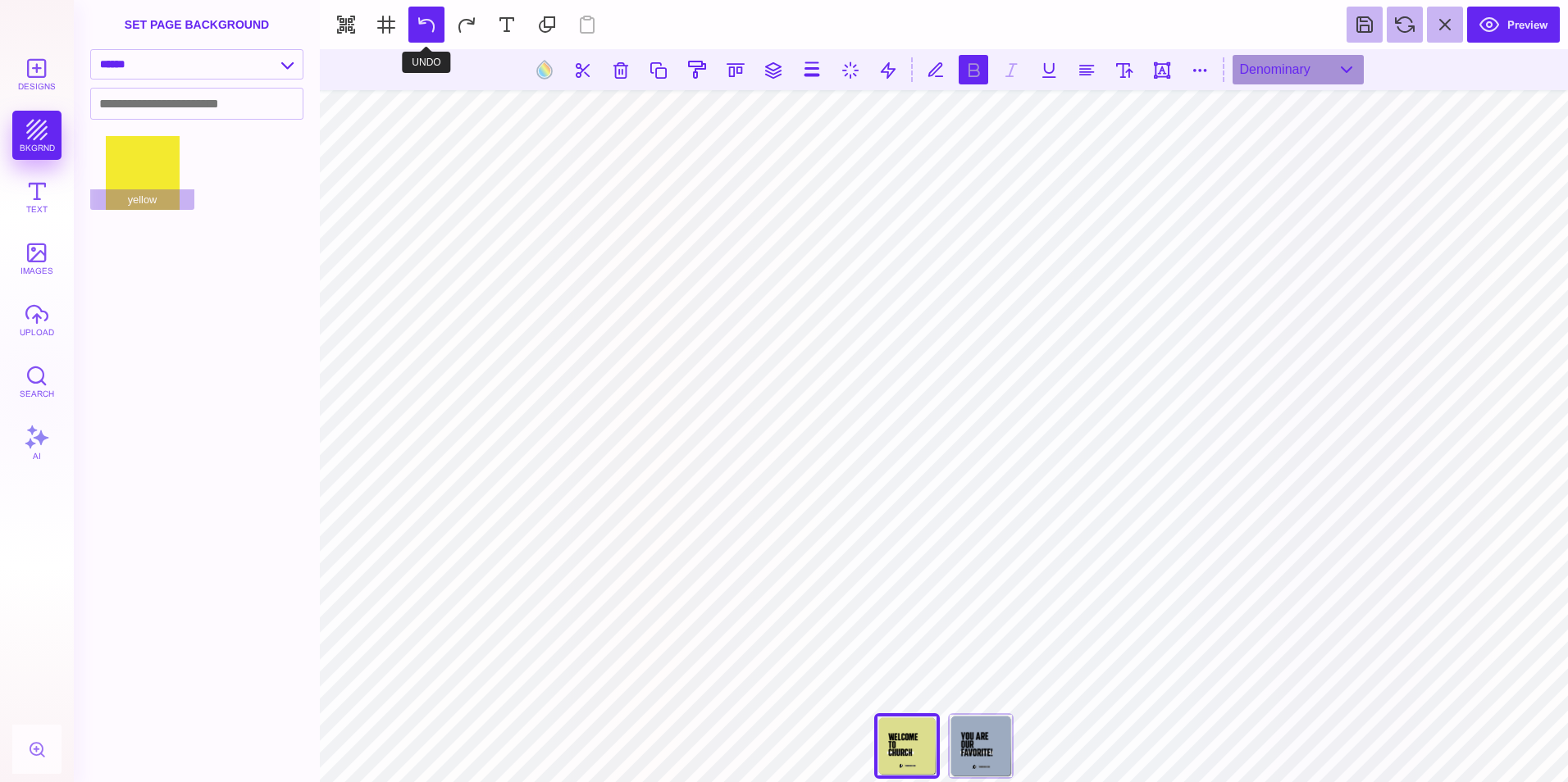
click at [421, 35] on button at bounding box center [426, 25] width 36 height 36
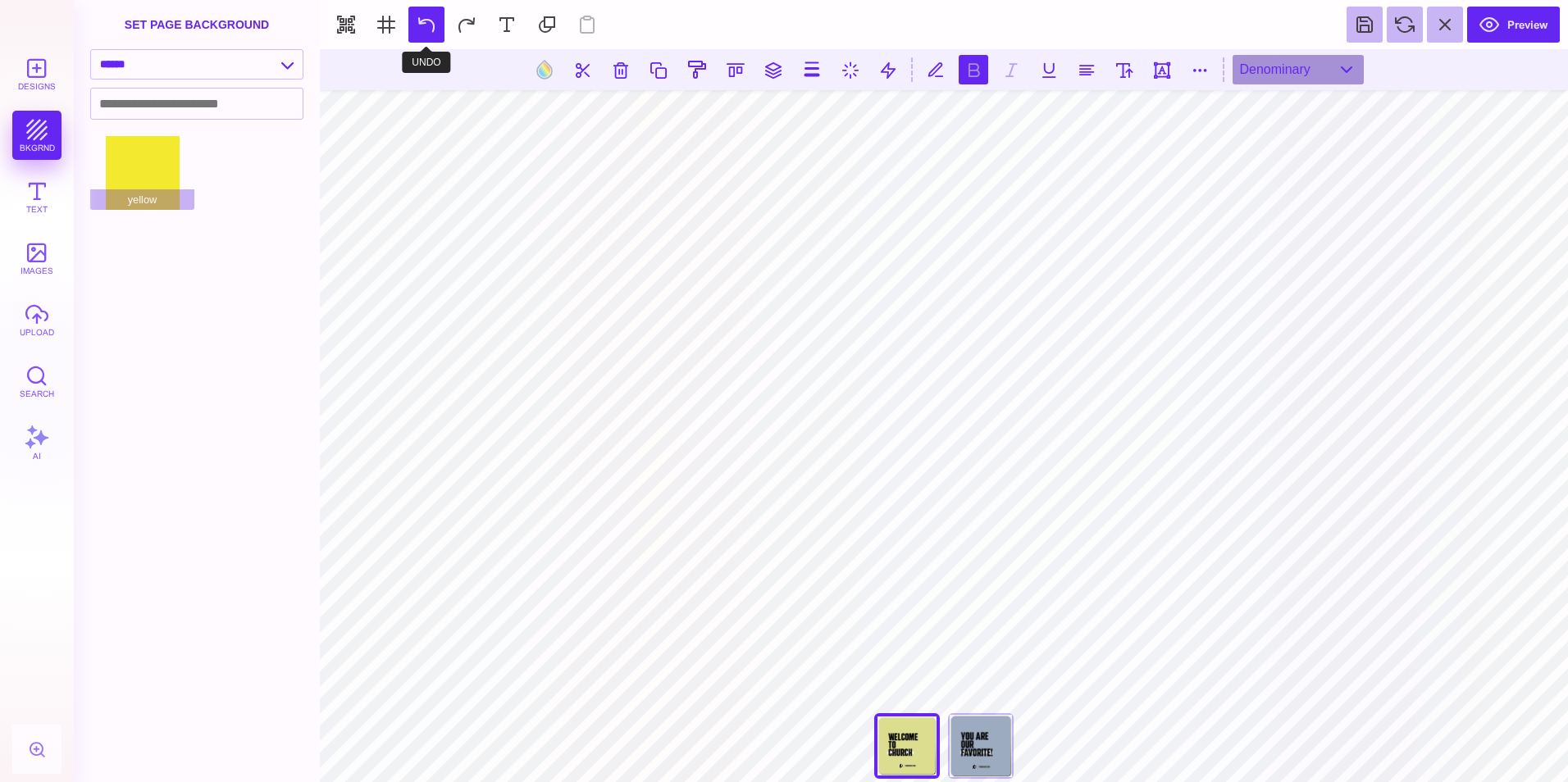
click at [421, 35] on button at bounding box center [426, 25] width 36 height 36
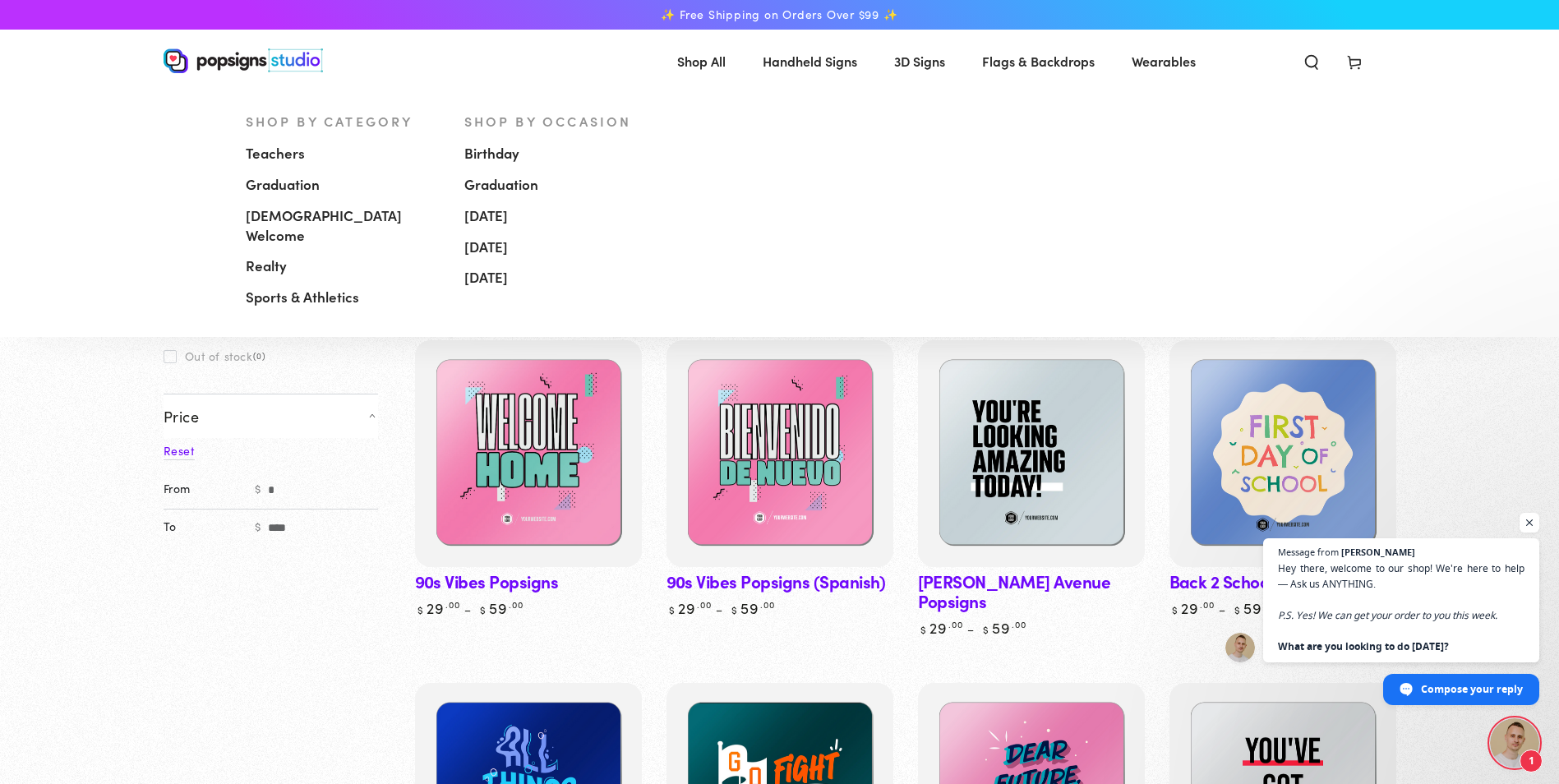
click at [287, 223] on span "[DEMOGRAPHIC_DATA] Welcome" at bounding box center [342, 226] width 194 height 40
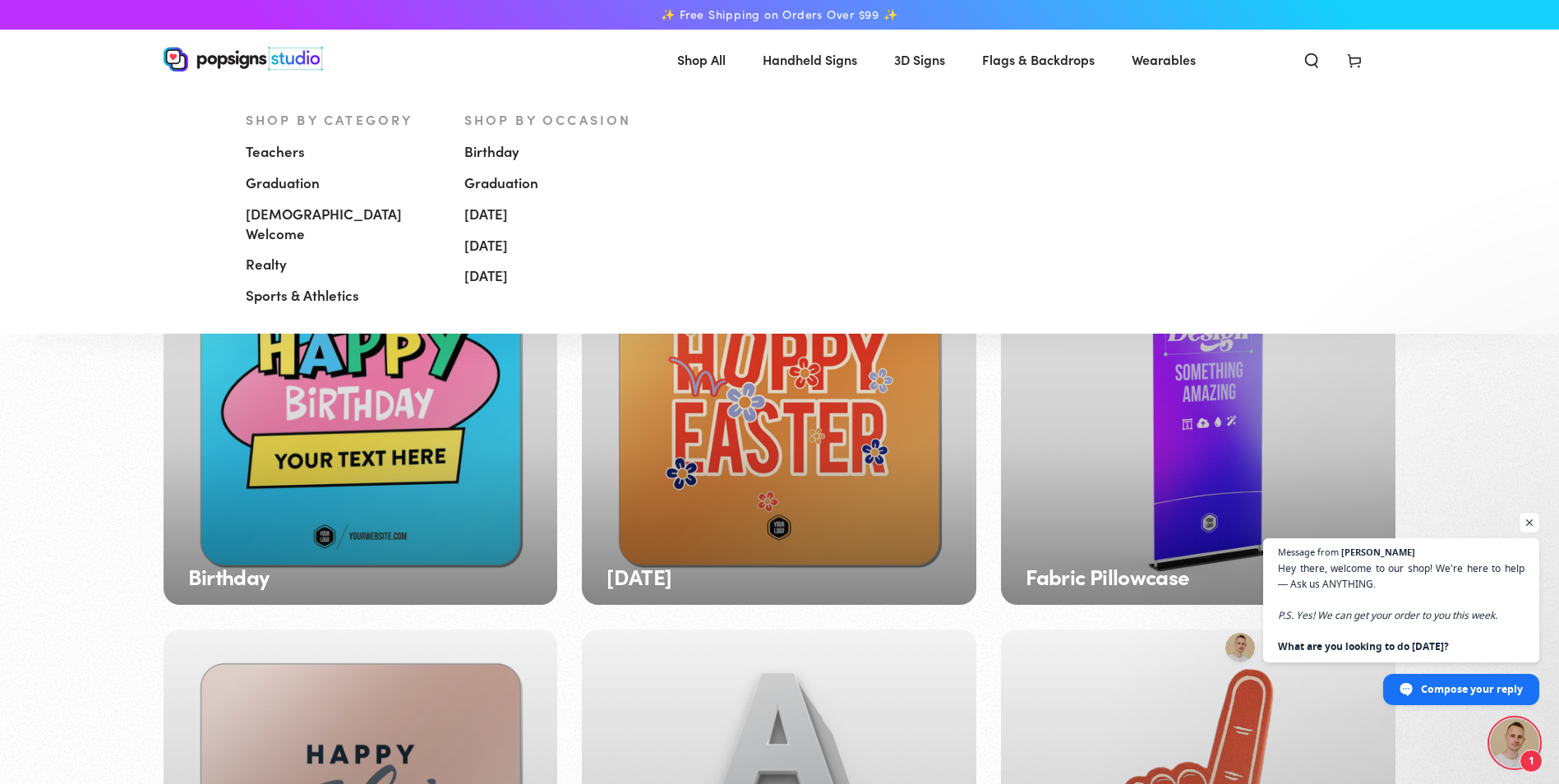
click at [294, 212] on span "[DEMOGRAPHIC_DATA] Welcome" at bounding box center [342, 224] width 194 height 40
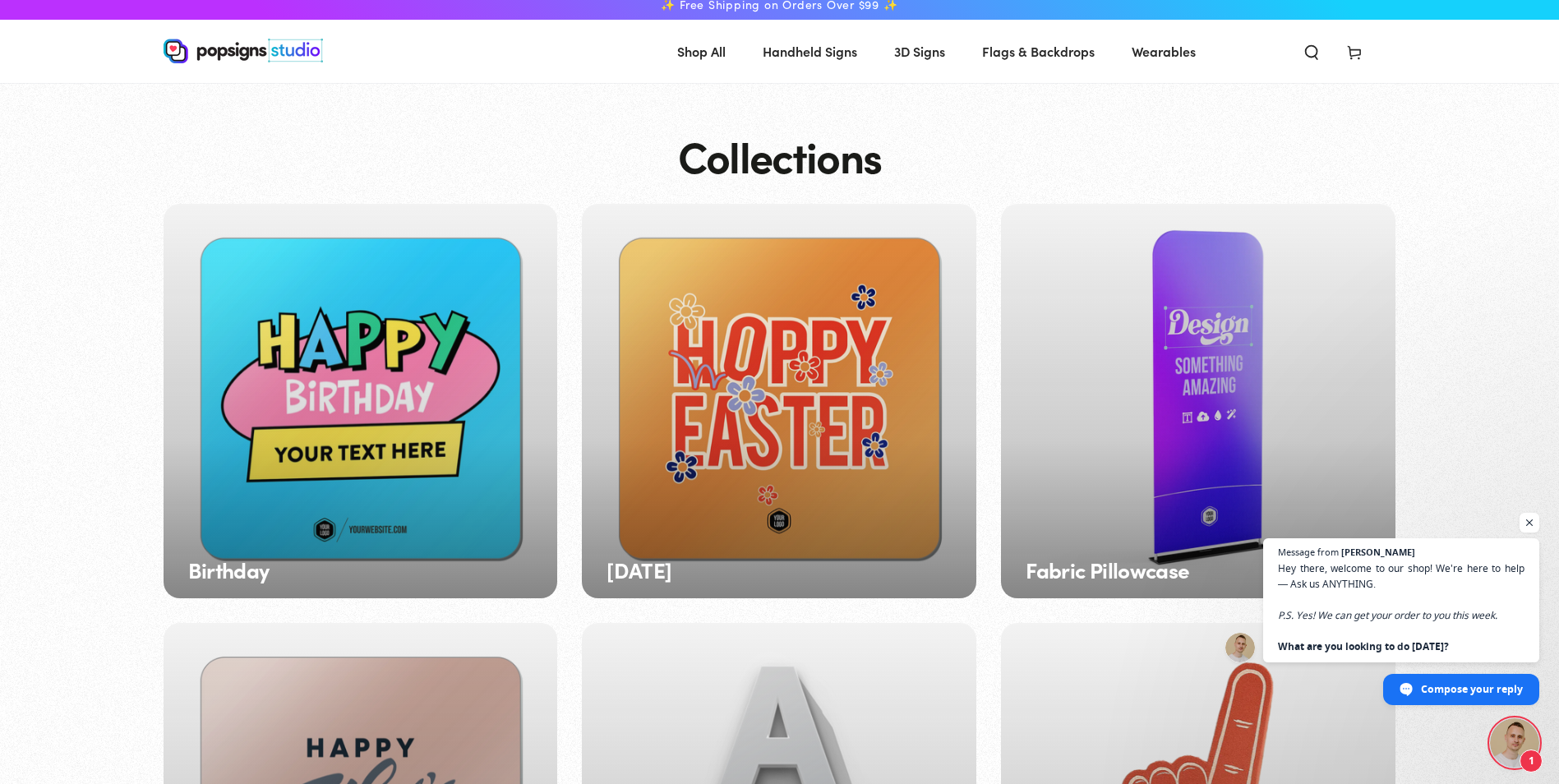
scroll to position [6, 0]
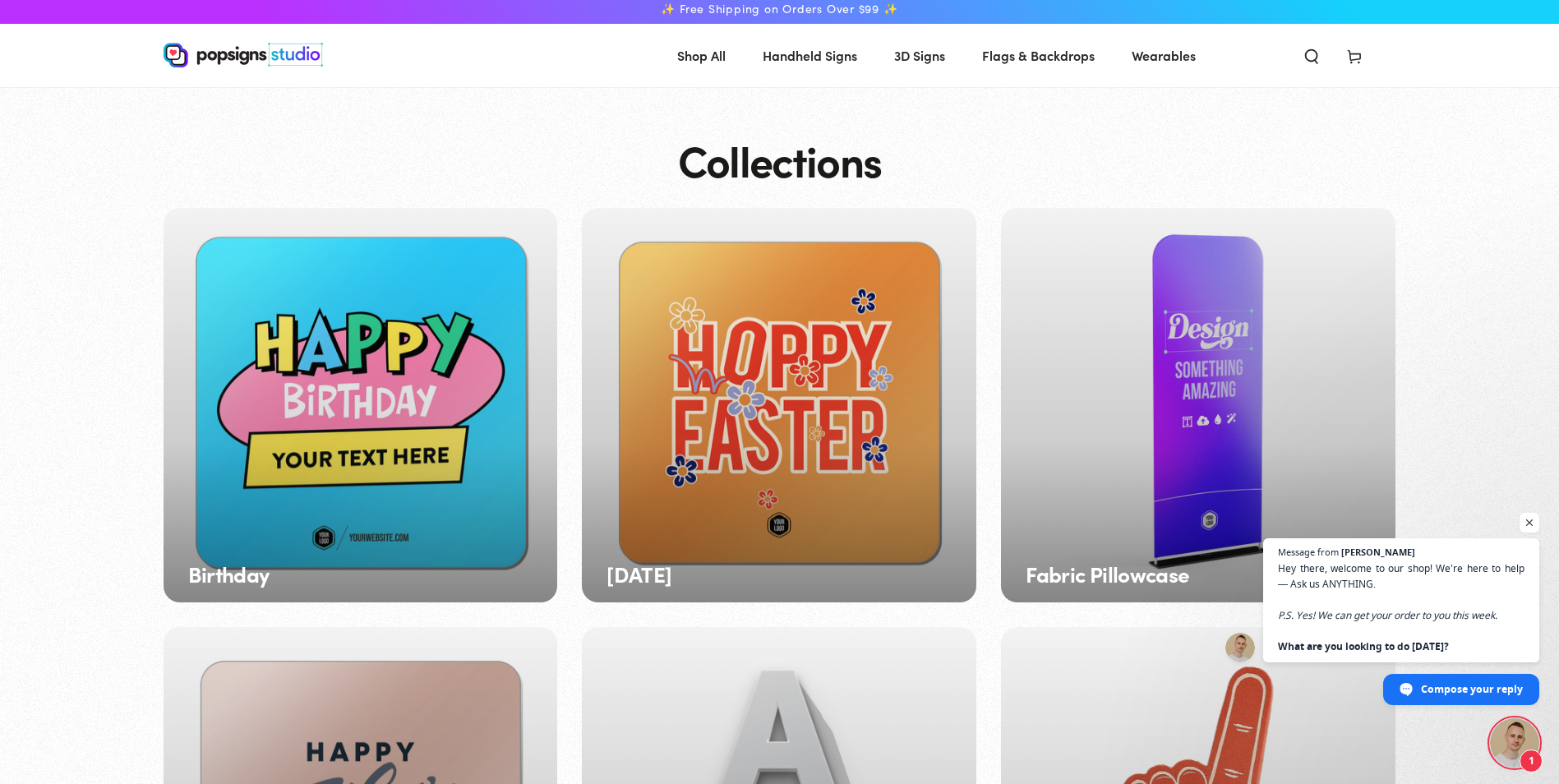
click at [439, 420] on div "Birthday" at bounding box center [360, 405] width 394 height 394
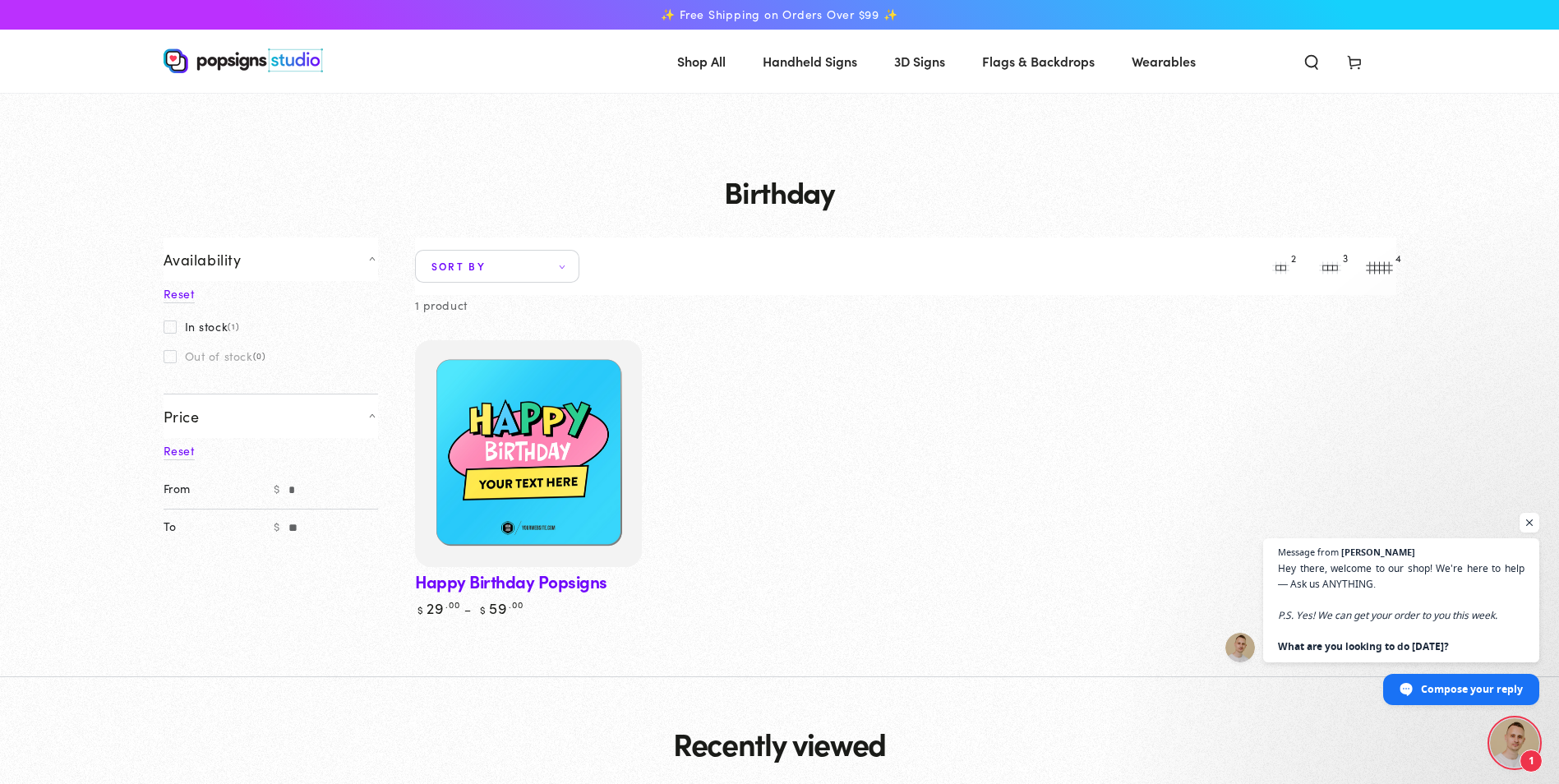
click at [176, 329] on span at bounding box center [170, 327] width 13 height 13
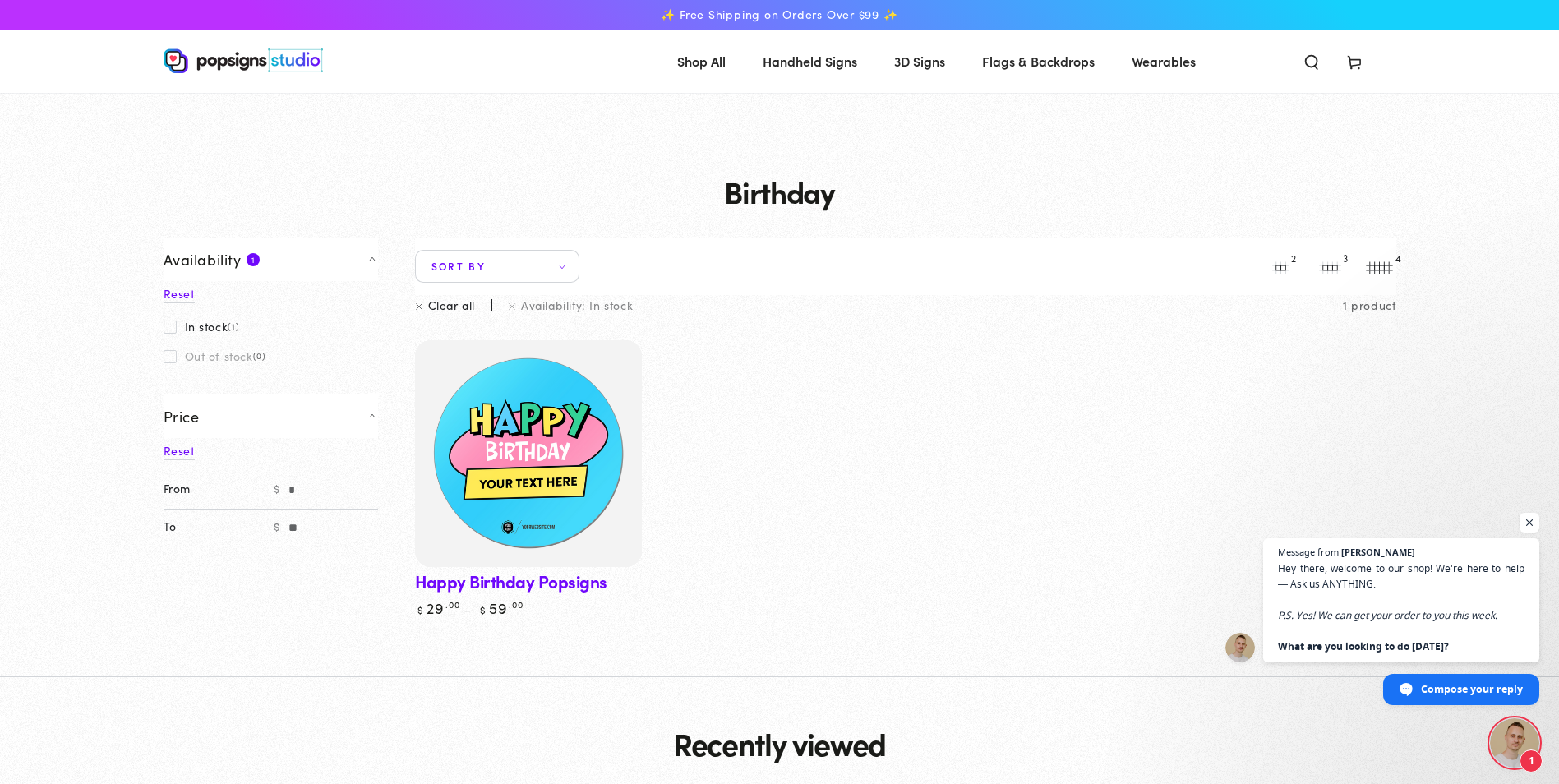
click at [498, 412] on img at bounding box center [527, 453] width 233 height 233
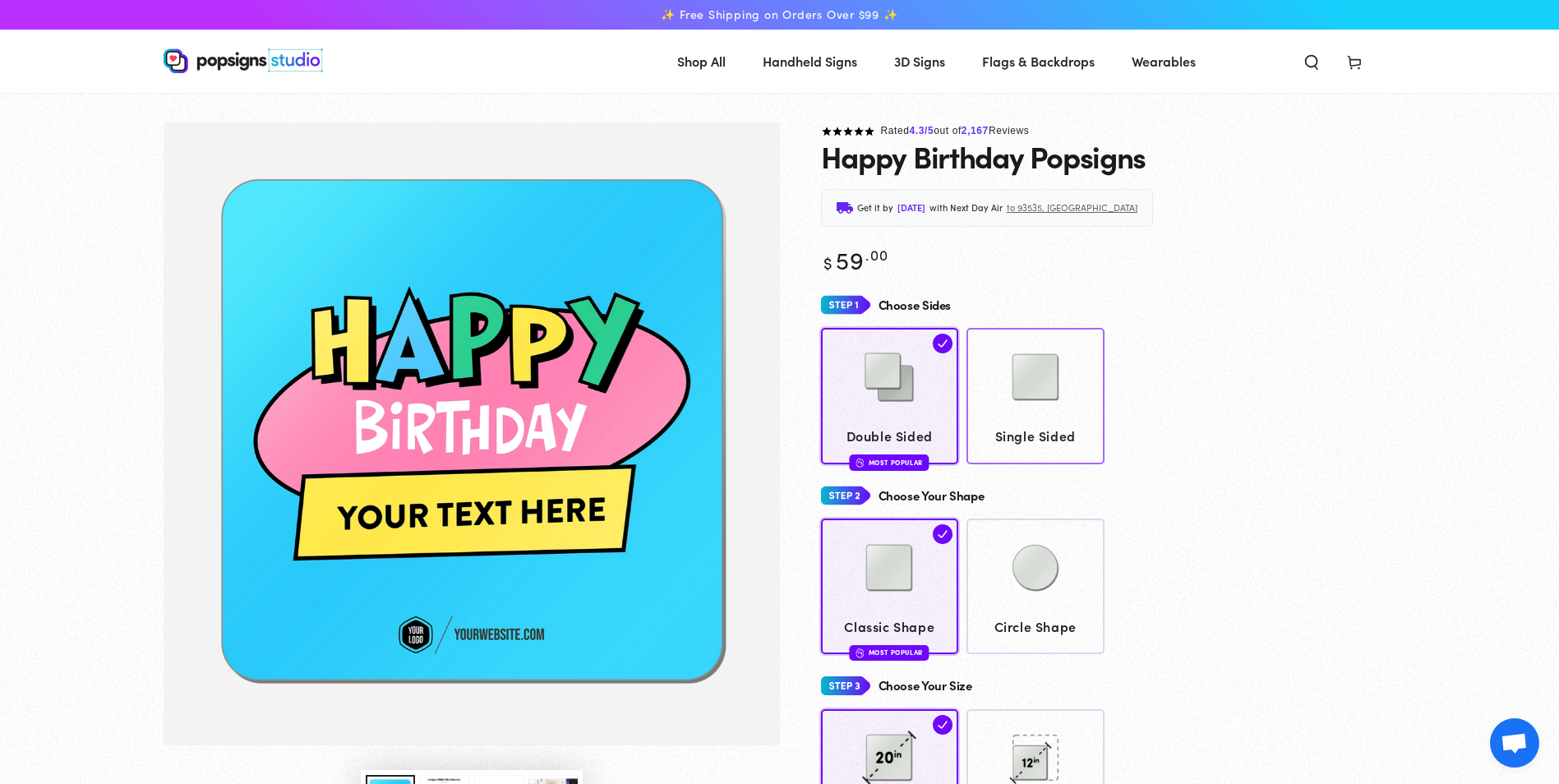
click at [1041, 393] on img at bounding box center [1035, 378] width 82 height 82
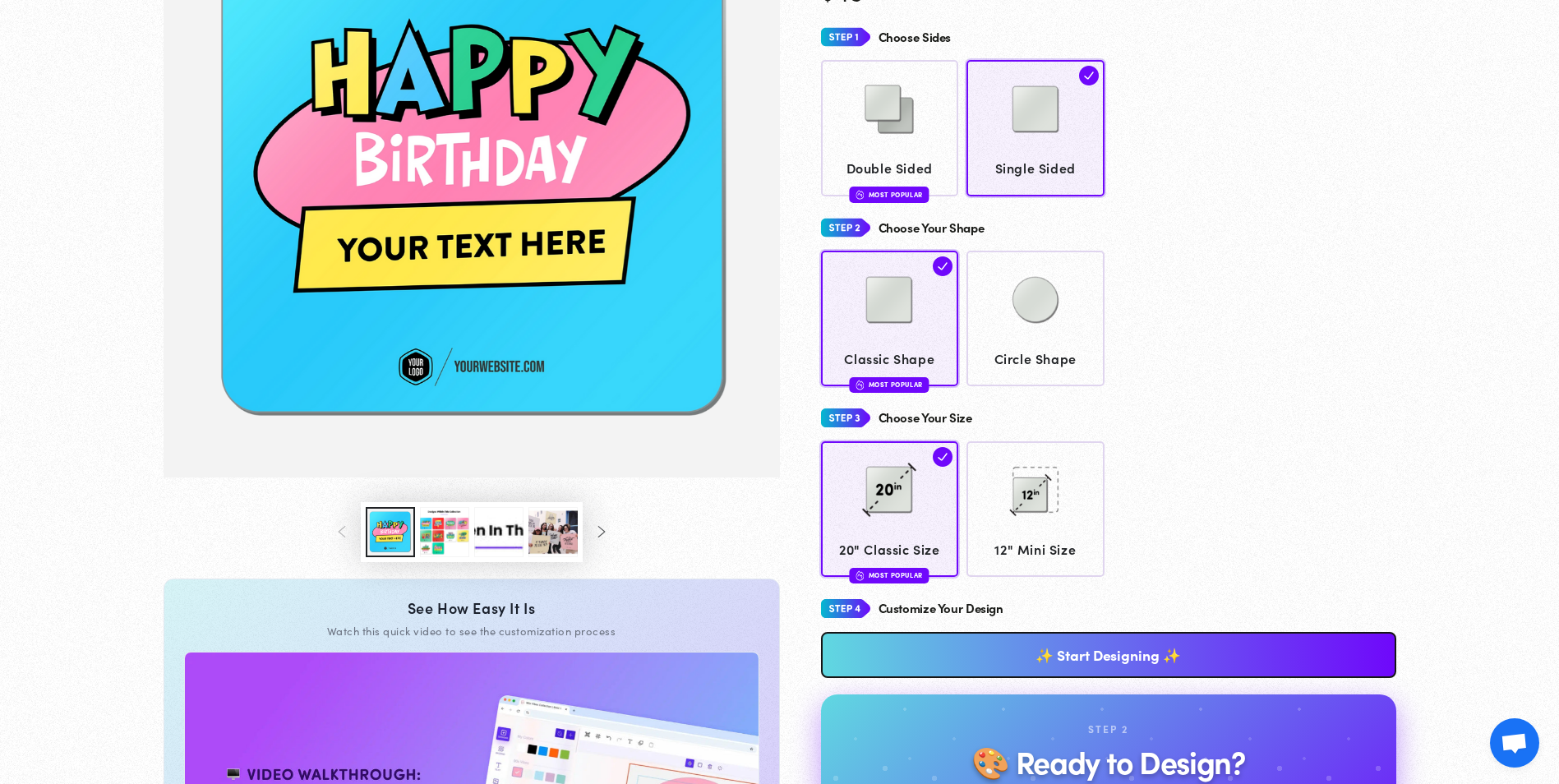
scroll to position [288, 0]
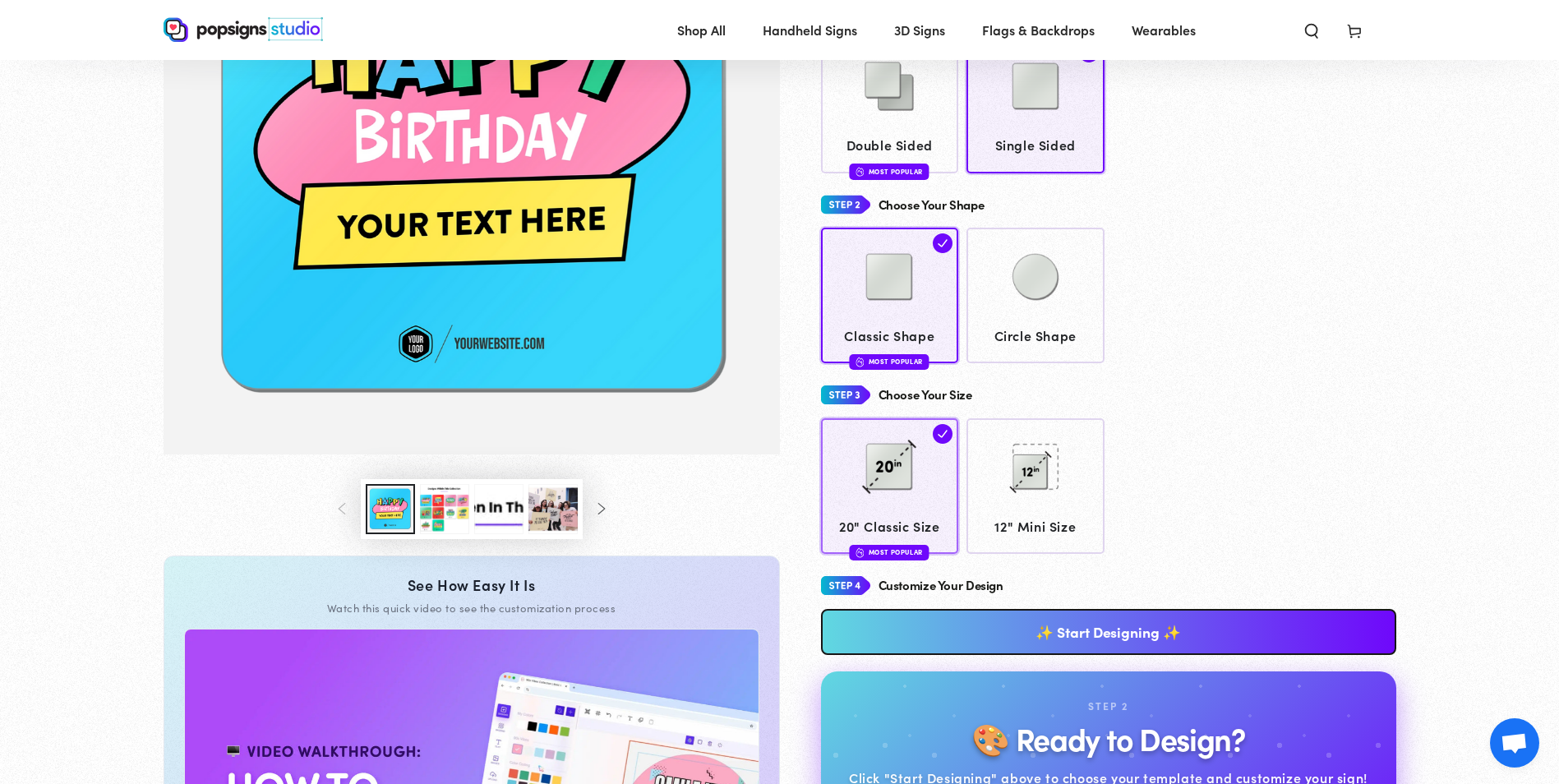
click at [875, 464] on img at bounding box center [890, 467] width 82 height 82
click at [915, 549] on div "Most Popular" at bounding box center [890, 552] width 80 height 16
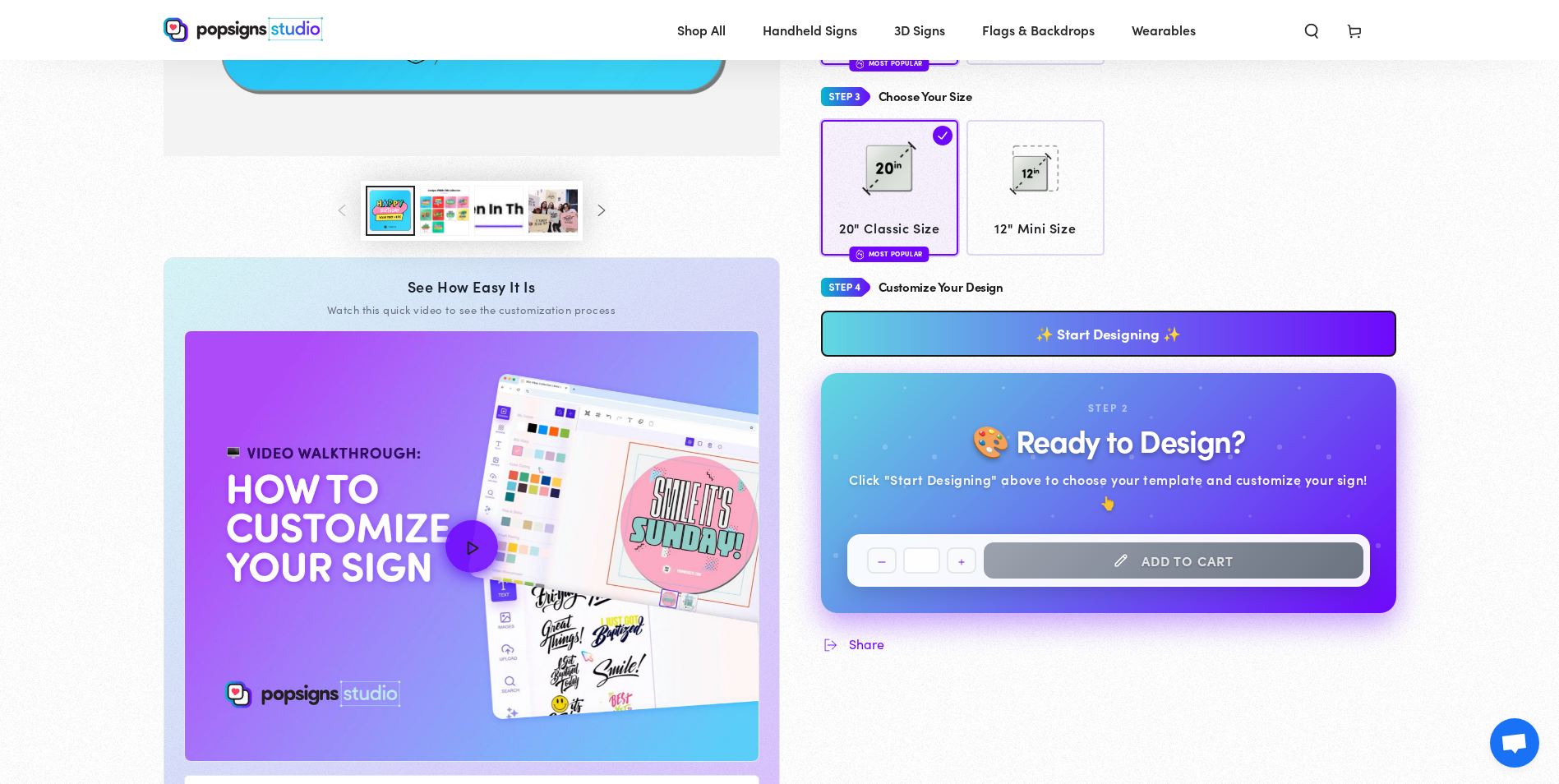
scroll to position [119, 0]
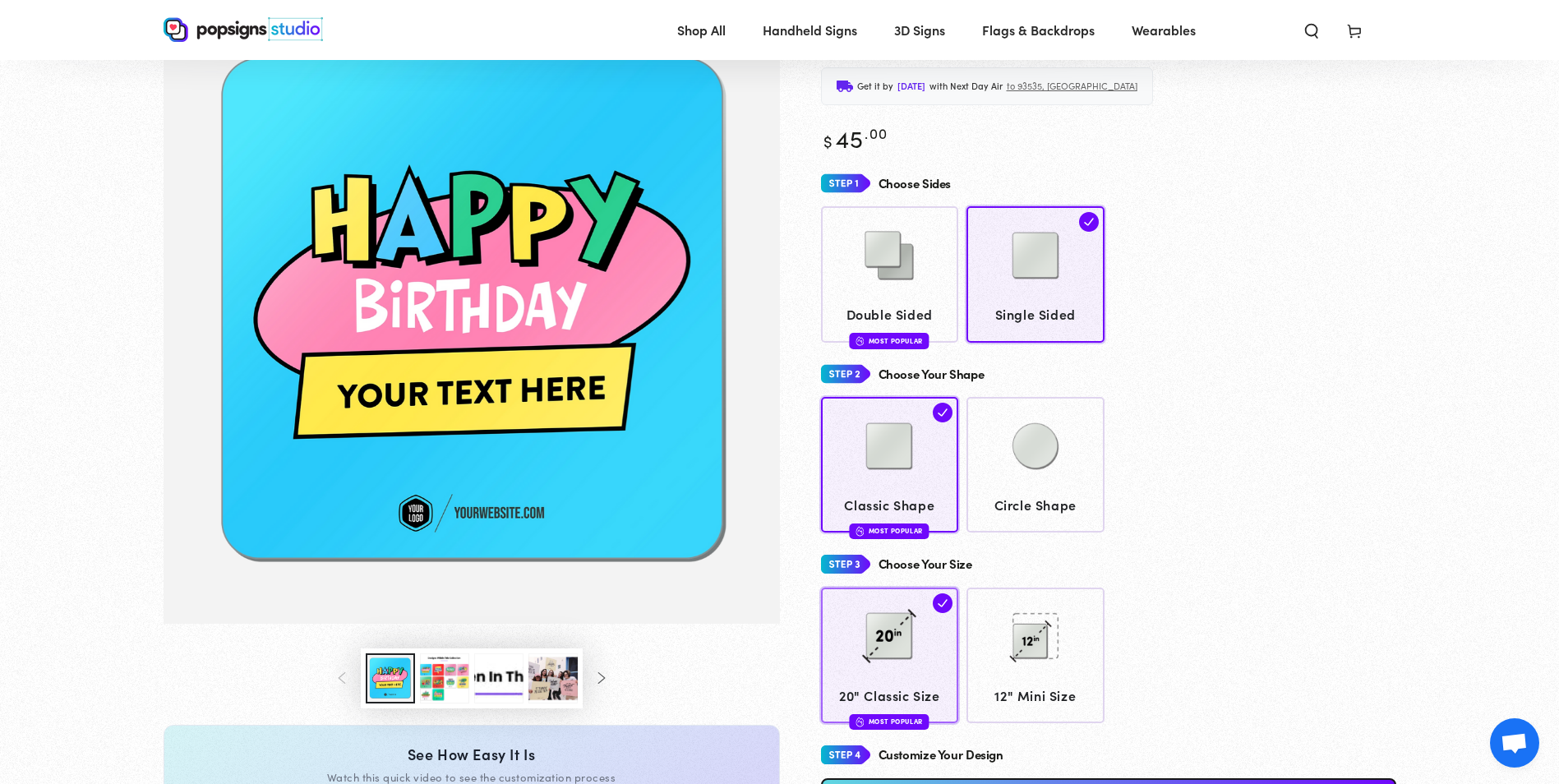
click at [888, 723] on div "Most Popular" at bounding box center [890, 721] width 80 height 16
click at [992, 650] on div at bounding box center [1035, 639] width 123 height 82
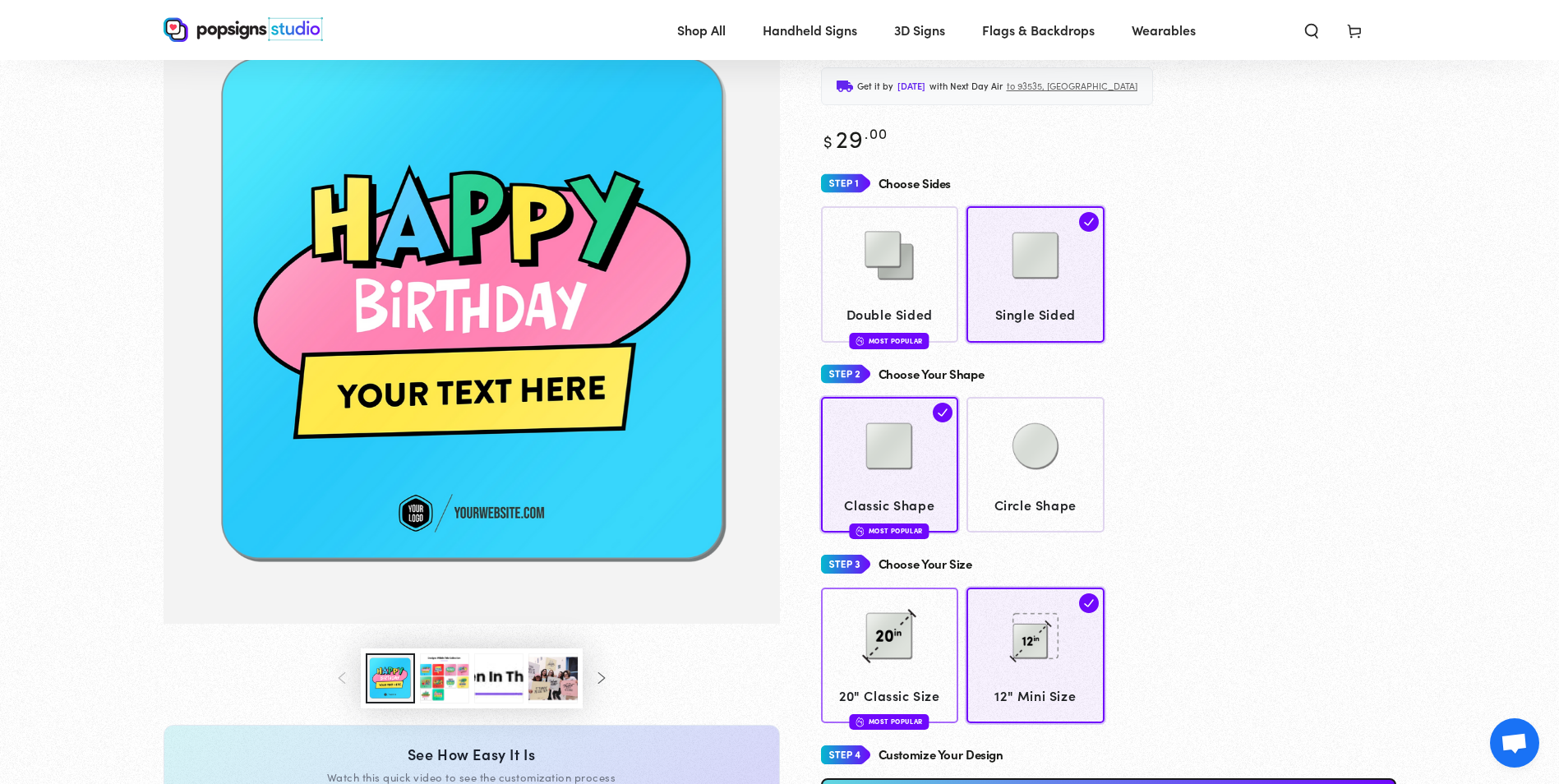
click at [857, 654] on img at bounding box center [890, 636] width 82 height 82
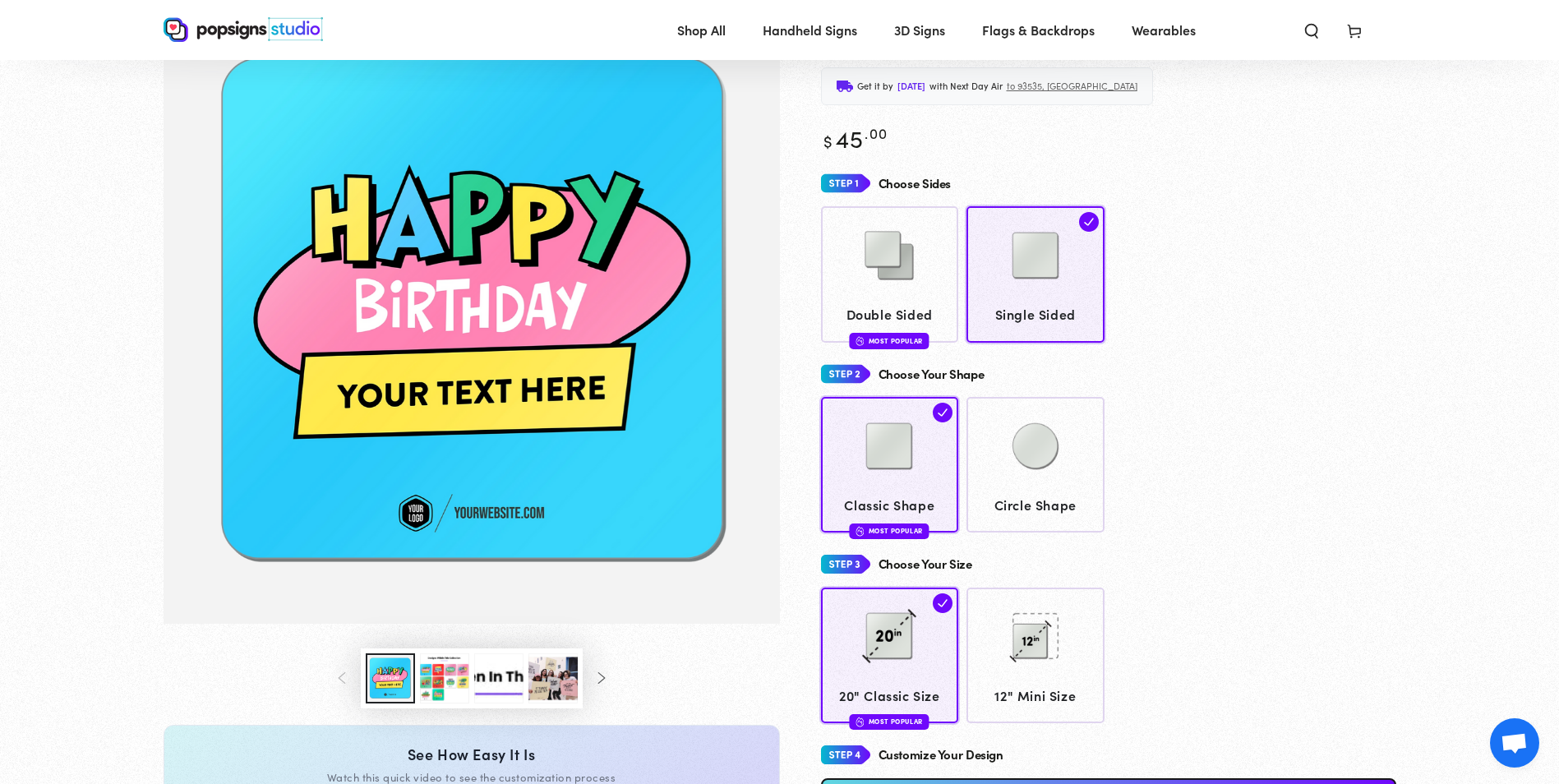
click at [1172, 43] on link "Wearables" at bounding box center [1164, 30] width 89 height 44
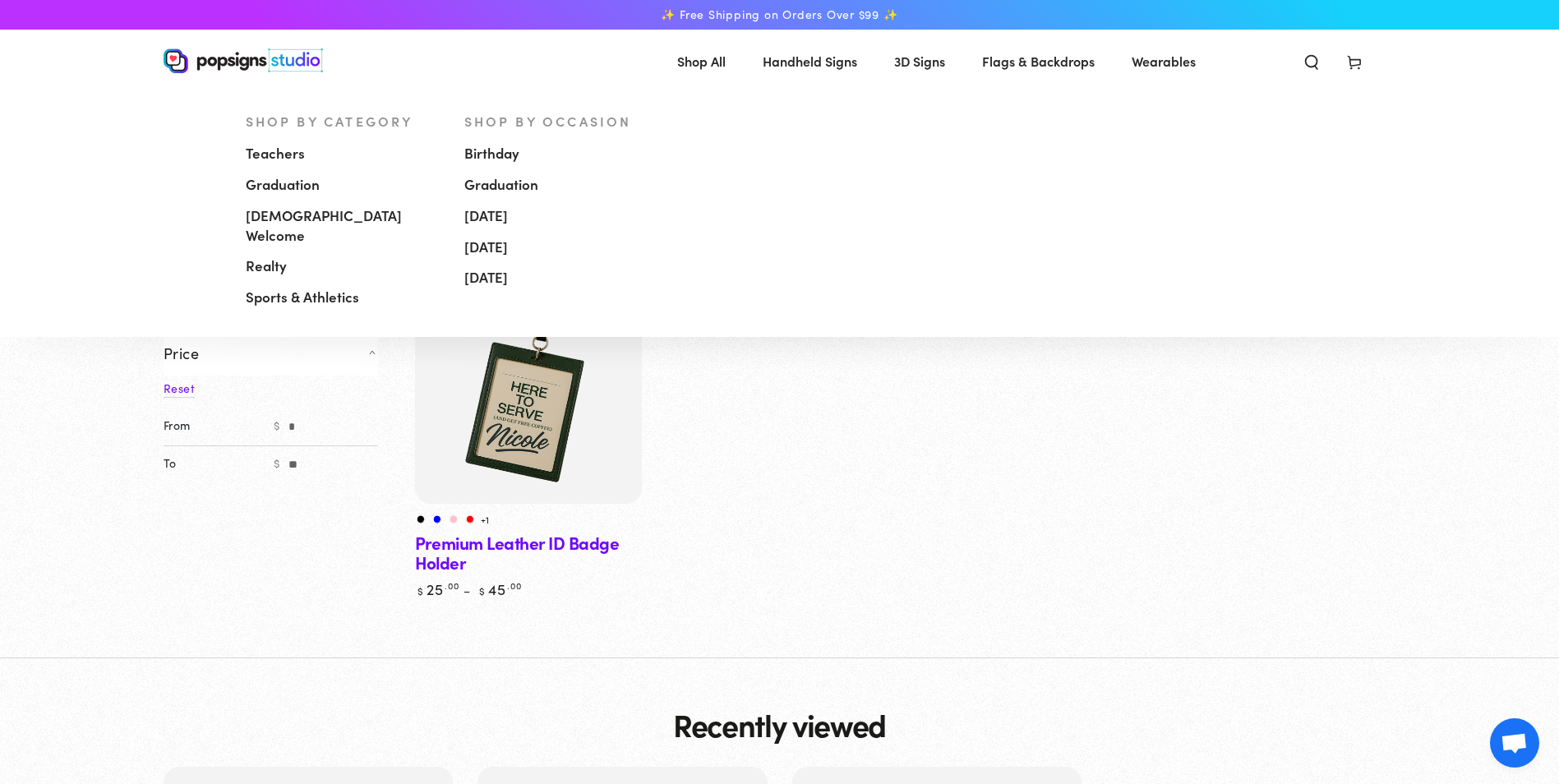
click at [270, 212] on span "[DEMOGRAPHIC_DATA] Welcome" at bounding box center [342, 226] width 194 height 40
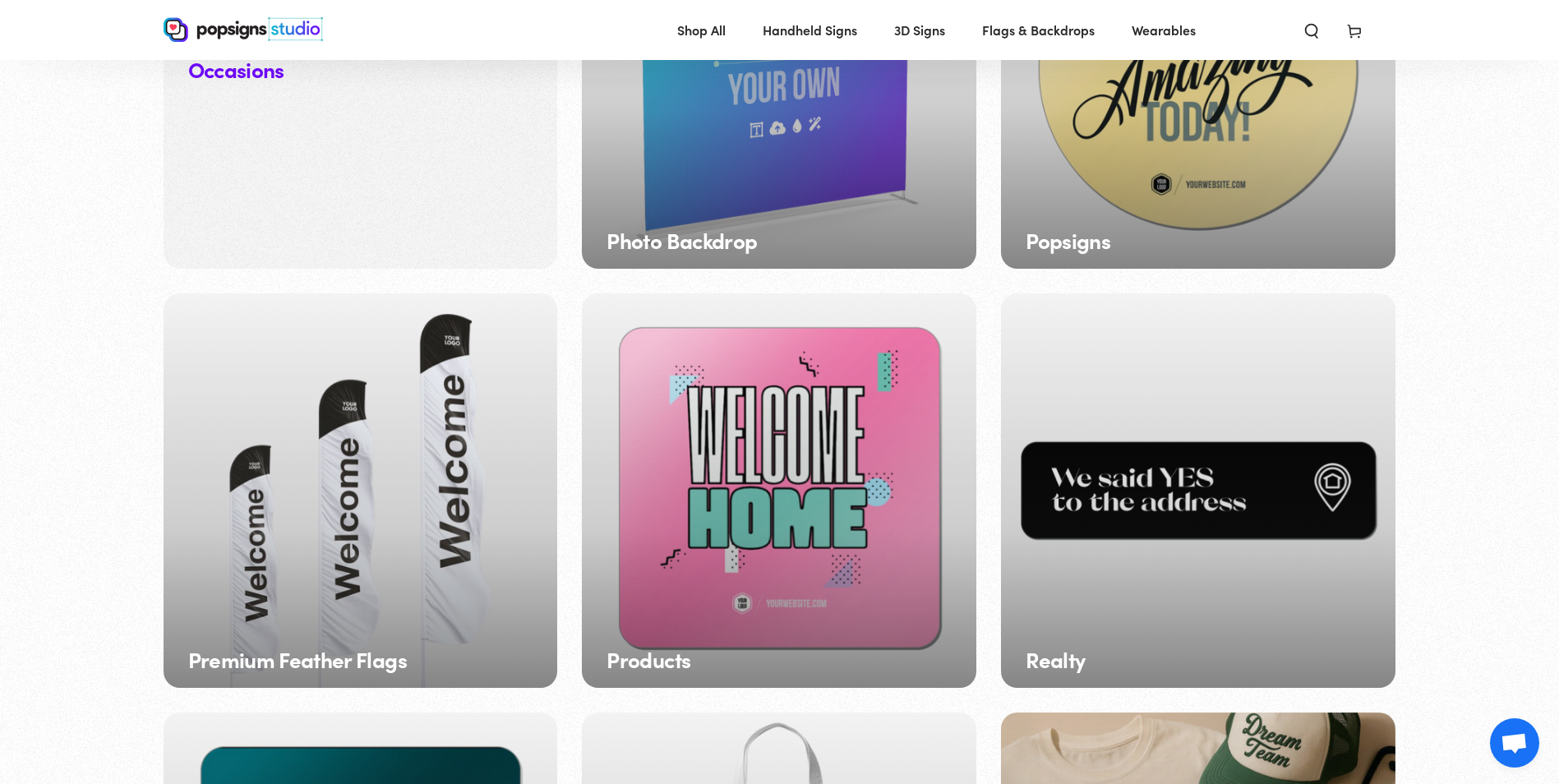
scroll to position [2016, 0]
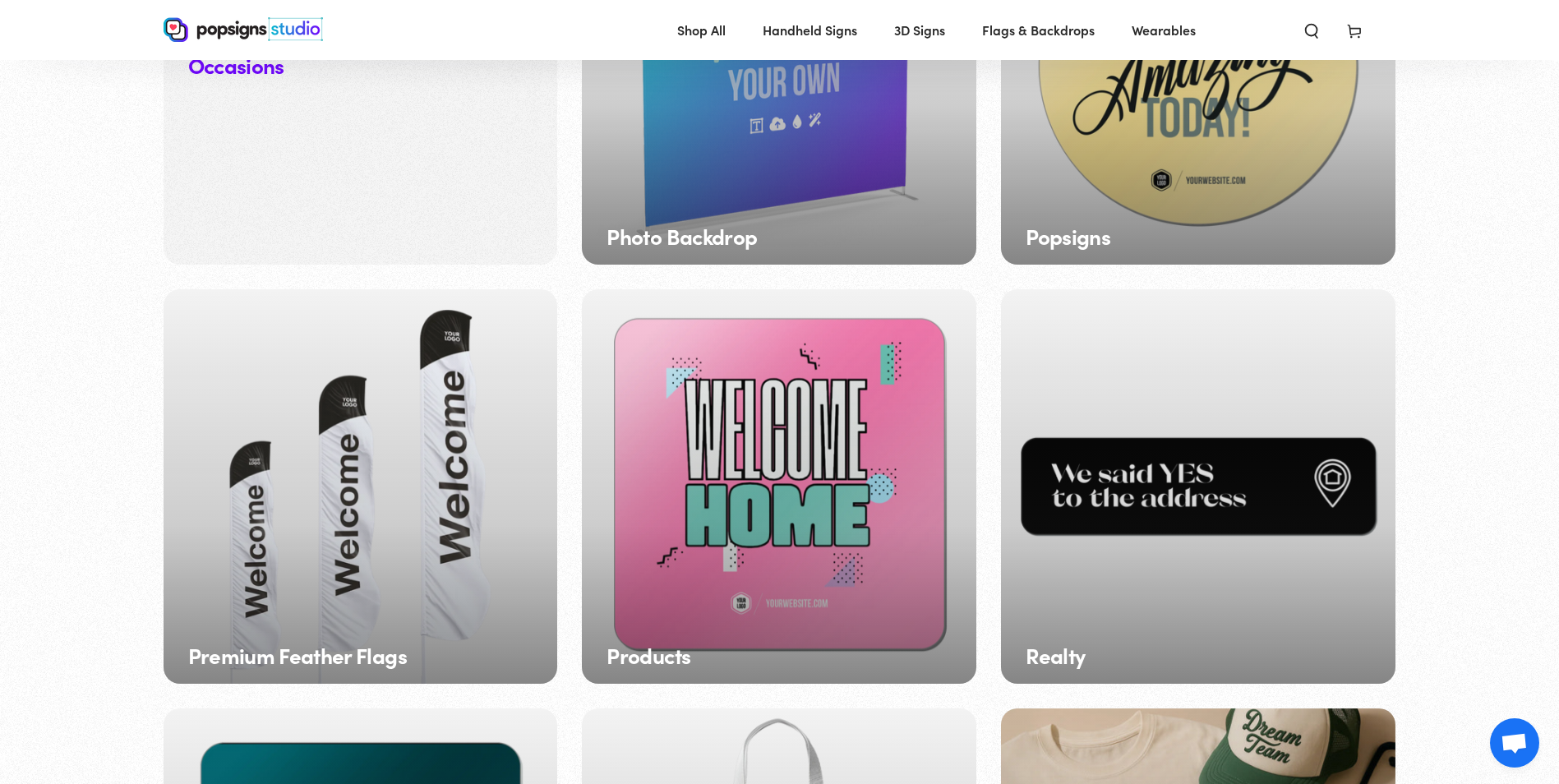
click at [745, 562] on div "Products" at bounding box center [779, 486] width 394 height 394
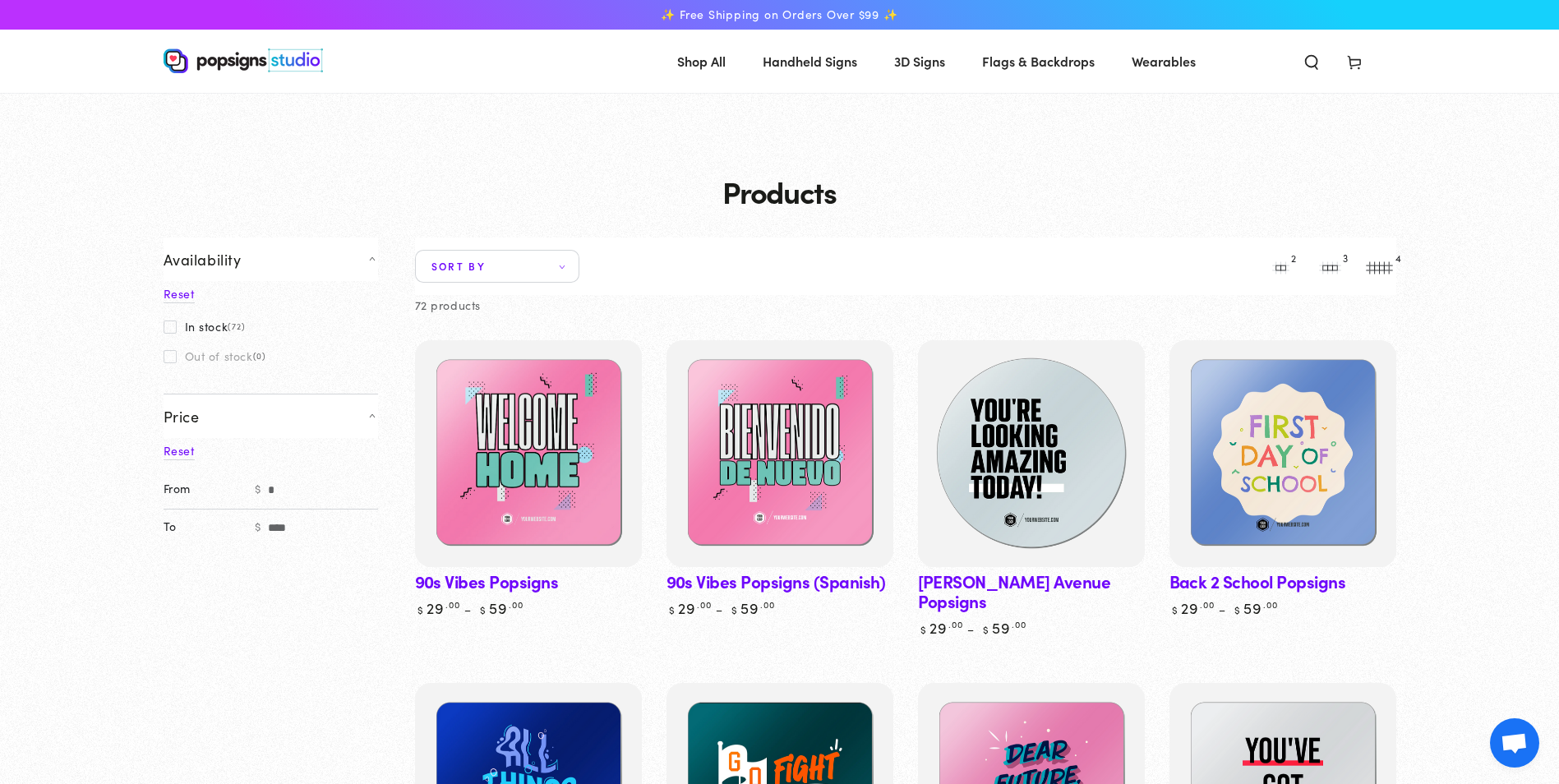
click at [1022, 489] on img at bounding box center [1030, 453] width 233 height 233
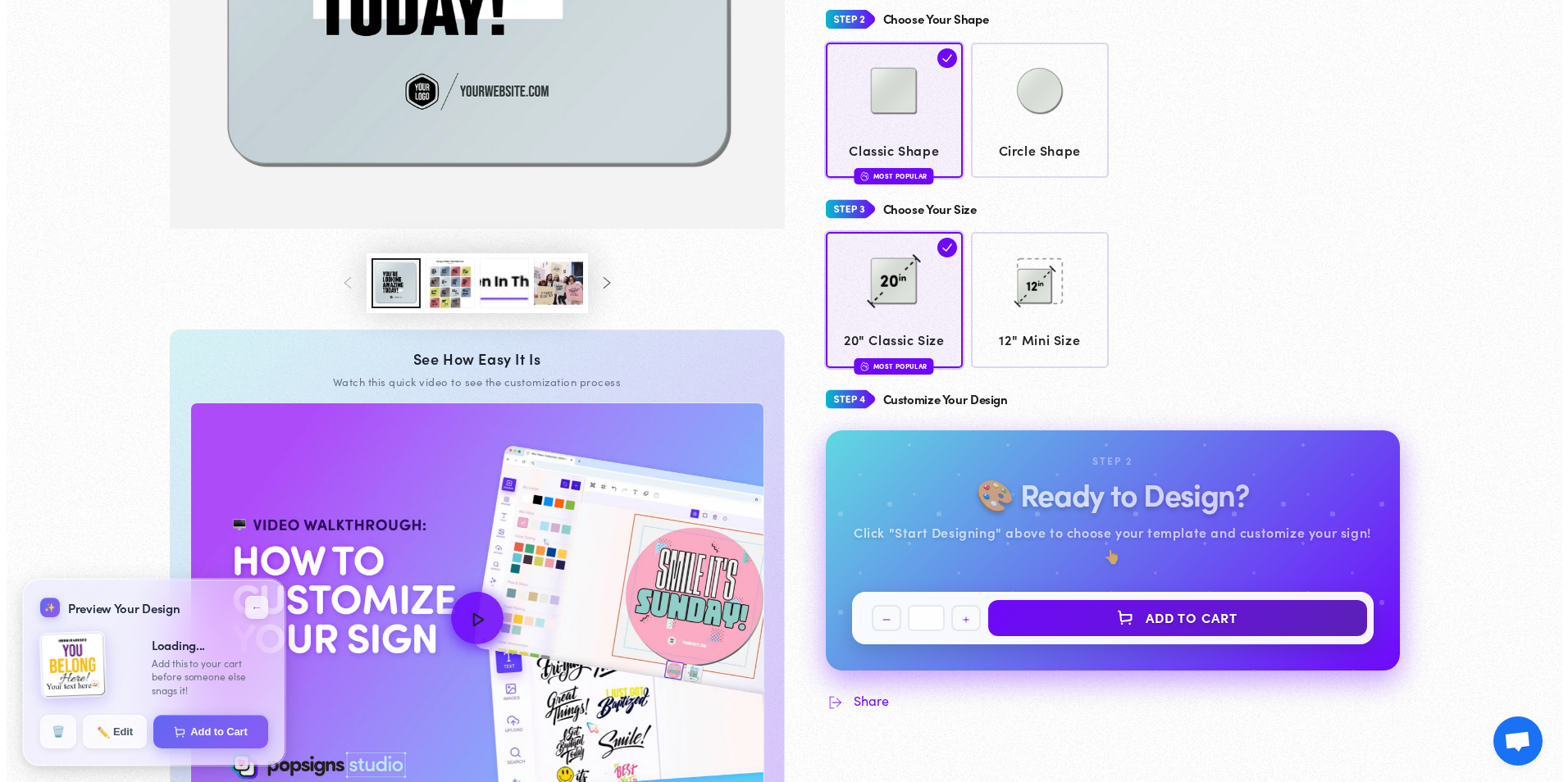
scroll to position [529, 0]
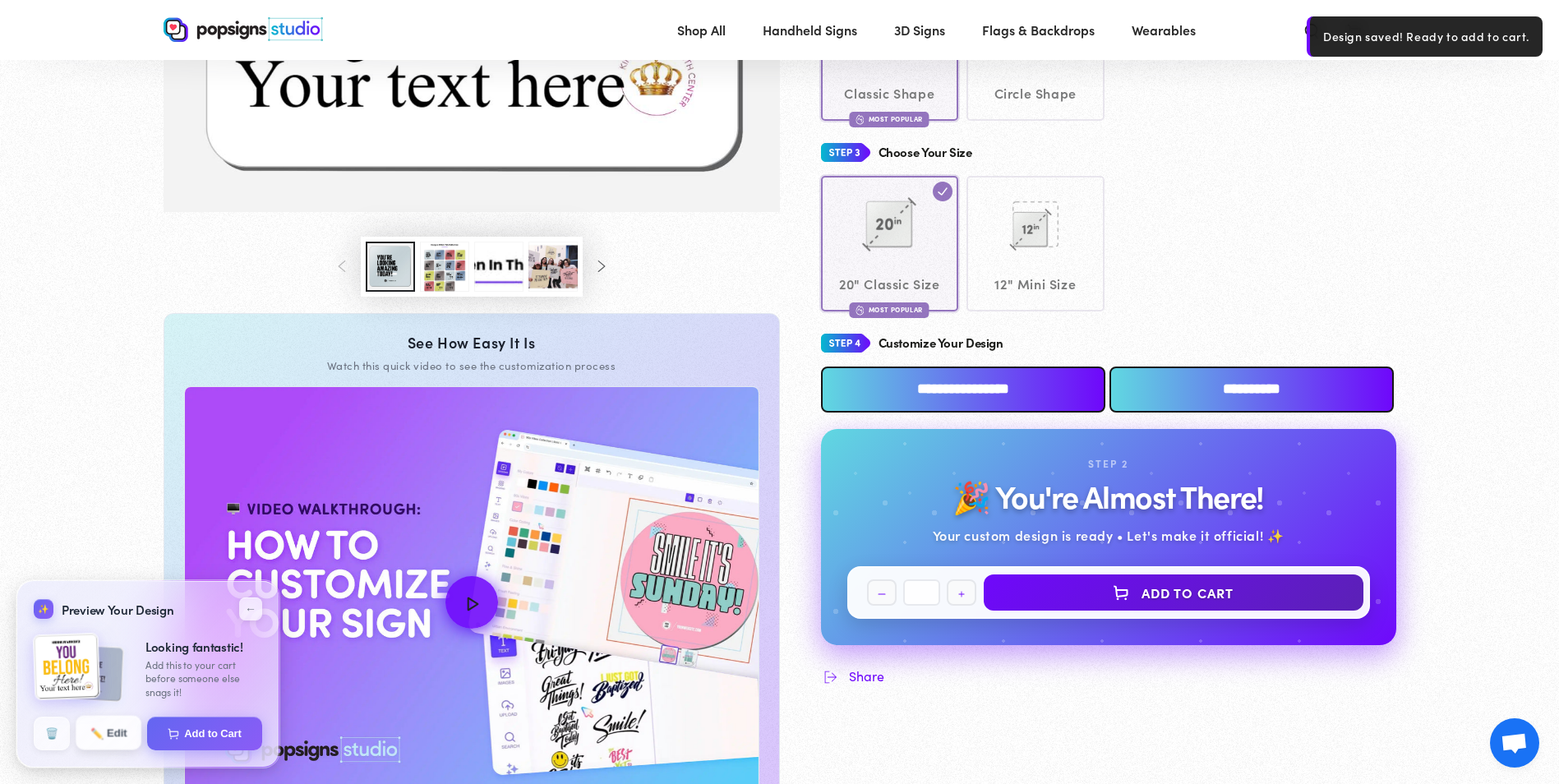
click at [110, 722] on button "✏️ Edit" at bounding box center [109, 733] width 66 height 35
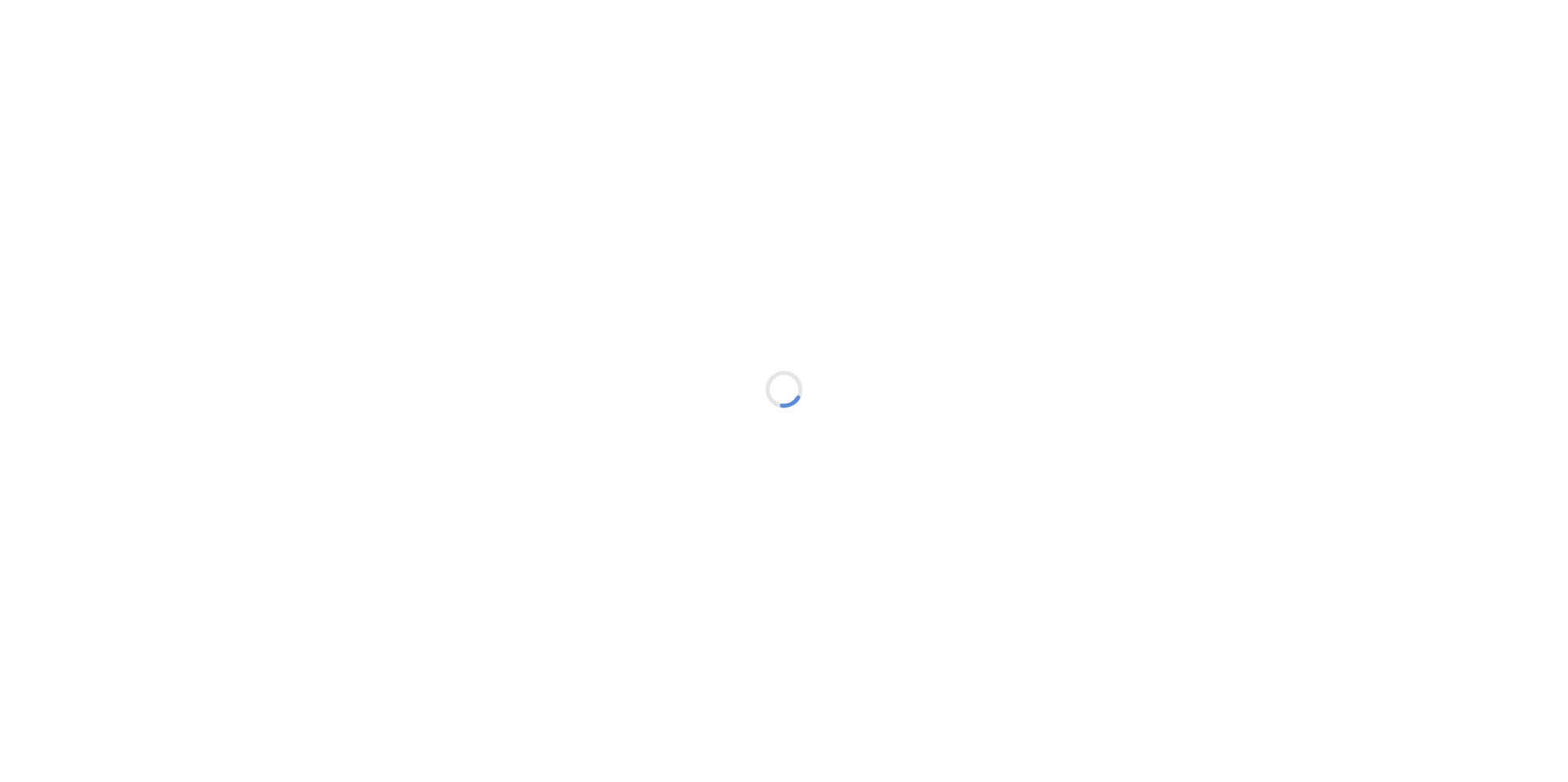
type textarea "An ancient tree with a door leading to a magical world"
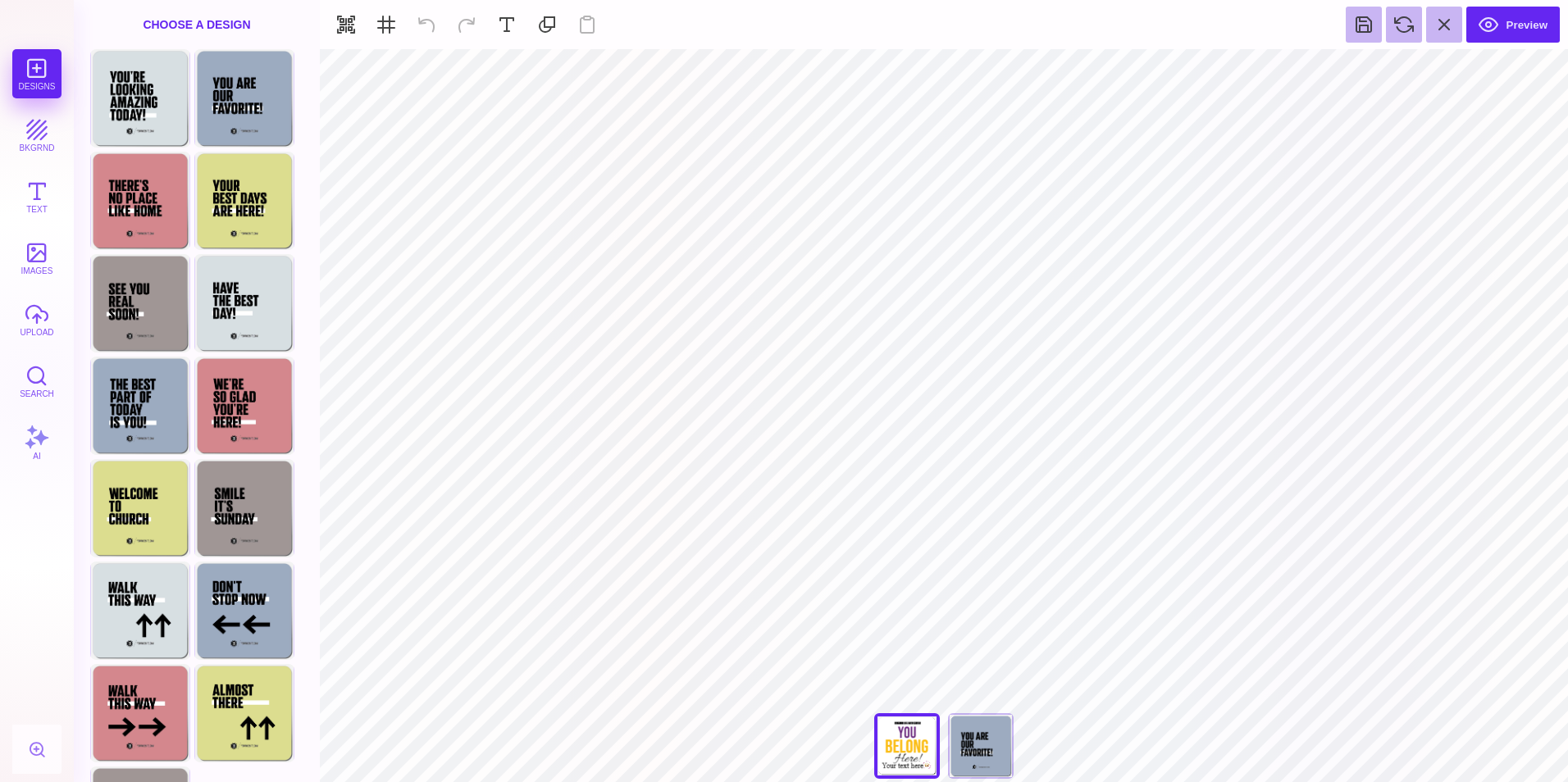
type input "#000000"
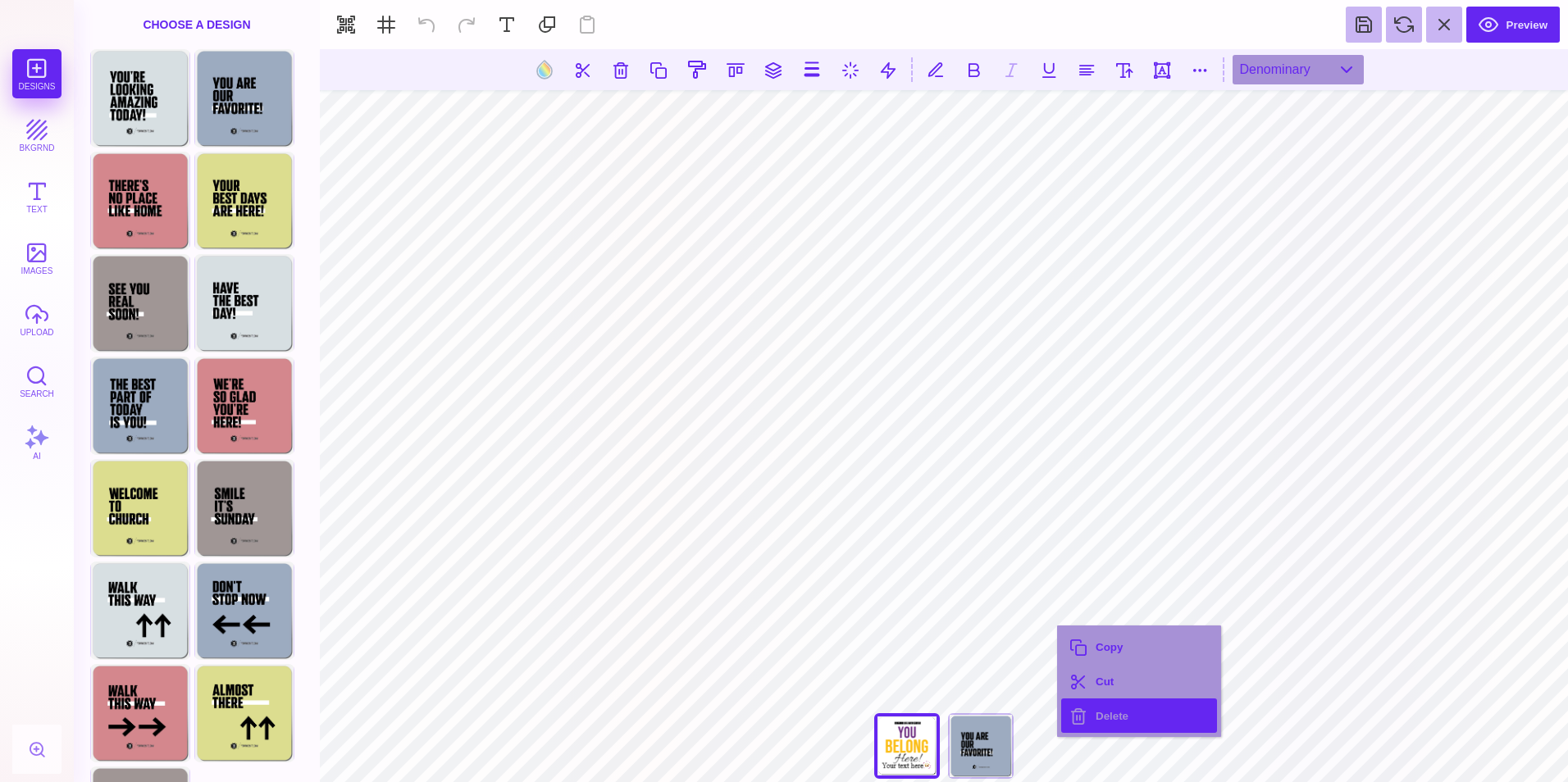
click at [1115, 715] on button "Delete" at bounding box center [1139, 715] width 155 height 35
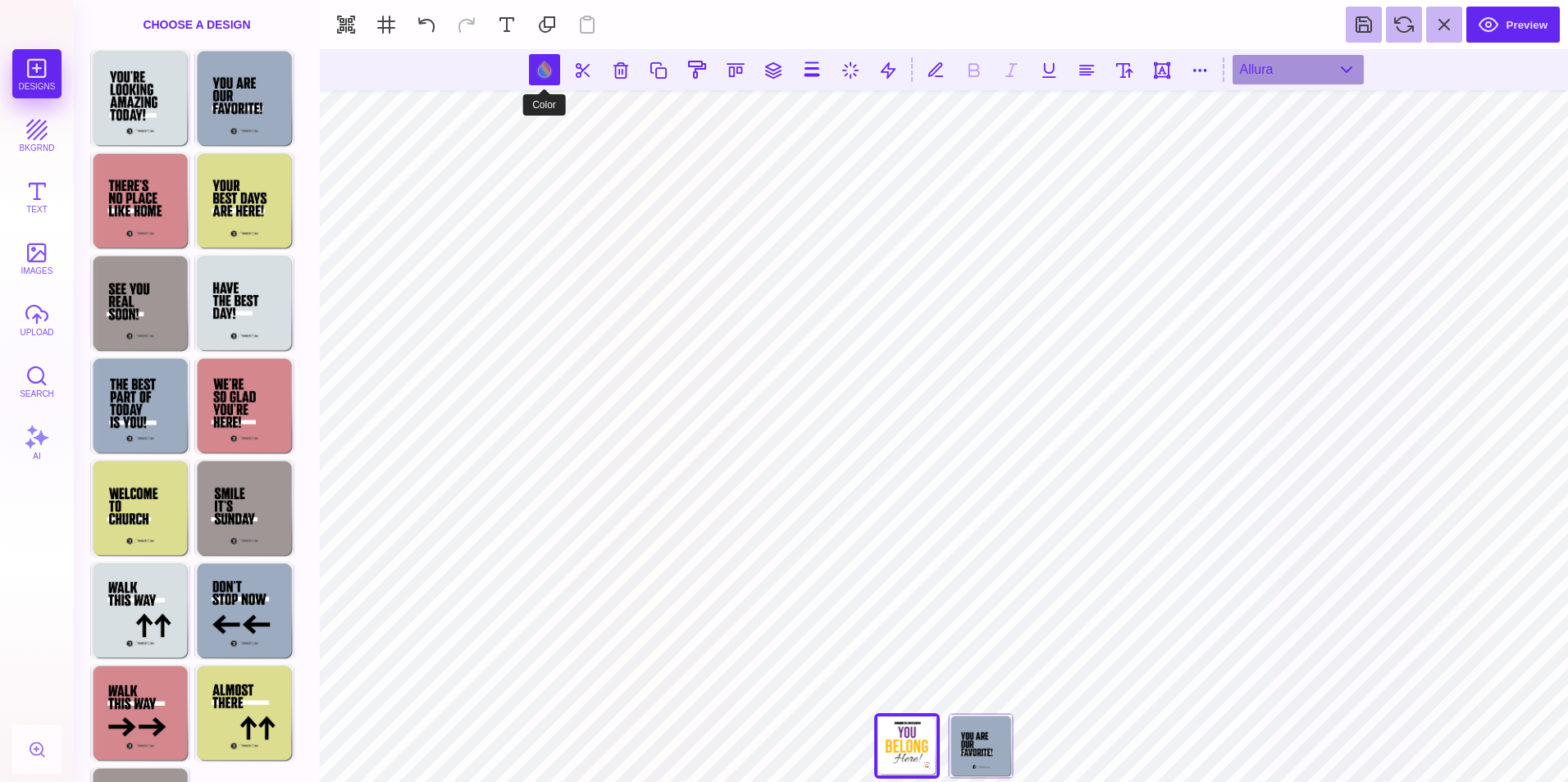
click at [547, 68] on button at bounding box center [545, 70] width 31 height 31
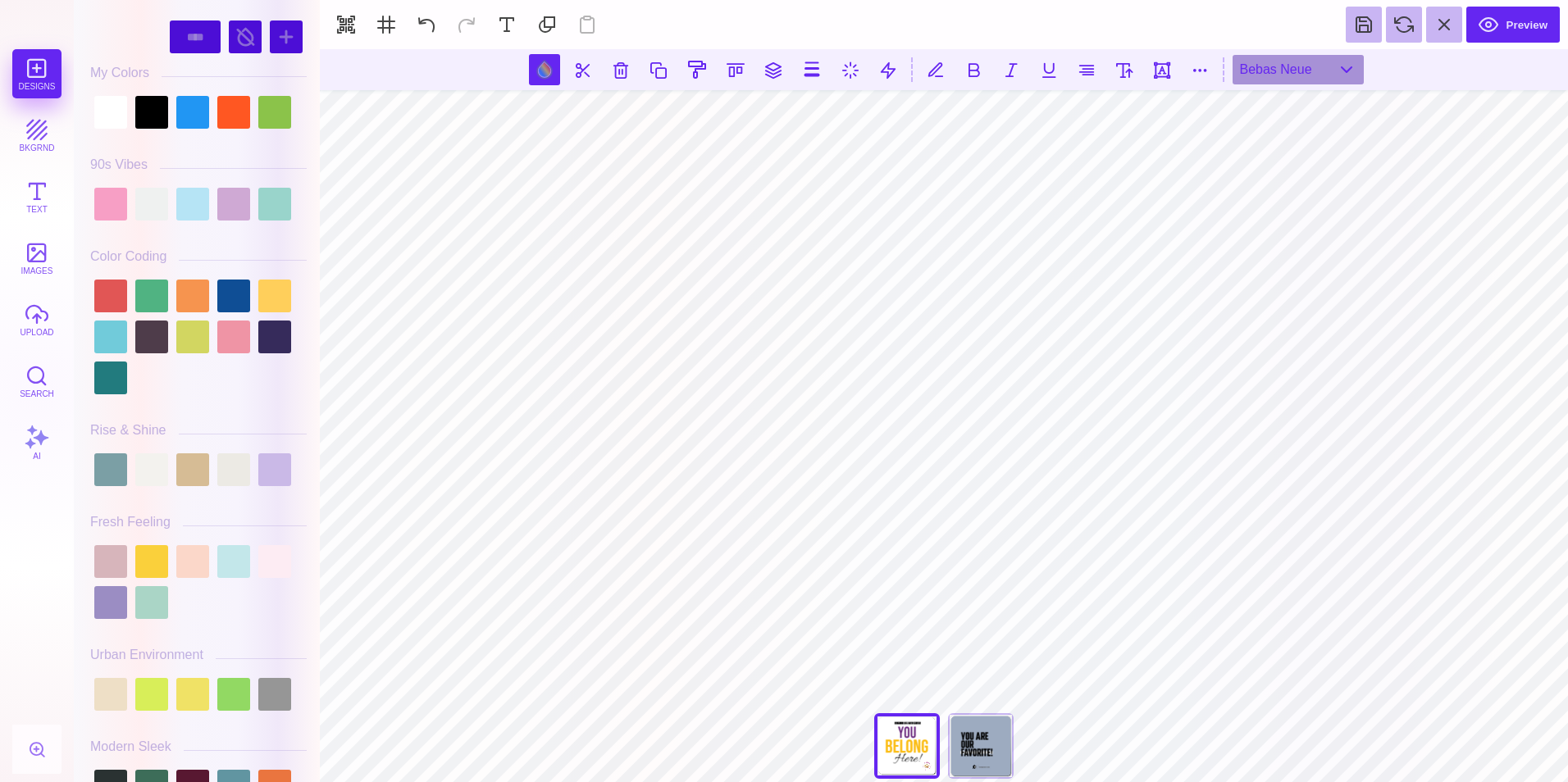
drag, startPoint x: 313, startPoint y: 108, endPoint x: 318, endPoint y: 169, distance: 61.2
click at [318, 169] on div "#000000 **** **** **** **** **** **** ****** ***** **** ******" at bounding box center [197, 391] width 246 height 782
drag, startPoint x: 313, startPoint y: 110, endPoint x: 308, endPoint y: 155, distance: 45.3
click at [308, 155] on div "#000000 **** **** **** **** **** **** ****** ***** **** ******" at bounding box center [198, 395] width 233 height 774
click at [315, 120] on div "#000000 **** **** **** **** **** **** ****** ***** **** ******" at bounding box center [197, 391] width 246 height 782
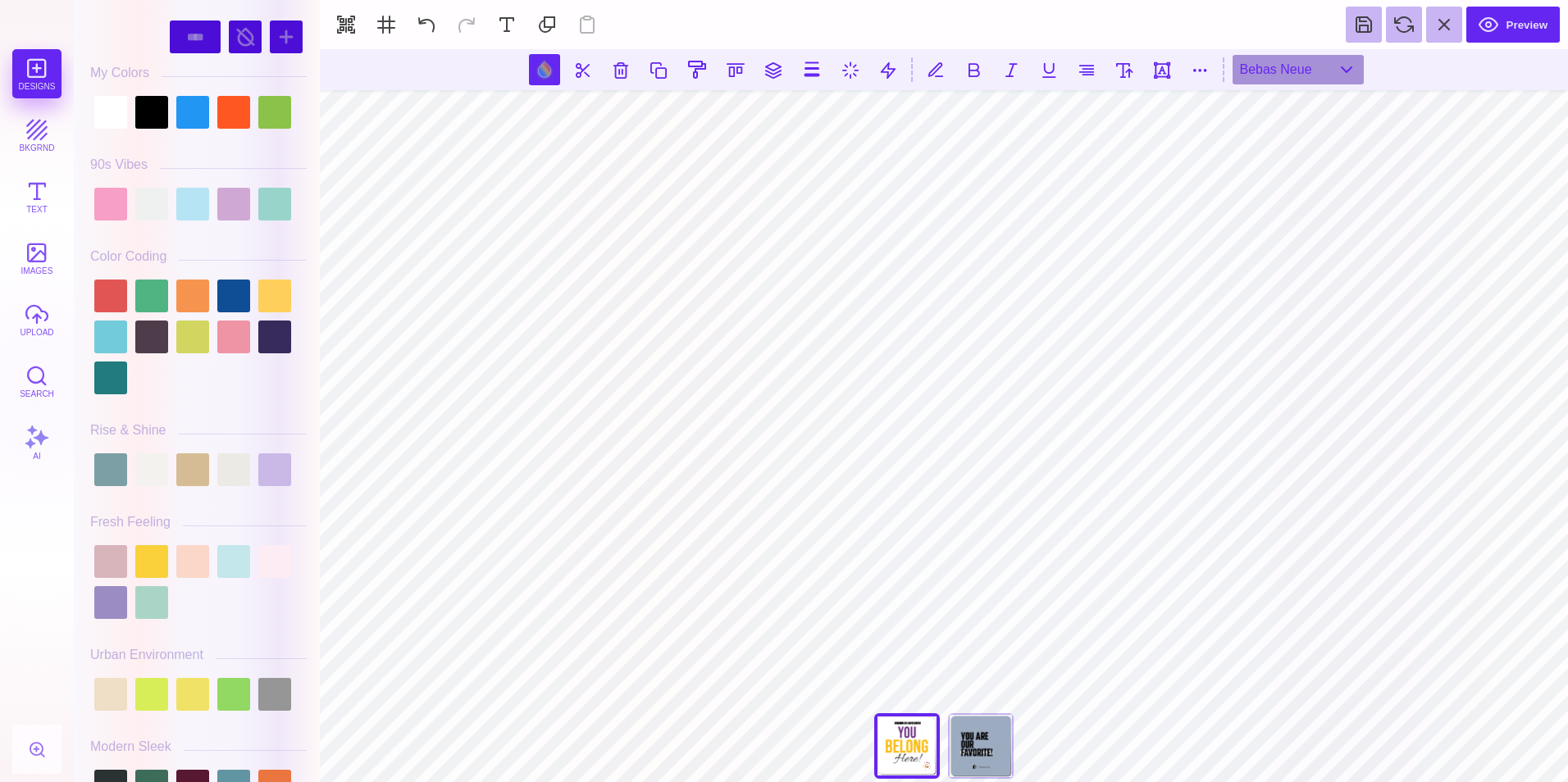
drag, startPoint x: 315, startPoint y: 113, endPoint x: 311, endPoint y: 139, distance: 26.3
click at [311, 139] on div "#000000 **** **** **** **** **** **** ****** ***** **** ******" at bounding box center [197, 391] width 246 height 782
click at [314, 144] on div "#000000 **** **** **** **** **** **** ****** ***** **** ******" at bounding box center [198, 395] width 233 height 774
drag, startPoint x: 313, startPoint y: 120, endPoint x: 312, endPoint y: 68, distance: 52.0
click at [312, 68] on div "#000000 **** **** **** **** **** **** ****** ***** **** ******" at bounding box center [198, 395] width 233 height 774
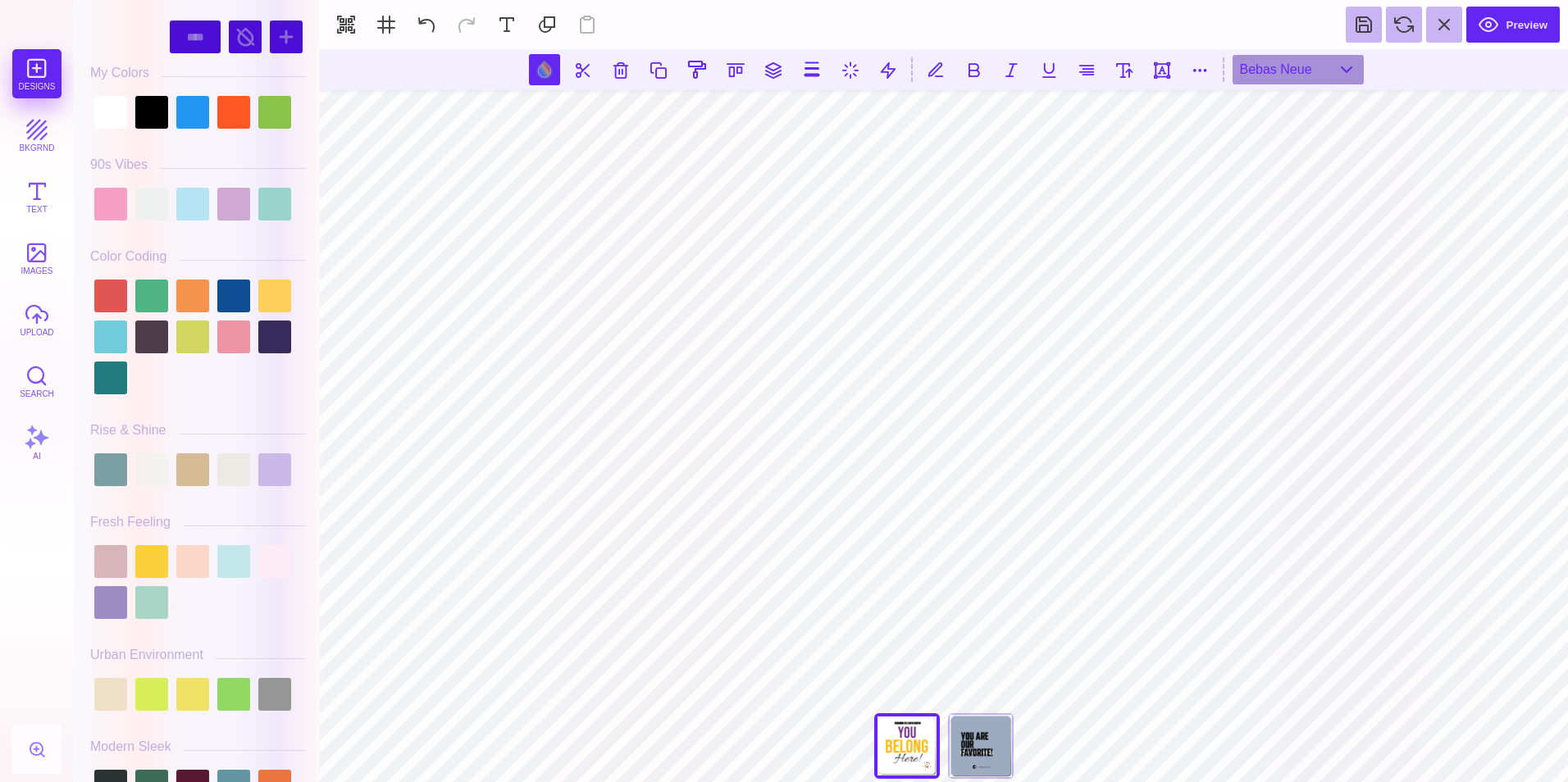
drag, startPoint x: 312, startPoint y: 69, endPoint x: 318, endPoint y: 220, distance: 151.1
click at [318, 220] on div "#000000 **** **** **** **** **** **** ****** ***** **** ******" at bounding box center [197, 391] width 246 height 782
click at [309, 217] on div "#000000 **** **** **** **** **** **** ****** ***** **** ******" at bounding box center [198, 395] width 233 height 774
drag, startPoint x: 313, startPoint y: 111, endPoint x: 315, endPoint y: 158, distance: 47.0
click at [315, 158] on div "#000000 **** **** **** **** **** **** ****** ***** **** ******" at bounding box center [197, 391] width 246 height 782
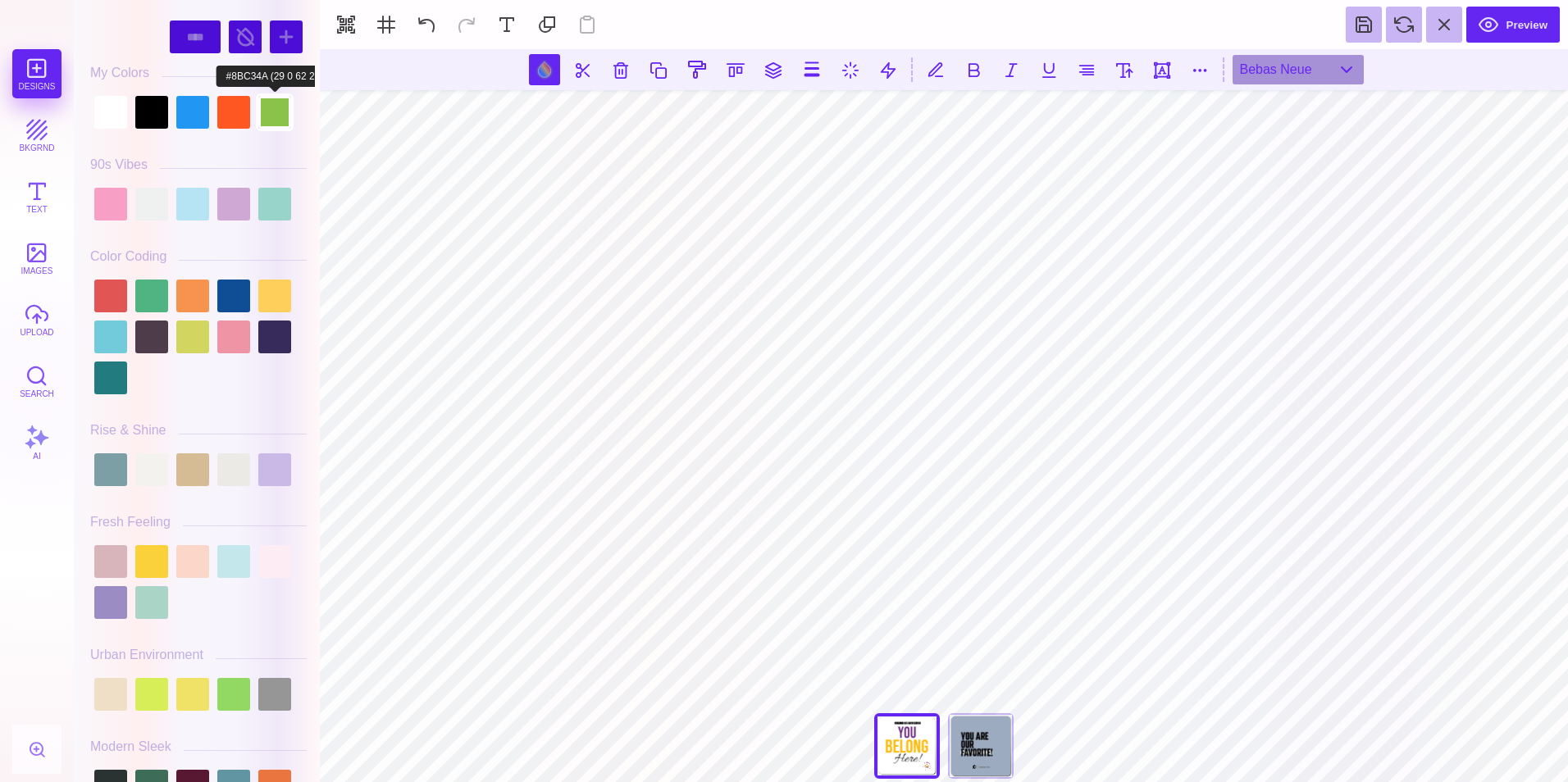
click at [288, 115] on div at bounding box center [275, 113] width 33 height 33
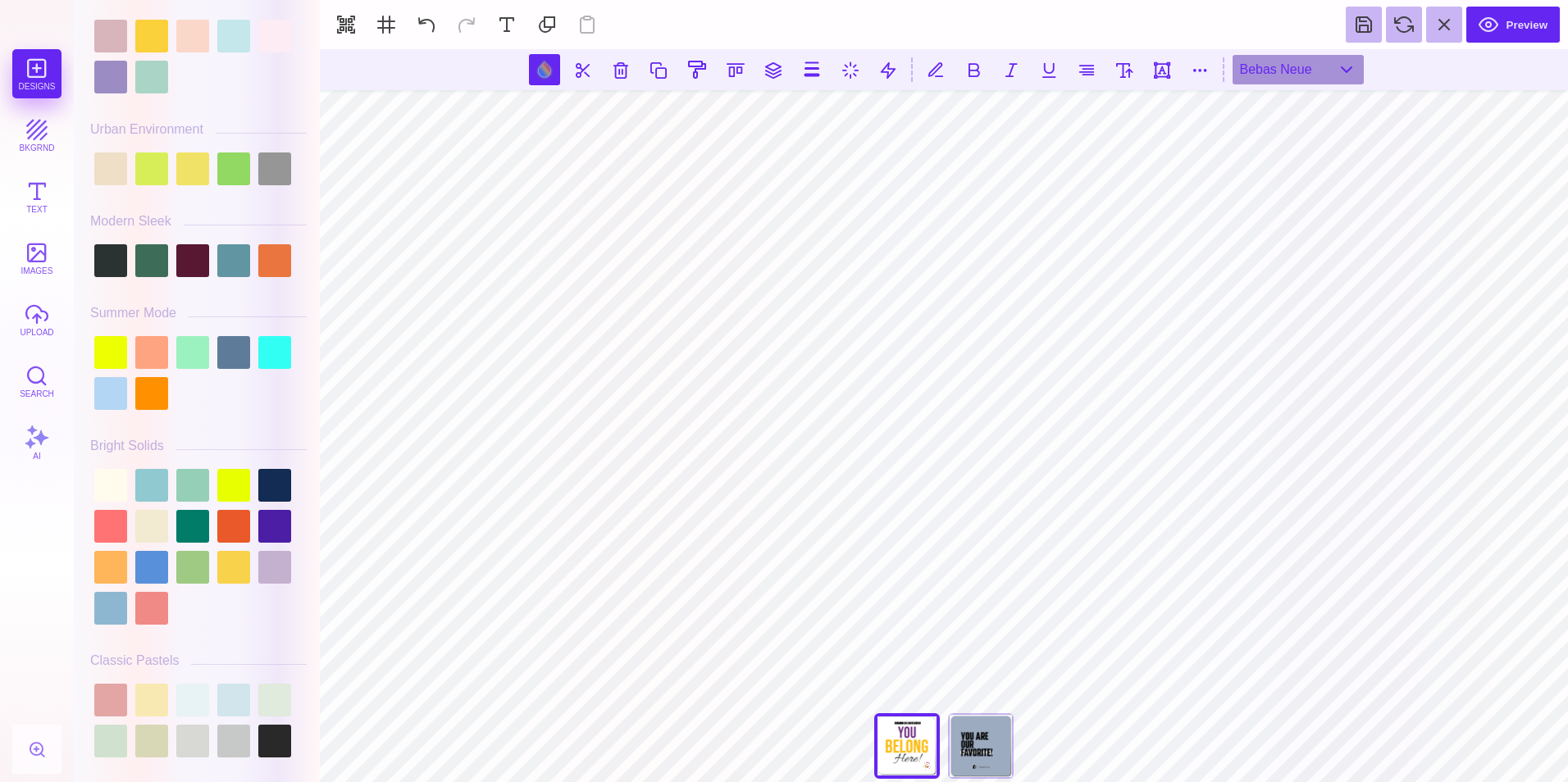
scroll to position [608, 0]
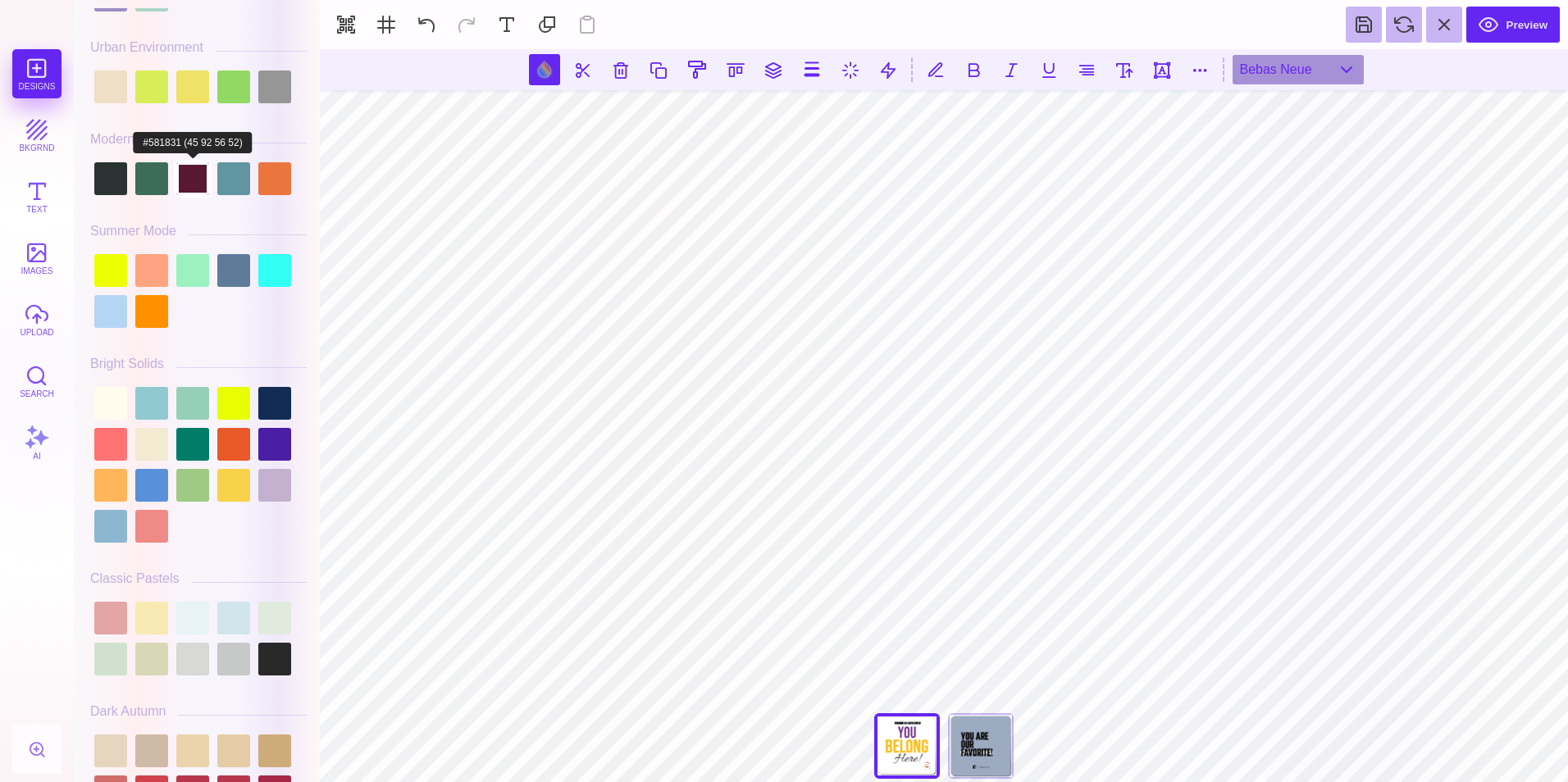
click at [185, 184] on div at bounding box center [193, 178] width 33 height 33
type input "#581831"
click at [196, 183] on div at bounding box center [193, 178] width 33 height 33
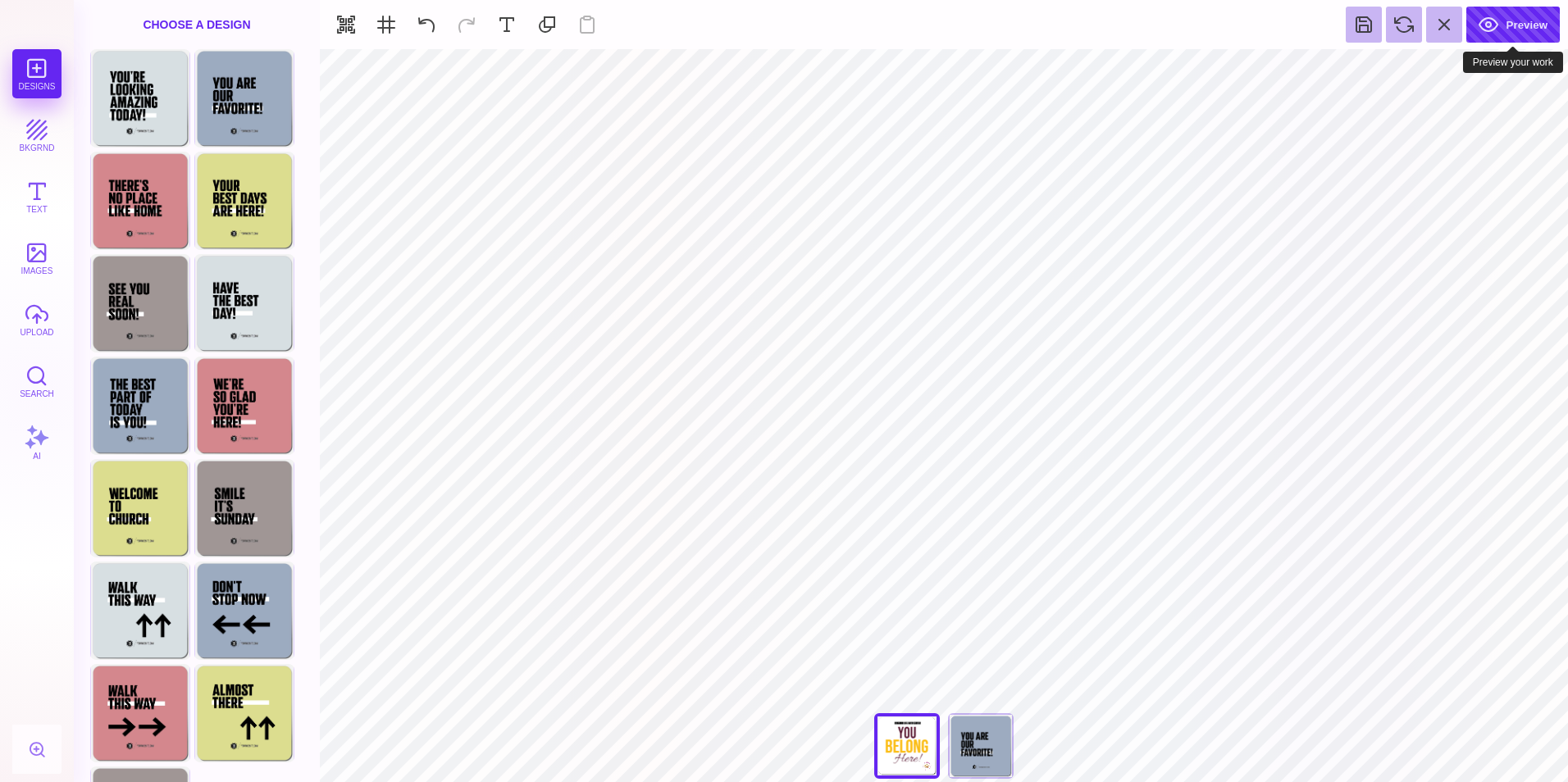
click at [1516, 28] on button "Preview" at bounding box center [1513, 25] width 94 height 36
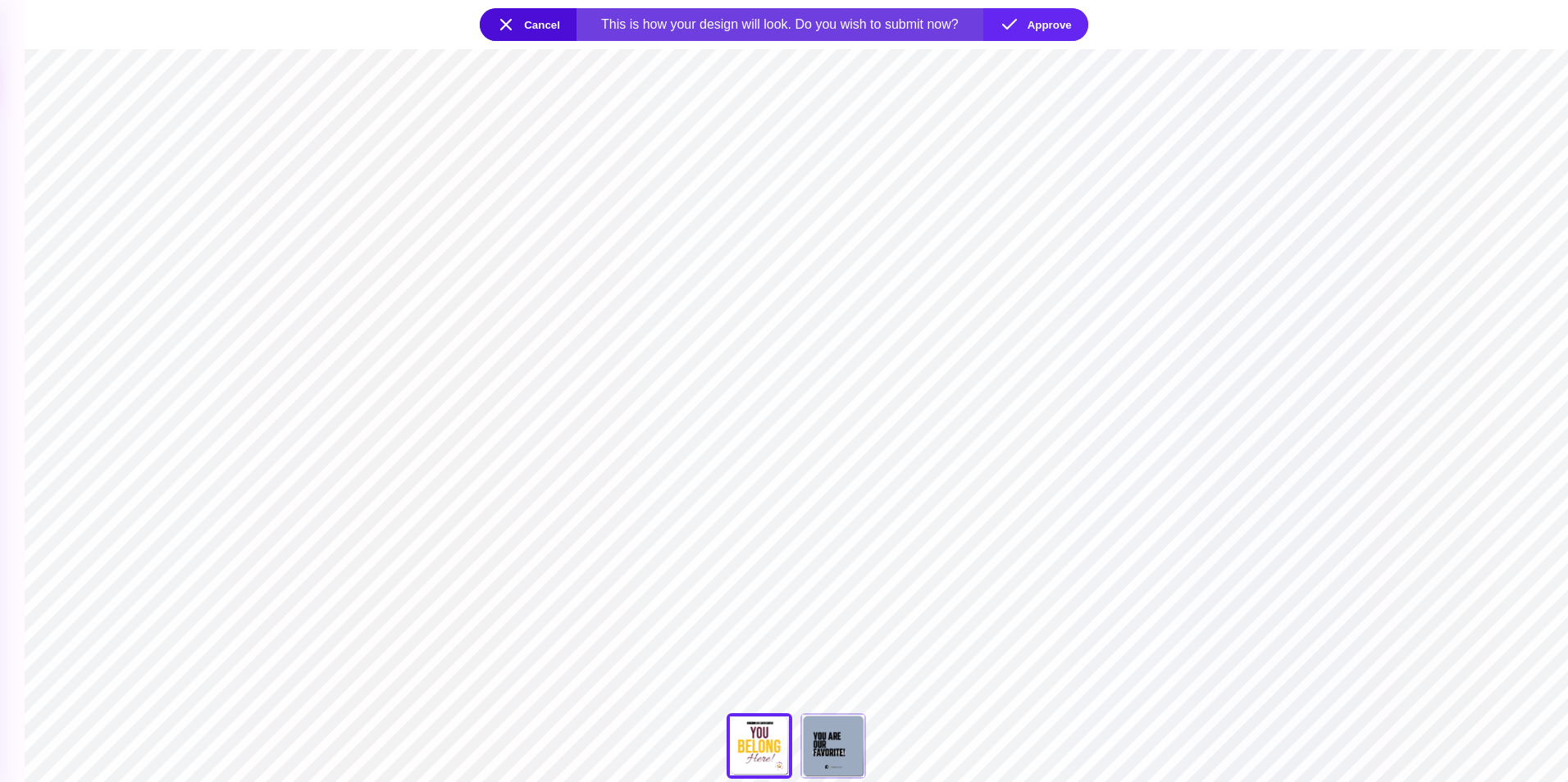
click at [532, 30] on button "Cancel" at bounding box center [528, 25] width 97 height 33
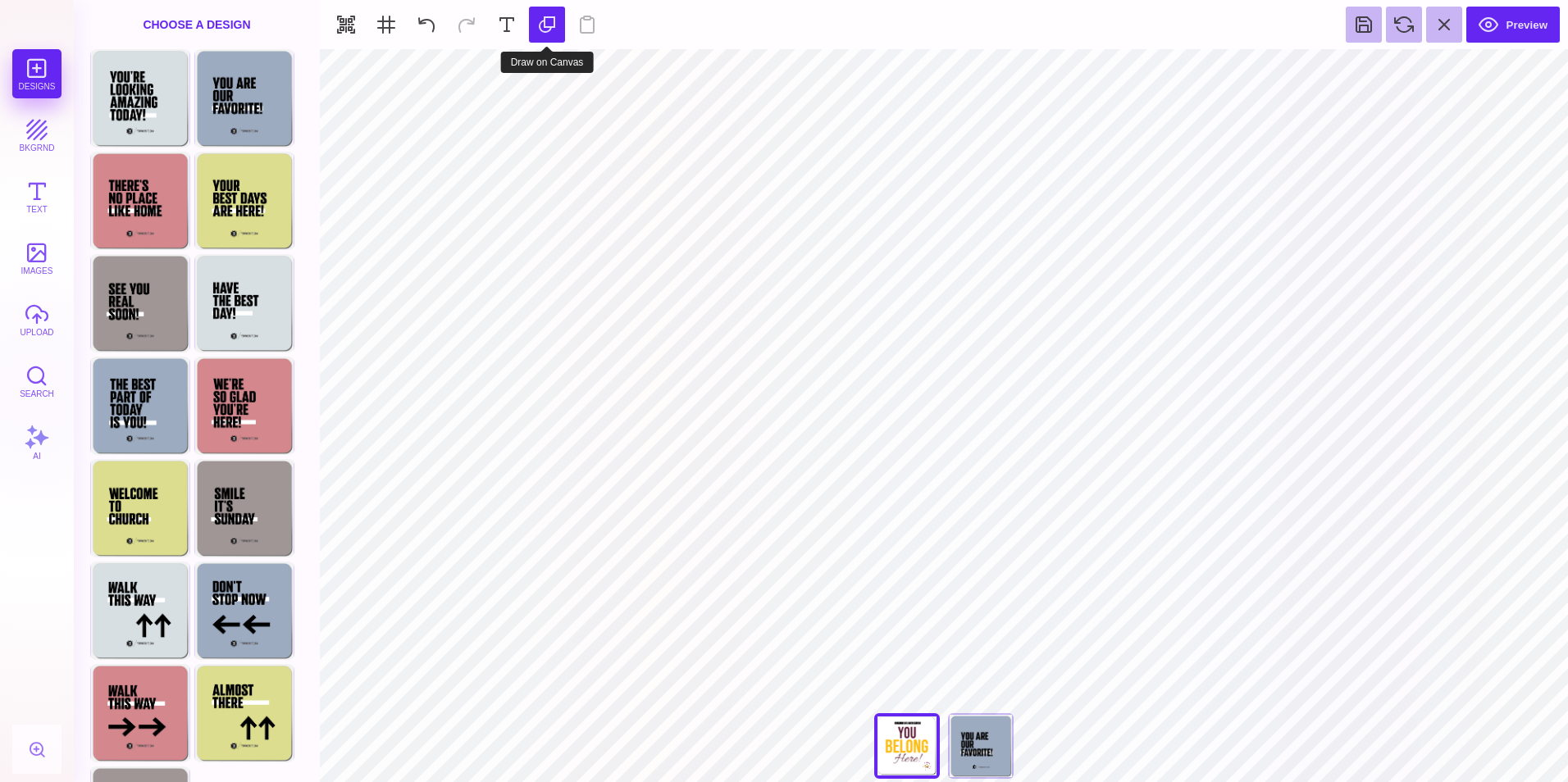
type input "#000000"
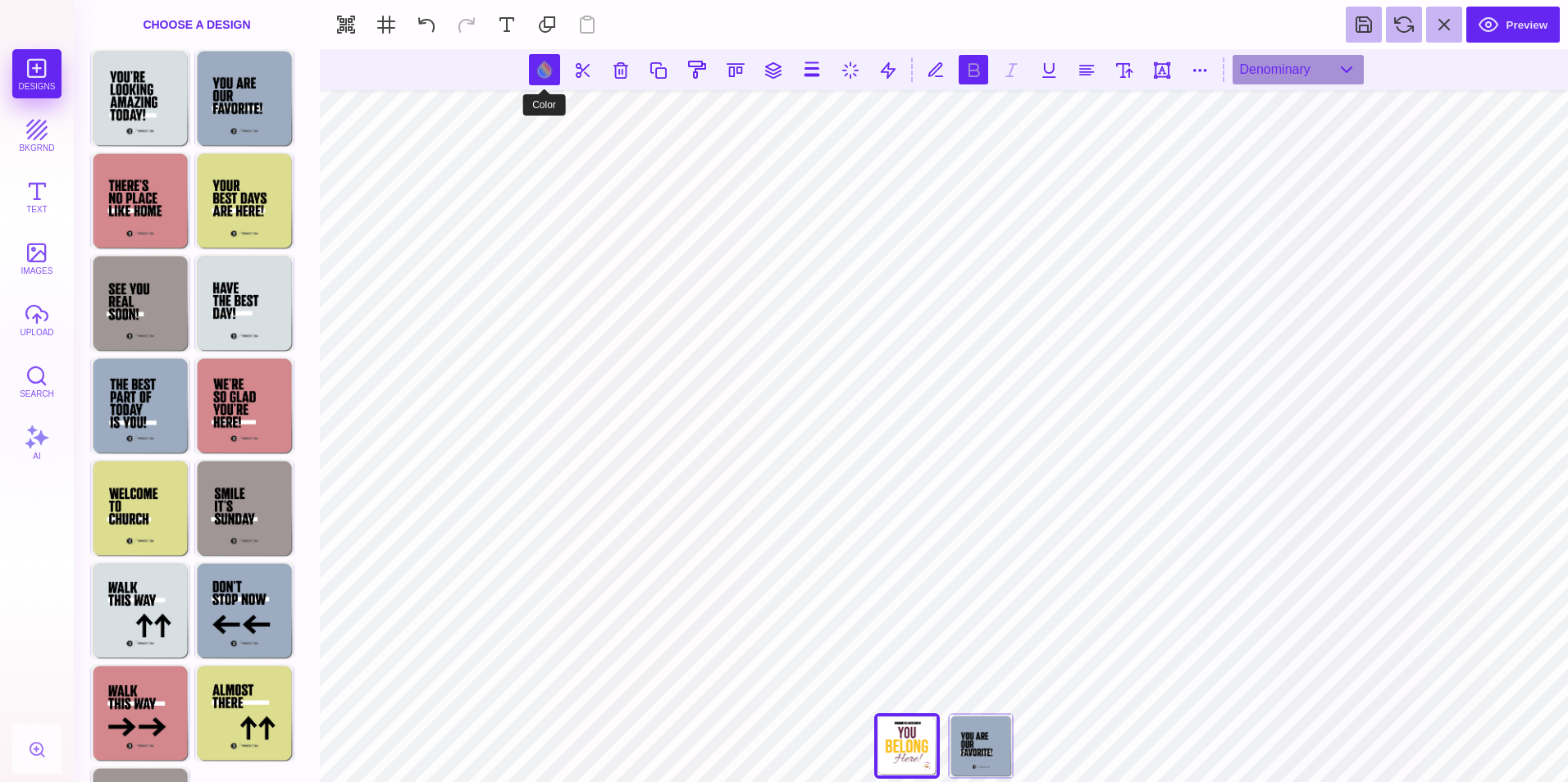
click at [552, 70] on button at bounding box center [545, 70] width 31 height 31
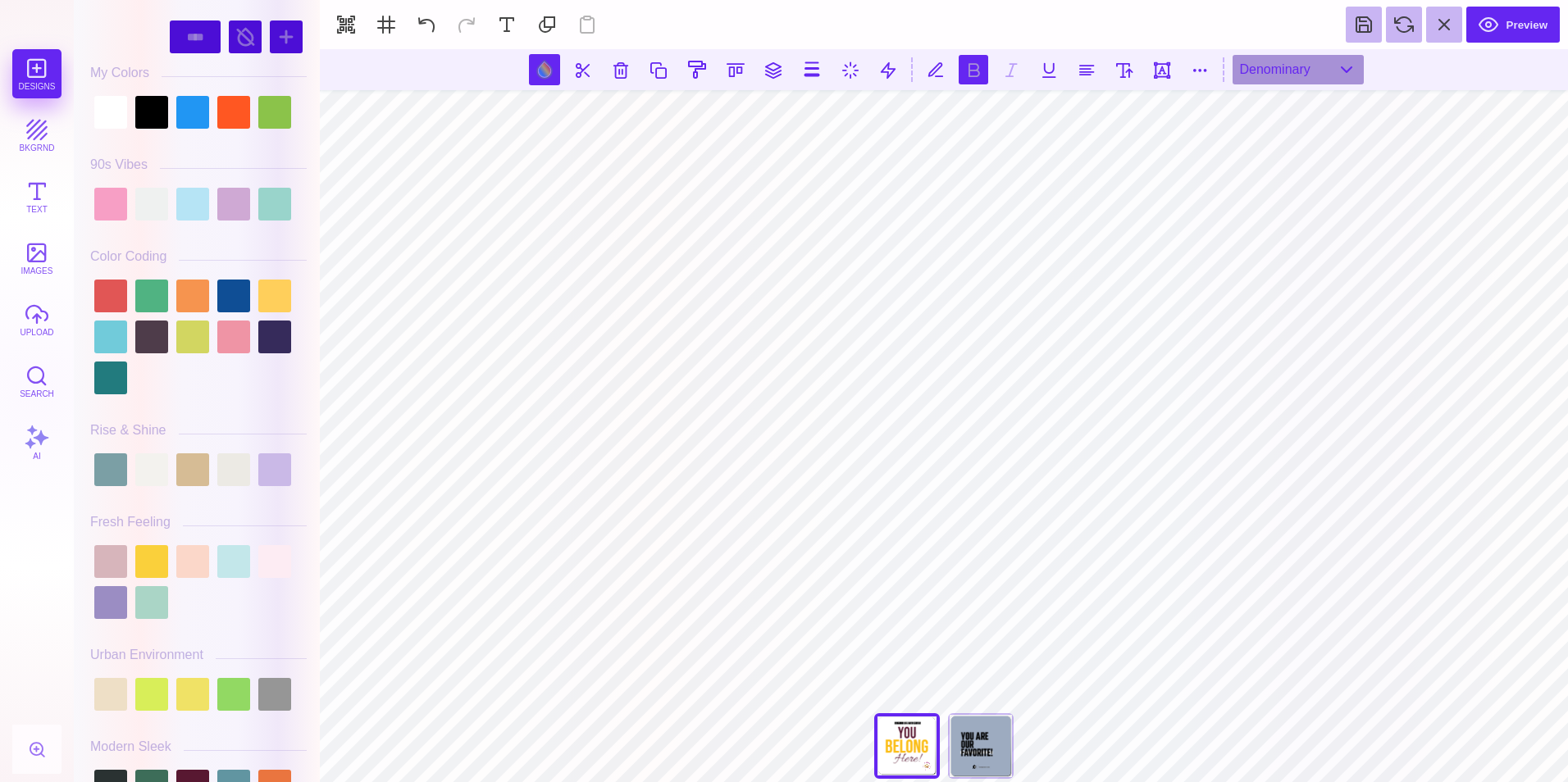
scroll to position [356, 0]
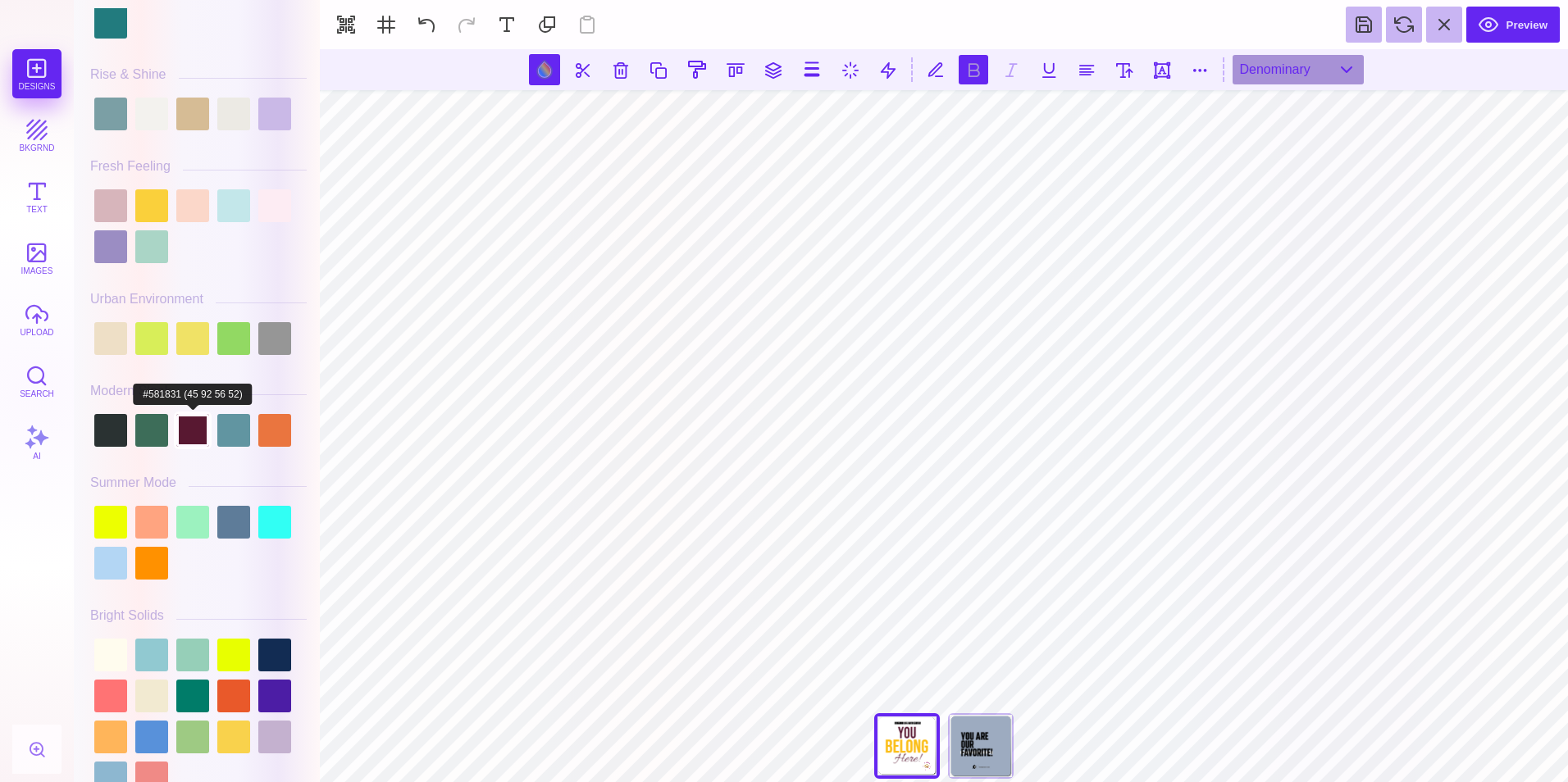
click at [182, 430] on div at bounding box center [193, 430] width 33 height 33
type input "#581831"
click at [777, 74] on button at bounding box center [773, 70] width 30 height 30
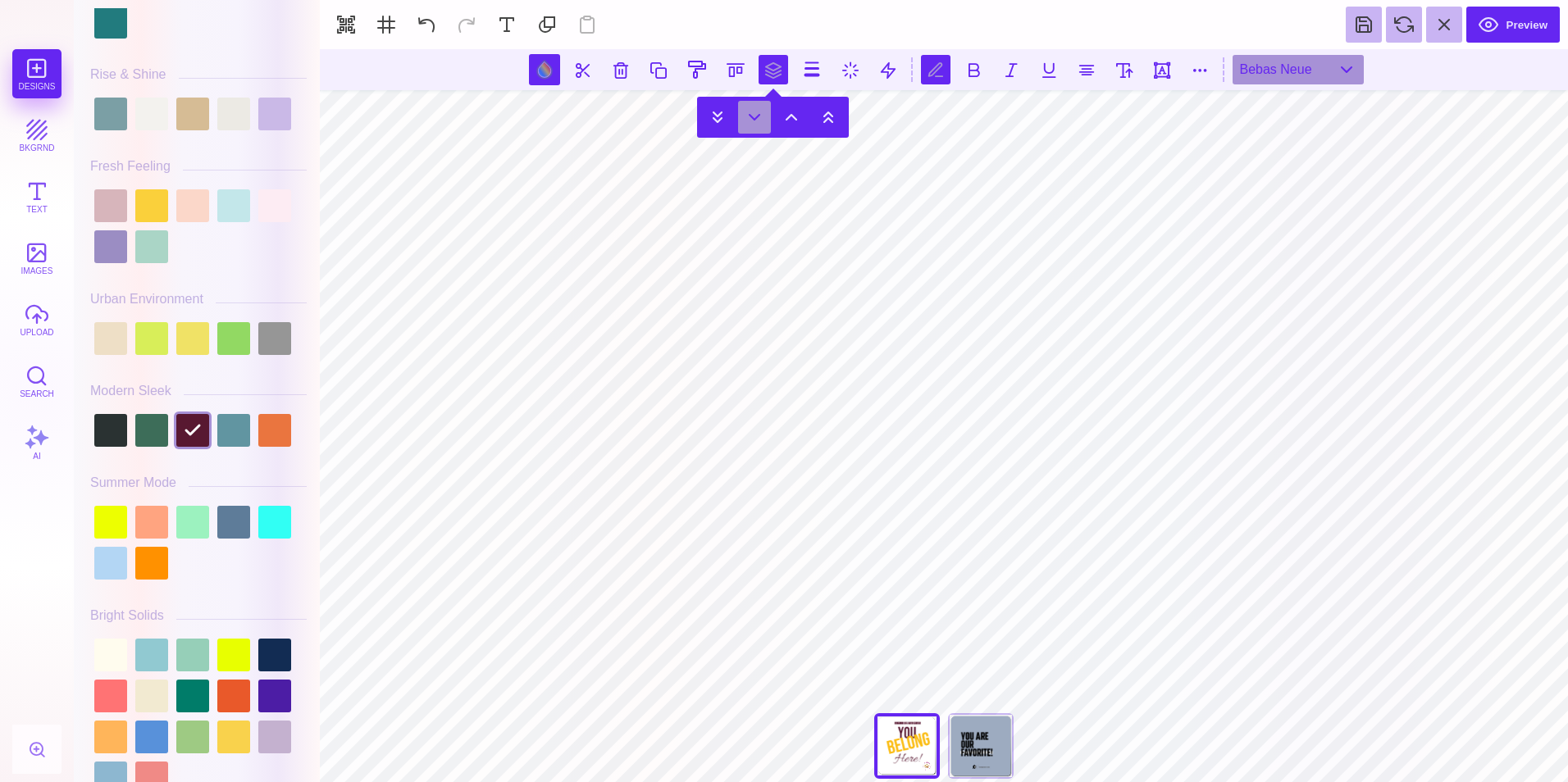
click at [754, 113] on button at bounding box center [754, 118] width 33 height 33
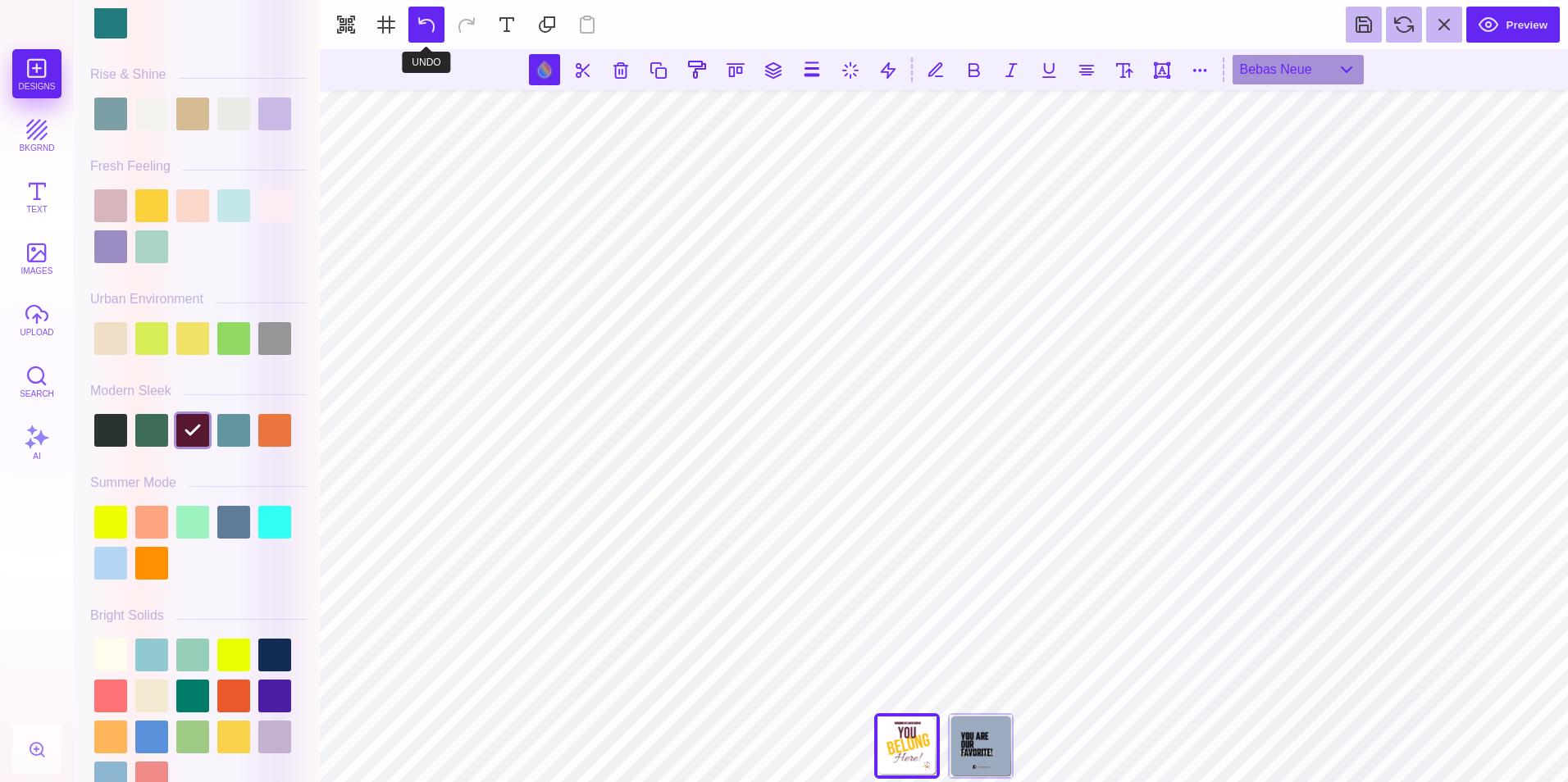
click at [434, 22] on button at bounding box center [426, 25] width 36 height 36
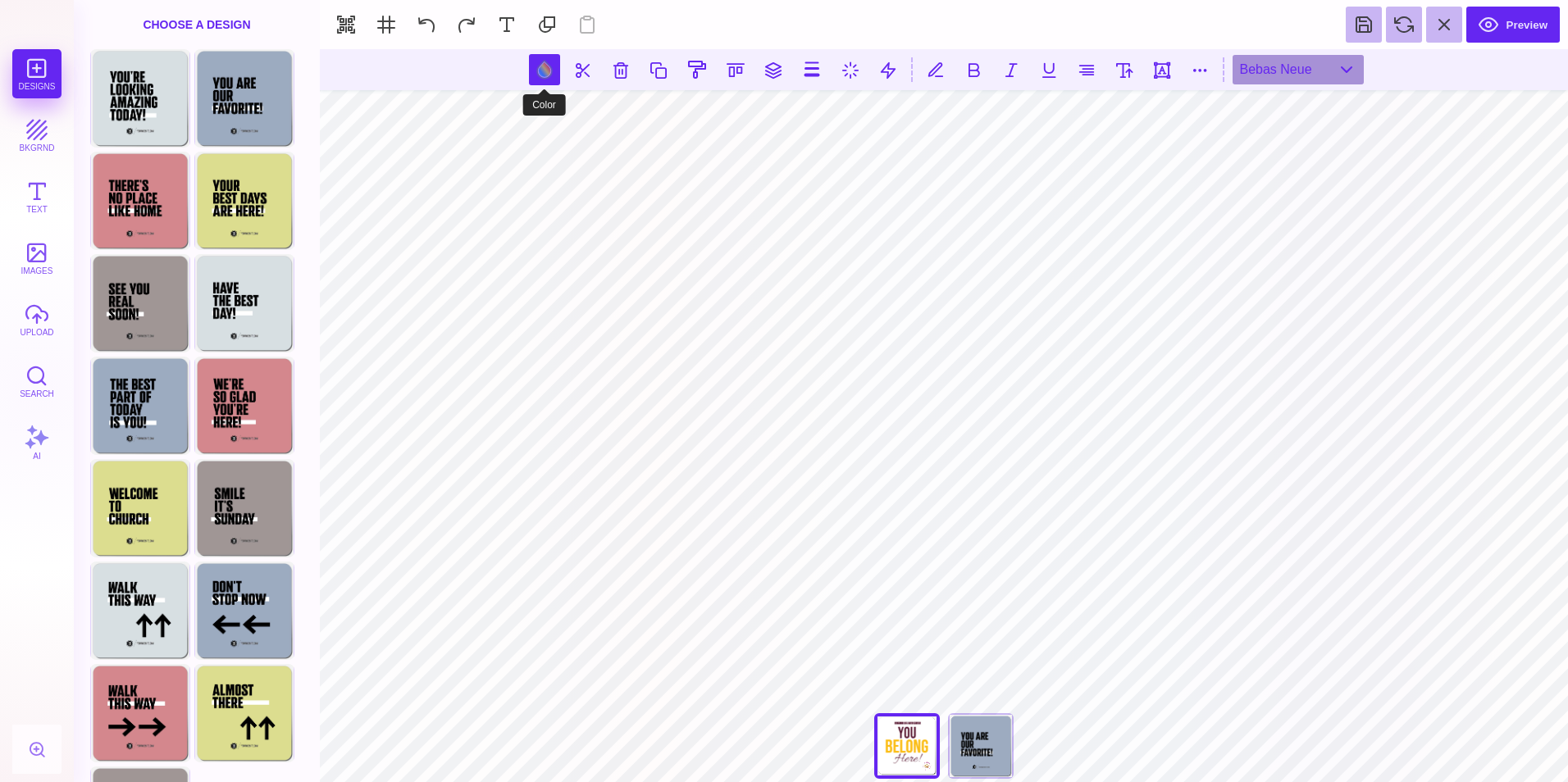
click at [551, 79] on button at bounding box center [545, 70] width 31 height 31
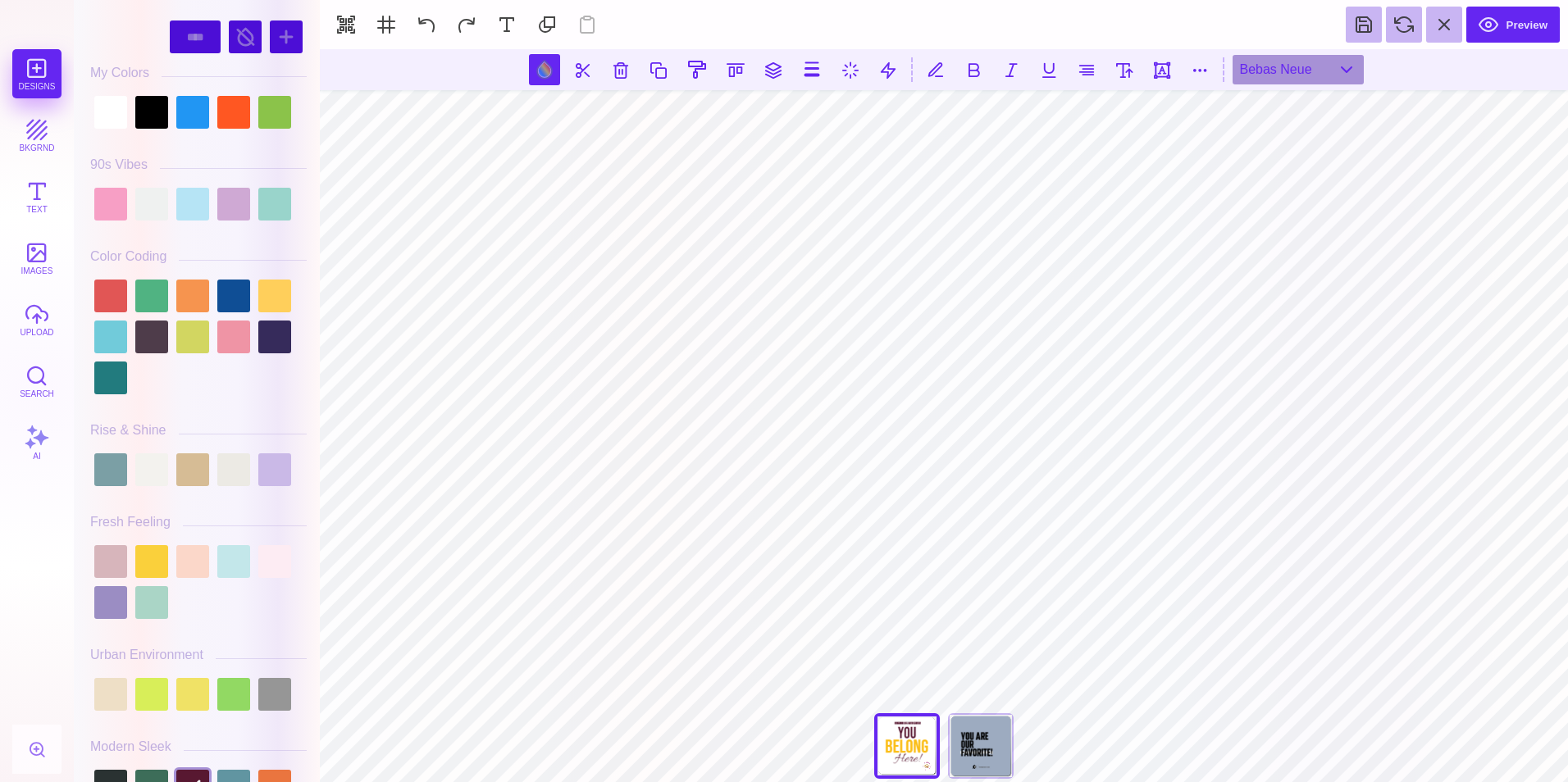
drag, startPoint x: 313, startPoint y: 121, endPoint x: 317, endPoint y: 166, distance: 45.2
click at [317, 166] on div "#581831 **** **** **** **** **** **** ****** ***** **** ******" at bounding box center [197, 391] width 246 height 782
drag, startPoint x: 311, startPoint y: 116, endPoint x: 312, endPoint y: 172, distance: 56.0
click at [312, 172] on div "#581831 **** **** **** **** **** **** ****** ***** **** ******" at bounding box center [198, 395] width 233 height 774
click at [287, 121] on div at bounding box center [275, 113] width 33 height 33
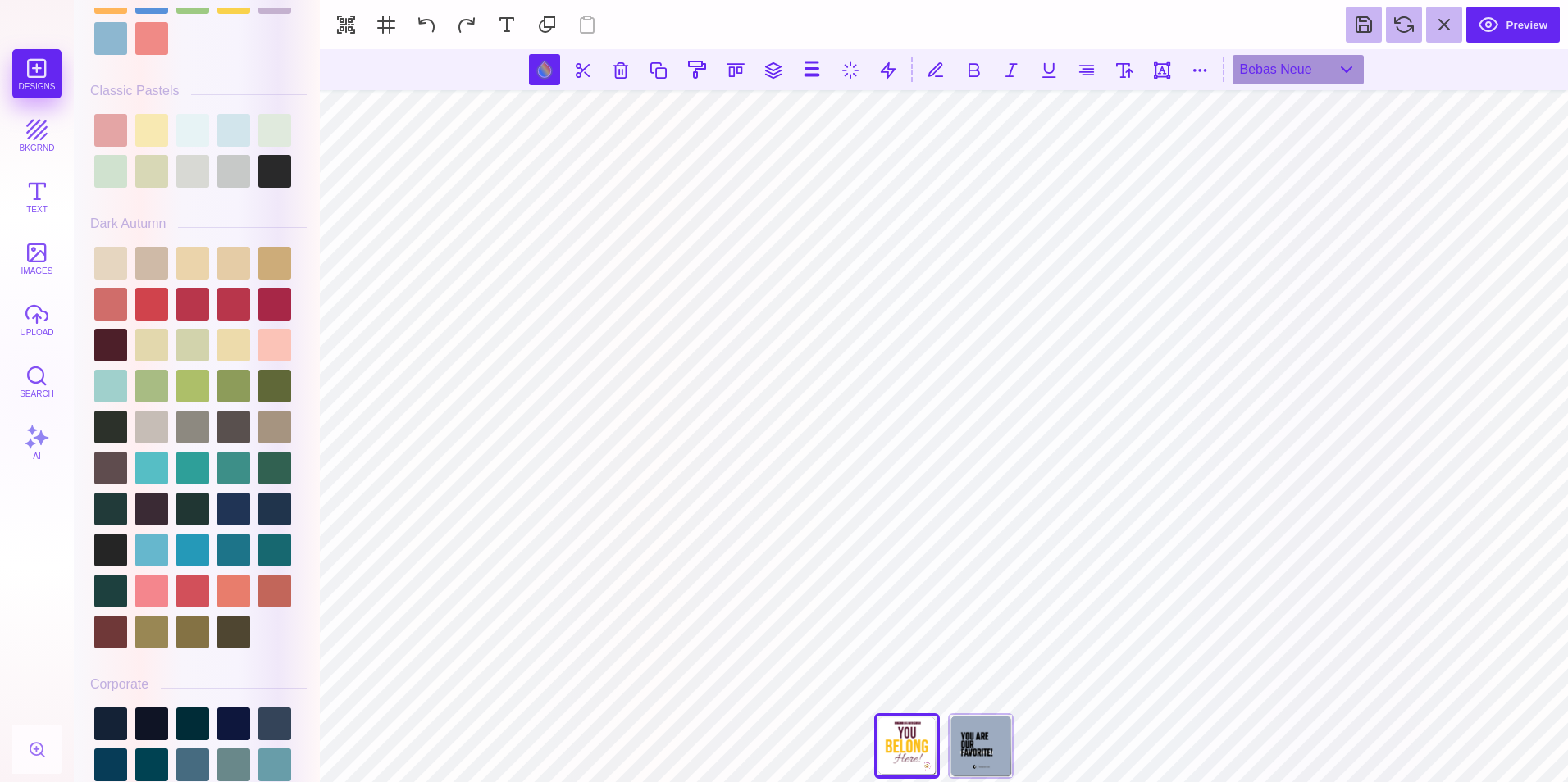
scroll to position [1106, 0]
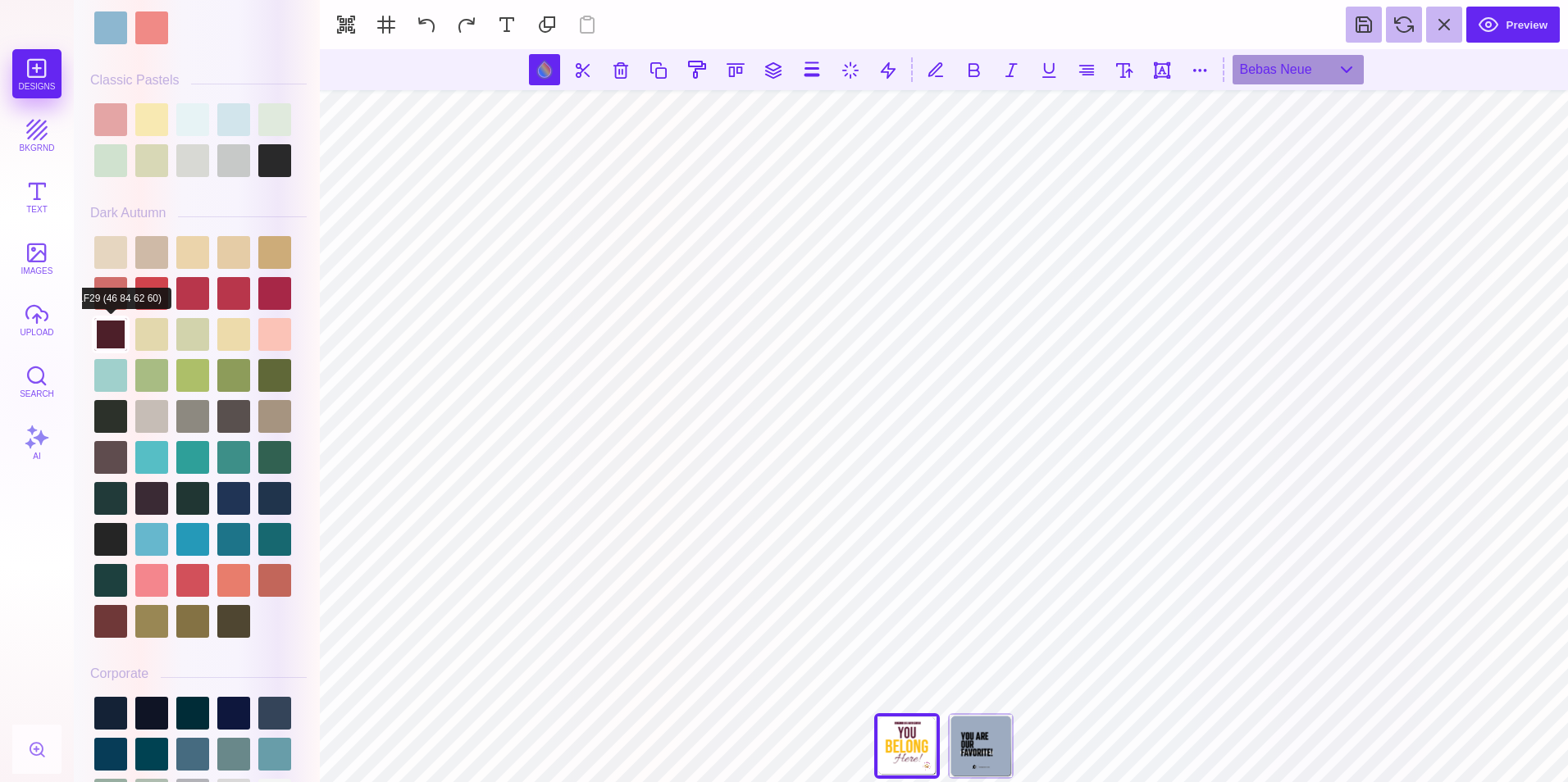
click at [109, 332] on div at bounding box center [111, 335] width 33 height 33
type input "#4D1F29"
click at [113, 328] on div at bounding box center [111, 335] width 33 height 33
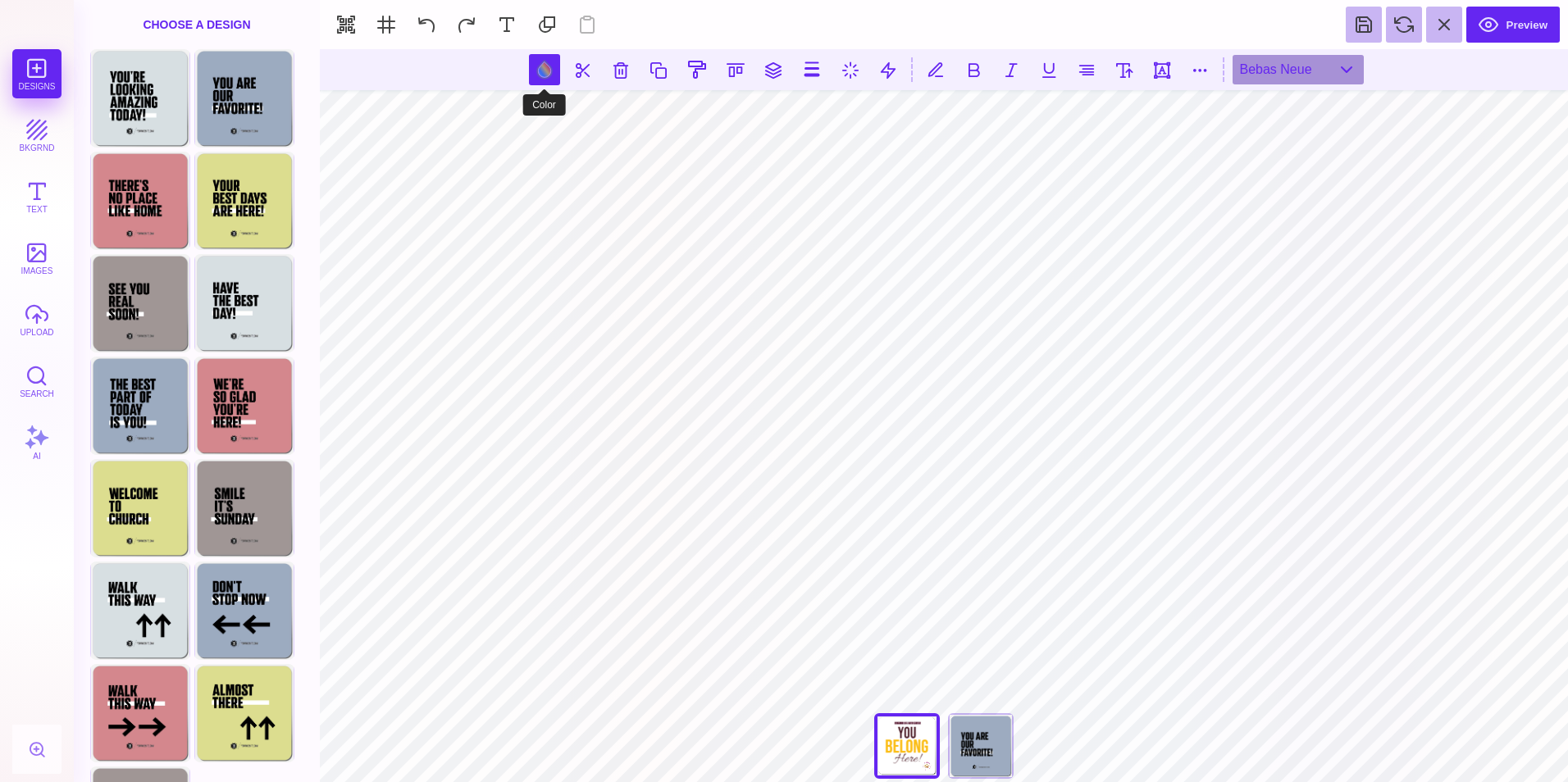
click at [545, 69] on button at bounding box center [545, 70] width 31 height 31
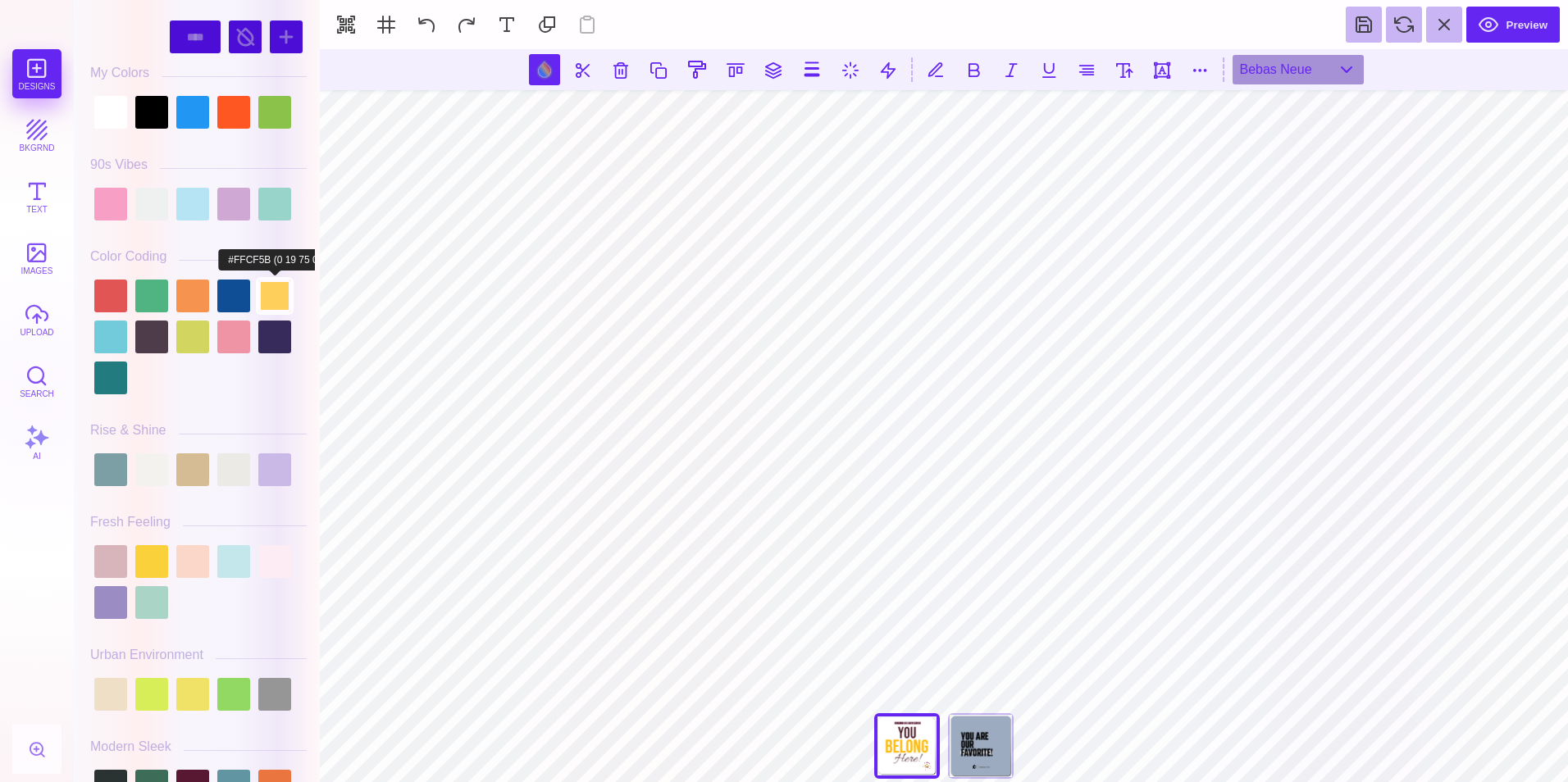
click at [272, 298] on div at bounding box center [275, 296] width 33 height 33
click at [148, 557] on div at bounding box center [151, 562] width 33 height 33
drag, startPoint x: 315, startPoint y: 111, endPoint x: 312, endPoint y: 152, distance: 41.1
click at [312, 152] on div "#FAD03B **** **** **** **** **** **** ****** ***** **** ******" at bounding box center [197, 391] width 246 height 782
drag, startPoint x: 313, startPoint y: 114, endPoint x: 313, endPoint y: 178, distance: 64.0
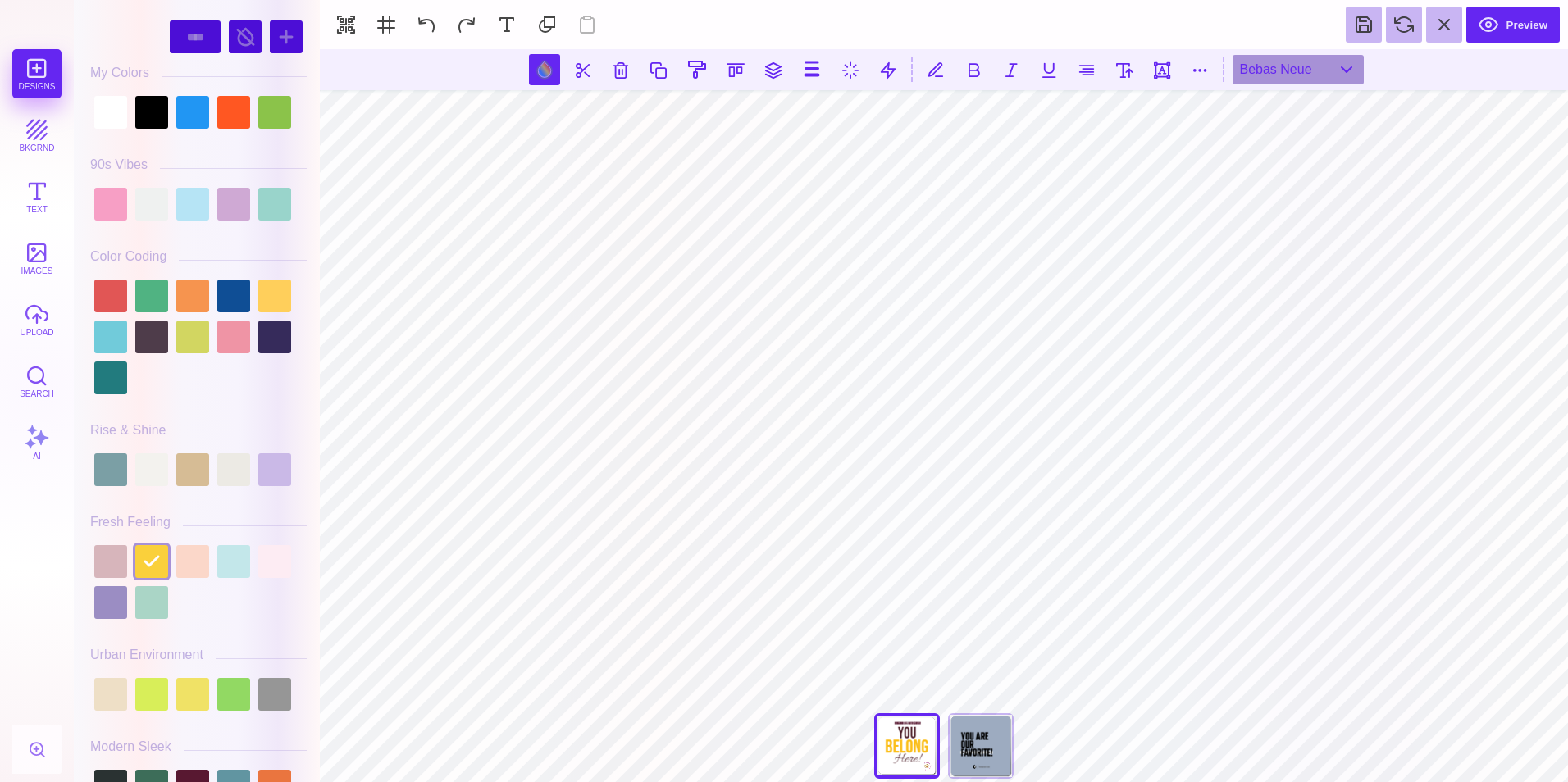
click at [313, 178] on div "#FAD03B **** **** **** **** **** **** ****** ***** **** ******" at bounding box center [198, 395] width 233 height 774
click at [138, 566] on div at bounding box center [151, 562] width 33 height 33
drag, startPoint x: 313, startPoint y: 113, endPoint x: 312, endPoint y: 166, distance: 53.0
click at [312, 166] on div "#FAD03B **** **** **** **** **** **** ****** ***** **** ******" at bounding box center [198, 395] width 233 height 774
click at [263, 296] on div at bounding box center [275, 296] width 33 height 33
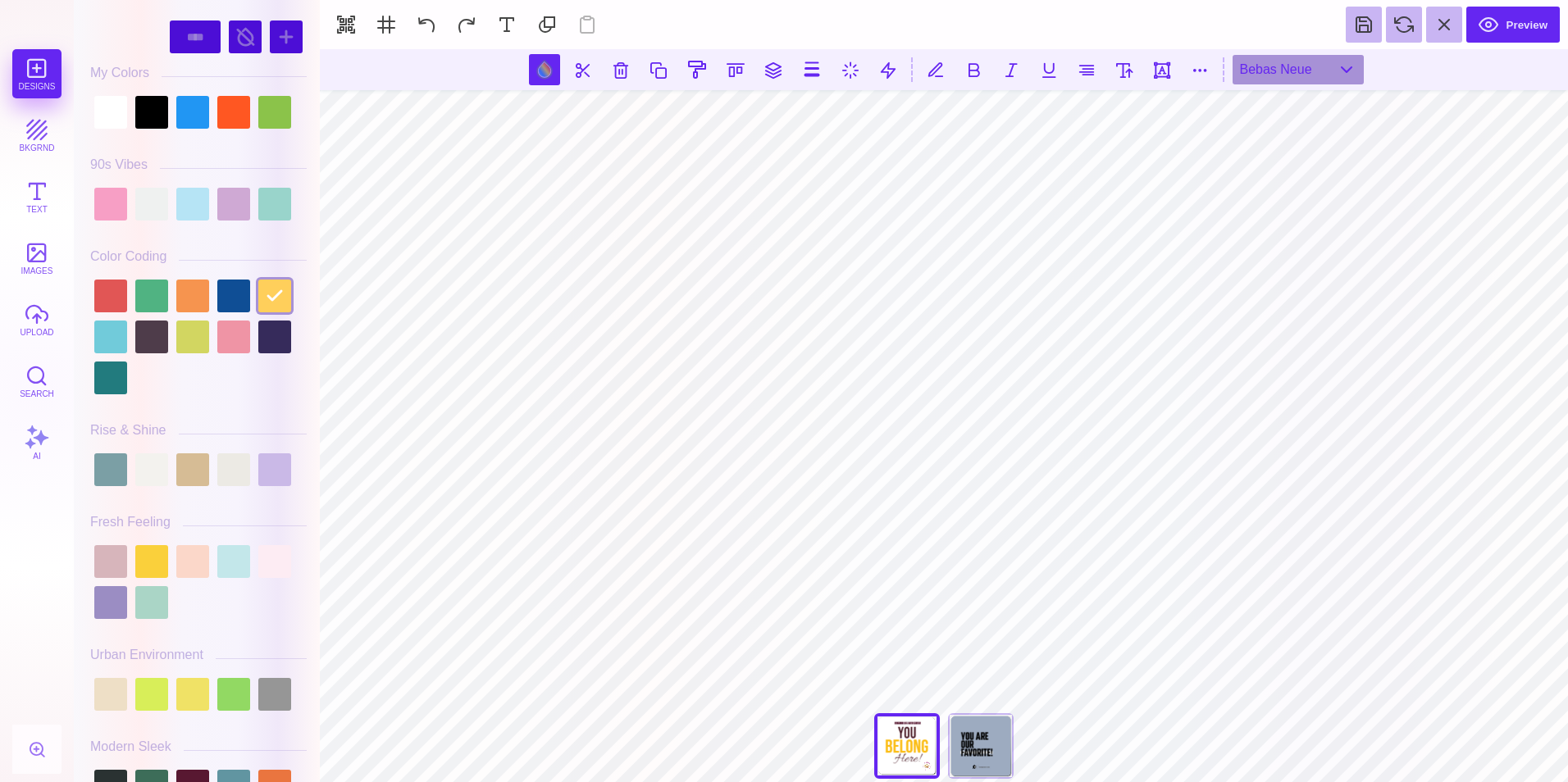
drag, startPoint x: 313, startPoint y: 105, endPoint x: 315, endPoint y: 161, distance: 56.0
click at [315, 161] on div "#FFCF5B **** **** **** **** **** **** ****** ***** **** ******" at bounding box center [197, 391] width 246 height 782
click at [265, 342] on div at bounding box center [275, 337] width 33 height 33
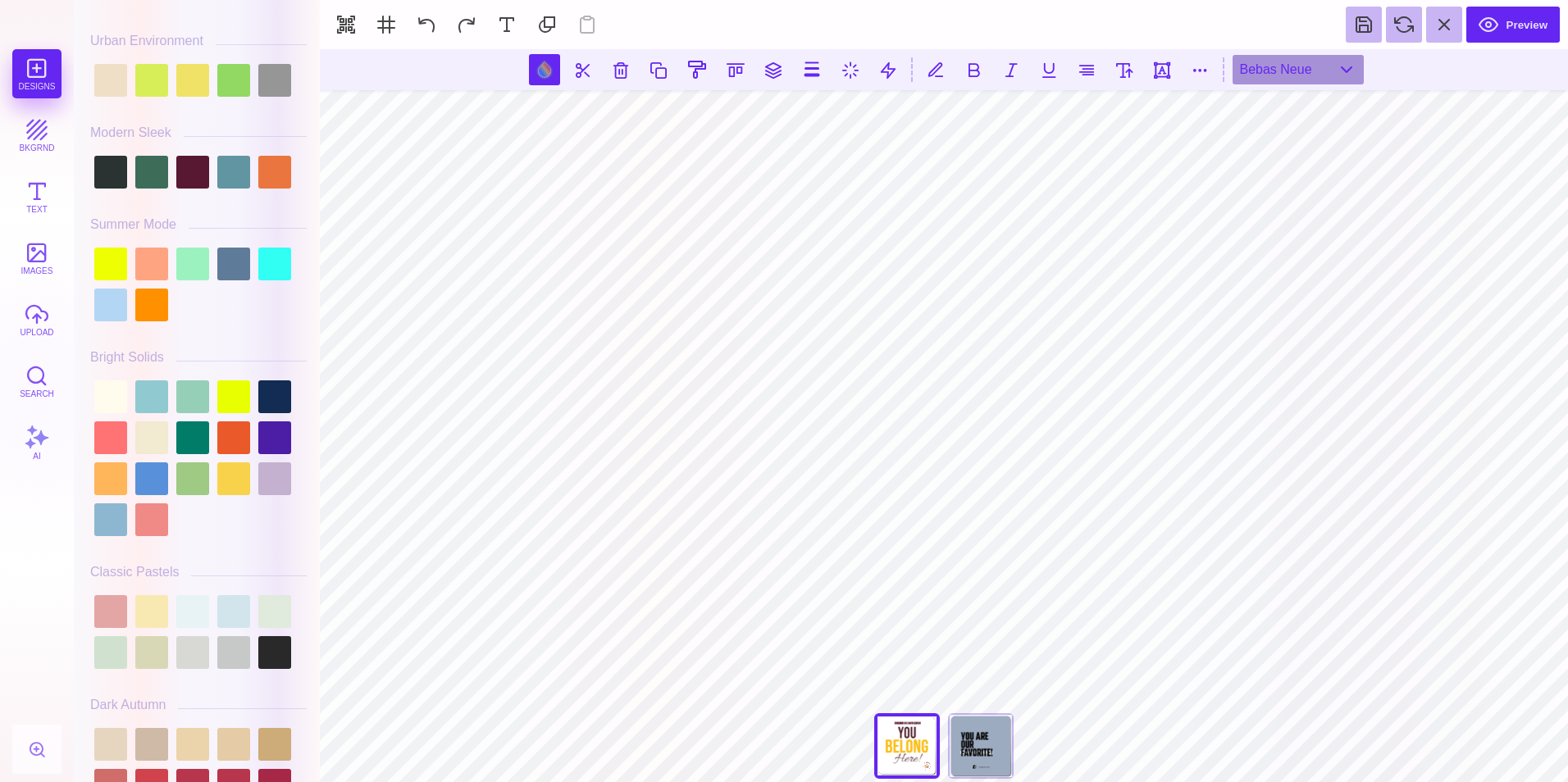
scroll to position [630, 0]
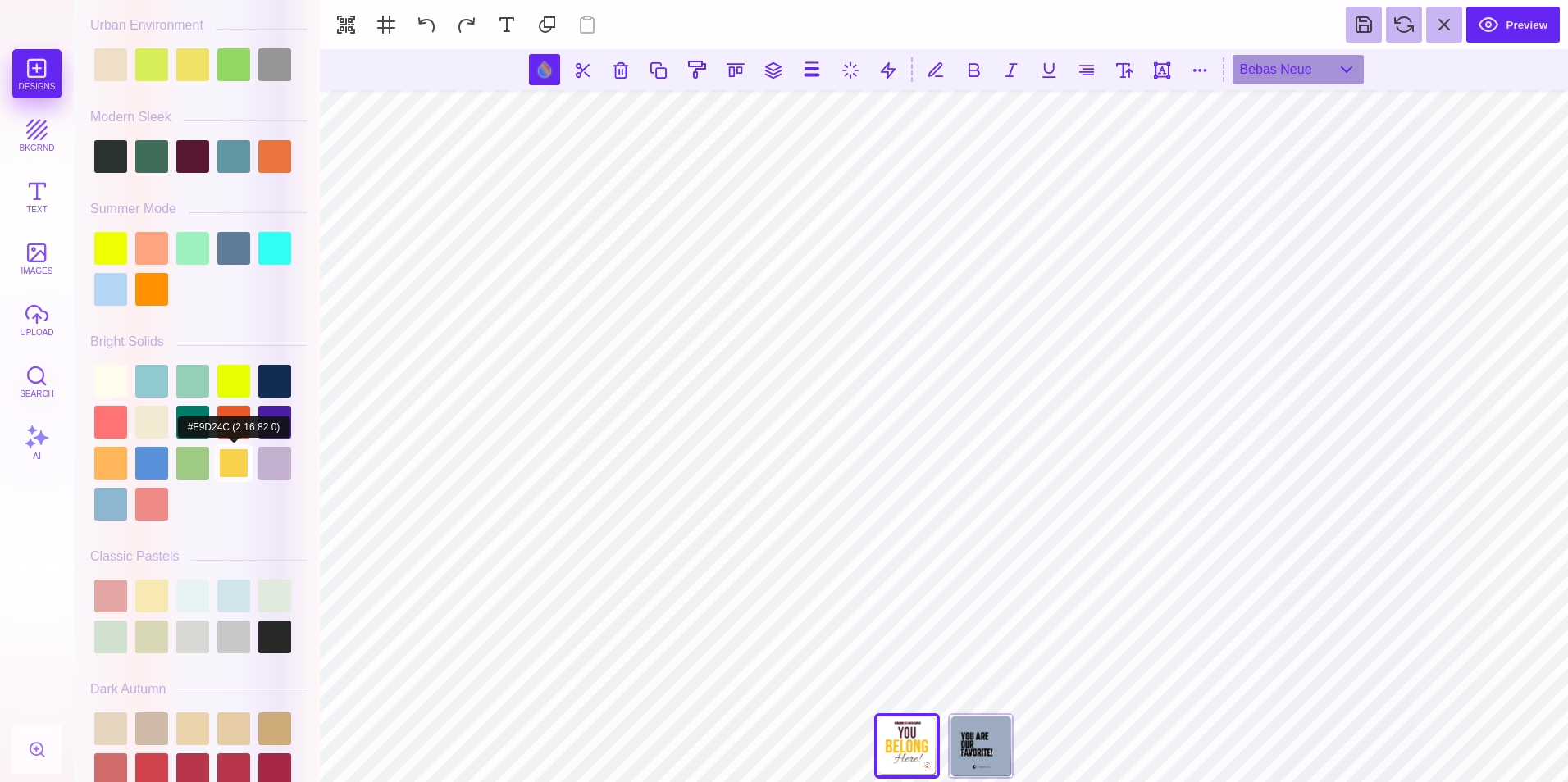
click at [233, 462] on div at bounding box center [234, 463] width 33 height 33
click at [326, 257] on section "Designs bkgrnd Text images upload Search AI #F9D24C" at bounding box center [784, 391] width 1568 height 782
drag, startPoint x: 313, startPoint y: 208, endPoint x: 312, endPoint y: 271, distance: 63.0
click at [312, 271] on div "#F9D24C **** **** **** **** **** **** ****** ***** **** ******" at bounding box center [198, 395] width 233 height 774
click at [232, 428] on div at bounding box center [234, 422] width 33 height 33
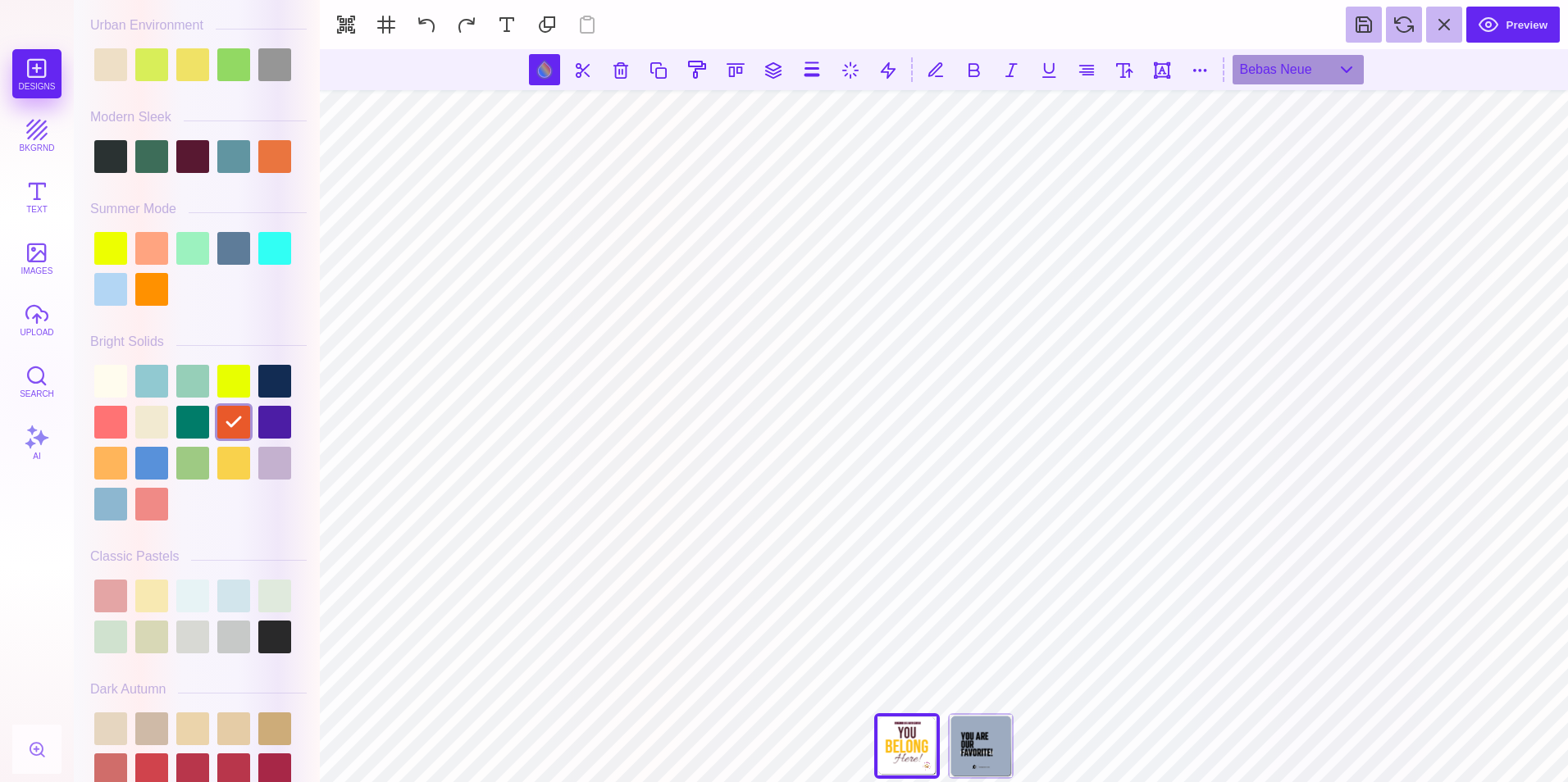
drag, startPoint x: 311, startPoint y: 178, endPoint x: 319, endPoint y: 255, distance: 77.4
click at [319, 255] on div "#E9592A **** **** **** **** **** **** ****** ***** **** ******" at bounding box center [197, 391] width 246 height 782
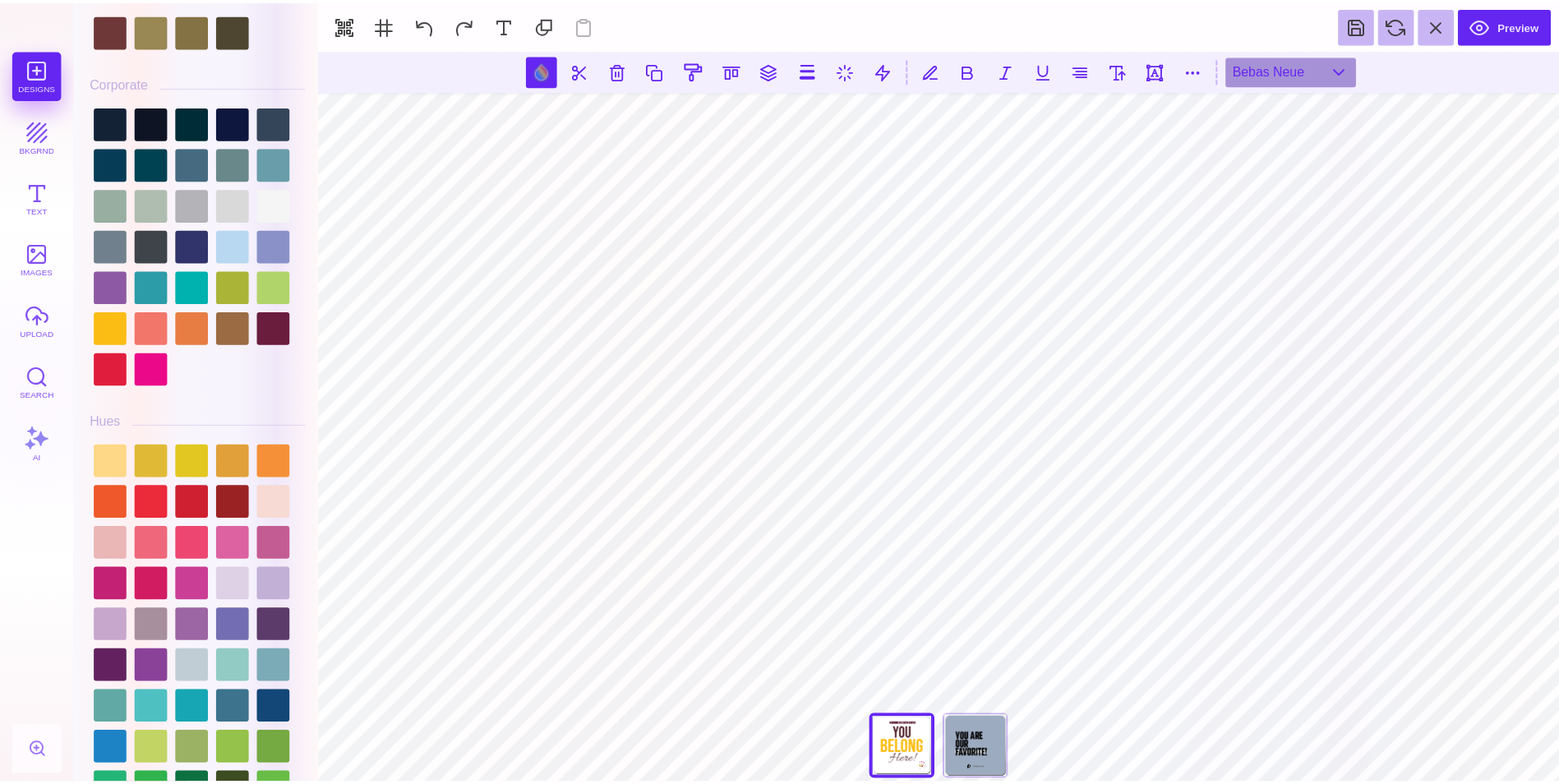
scroll to position [1707, 0]
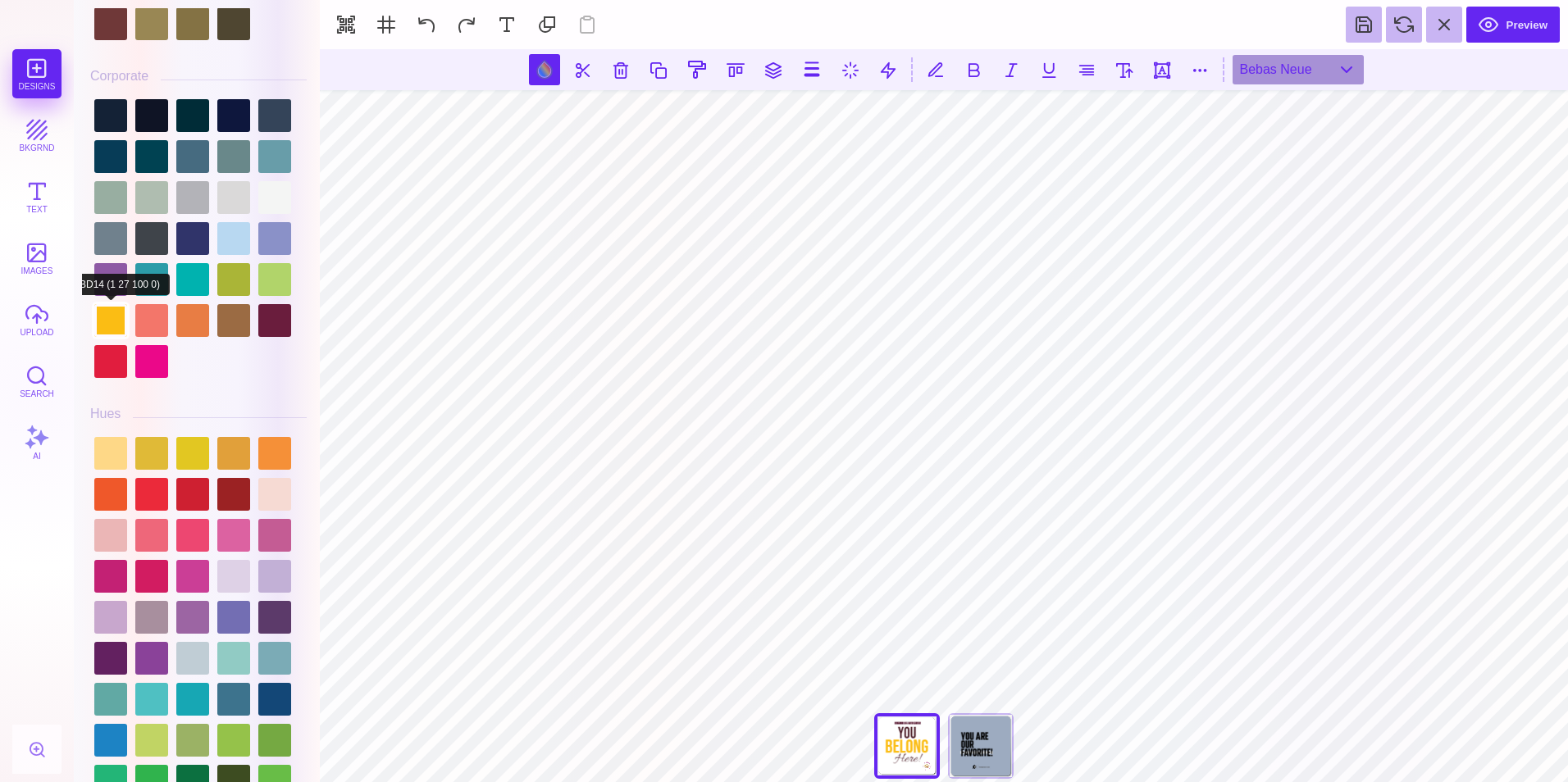
click at [108, 311] on div at bounding box center [111, 321] width 33 height 33
click at [278, 322] on div at bounding box center [275, 321] width 33 height 33
click at [121, 317] on div at bounding box center [111, 321] width 33 height 33
type input "#FBBD14"
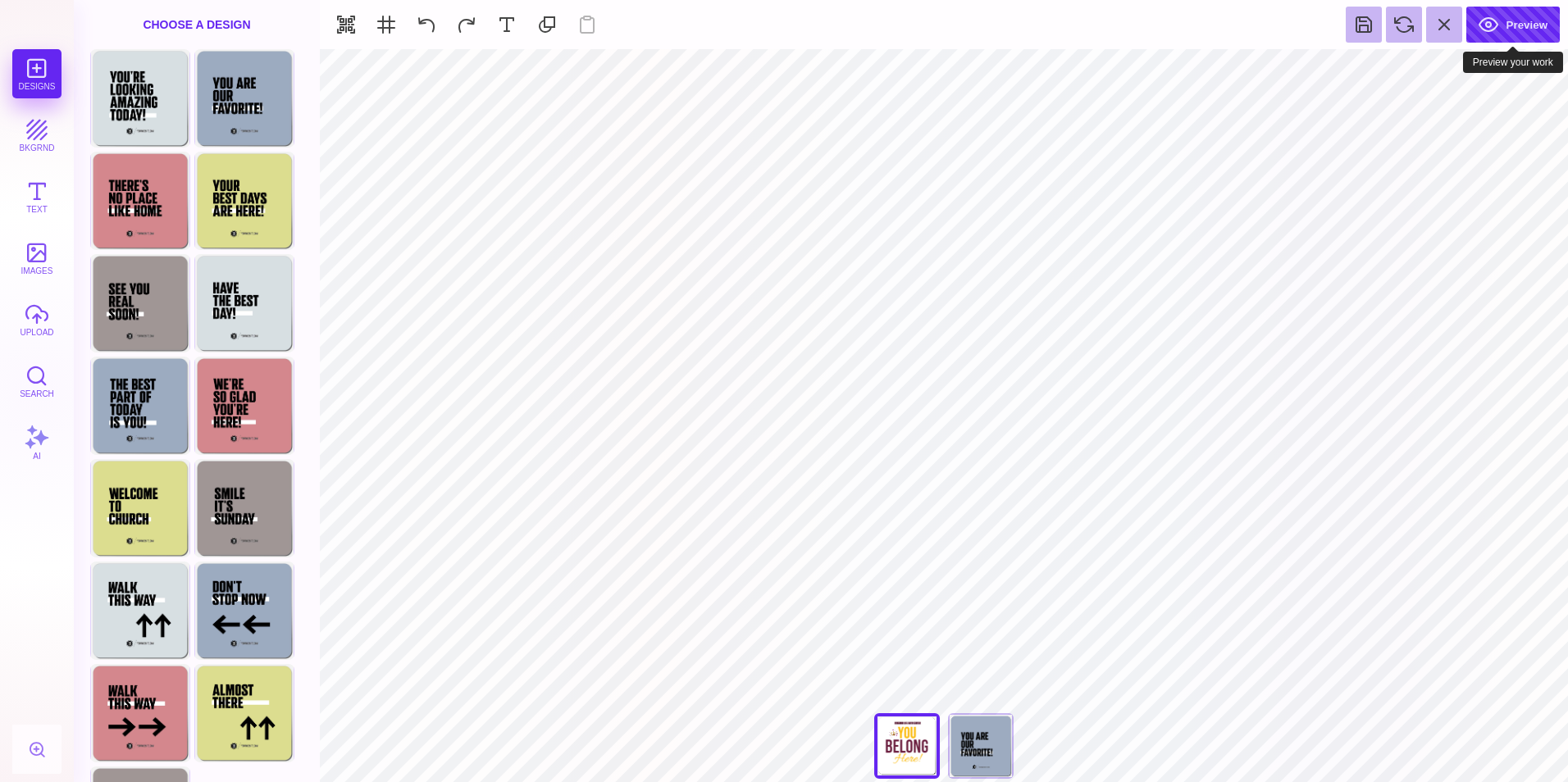
click at [1521, 20] on button "Preview" at bounding box center [1513, 25] width 94 height 36
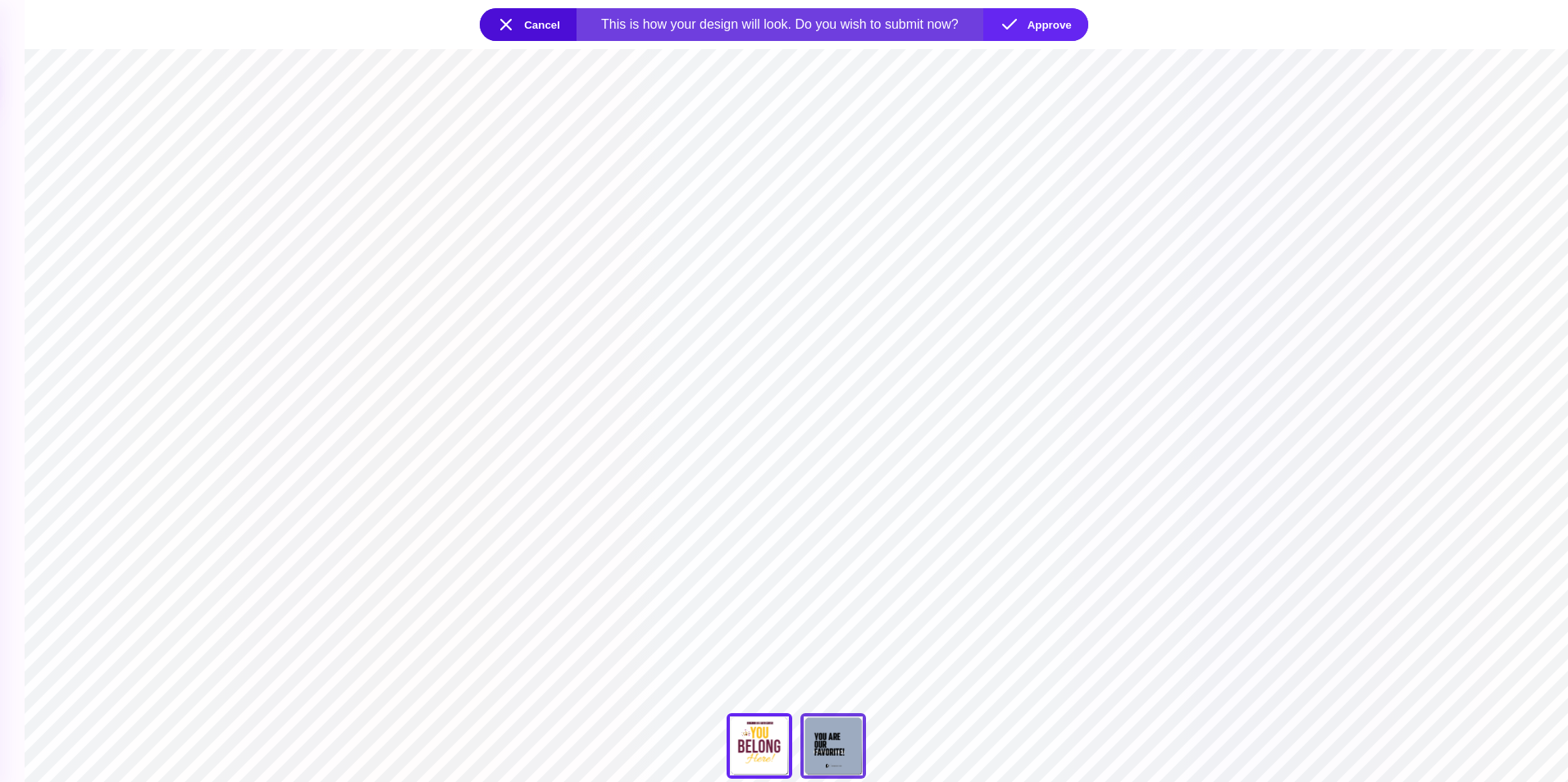
click at [823, 763] on div "You Are Our Favorite!" at bounding box center [833, 746] width 66 height 66
click at [769, 741] on div "You're Looking Amazing Today" at bounding box center [759, 746] width 66 height 66
click at [1031, 37] on button "Approve" at bounding box center [1036, 25] width 105 height 33
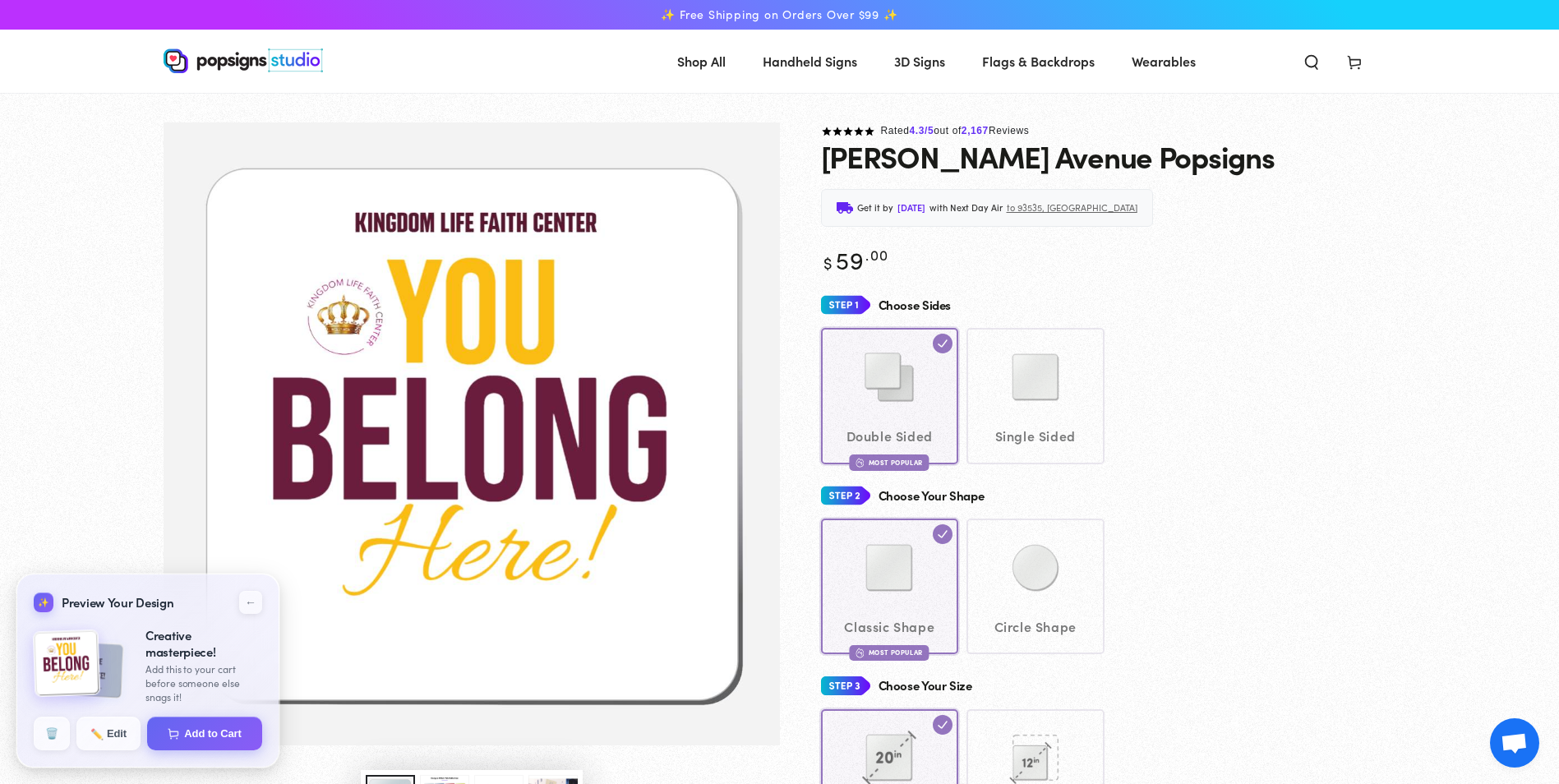
click at [1350, 350] on div "Double Sided Most Popular Single Sided" at bounding box center [1109, 396] width 575 height 135
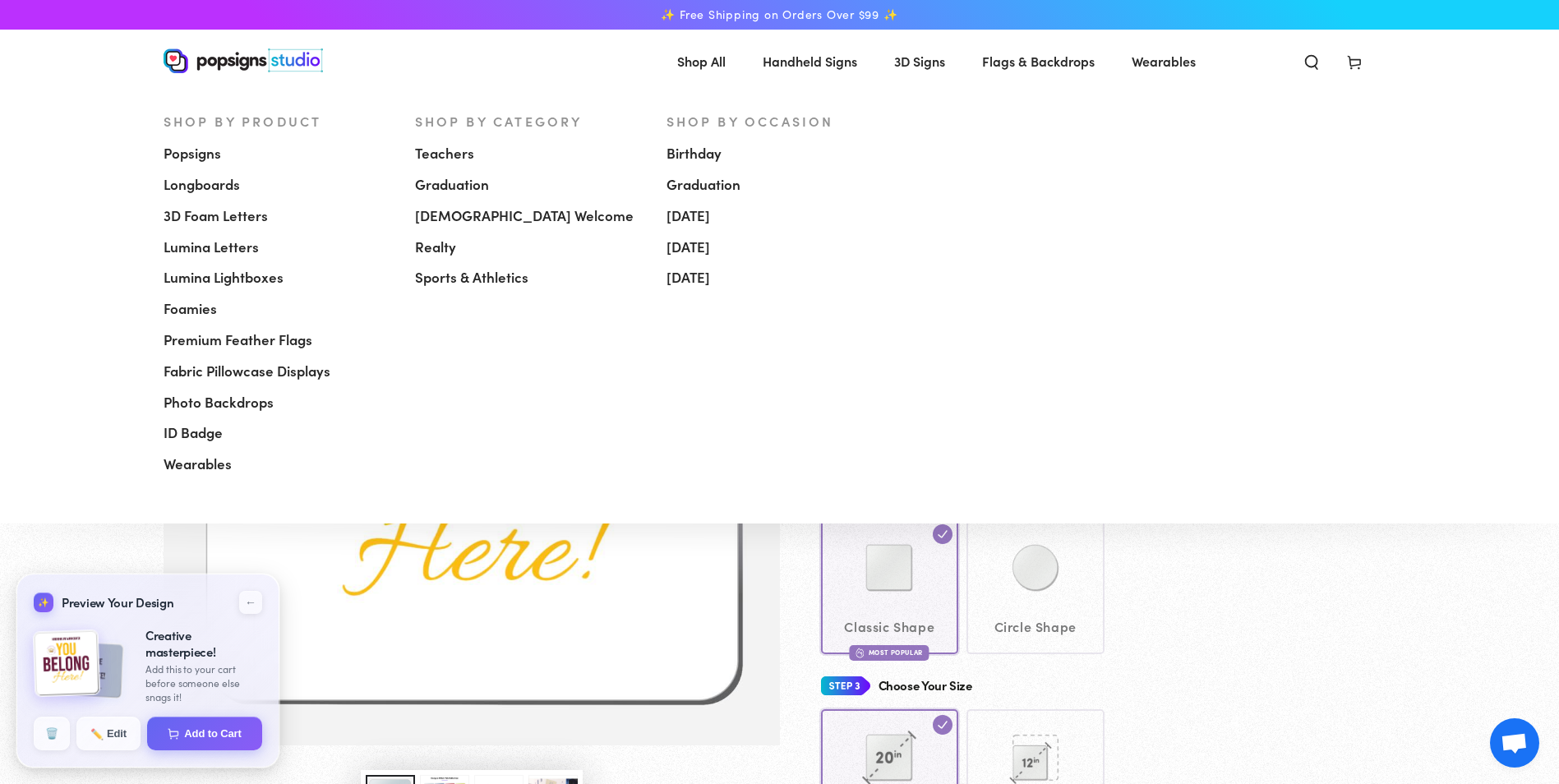
click at [204, 155] on span "Popsigns" at bounding box center [192, 153] width 58 height 20
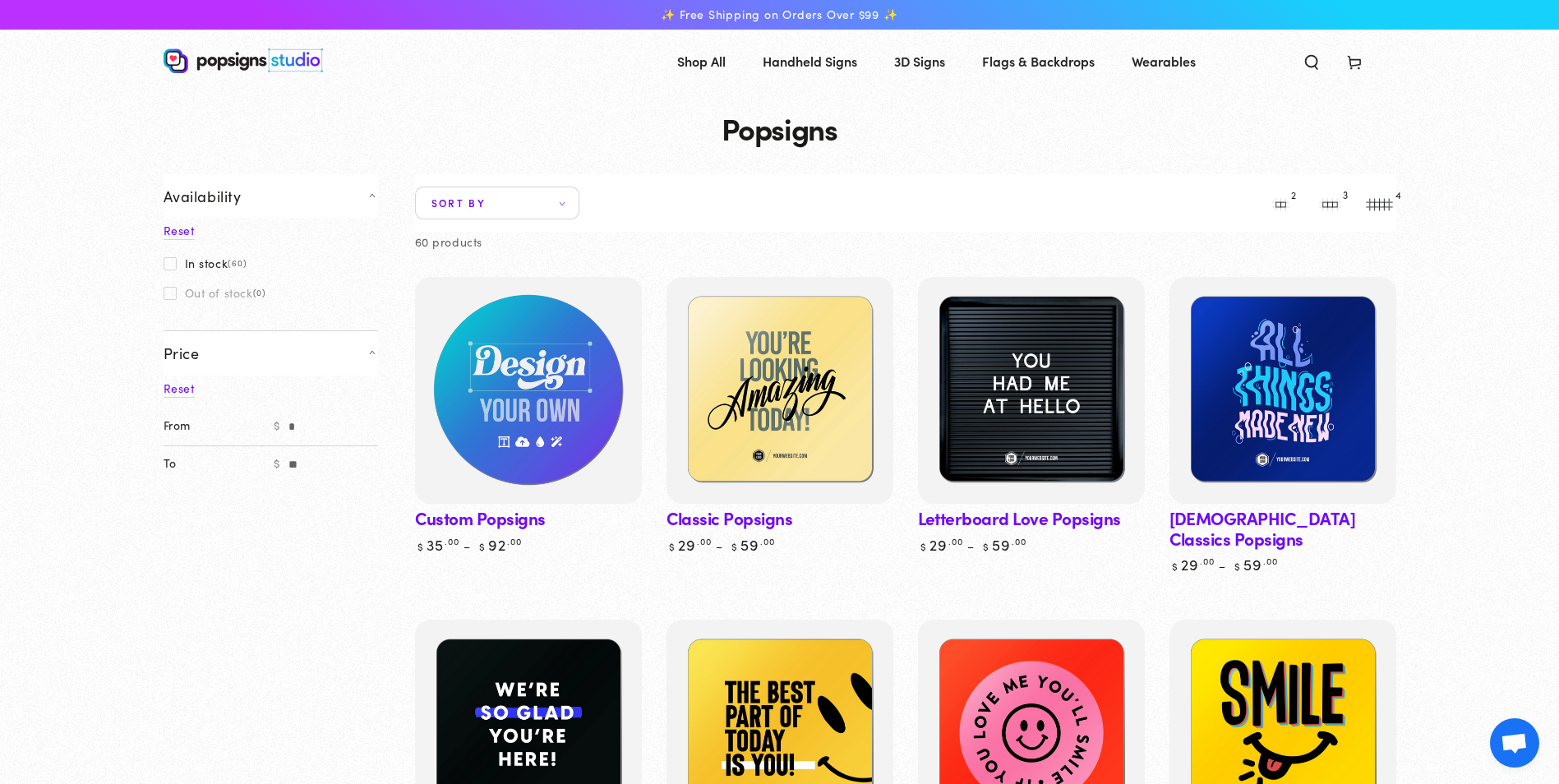
click at [522, 333] on img at bounding box center [527, 390] width 233 height 233
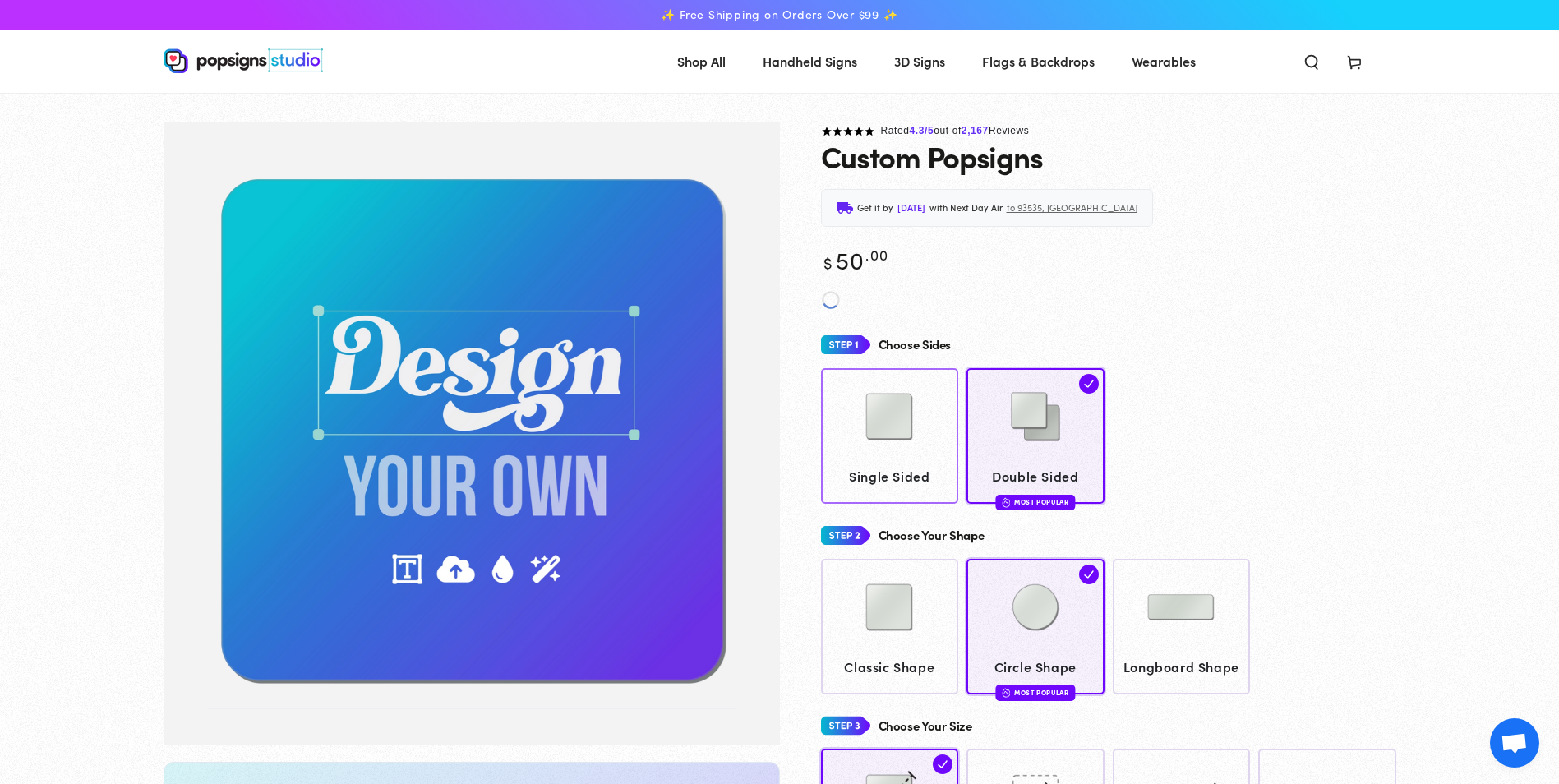
click at [881, 424] on img at bounding box center [890, 417] width 82 height 82
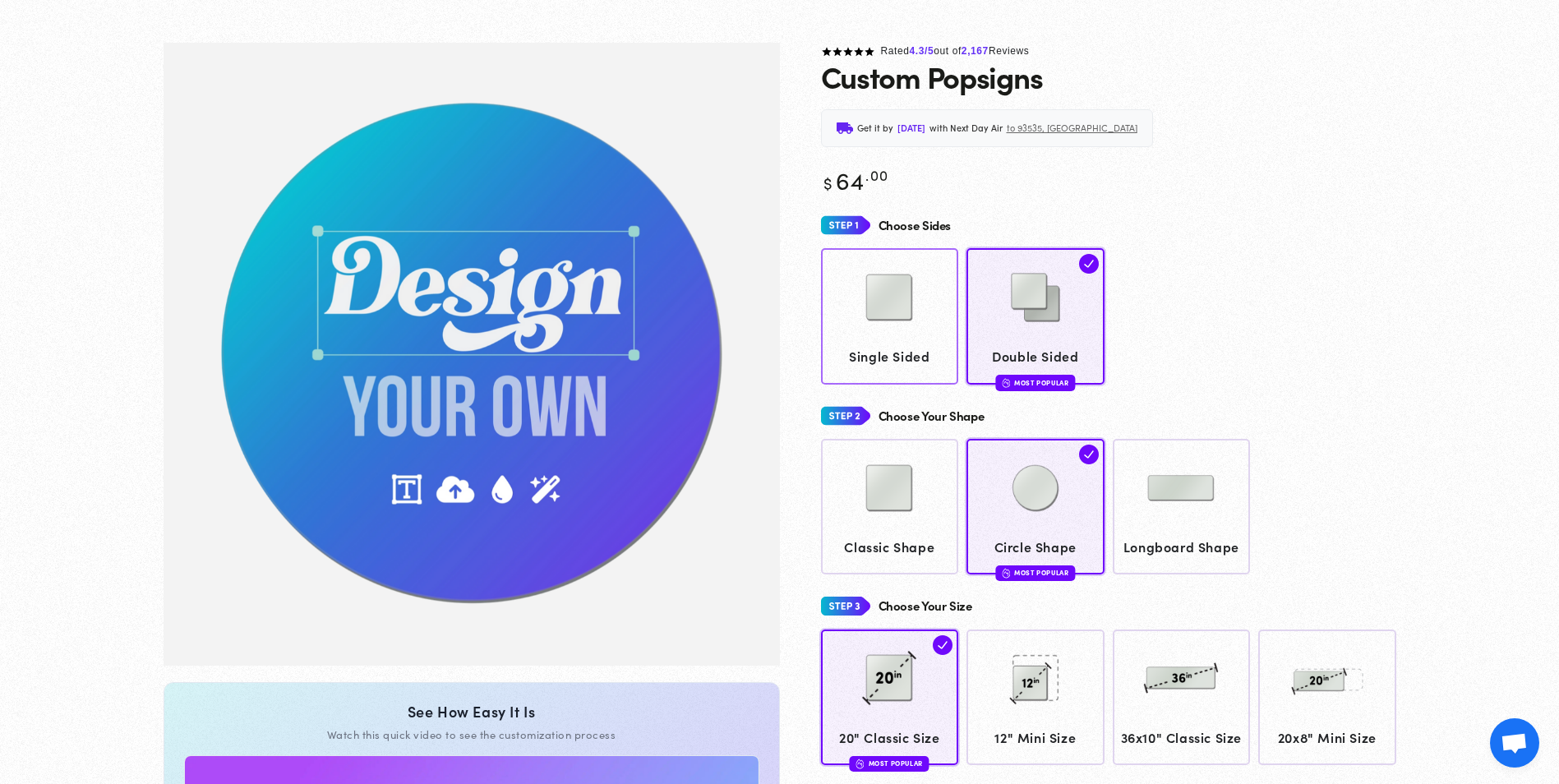
scroll to position [123, 0]
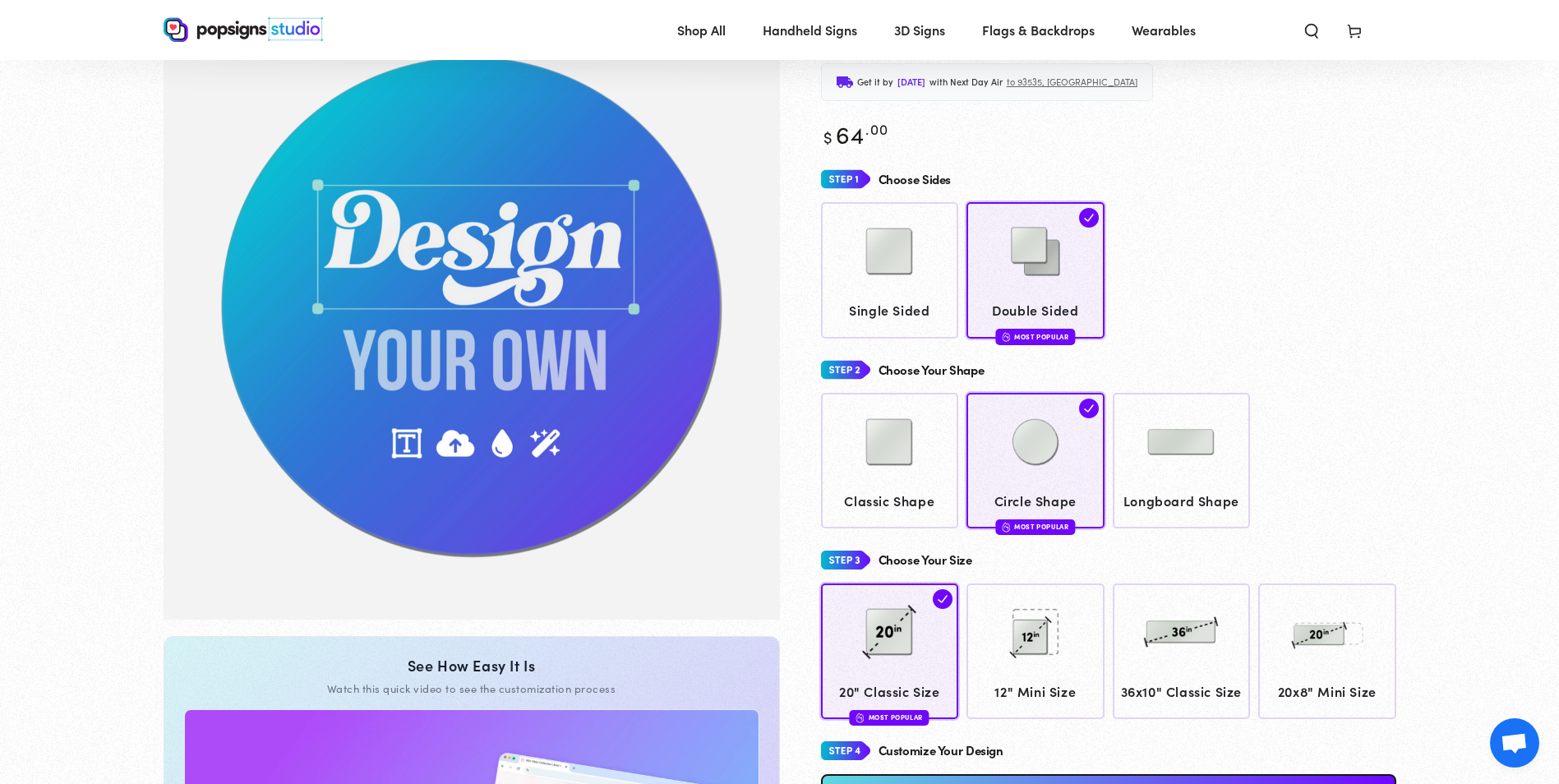
click at [505, 303] on img "Gallery Viewer" at bounding box center [472, 308] width 617 height 623
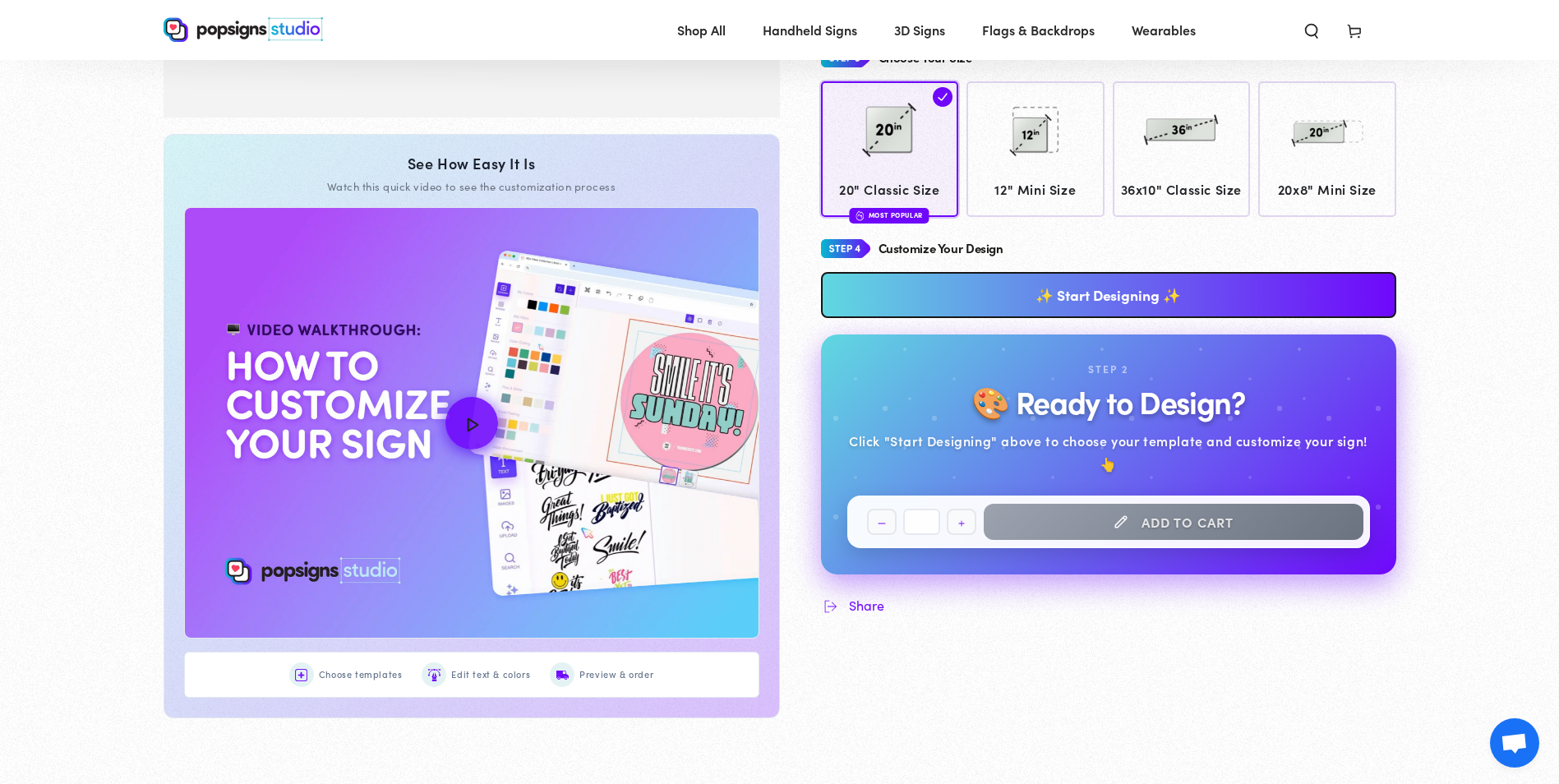
scroll to position [591, 0]
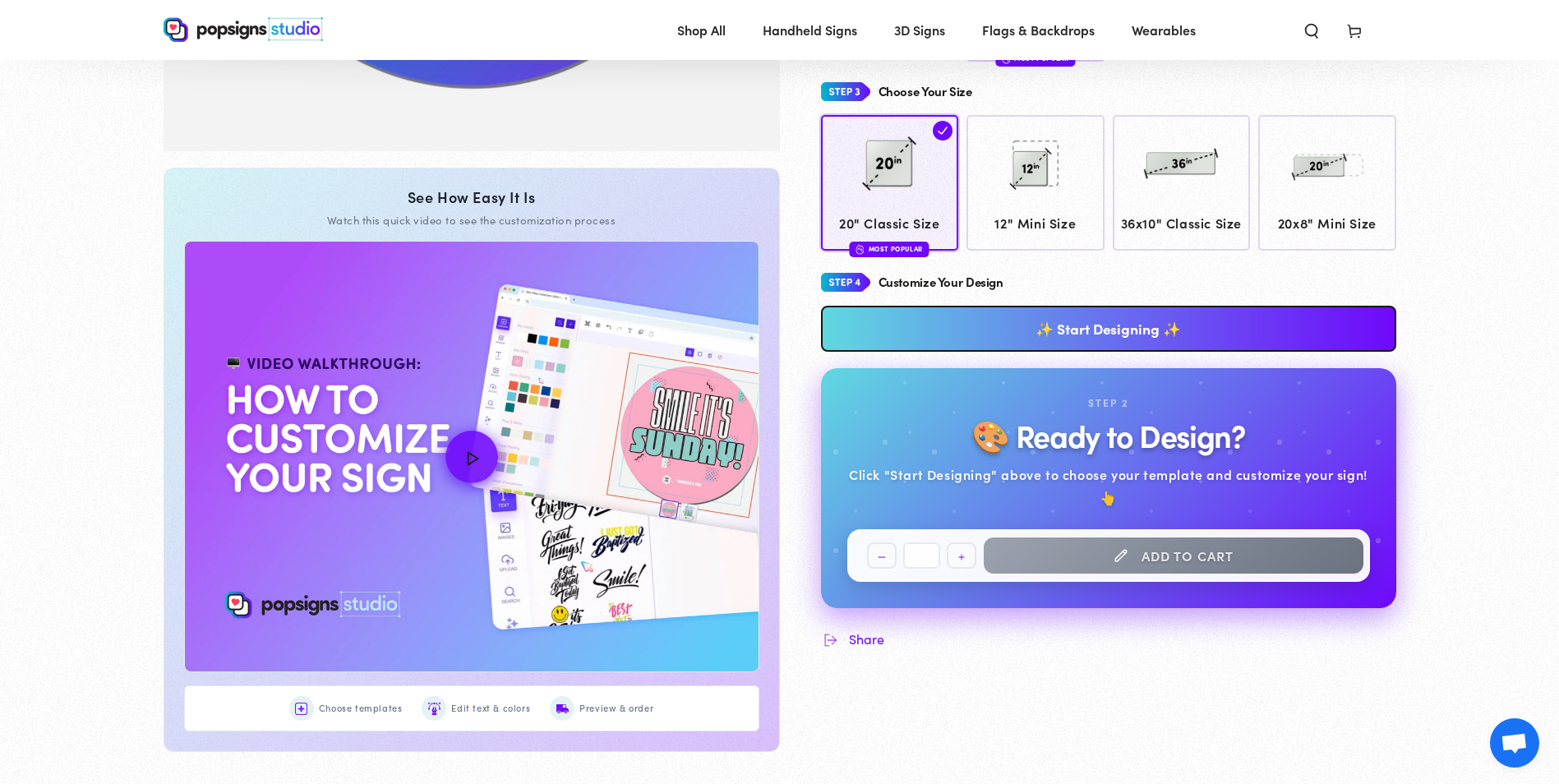
click at [1179, 352] on link "✨ Start Designing ✨" at bounding box center [1109, 329] width 575 height 46
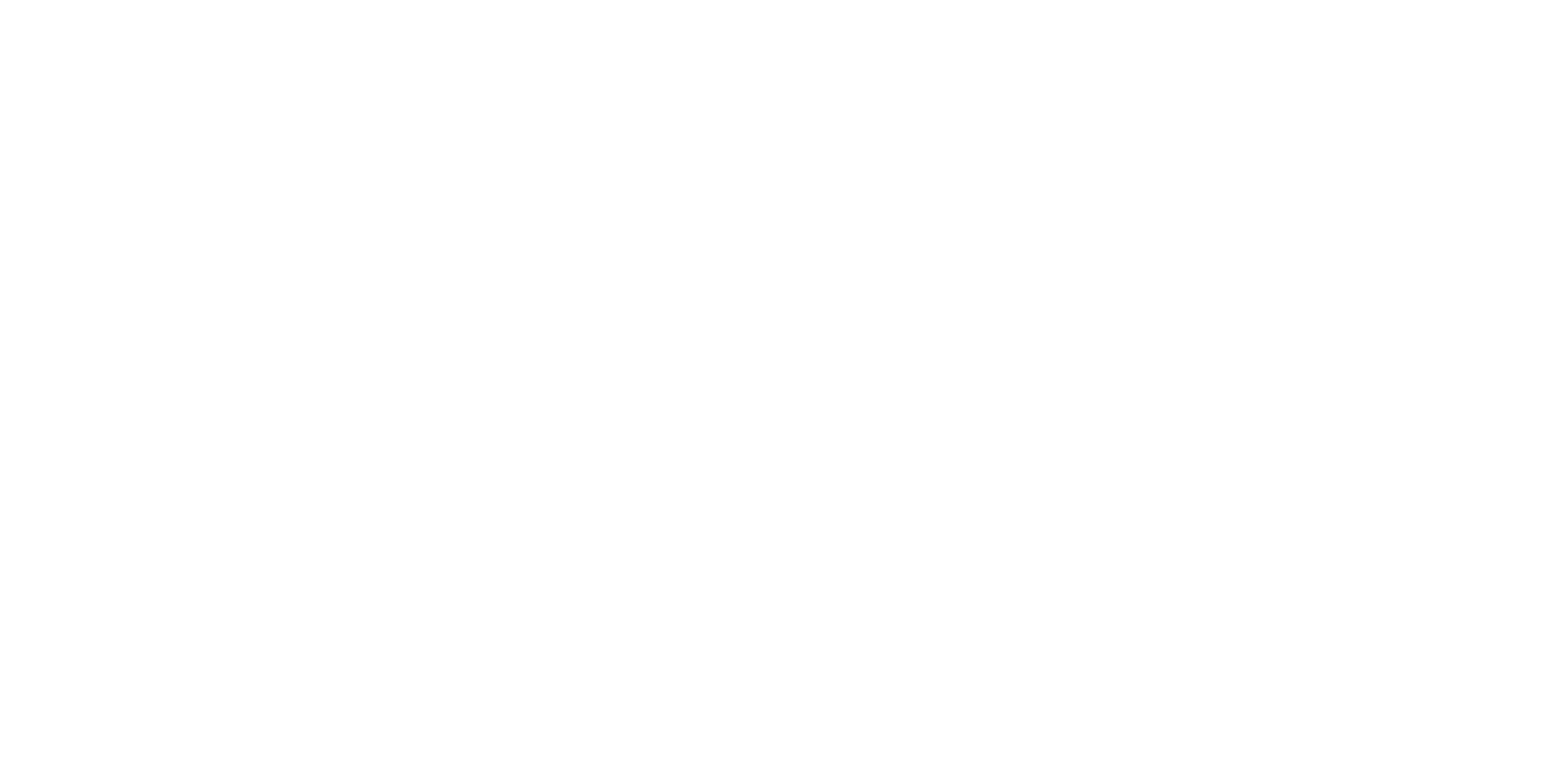
scroll to position [0, 0]
type textarea "An ancient tree with a door leading to a magical world"
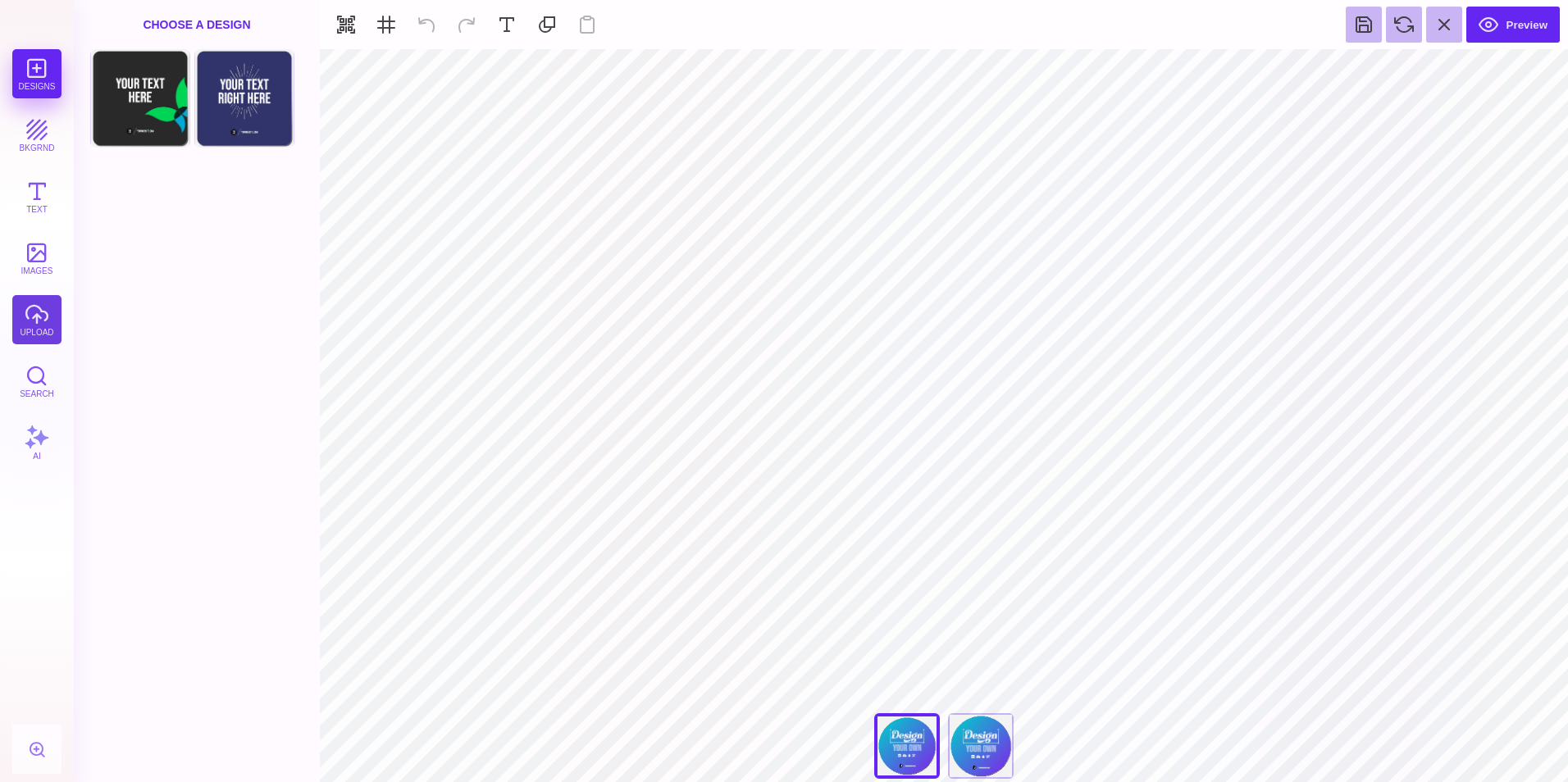
click at [23, 325] on button "upload" at bounding box center [37, 320] width 49 height 49
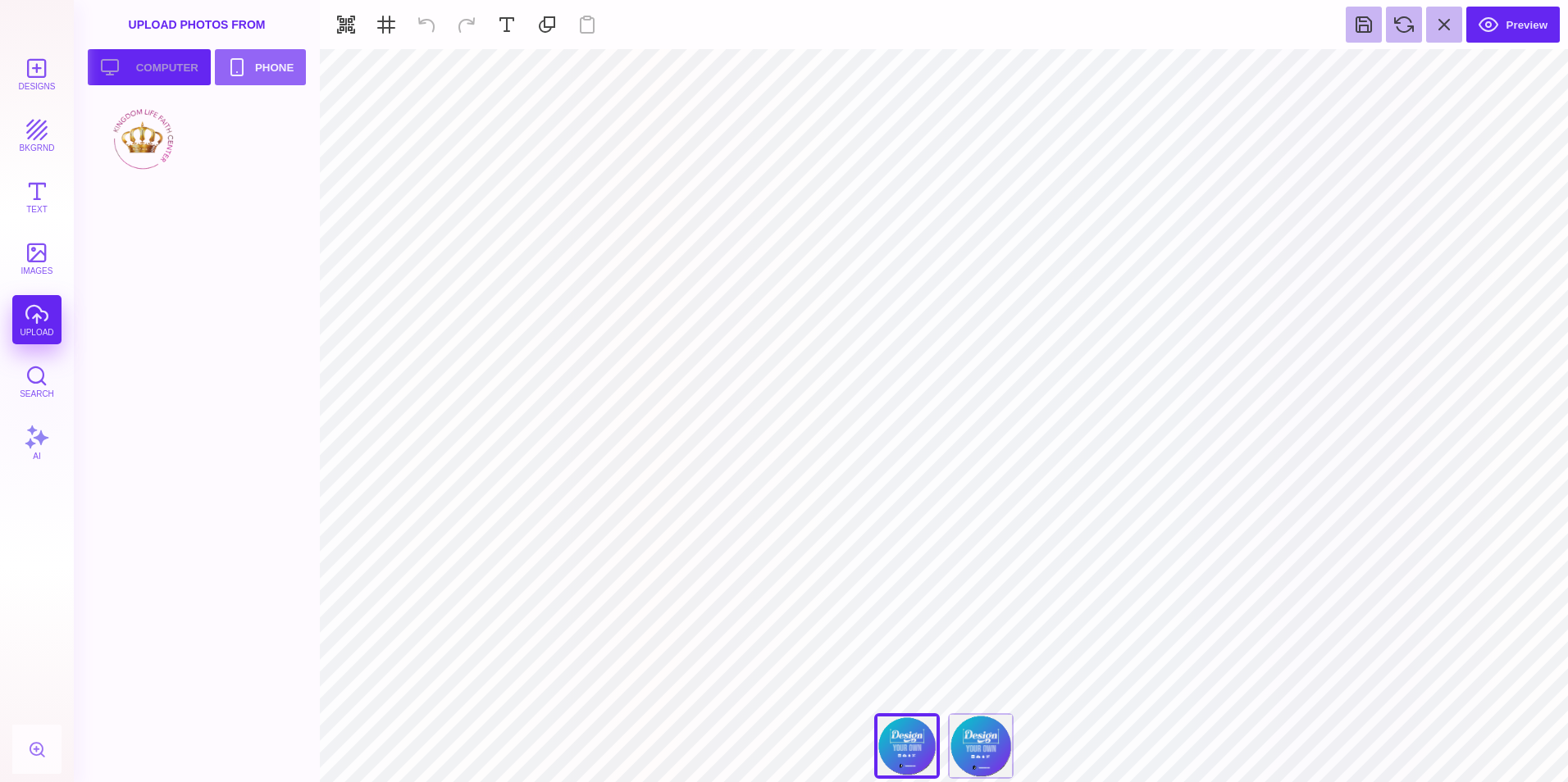
click at [164, 68] on button "Upload your artwork Computer" at bounding box center [150, 67] width 123 height 36
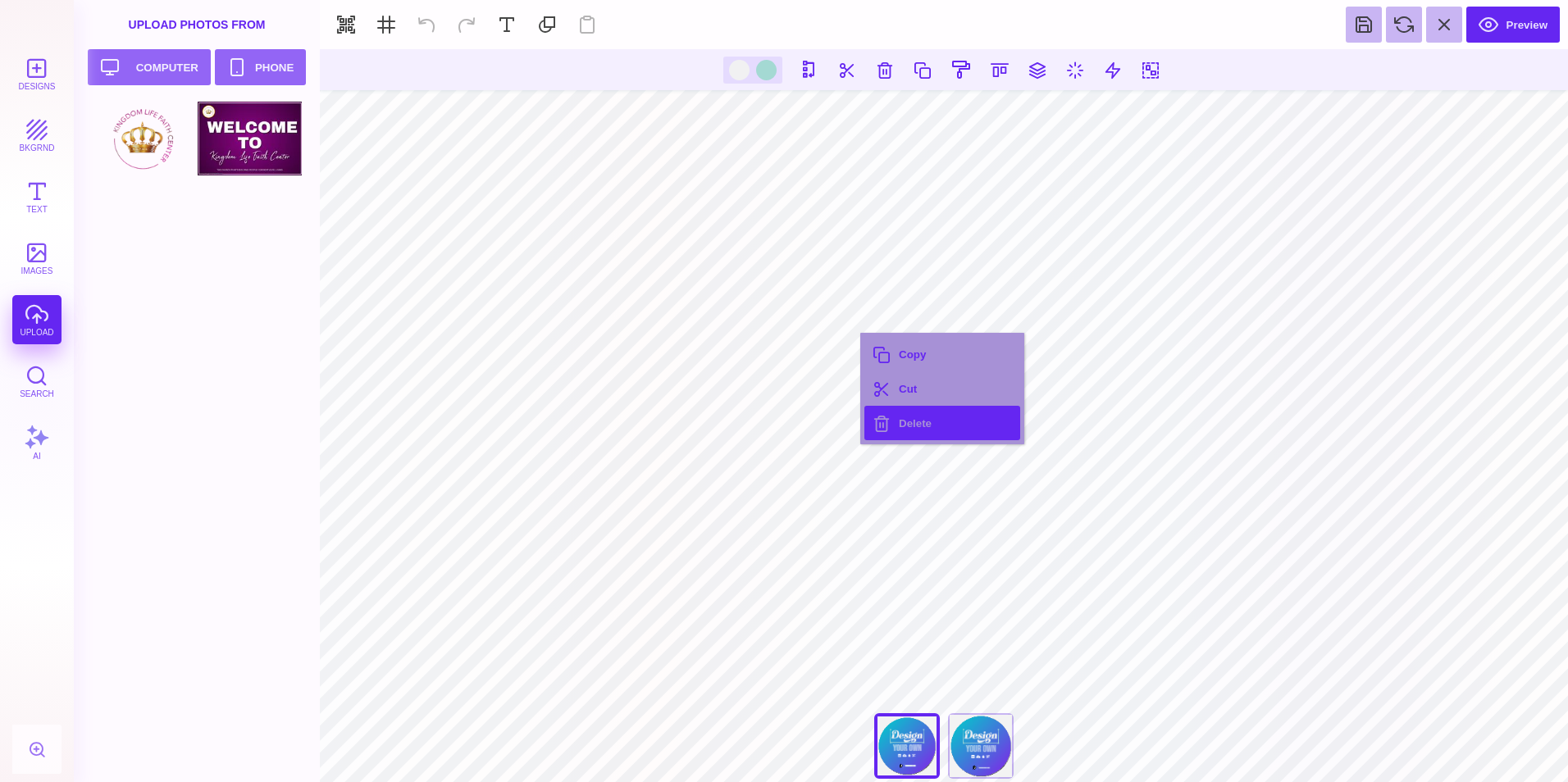
click at [911, 416] on button "Delete" at bounding box center [942, 423] width 155 height 35
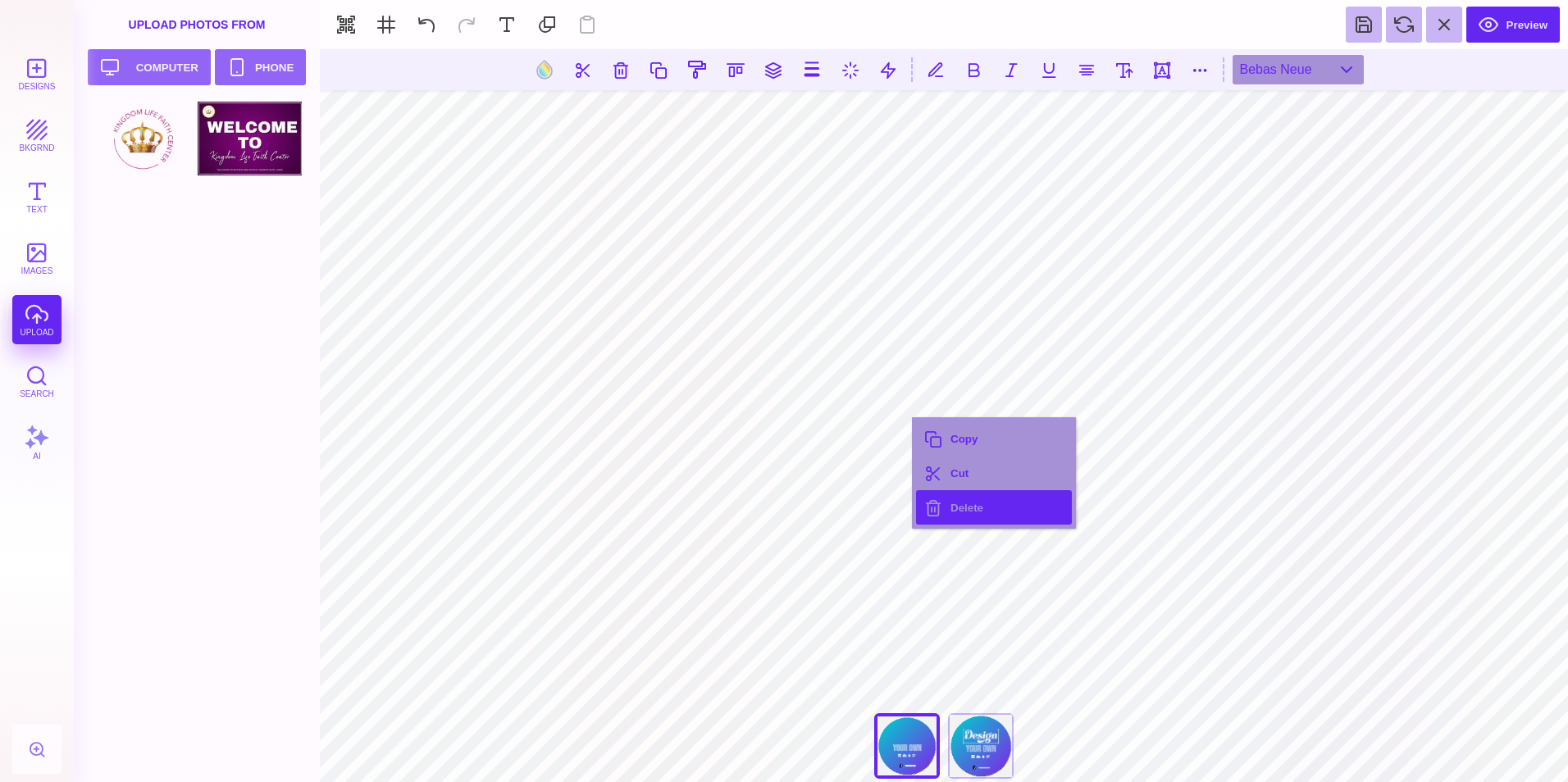
click at [963, 501] on button "Delete" at bounding box center [993, 507] width 155 height 35
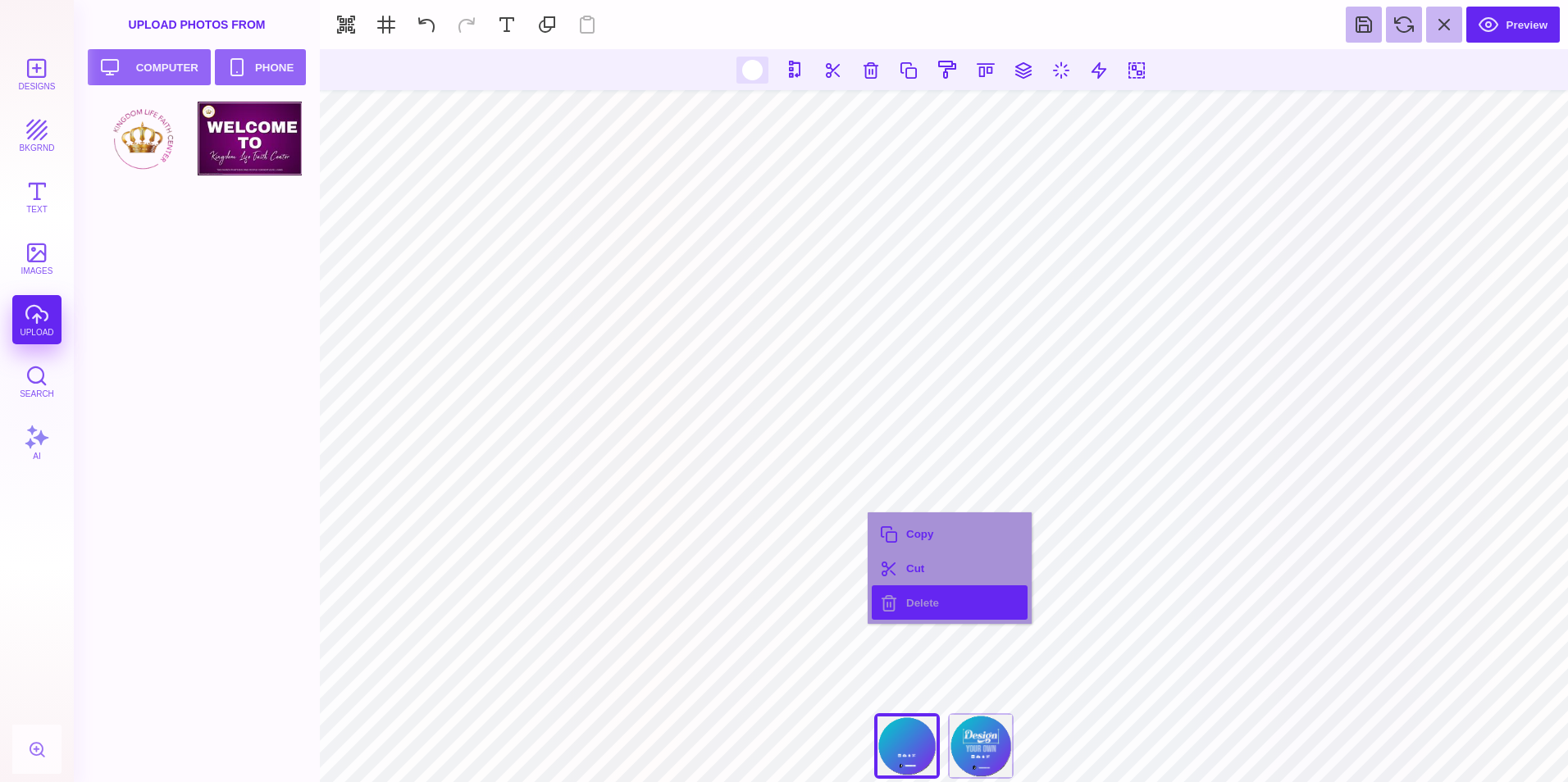
click at [916, 592] on button "Delete" at bounding box center [949, 603] width 155 height 35
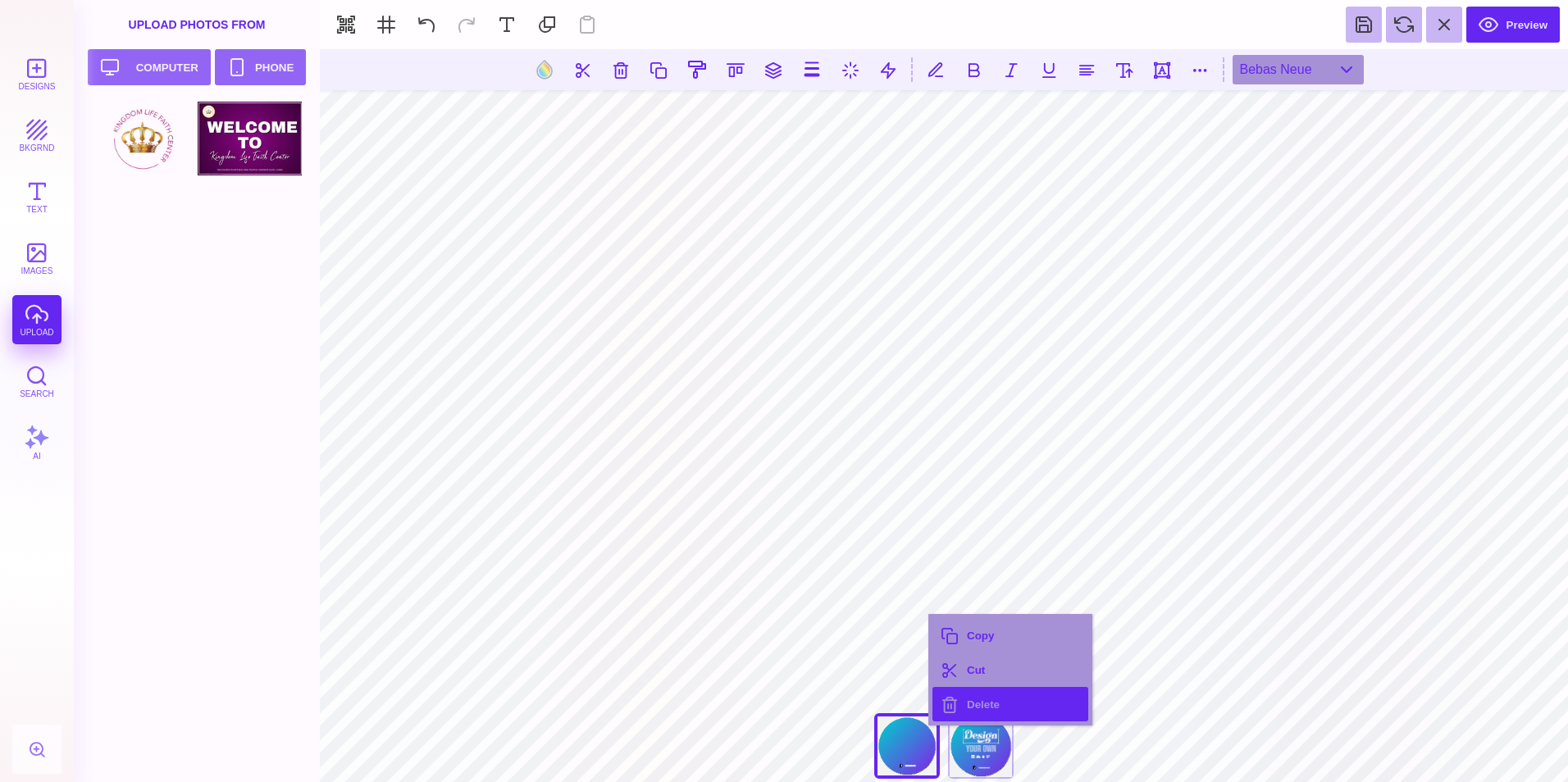
click at [977, 700] on button "Delete" at bounding box center [1009, 704] width 155 height 35
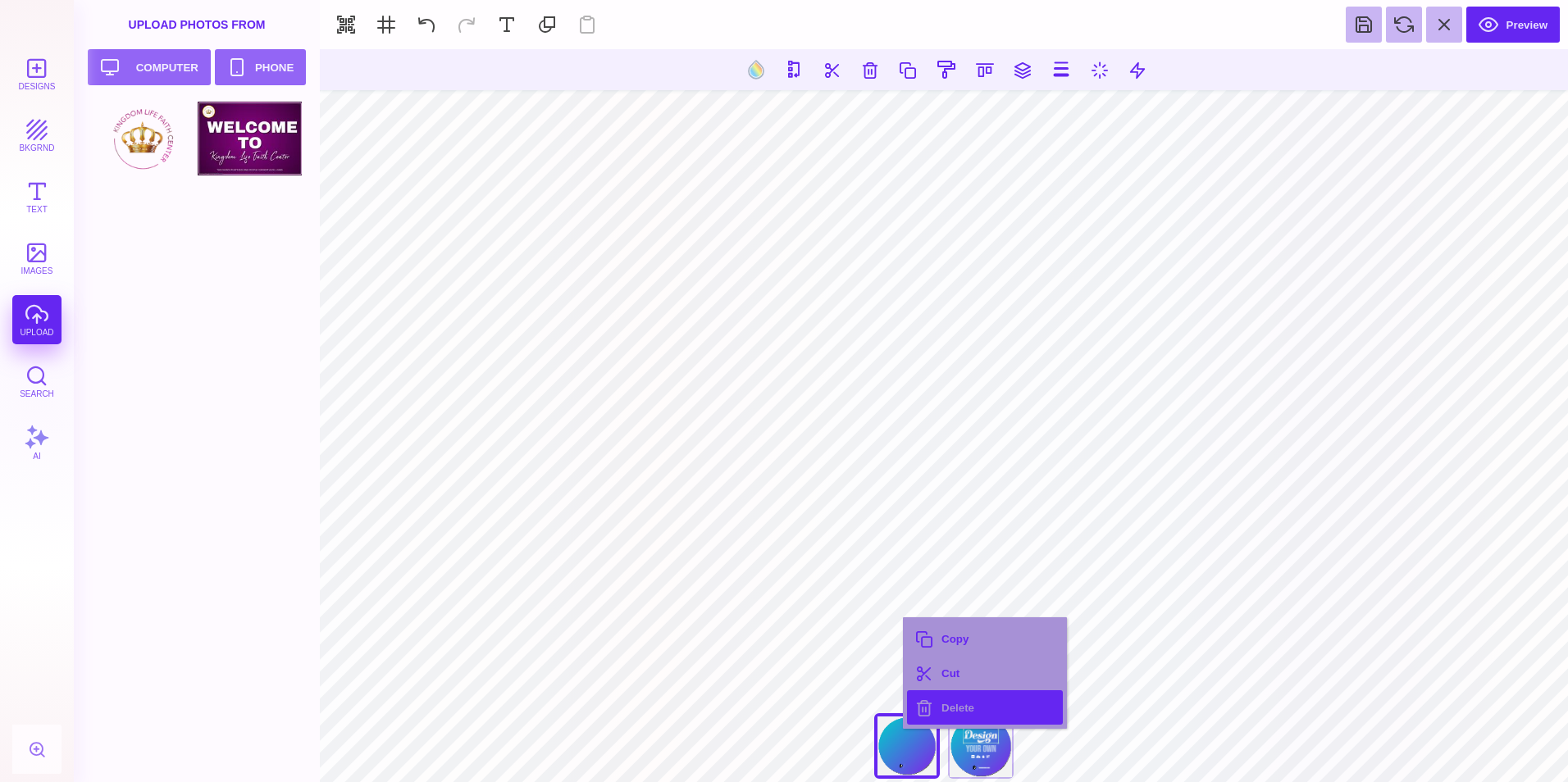
click at [958, 709] on button "Delete" at bounding box center [984, 707] width 155 height 35
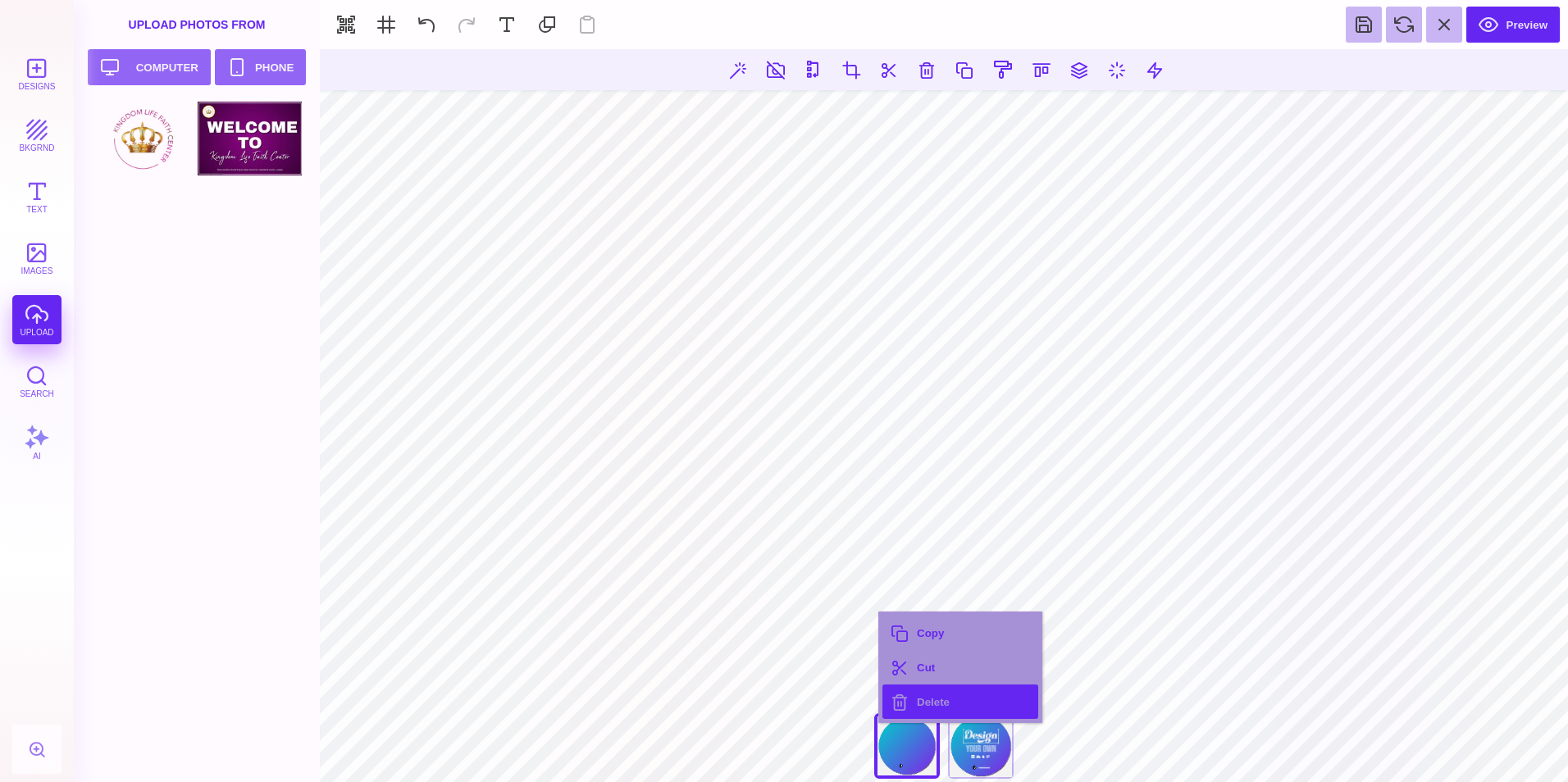
click at [929, 701] on button "Delete" at bounding box center [960, 701] width 155 height 35
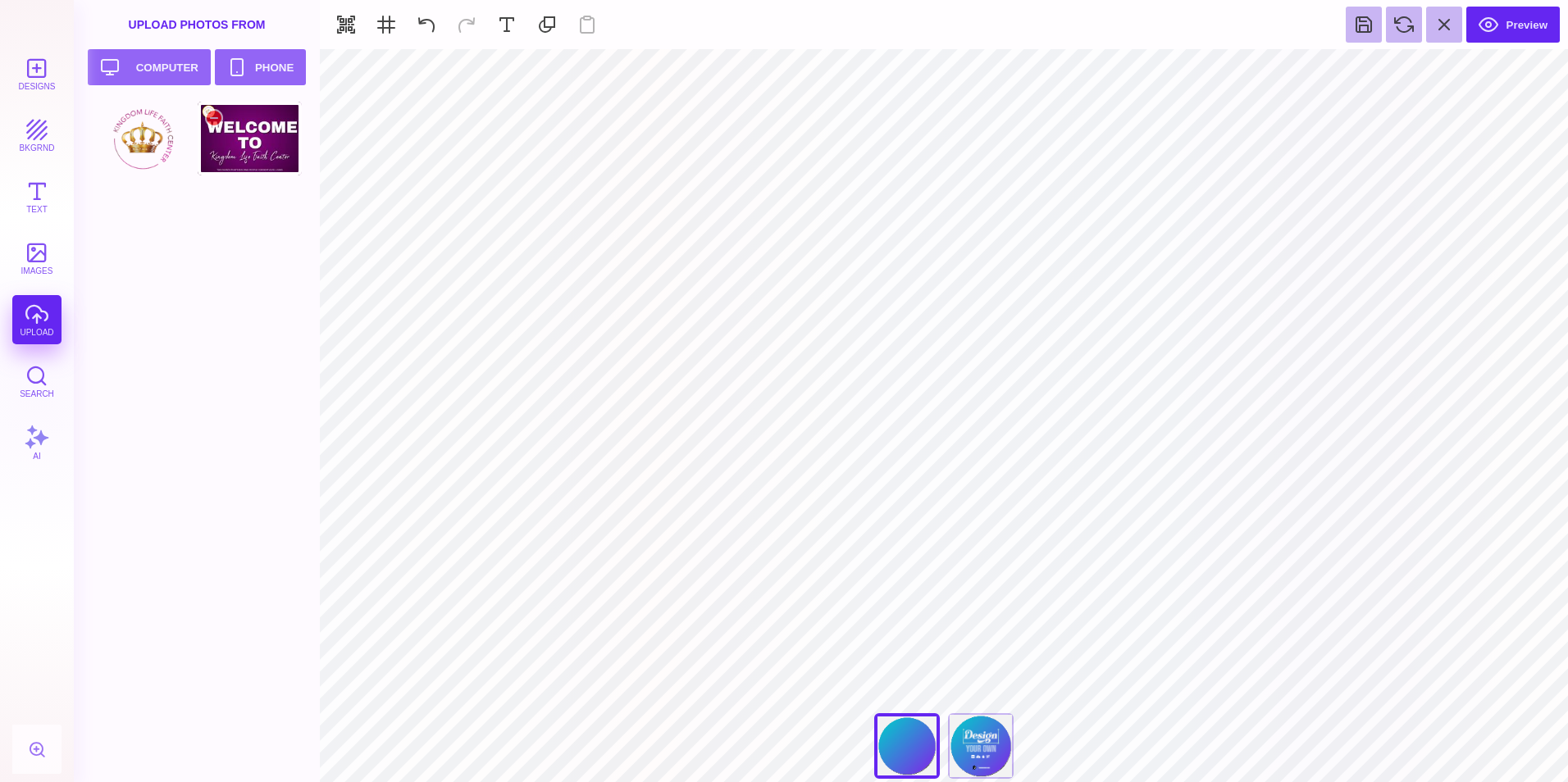
click at [266, 150] on div at bounding box center [249, 139] width 104 height 74
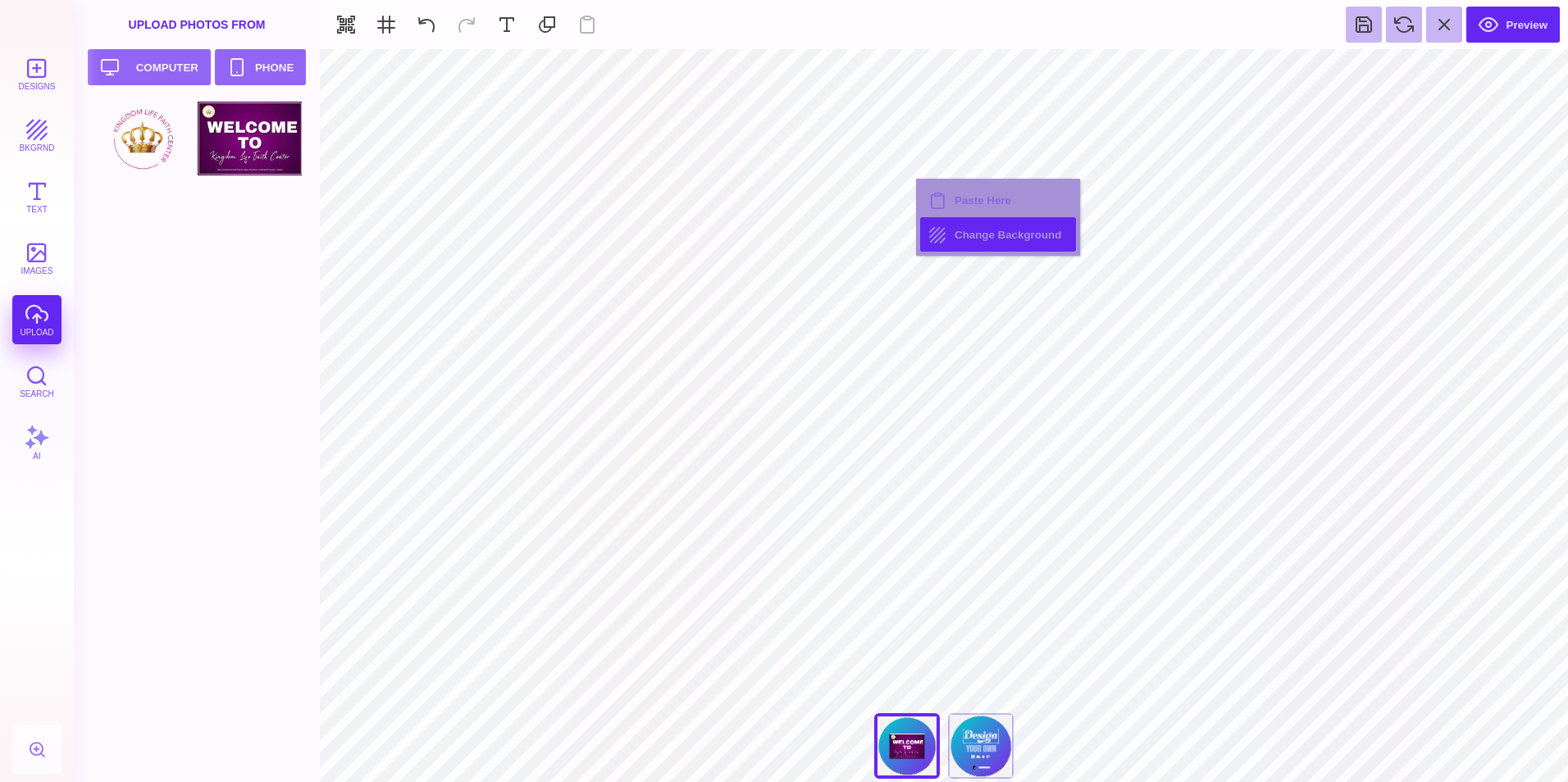
click at [996, 241] on button "Change Background" at bounding box center [997, 234] width 155 height 35
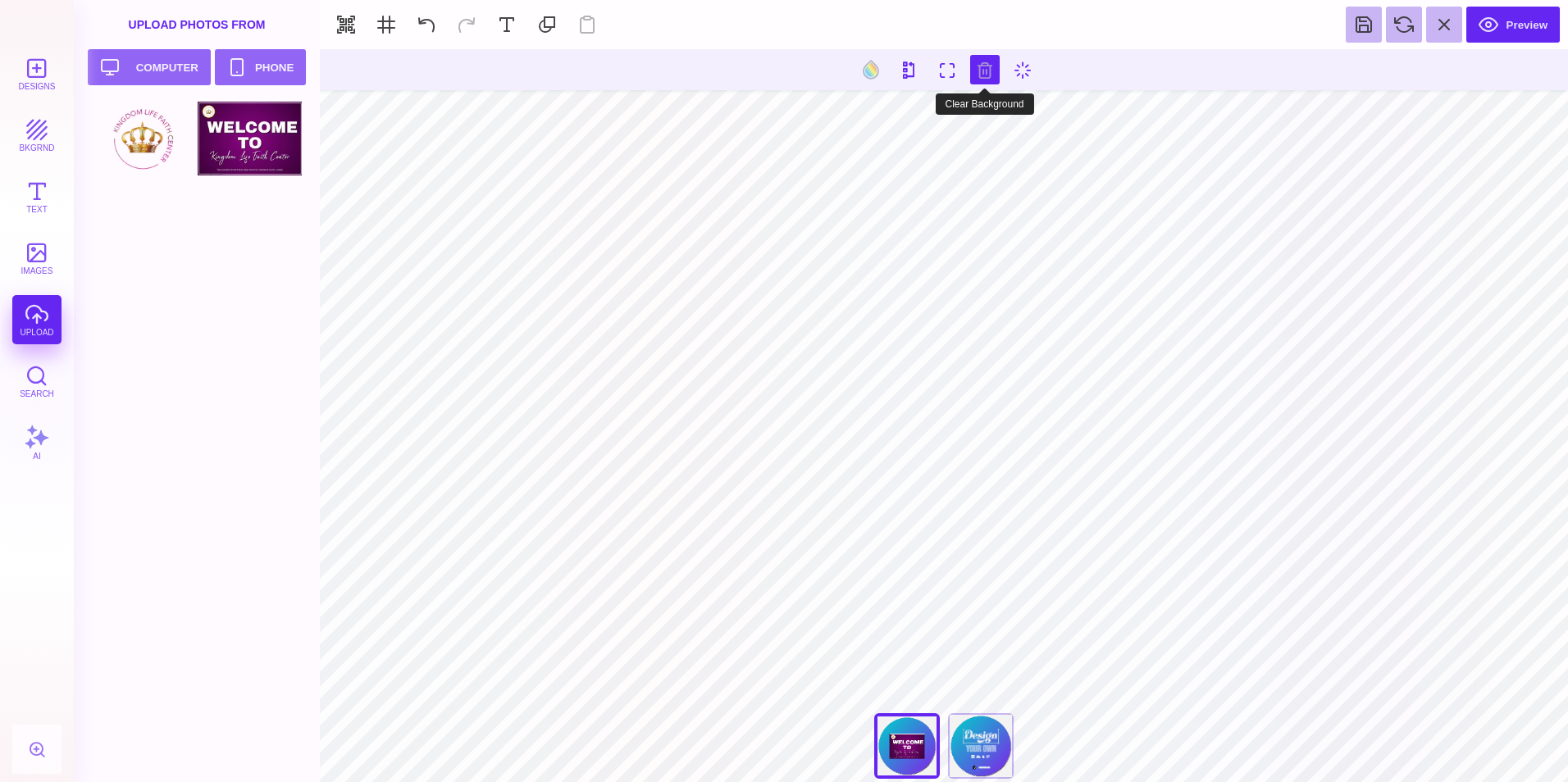
click at [986, 67] on button at bounding box center [985, 70] width 30 height 30
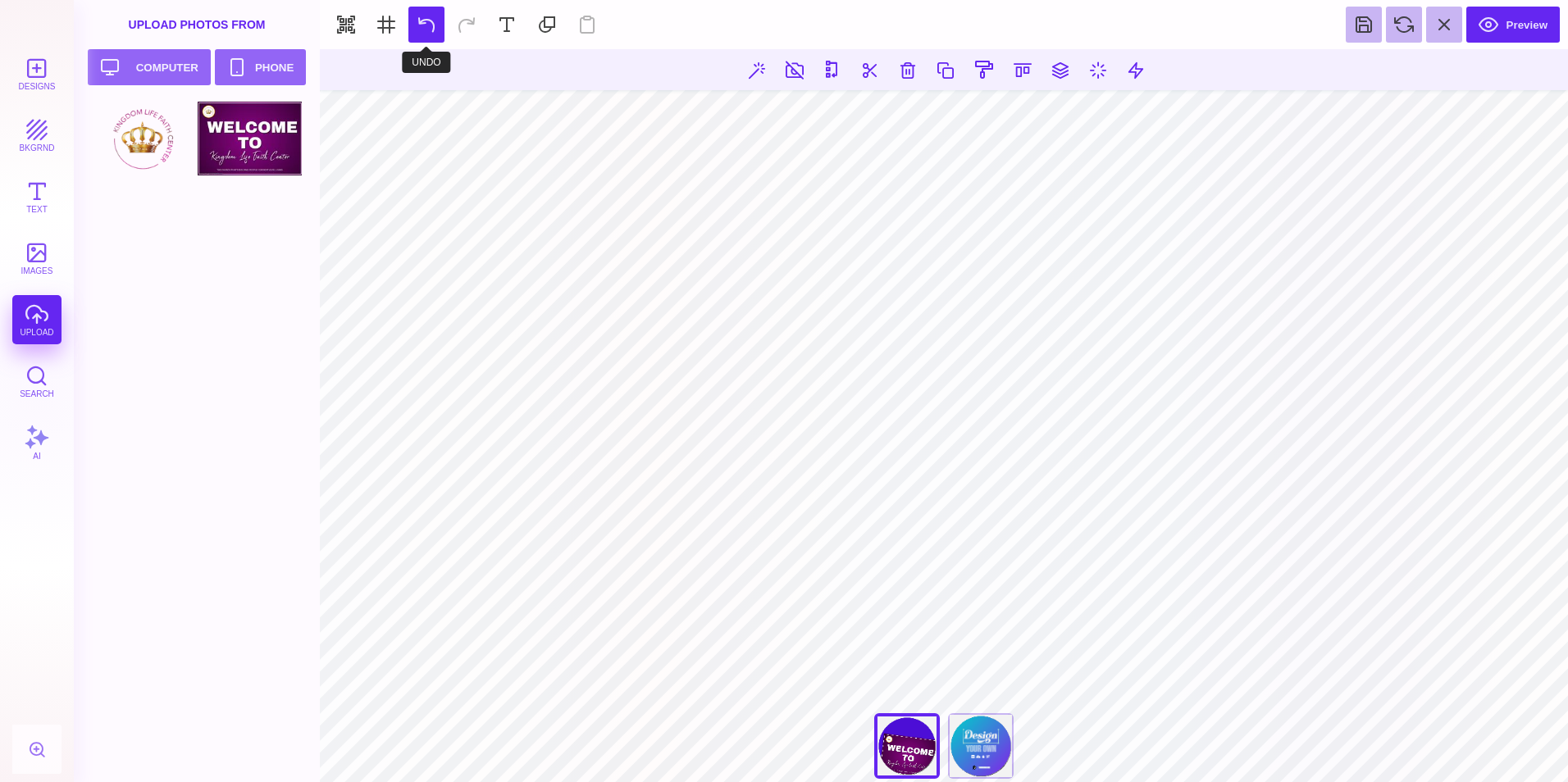
click at [436, 36] on button at bounding box center [426, 25] width 36 height 36
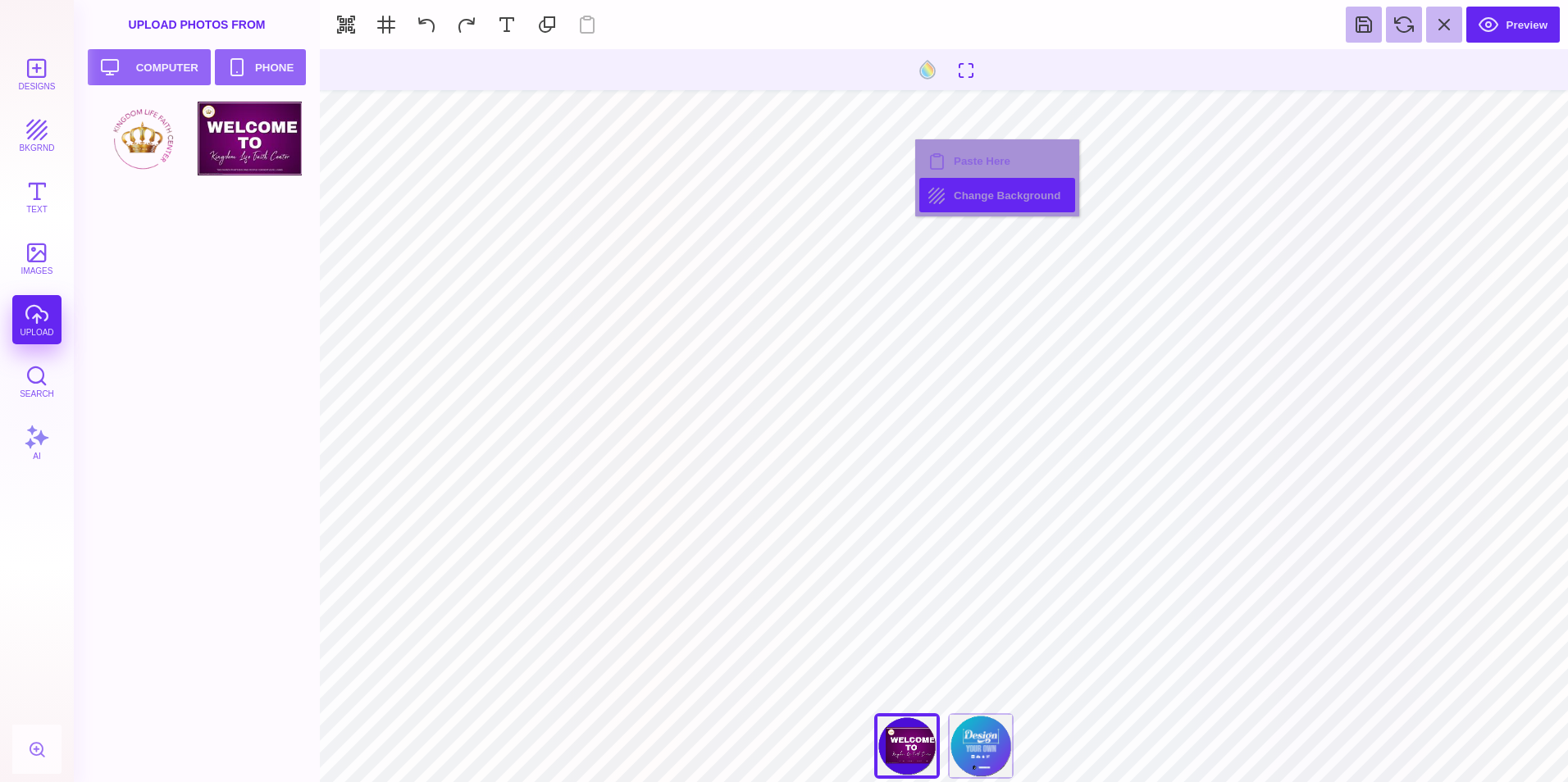
click at [986, 194] on button "Change Background" at bounding box center [996, 195] width 155 height 35
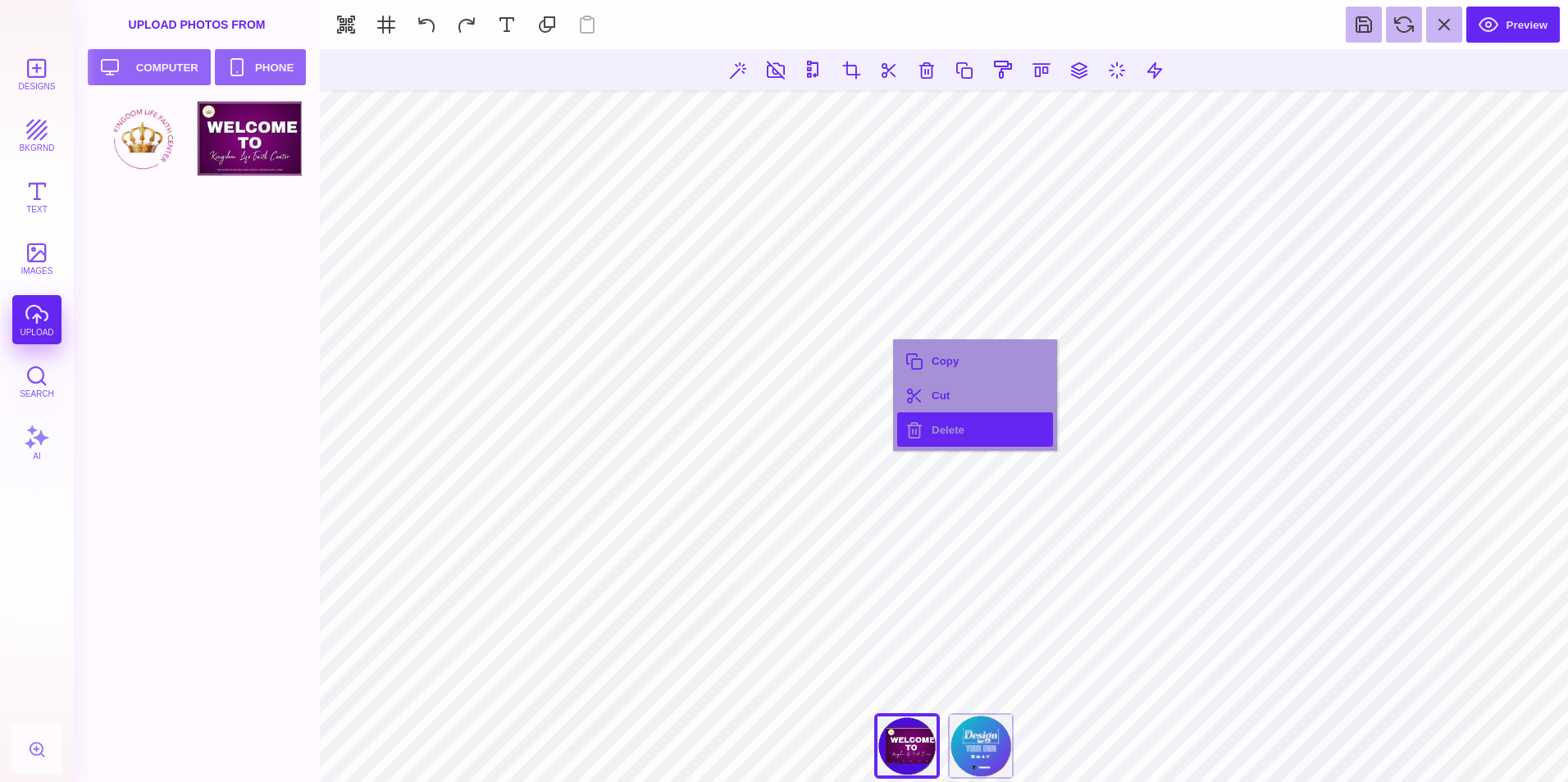
click at [978, 433] on button "Delete" at bounding box center [974, 429] width 155 height 35
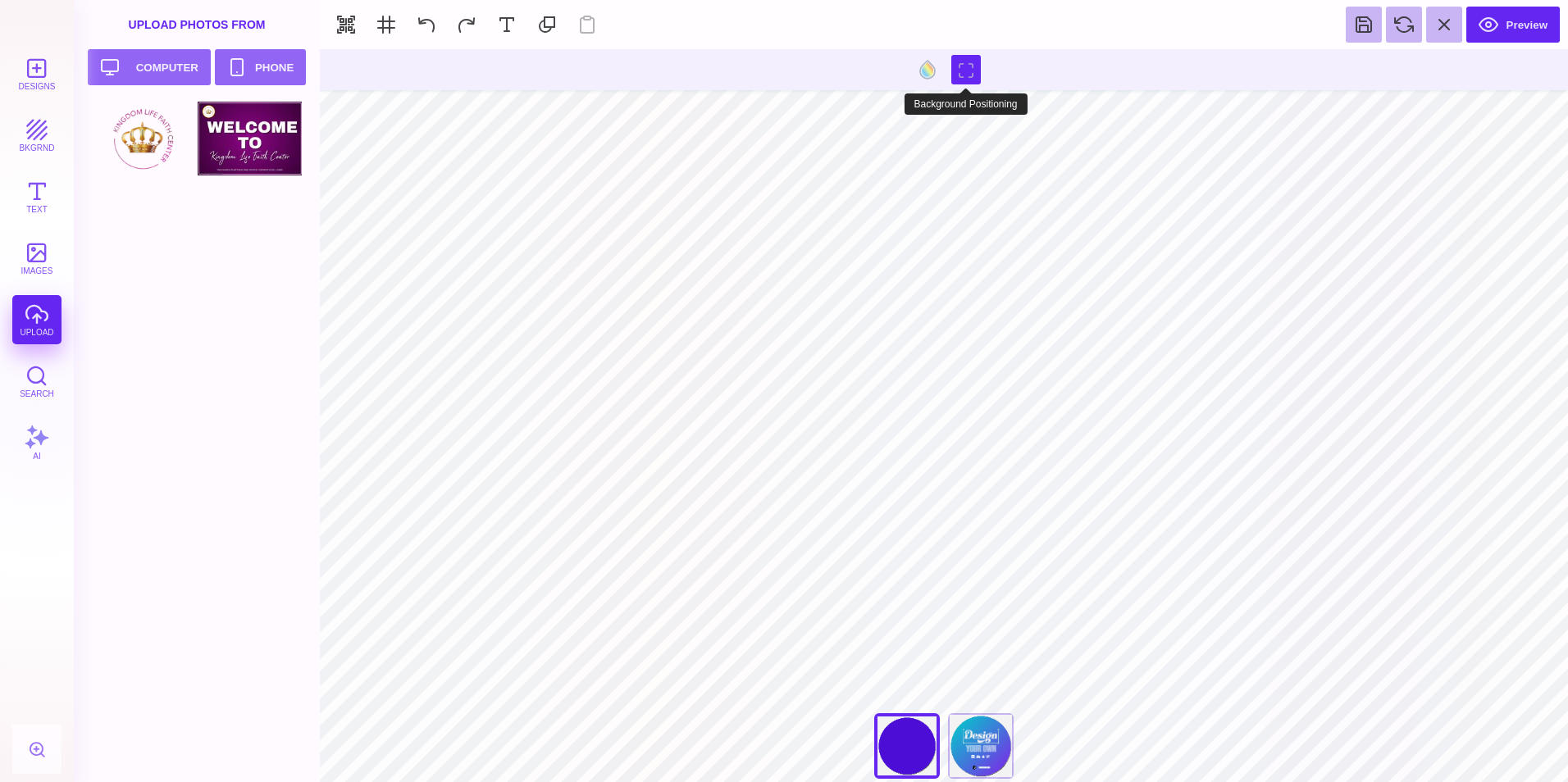
click at [969, 74] on button at bounding box center [966, 70] width 30 height 30
drag, startPoint x: 886, startPoint y: 757, endPoint x: 916, endPoint y: 770, distance: 32.7
click at [916, 770] on div "***** **** Front Back" at bounding box center [944, 750] width 164 height 74
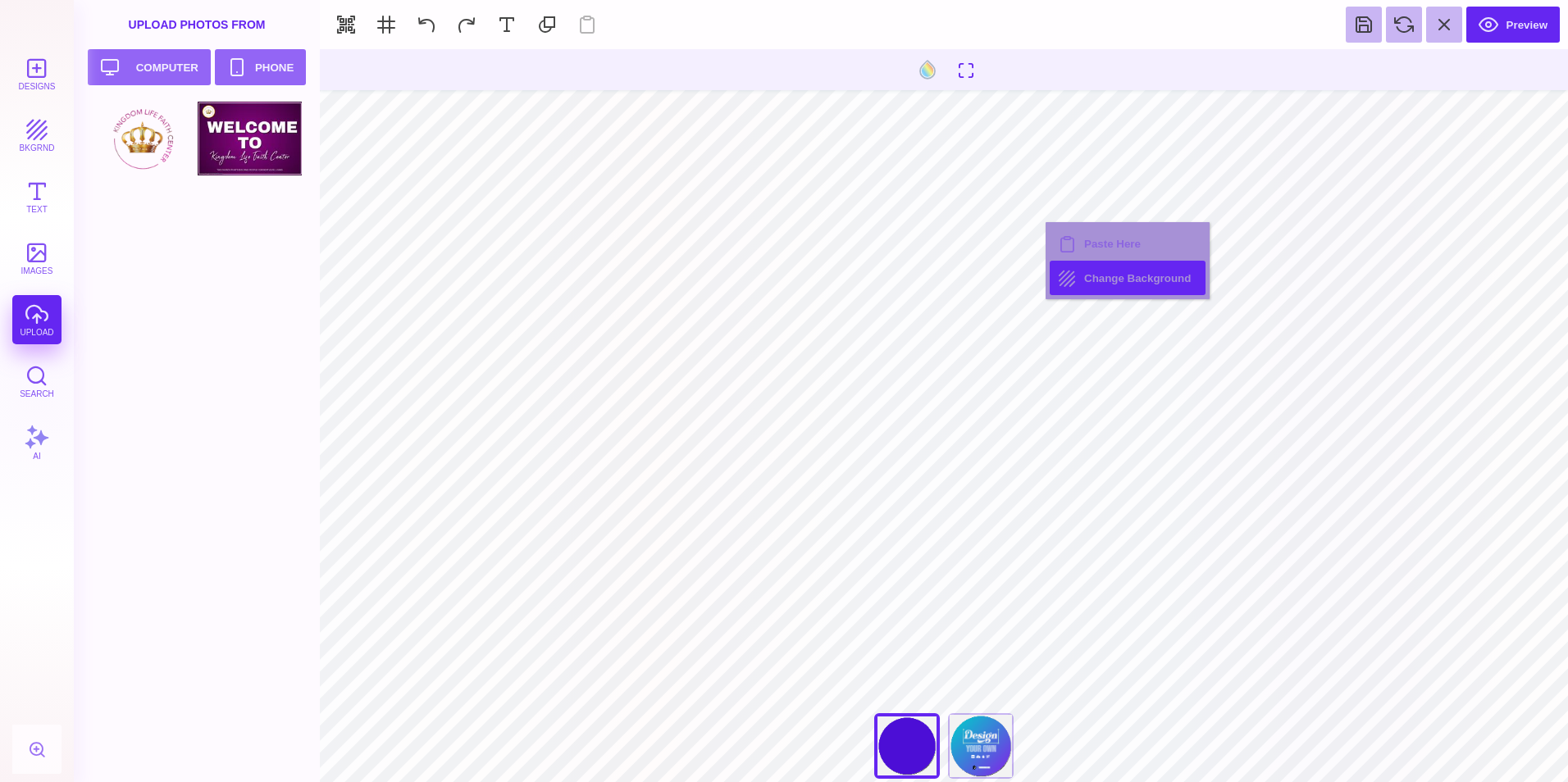
click at [1124, 282] on button "Change Background" at bounding box center [1127, 278] width 155 height 35
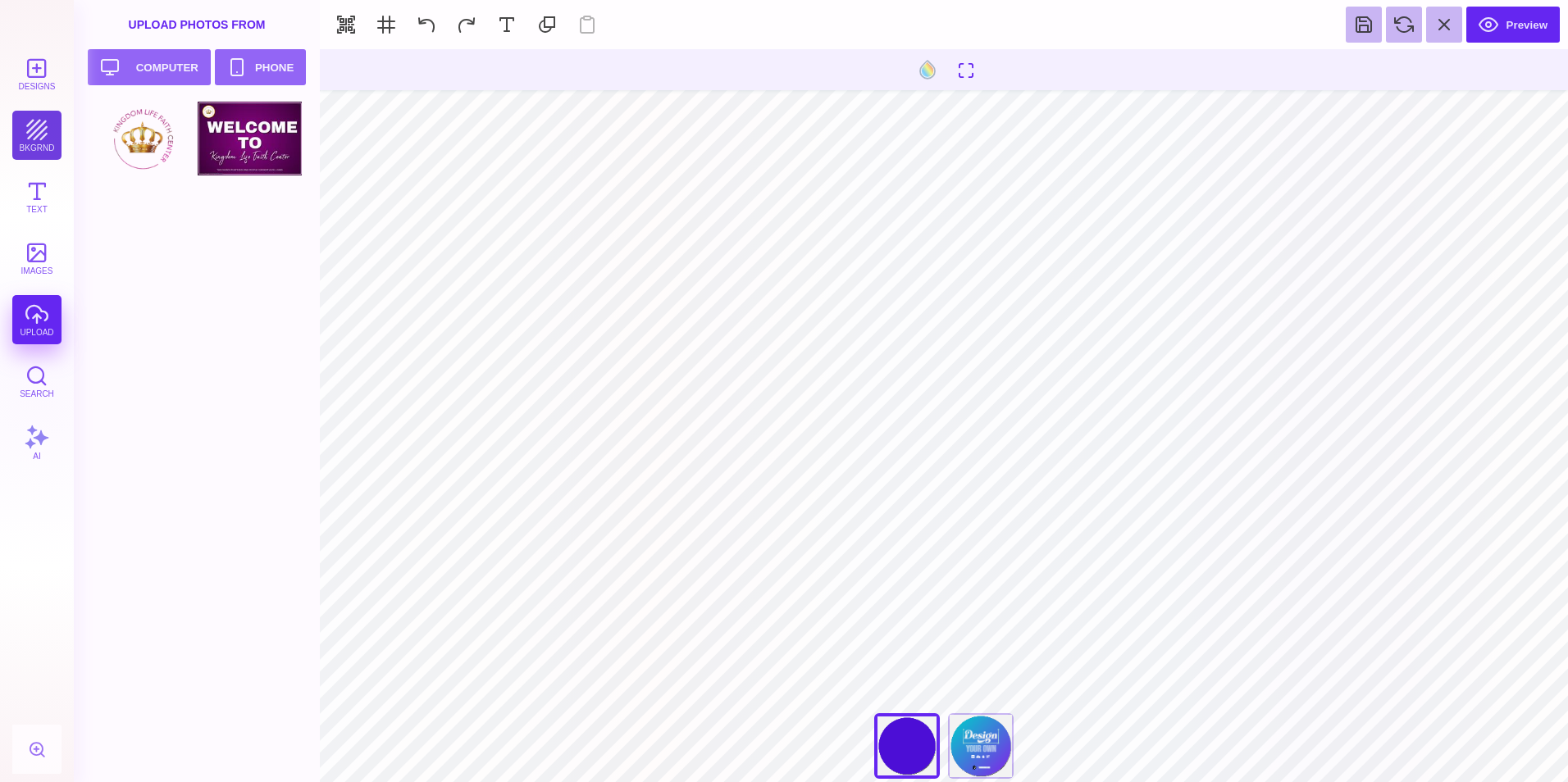
click at [47, 141] on button "bkgrnd" at bounding box center [37, 136] width 49 height 49
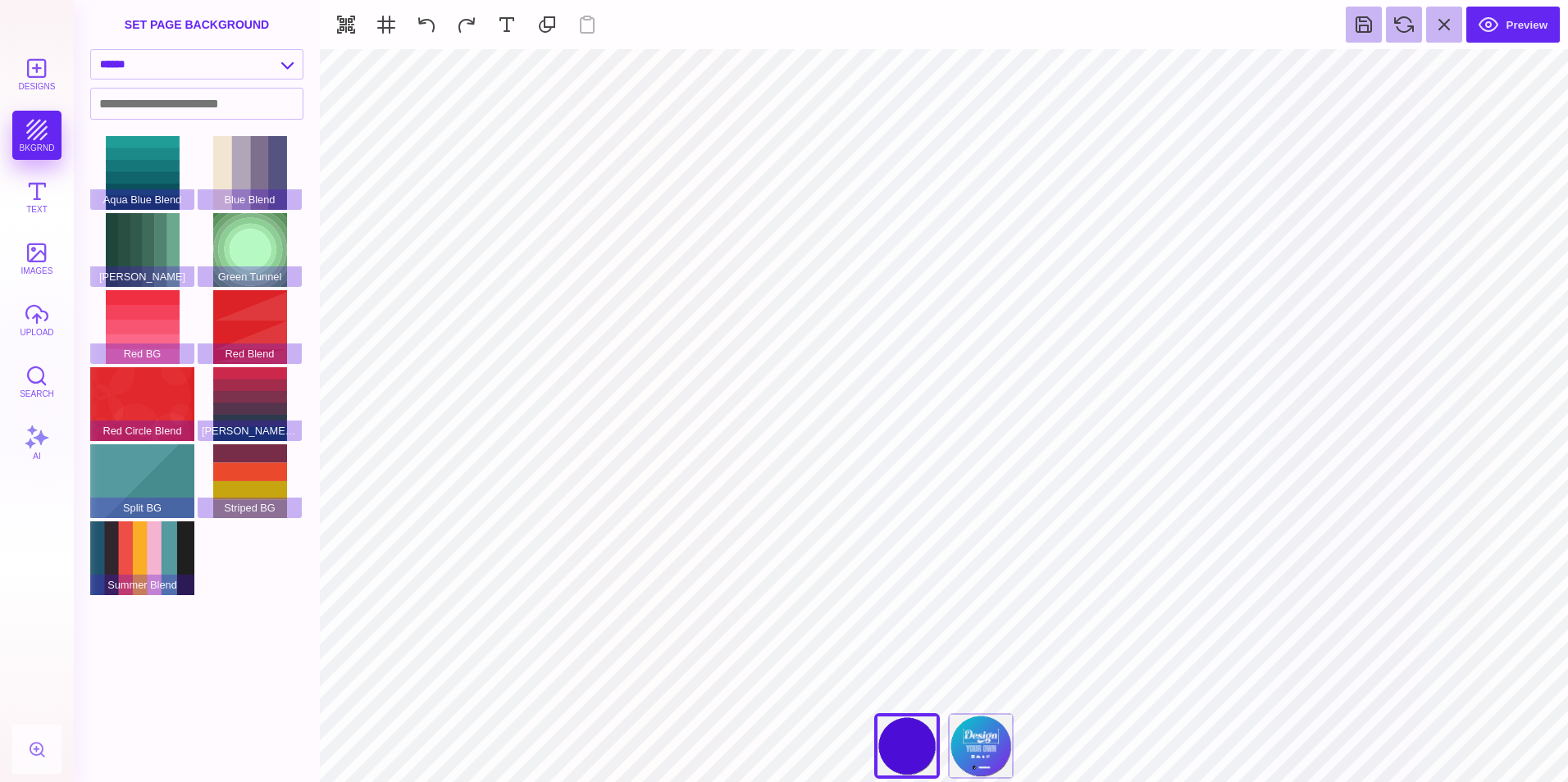
click at [47, 141] on div "Designs bkgrnd Text images upload Search AI" at bounding box center [37, 415] width 74 height 733
click at [46, 84] on button "Designs" at bounding box center [37, 74] width 49 height 49
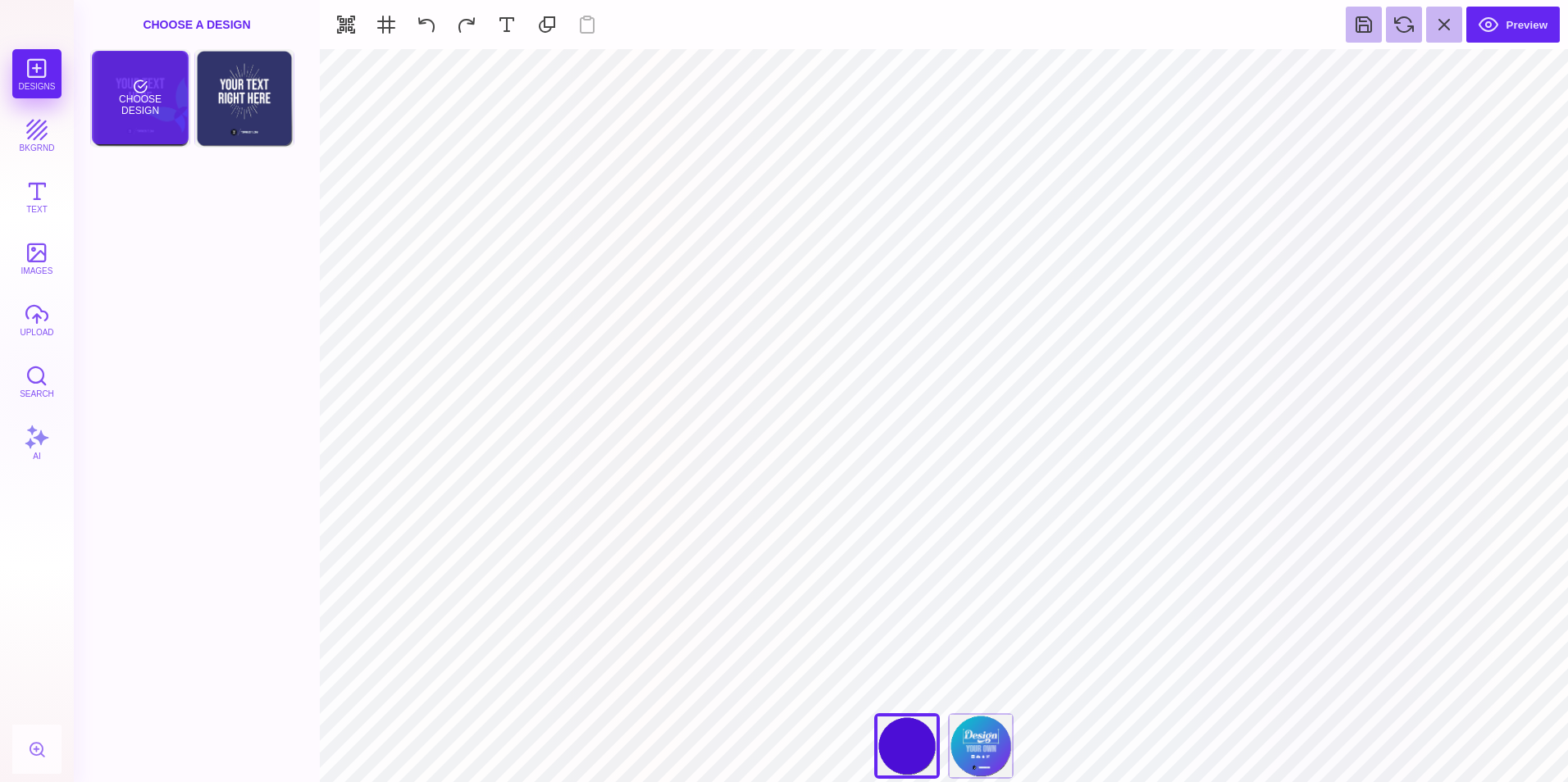
click at [118, 112] on div "Choose Design" at bounding box center [140, 98] width 96 height 94
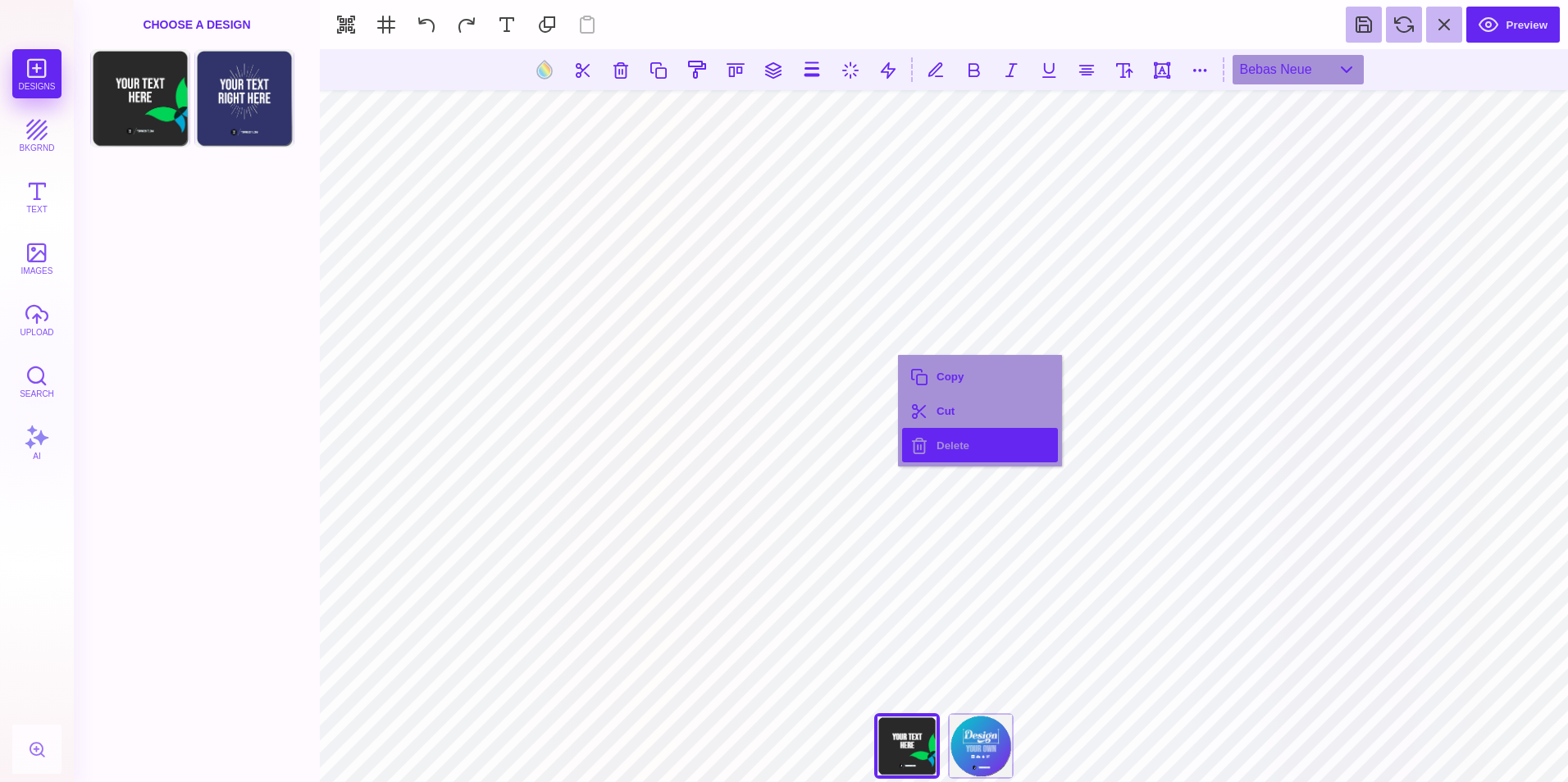
click at [976, 443] on button "Delete" at bounding box center [979, 445] width 155 height 35
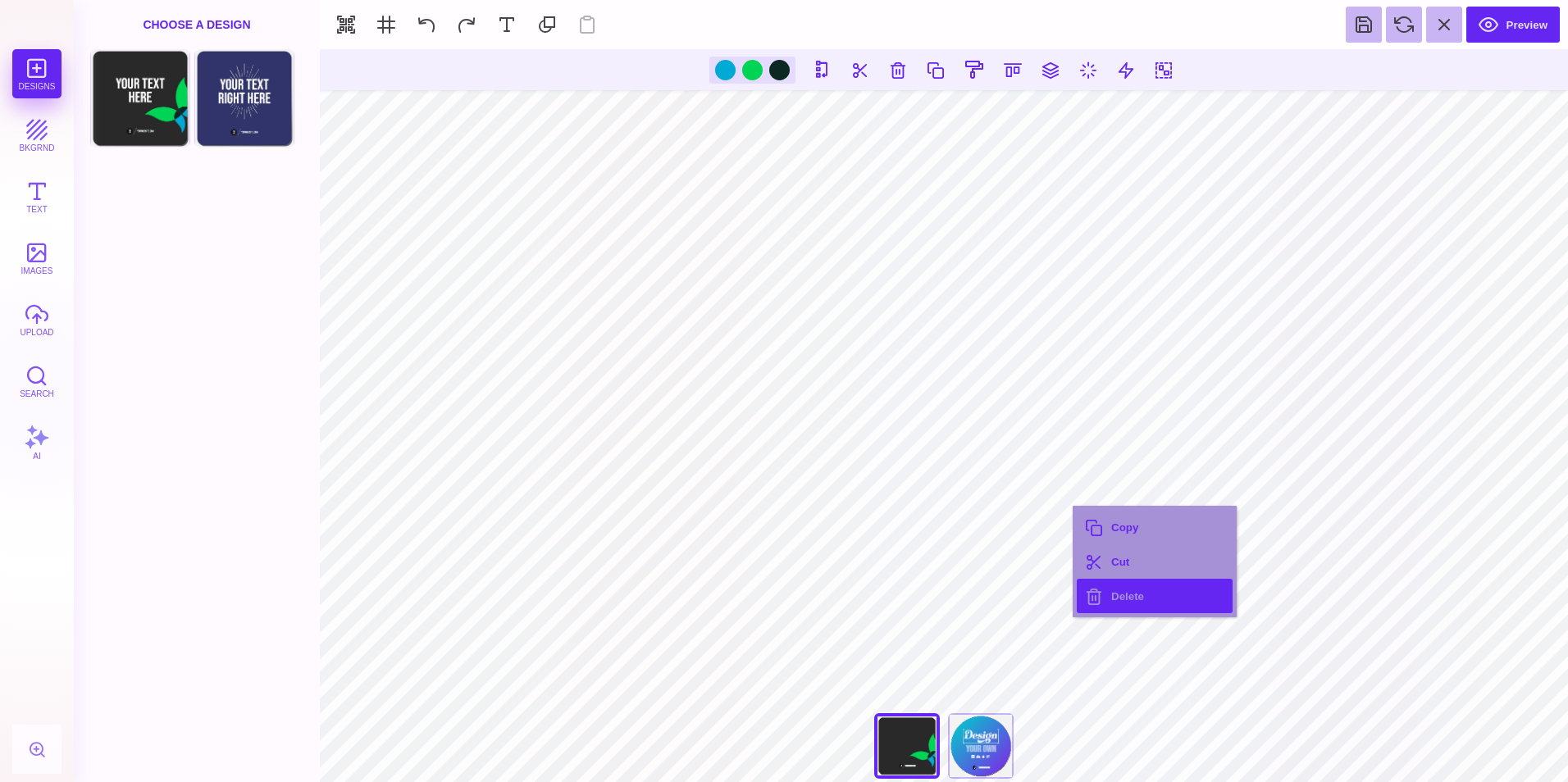
click at [1148, 589] on button "Delete" at bounding box center [1154, 596] width 155 height 35
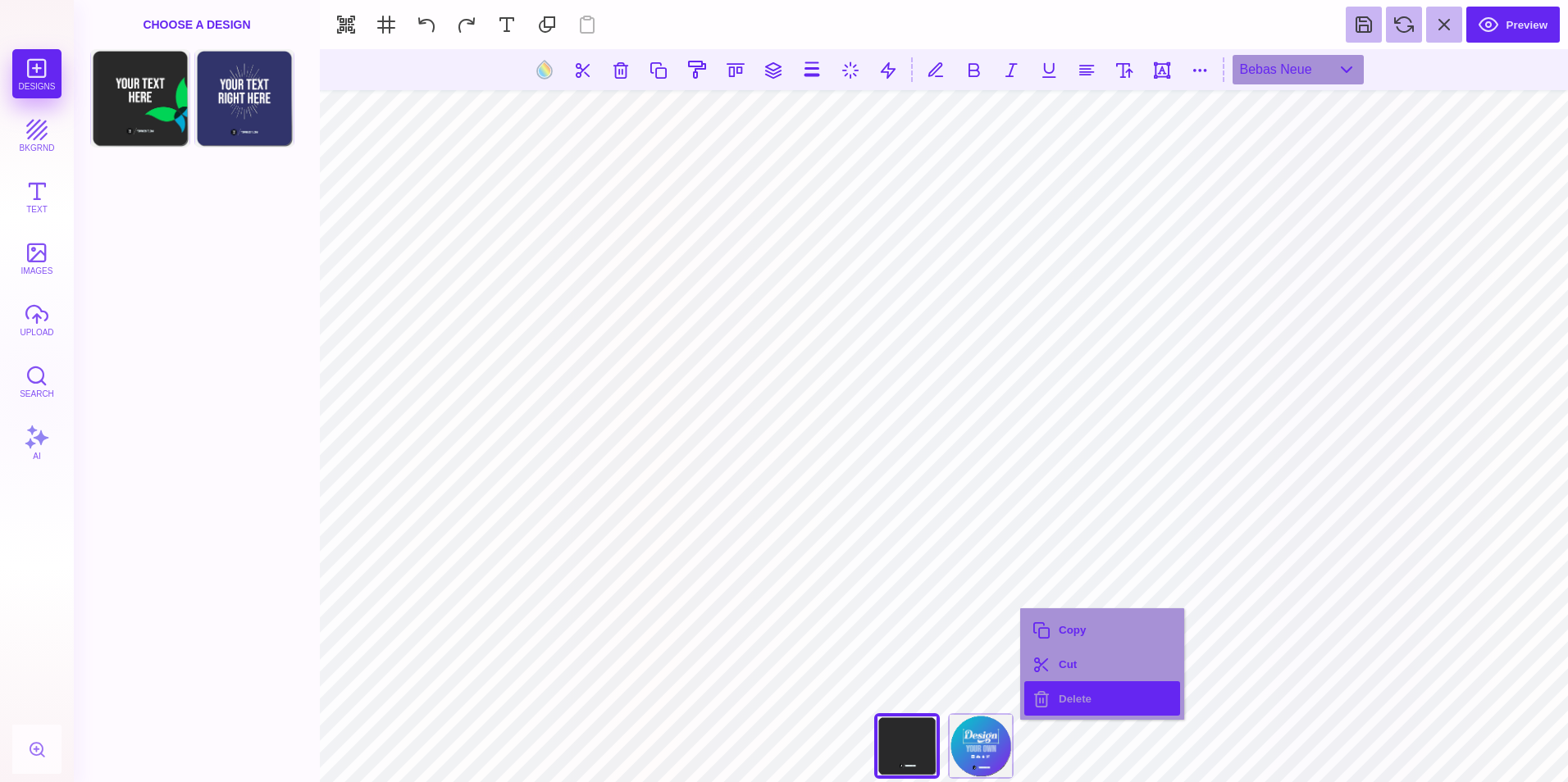
click at [1082, 703] on button "Delete" at bounding box center [1102, 698] width 155 height 35
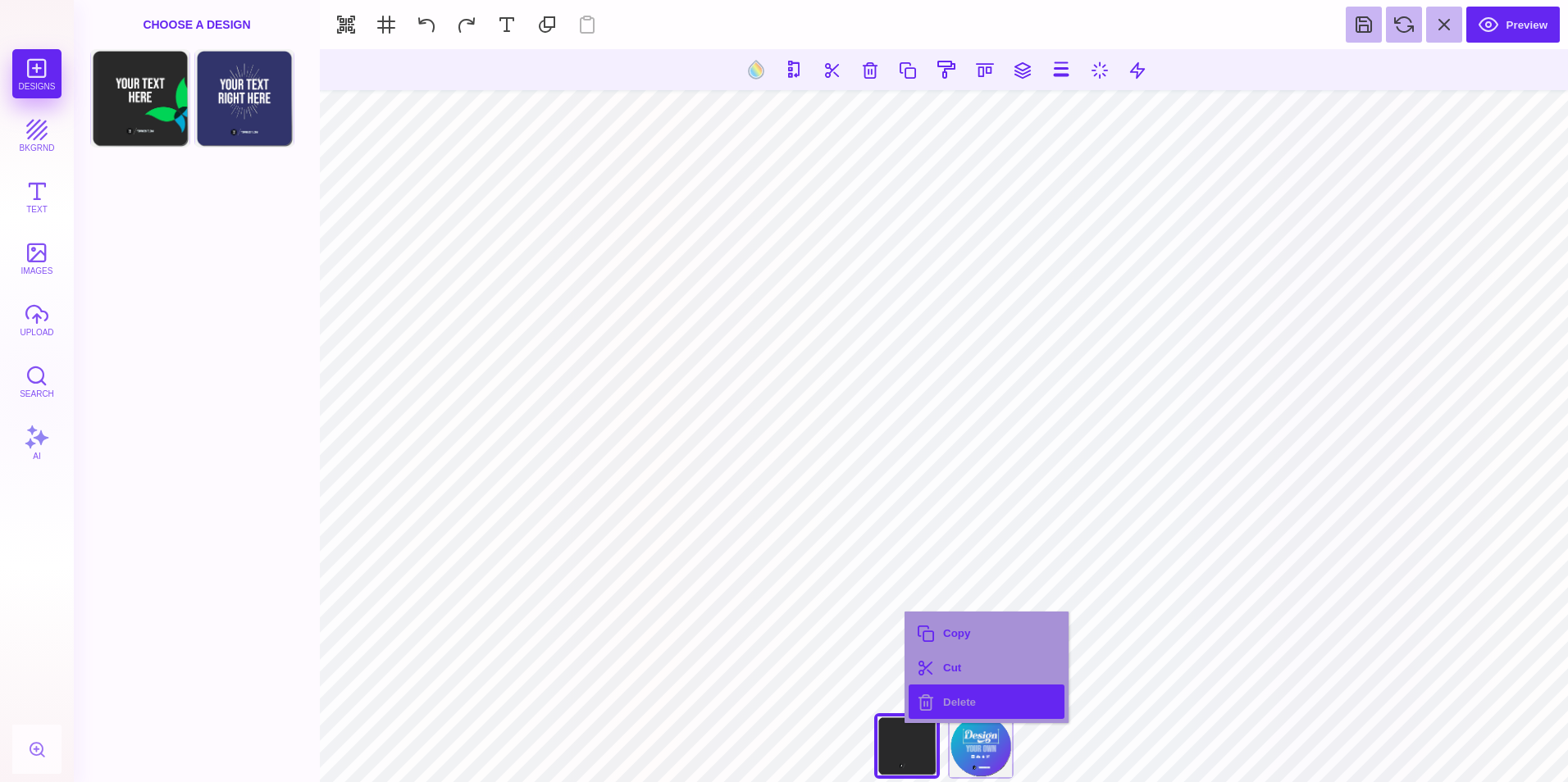
click at [944, 709] on button "Delete" at bounding box center [986, 701] width 155 height 35
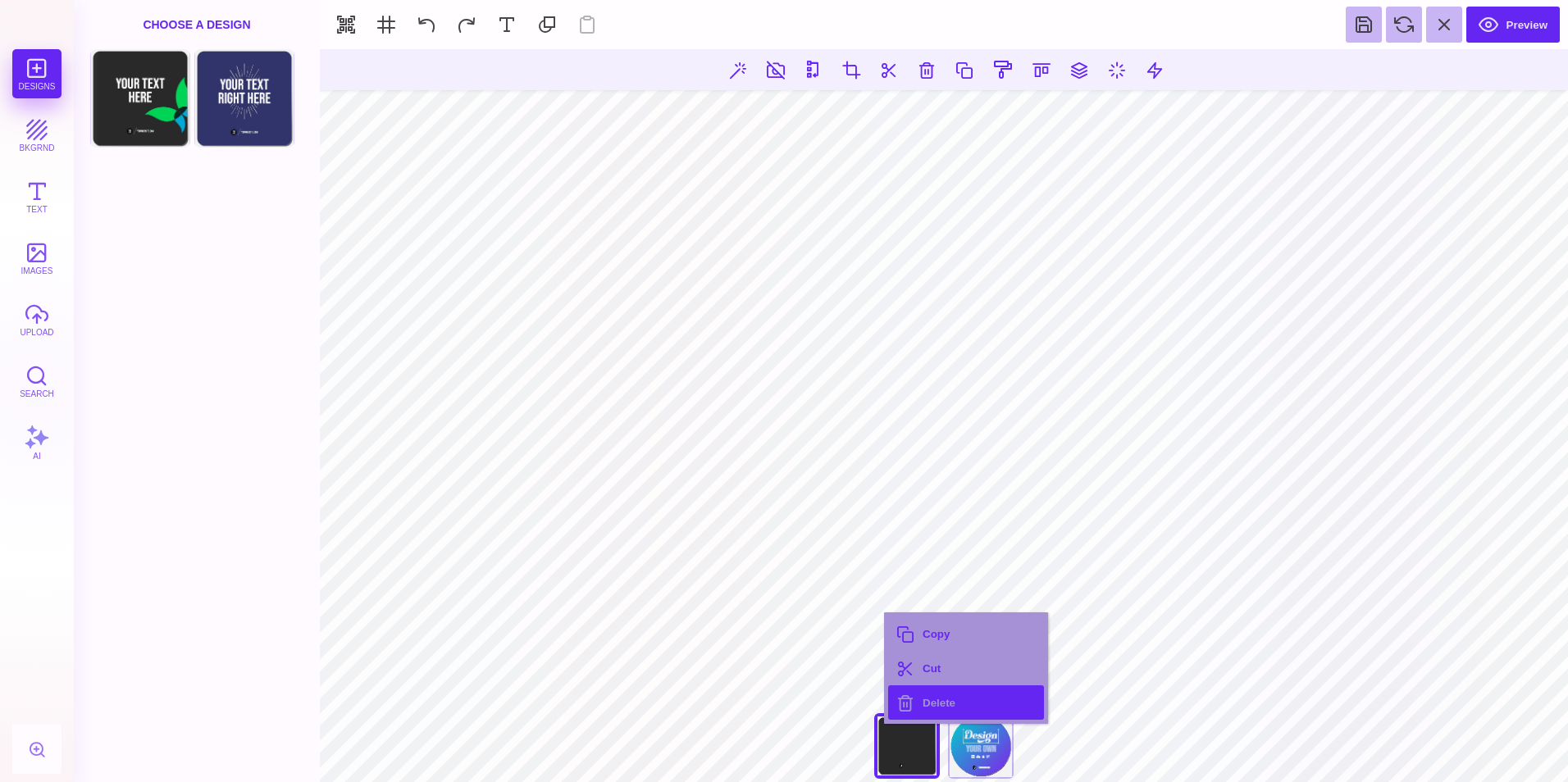
click at [931, 698] on button "Delete" at bounding box center [966, 702] width 155 height 35
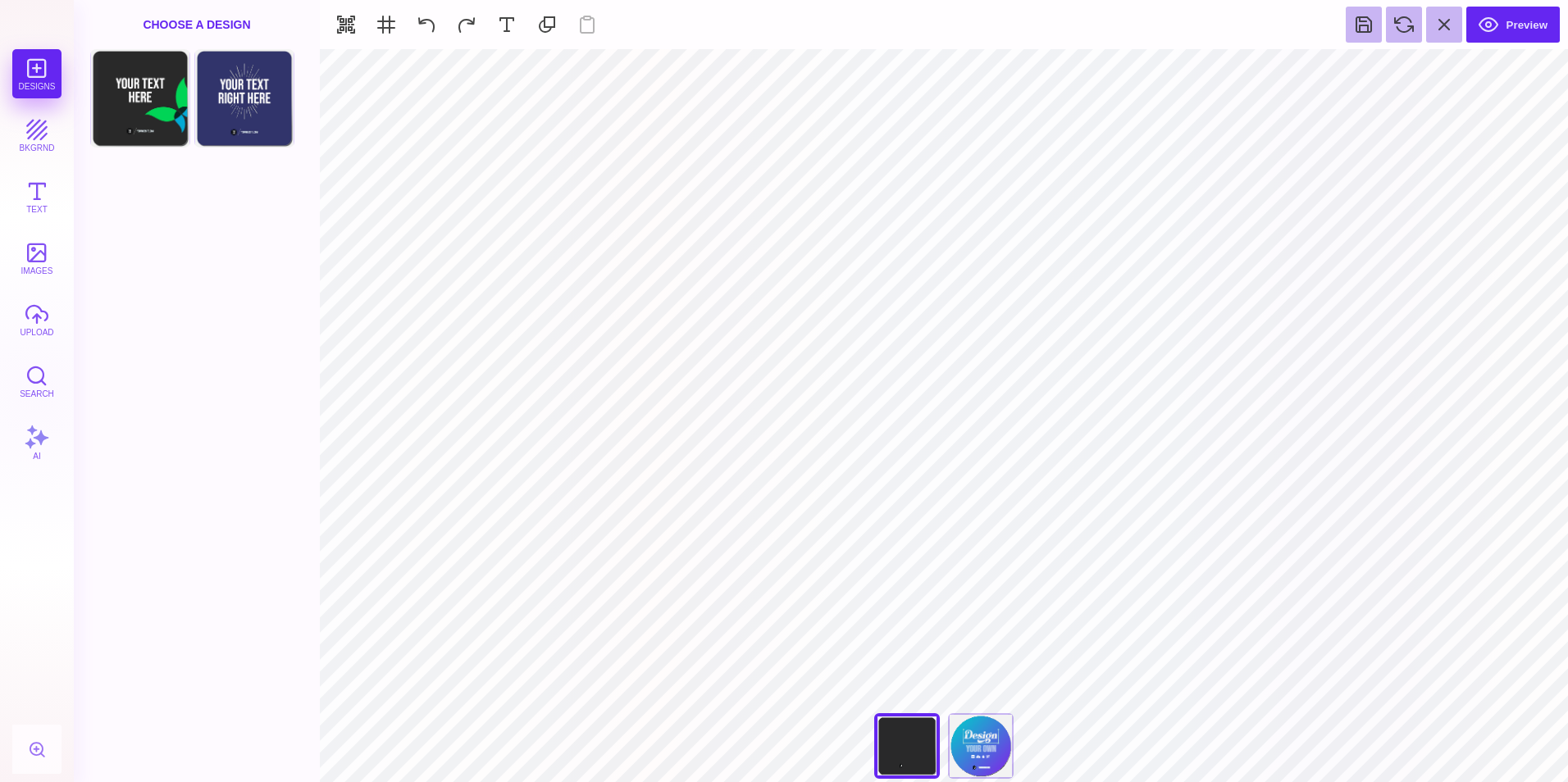
type input "#29292A"
click at [893, 71] on button at bounding box center [890, 70] width 31 height 31
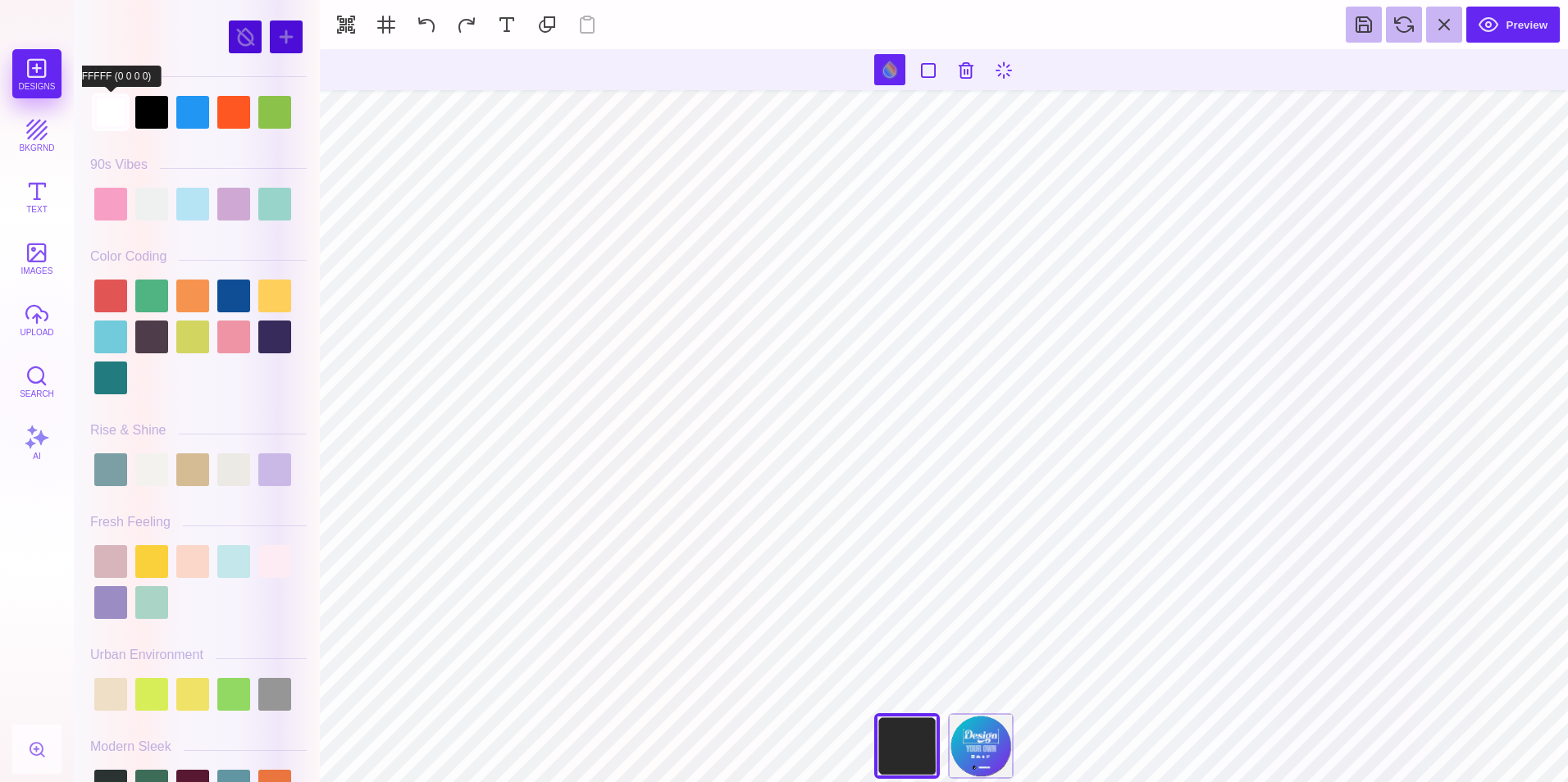
click at [105, 108] on div at bounding box center [111, 113] width 33 height 33
type input "#FFFFFF"
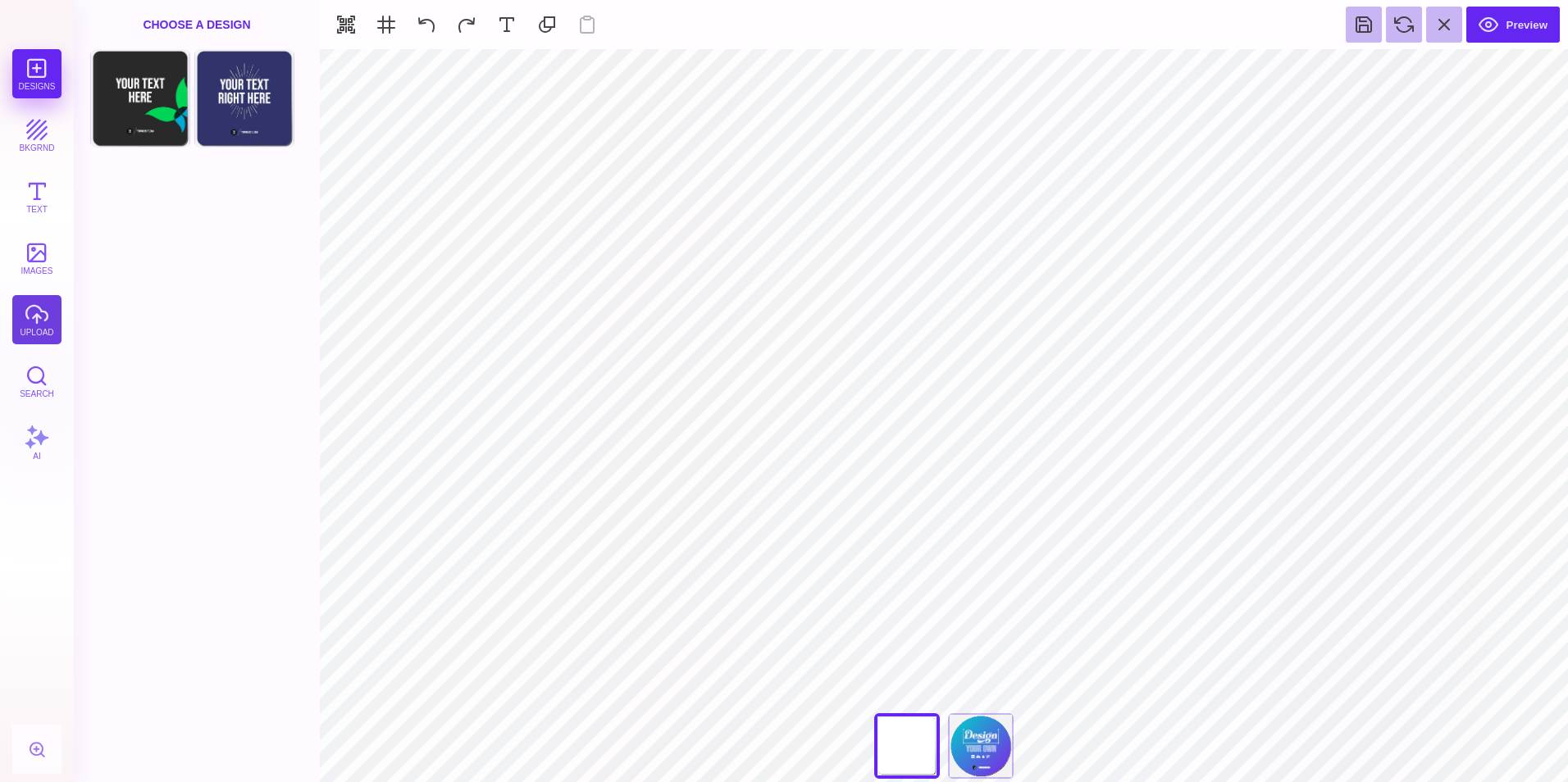
click at [35, 312] on button "upload" at bounding box center [37, 320] width 49 height 49
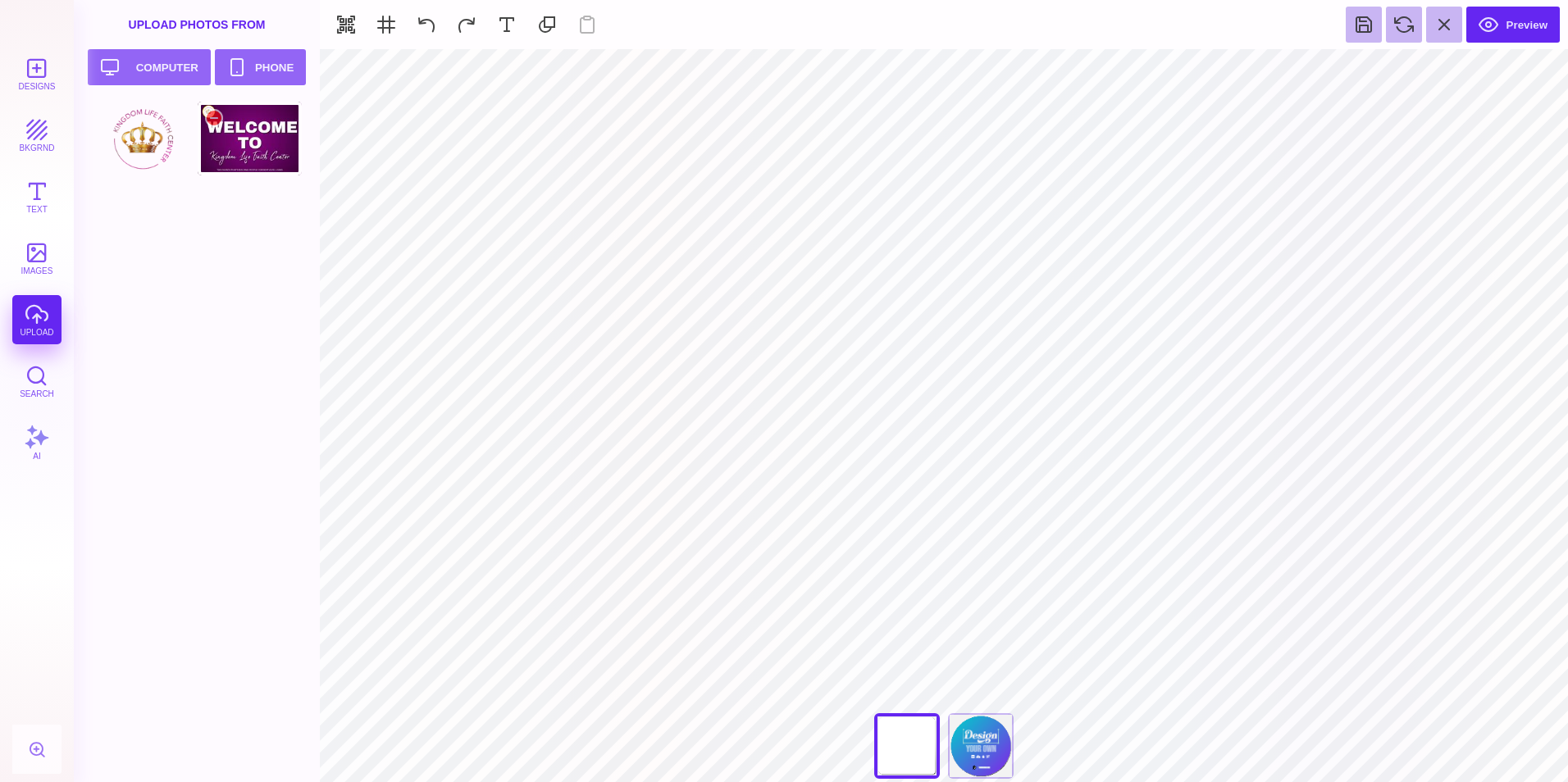
click at [258, 109] on div at bounding box center [249, 139] width 104 height 74
type input "#000000"
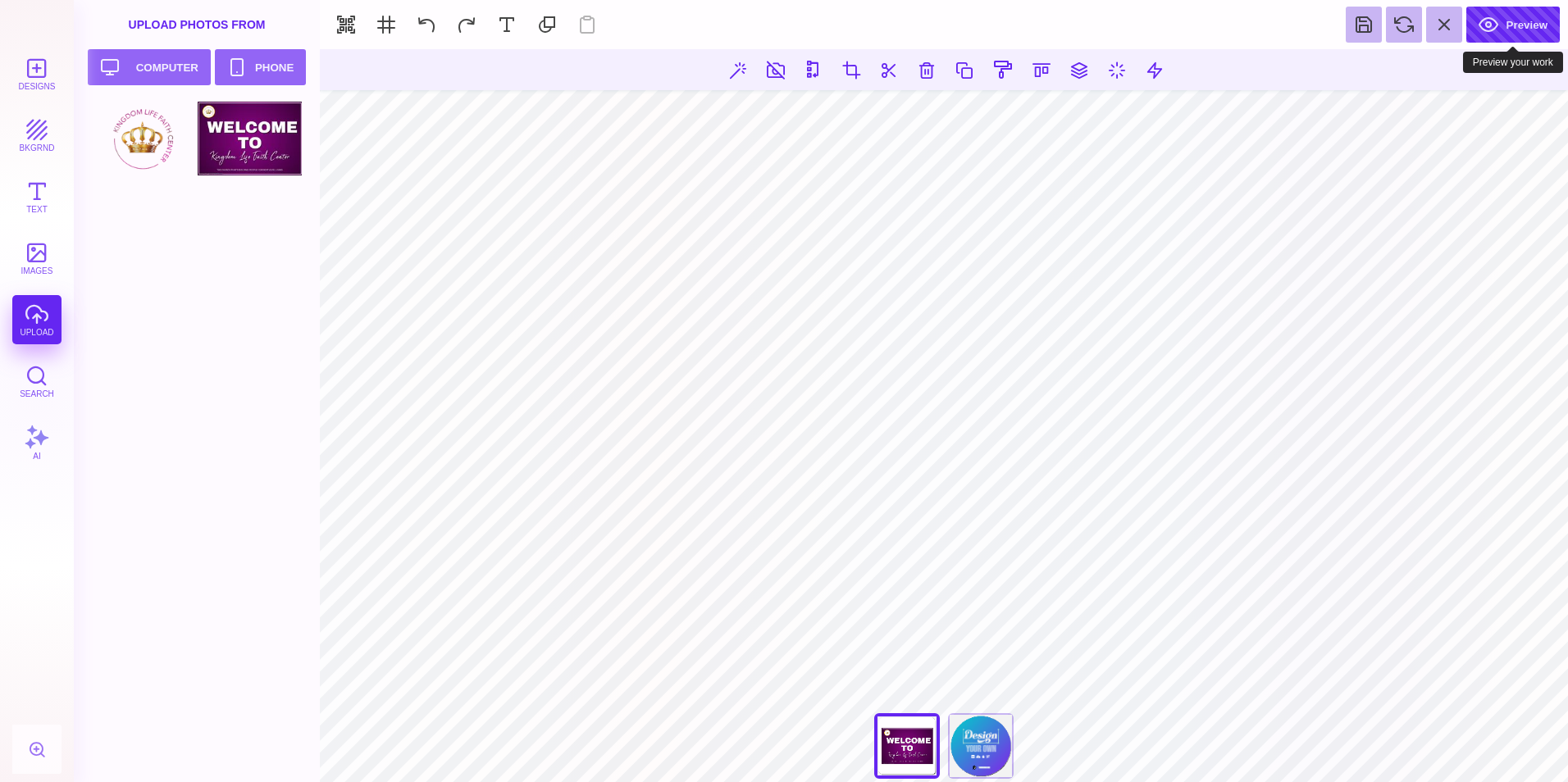
click at [1524, 30] on button "Preview" at bounding box center [1513, 25] width 94 height 36
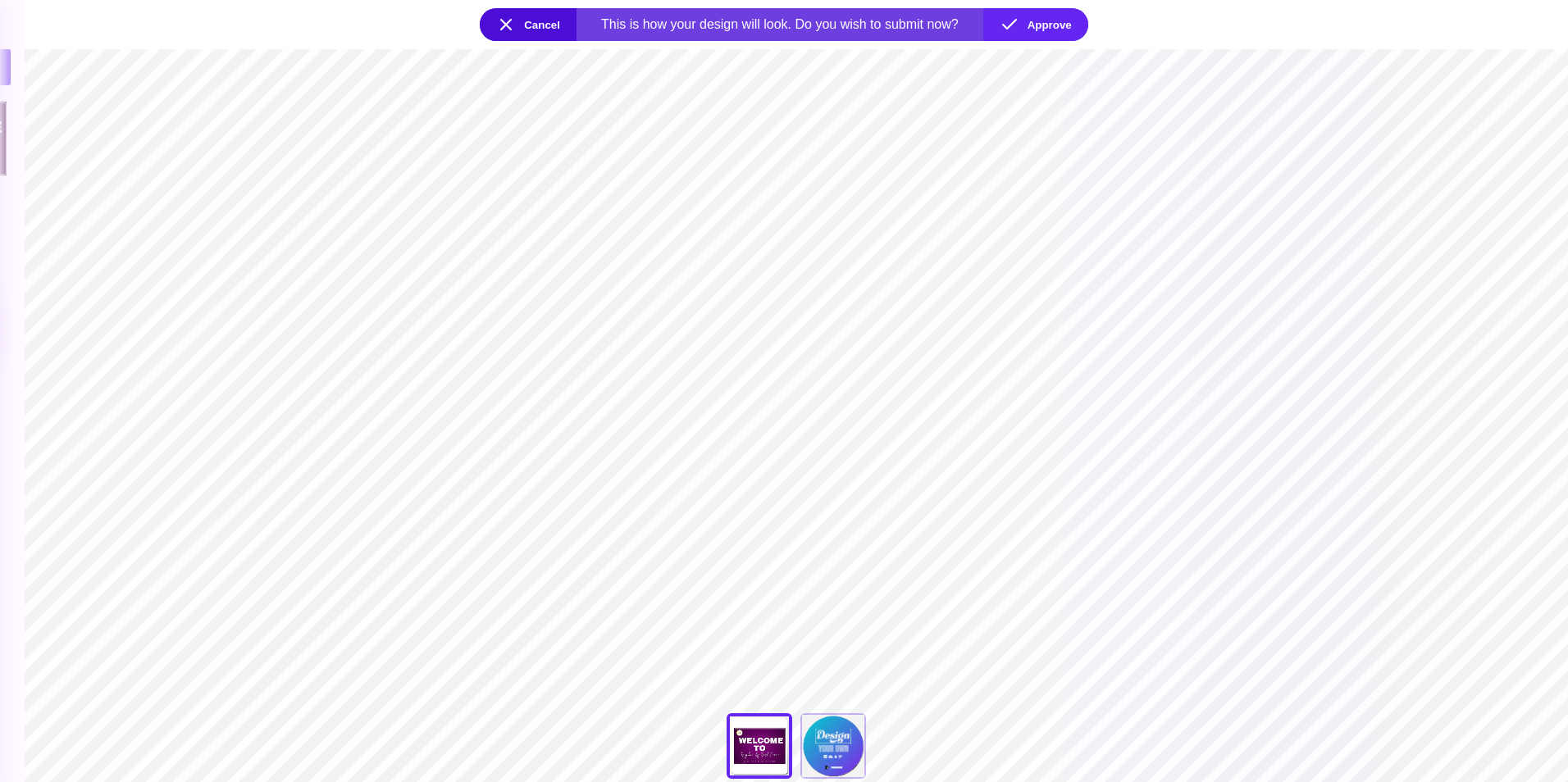
click at [532, 20] on button "Cancel" at bounding box center [528, 25] width 97 height 33
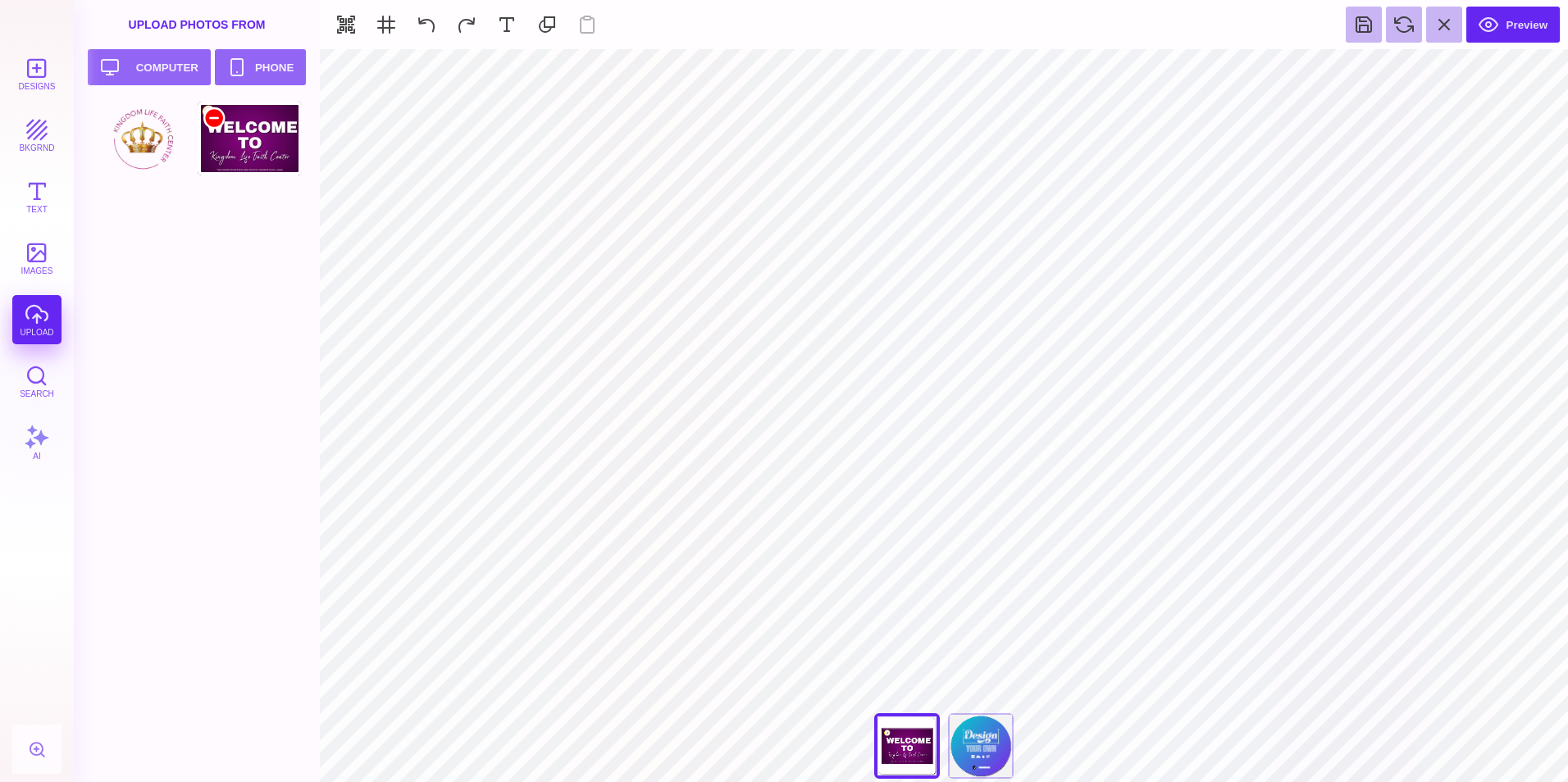
click at [220, 117] on div at bounding box center [214, 118] width 20 height 20
